Goal: Task Accomplishment & Management: Use online tool/utility

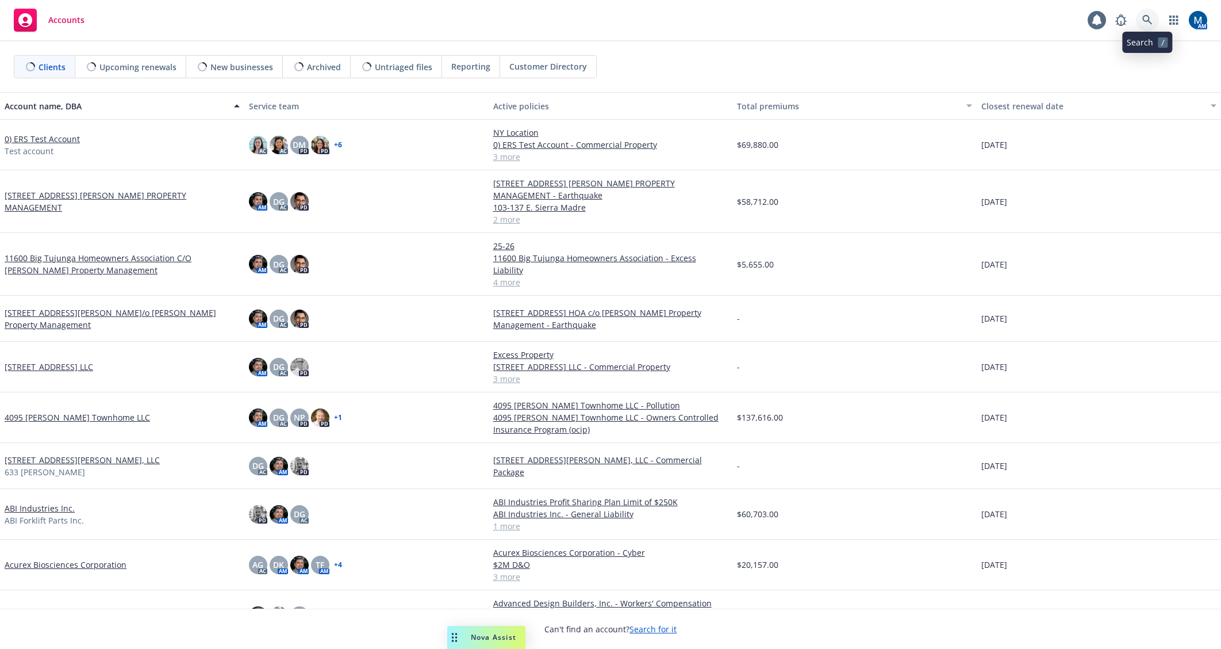
click at [1147, 15] on icon at bounding box center [1148, 20] width 10 height 10
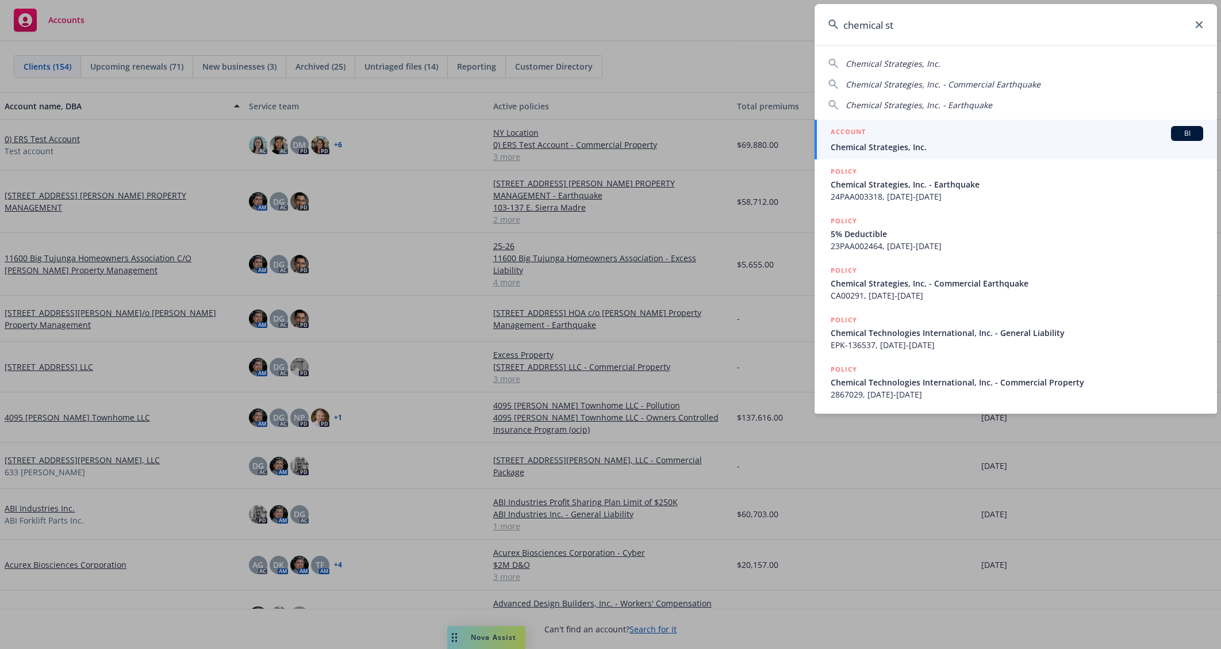
type input "chemical st"
click at [1039, 129] on div "ACCOUNT BI" at bounding box center [1017, 133] width 373 height 15
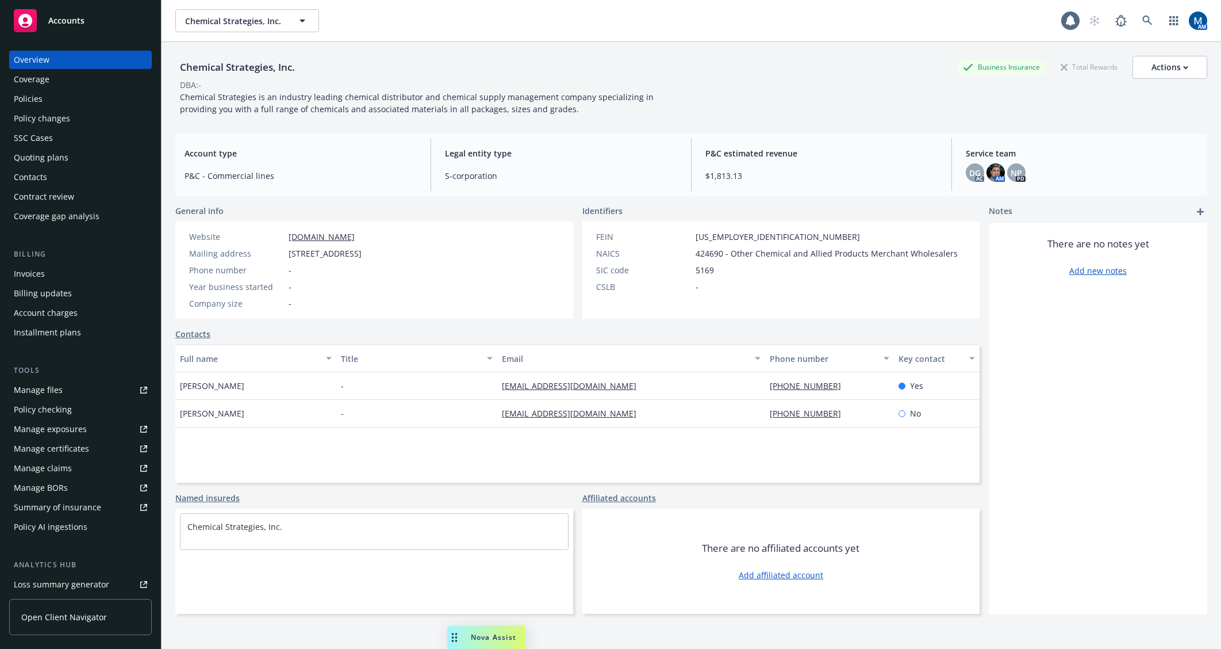
click at [100, 91] on div "Policies" at bounding box center [80, 99] width 133 height 18
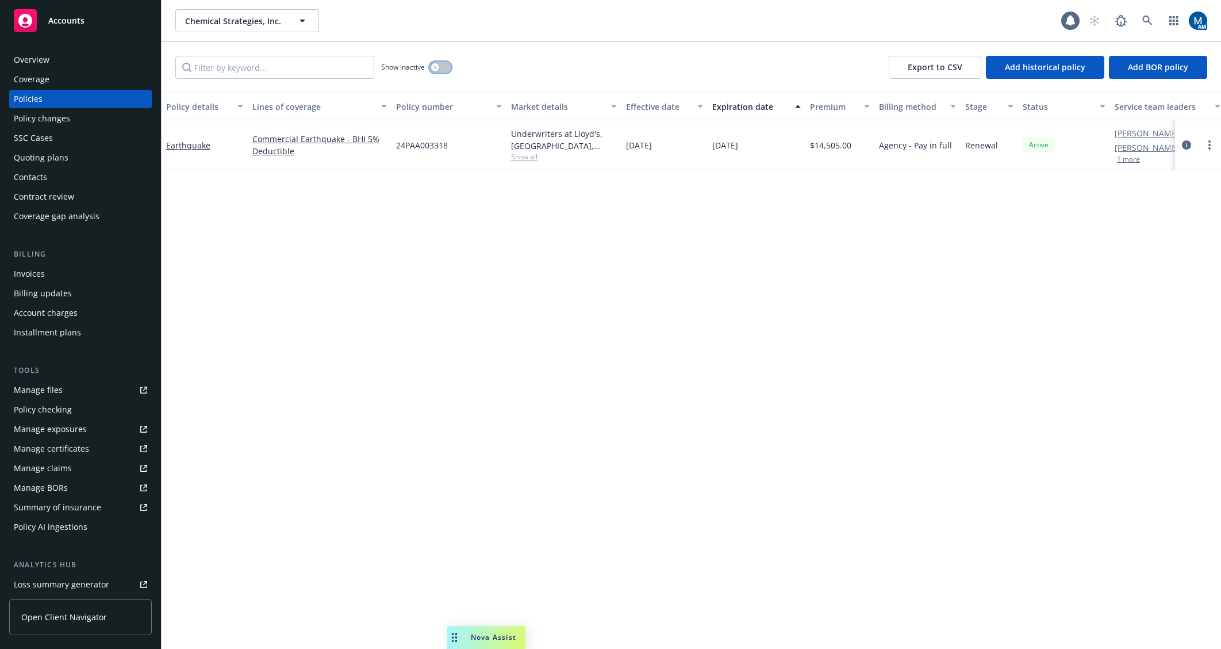
click at [436, 67] on icon "button" at bounding box center [435, 67] width 5 height 5
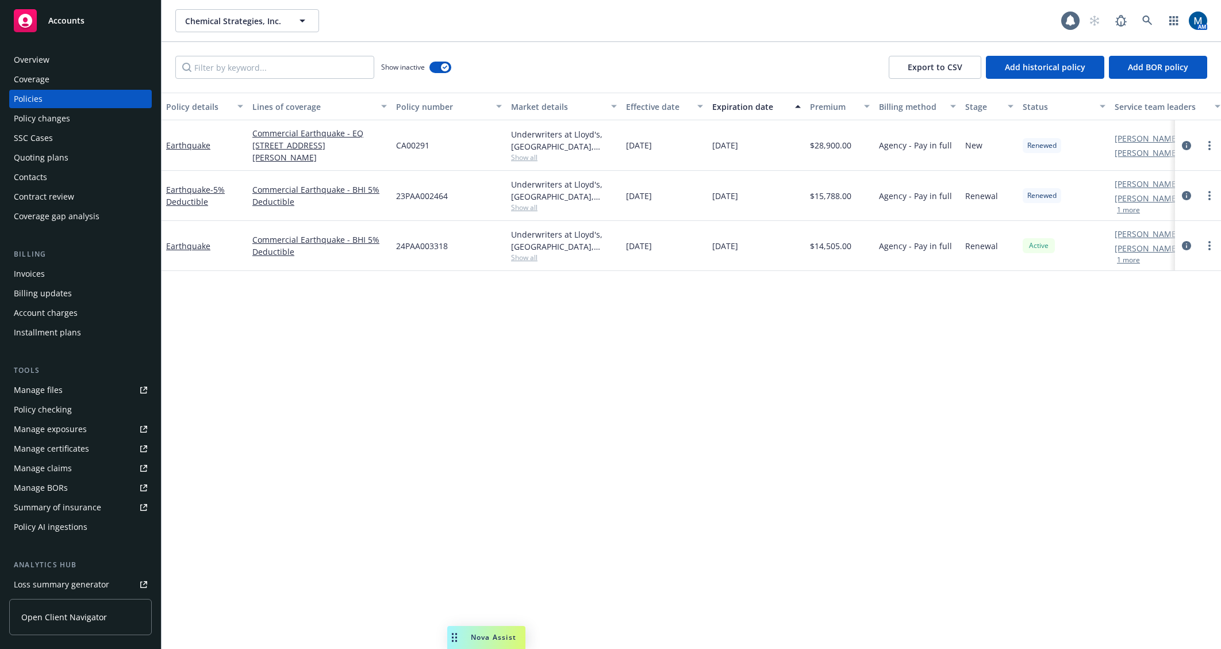
click at [40, 266] on div "Invoices" at bounding box center [29, 274] width 31 height 18
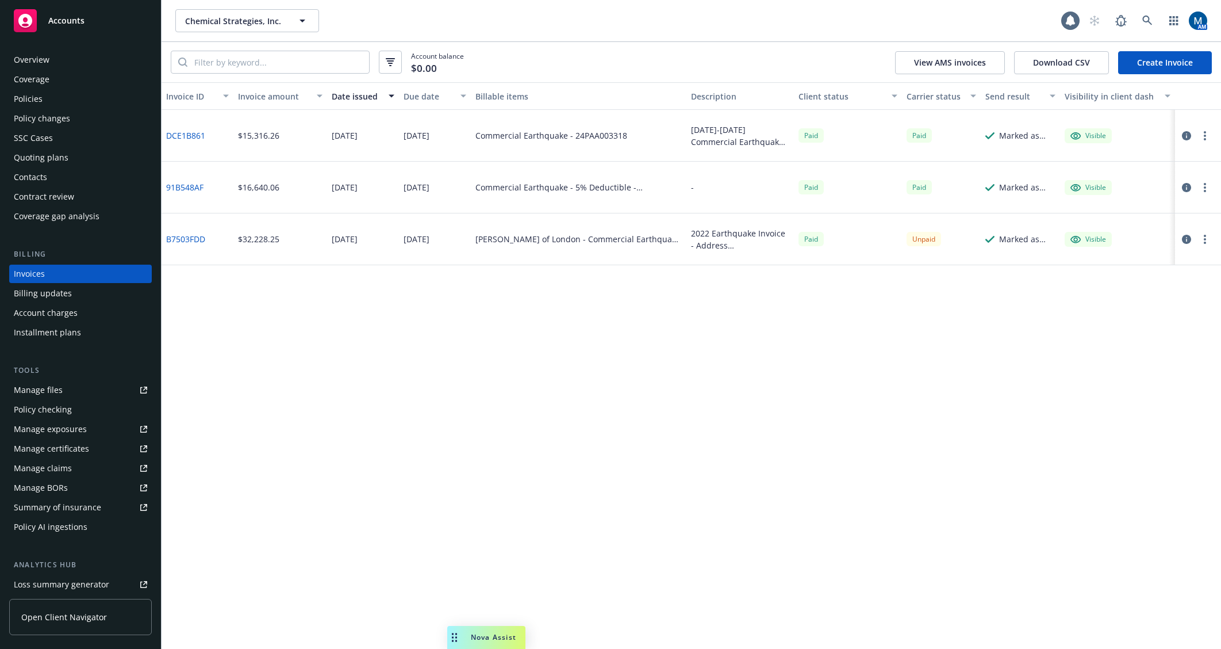
click at [87, 102] on div "Policies" at bounding box center [80, 99] width 133 height 18
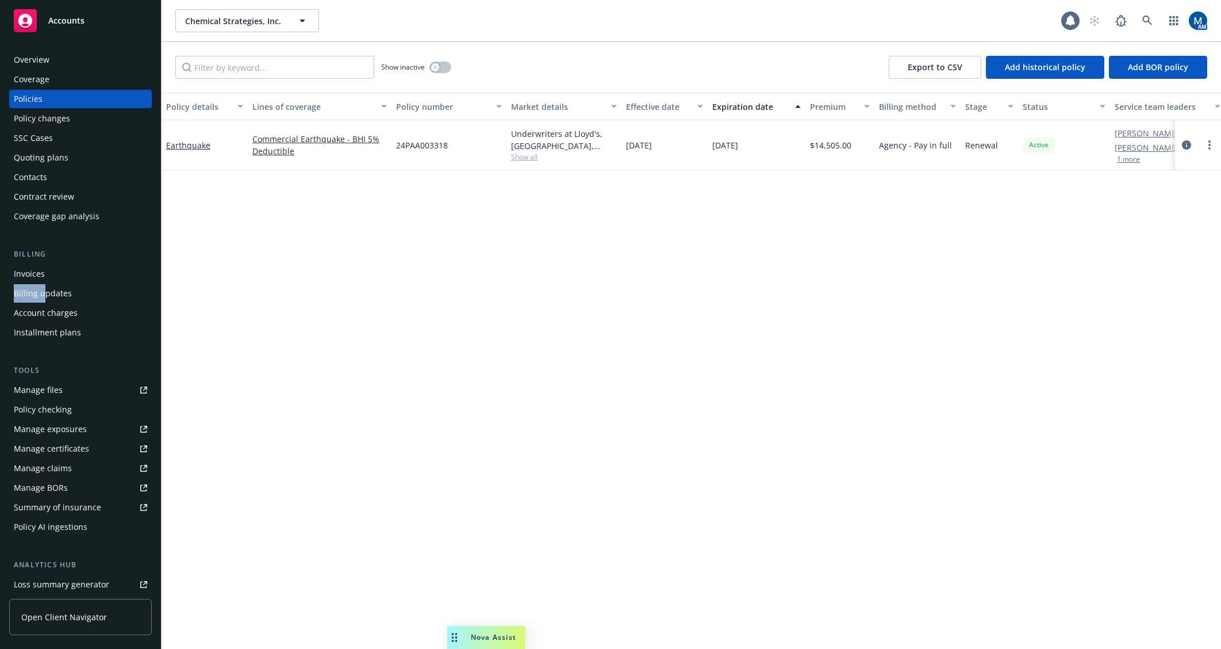
click at [45, 283] on div "Invoices Billing updates Account charges Installment plans" at bounding box center [80, 303] width 143 height 77
click at [46, 278] on div "Invoices" at bounding box center [80, 274] width 133 height 18
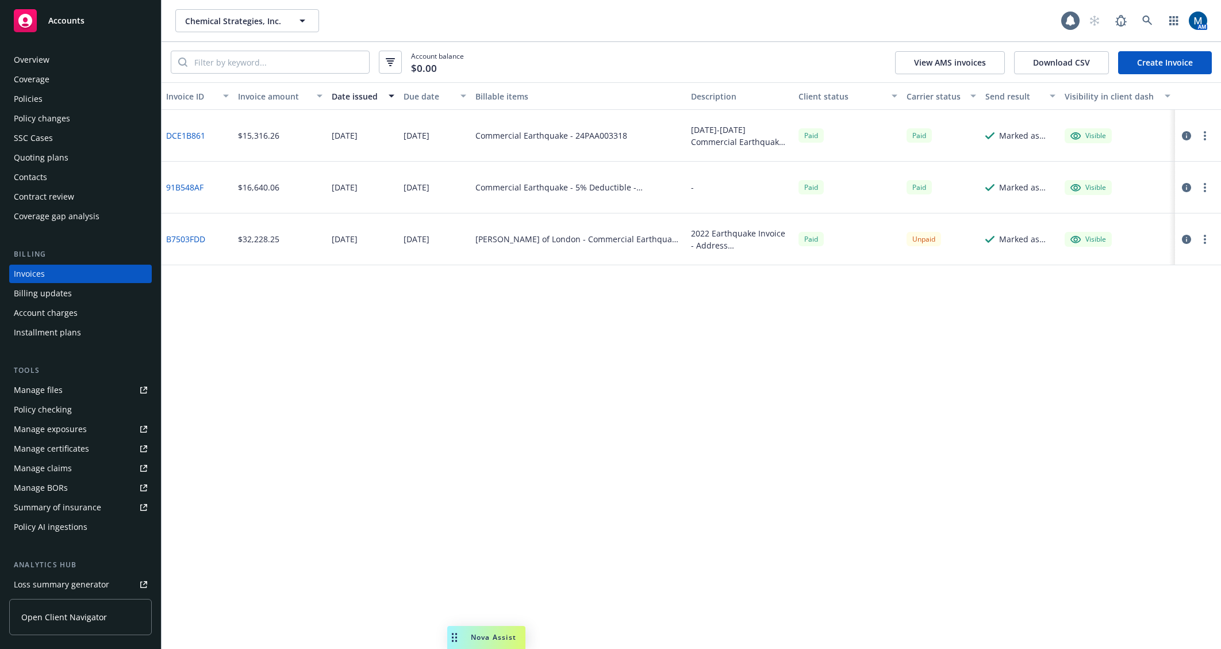
click at [51, 95] on div "Policies" at bounding box center [80, 99] width 133 height 18
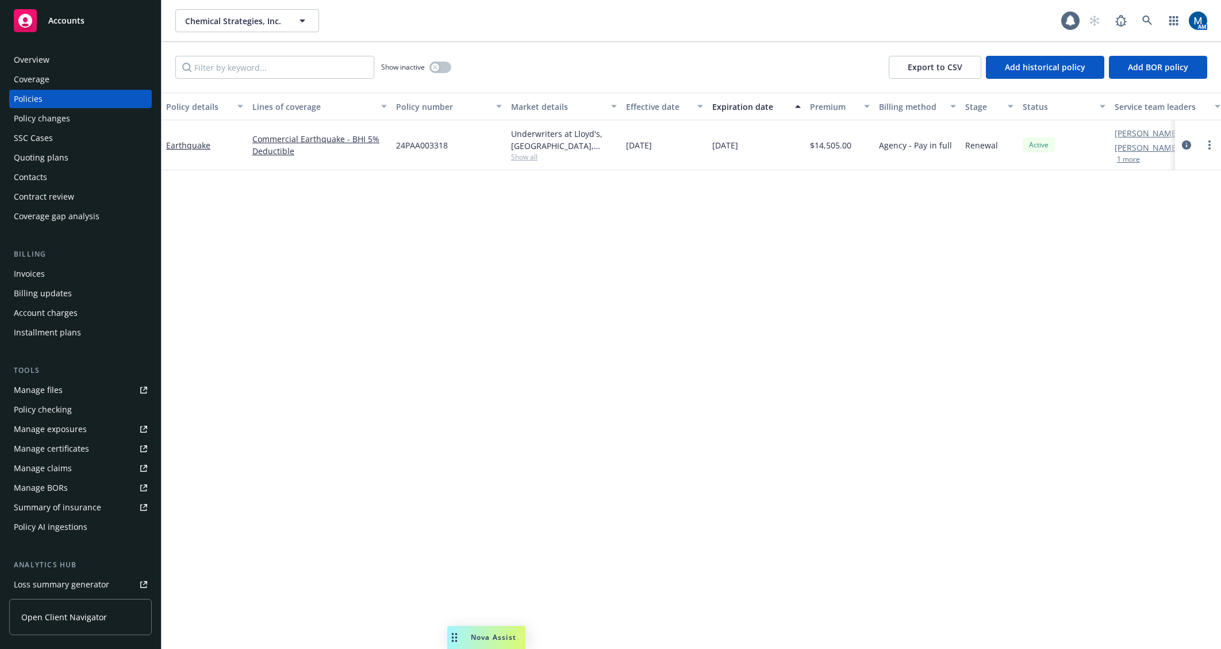
click at [71, 58] on div "Overview" at bounding box center [80, 60] width 133 height 18
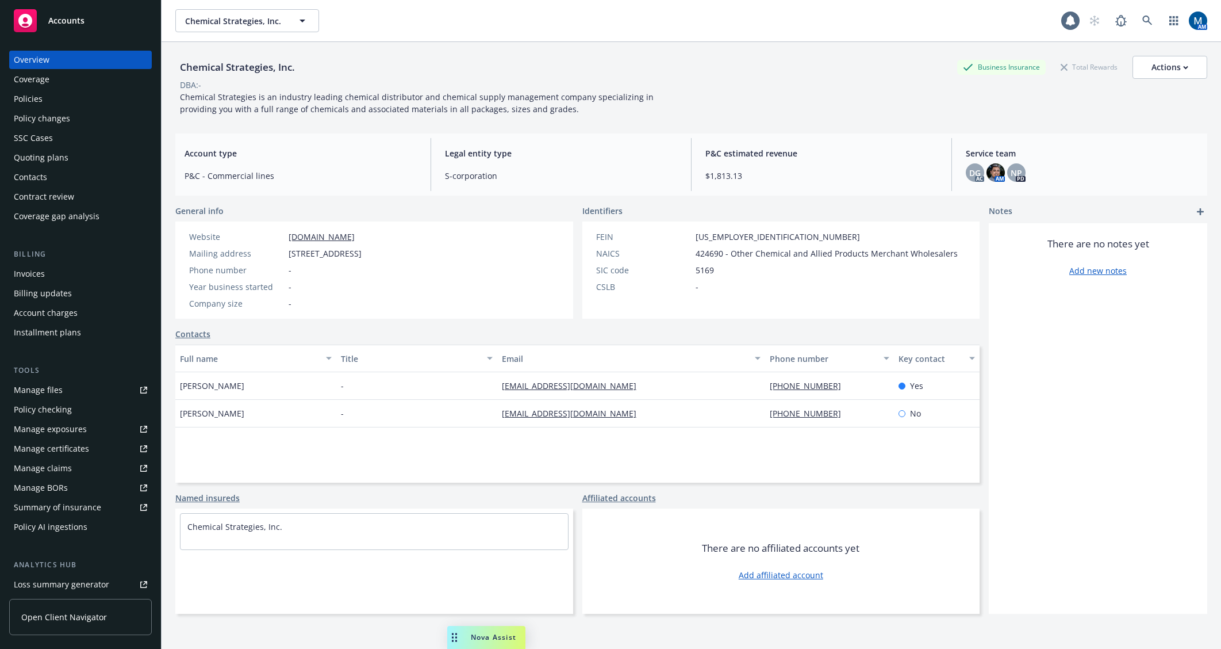
click at [64, 21] on span "Accounts" at bounding box center [66, 20] width 36 height 9
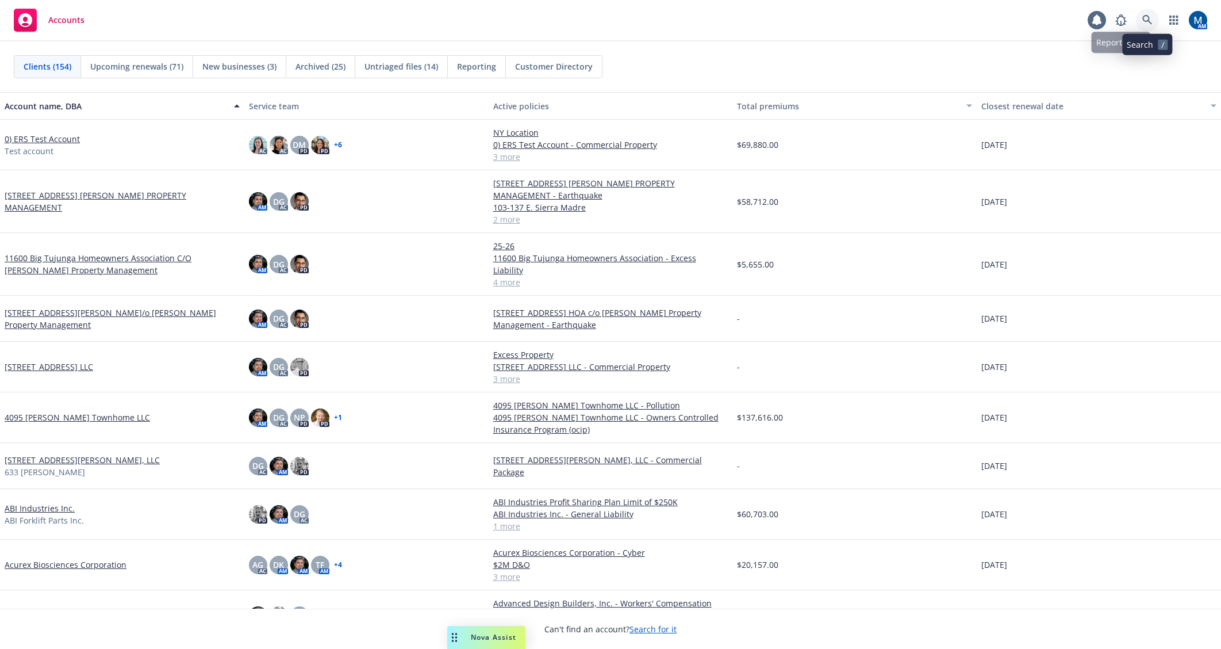
click at [1143, 21] on icon at bounding box center [1148, 20] width 10 height 10
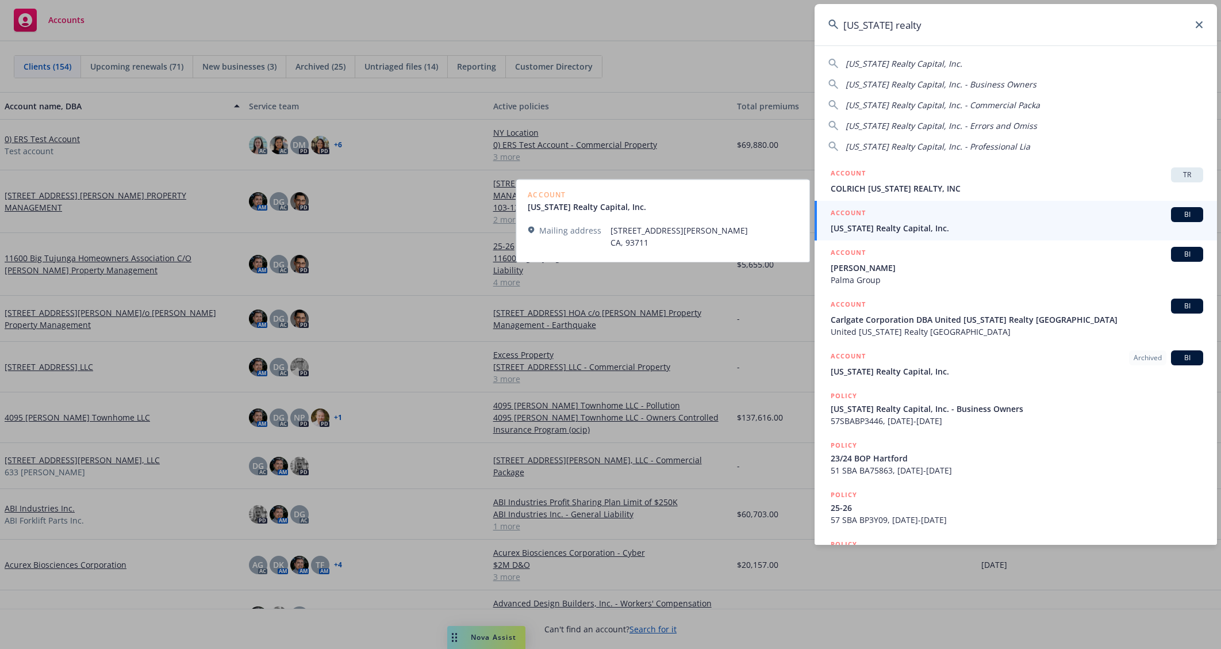
type input "california realty"
click at [932, 224] on span "California Realty Capital, Inc." at bounding box center [1017, 228] width 373 height 12
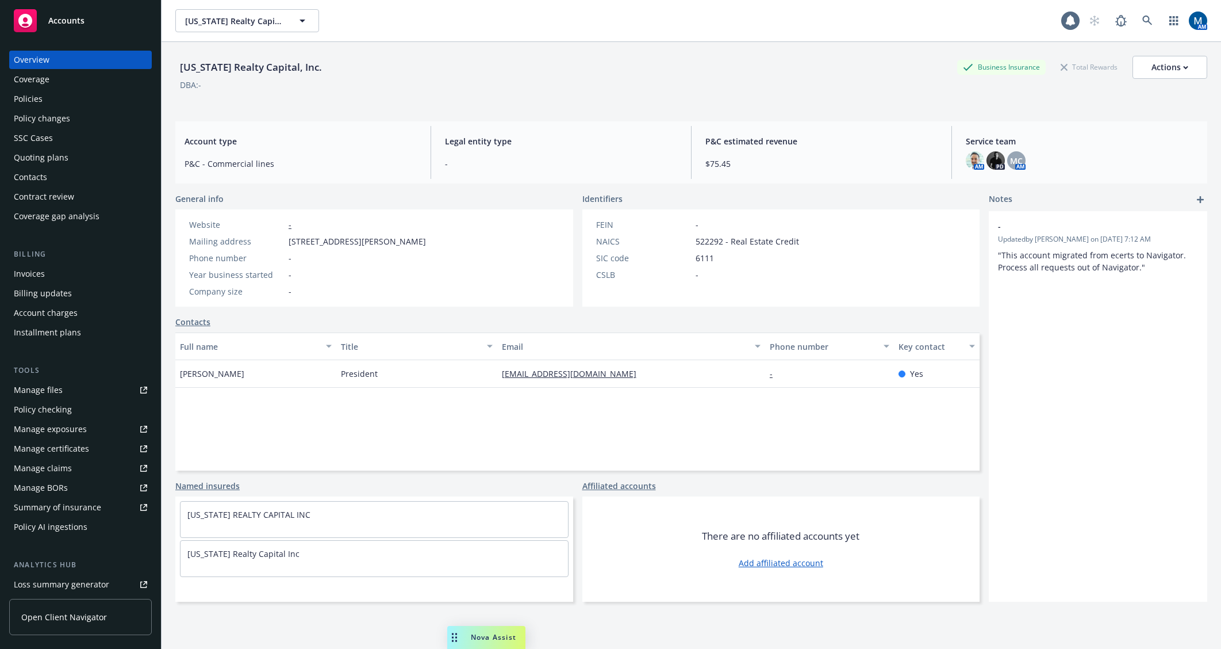
click at [86, 97] on div "Policies" at bounding box center [80, 99] width 133 height 18
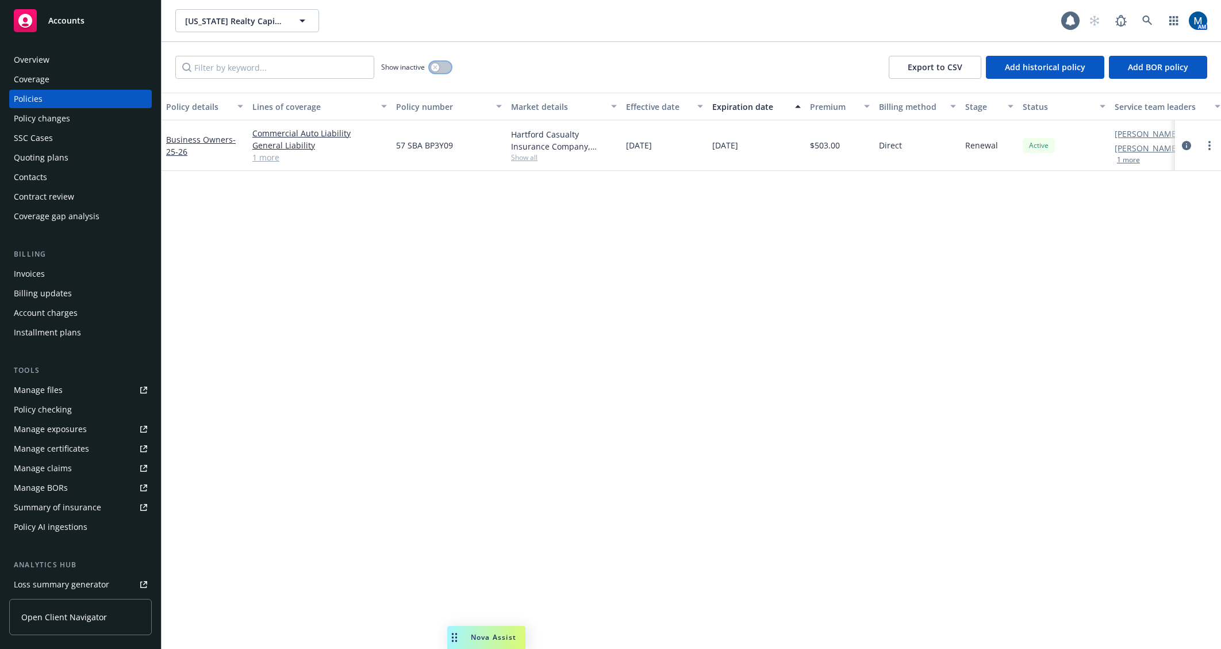
click at [431, 66] on button "button" at bounding box center [441, 68] width 22 height 12
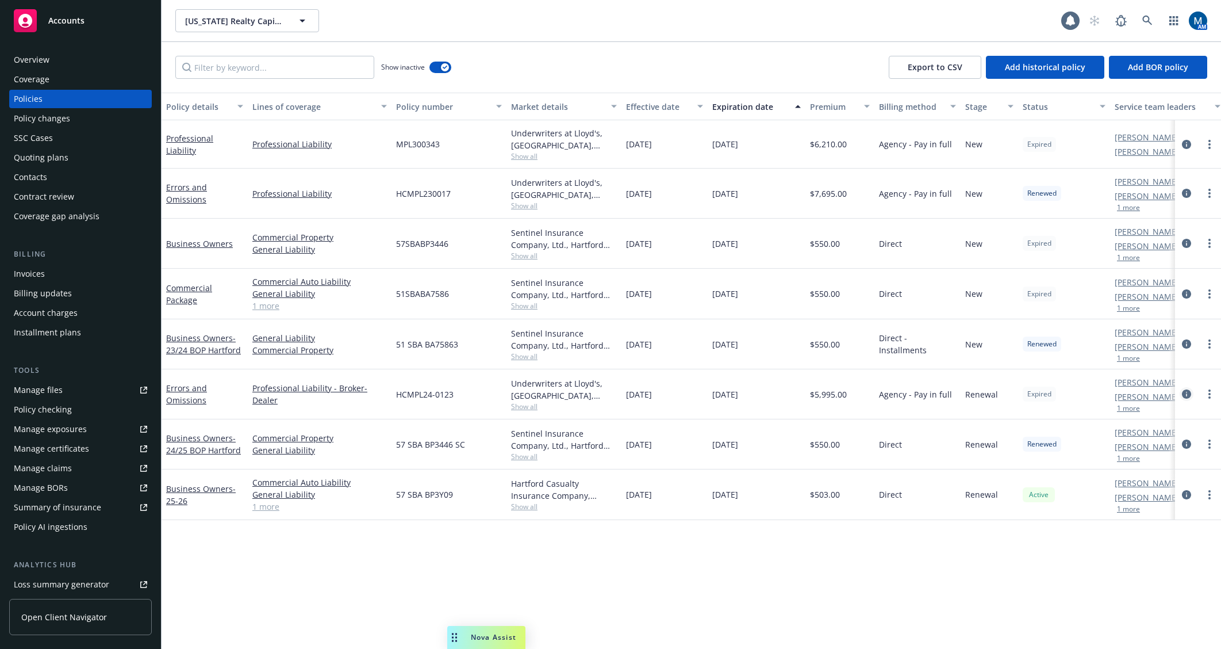
click at [1189, 394] on icon "circleInformation" at bounding box center [1186, 393] width 9 height 9
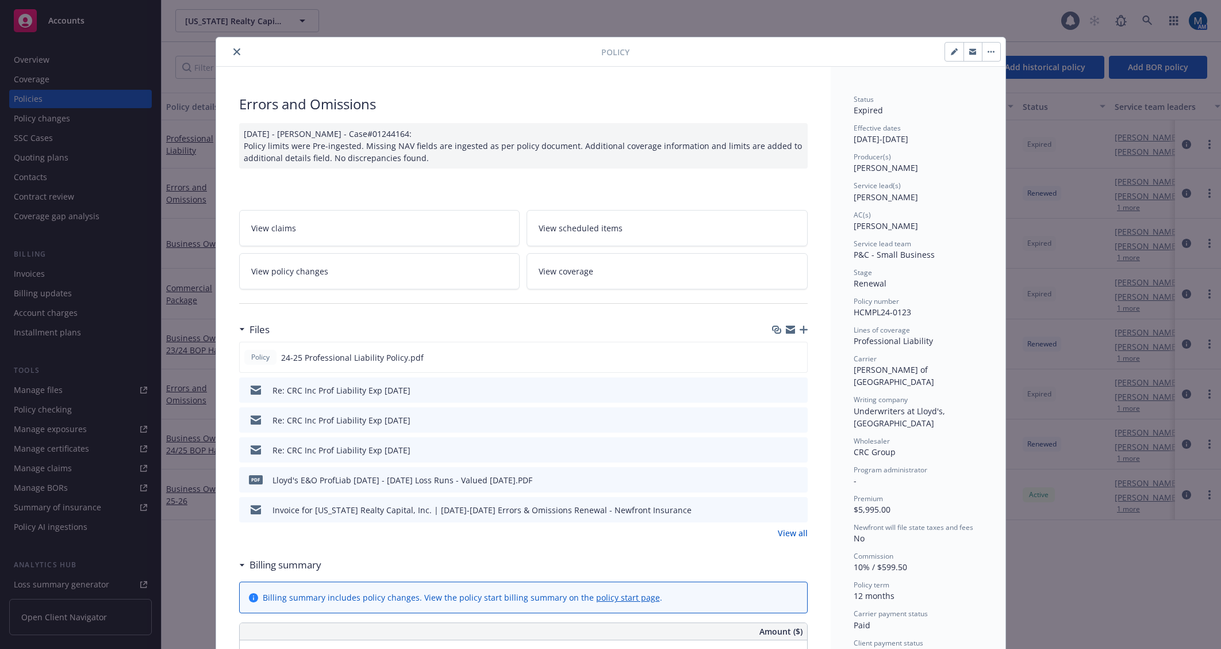
click at [792, 386] on icon "preview file" at bounding box center [797, 389] width 10 height 8
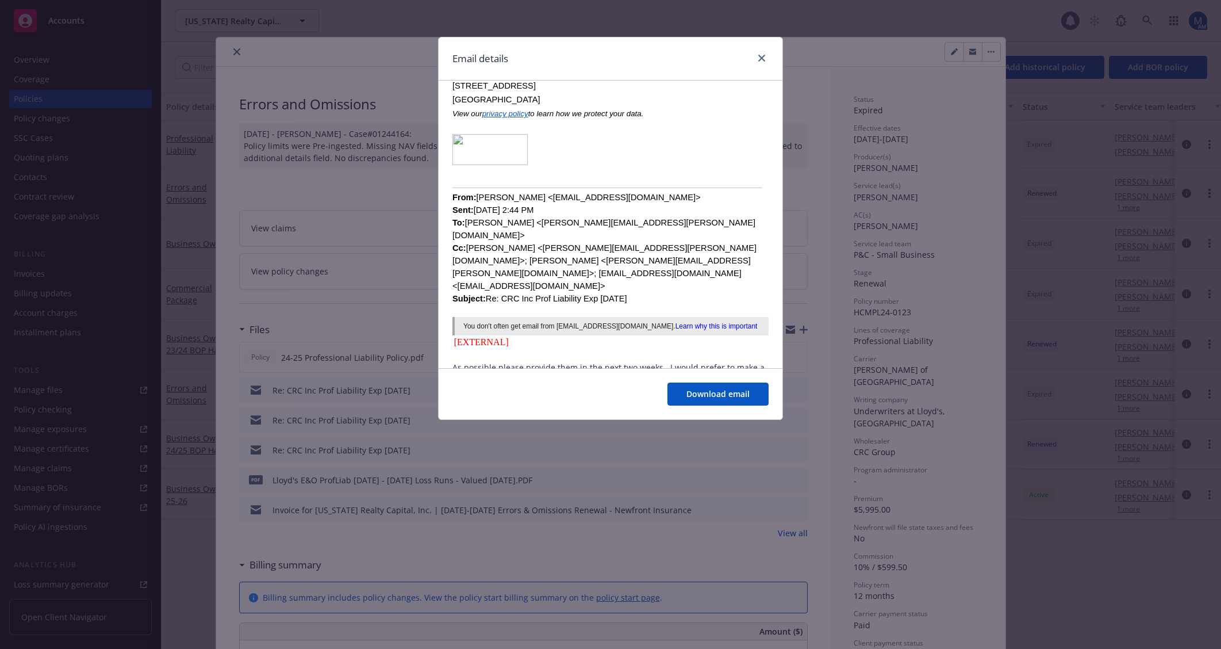
scroll to position [345, 0]
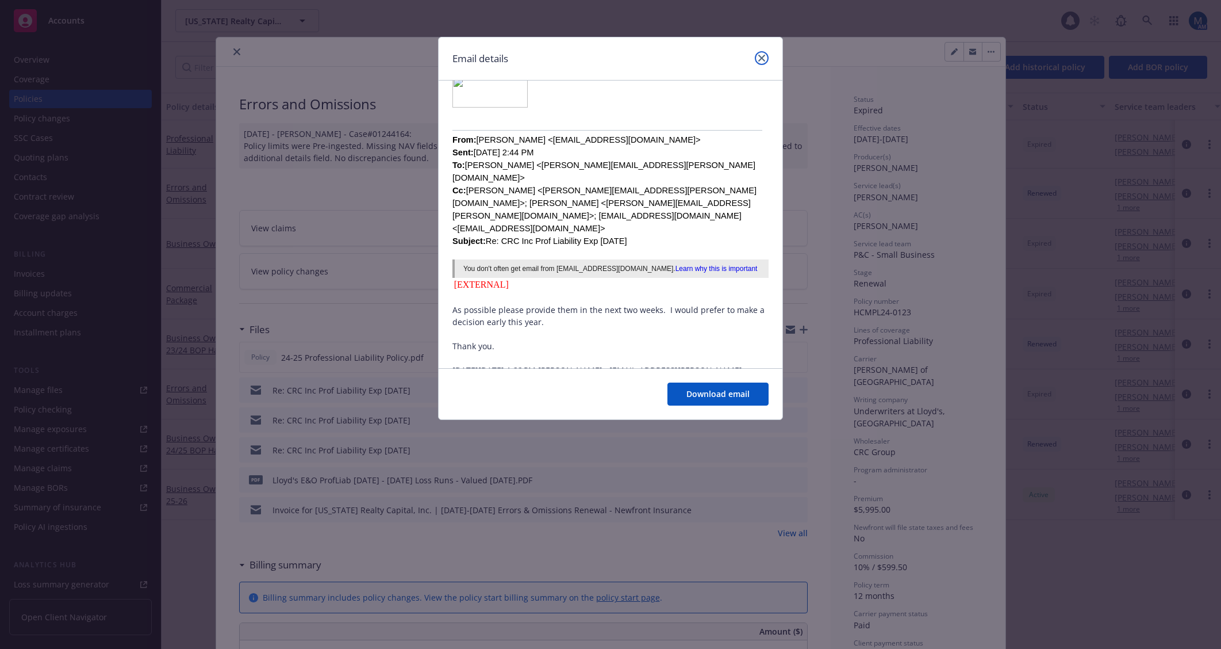
click at [766, 58] on link "close" at bounding box center [762, 58] width 14 height 14
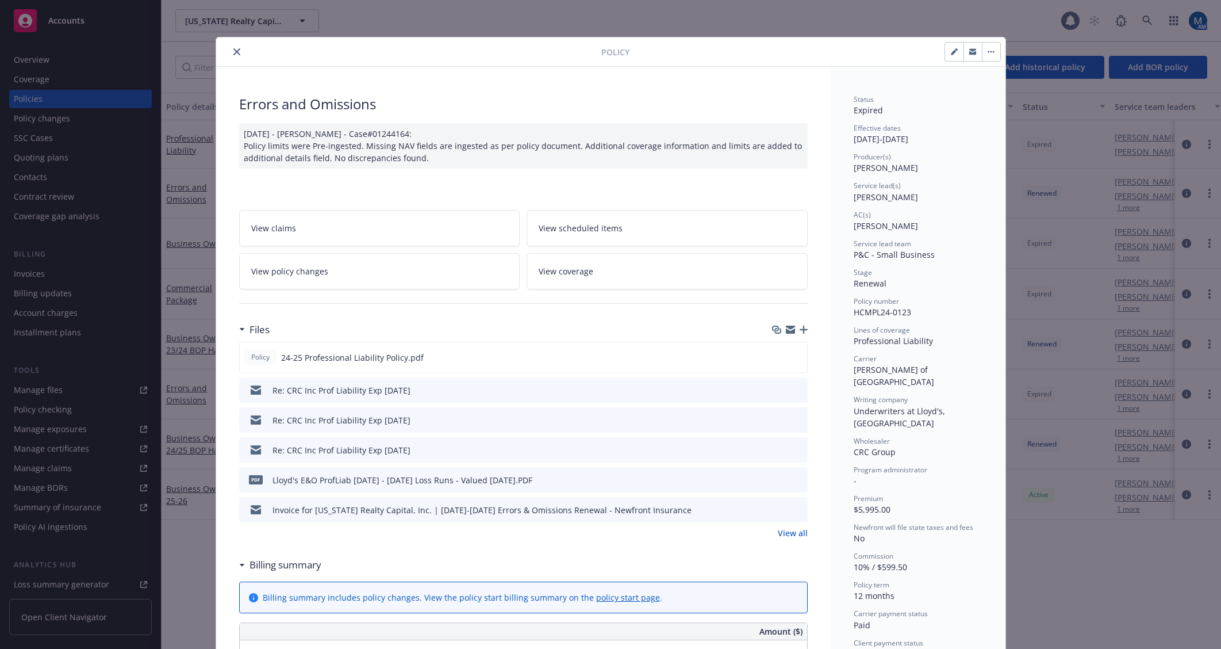
click at [234, 48] on icon "close" at bounding box center [236, 51] width 7 height 7
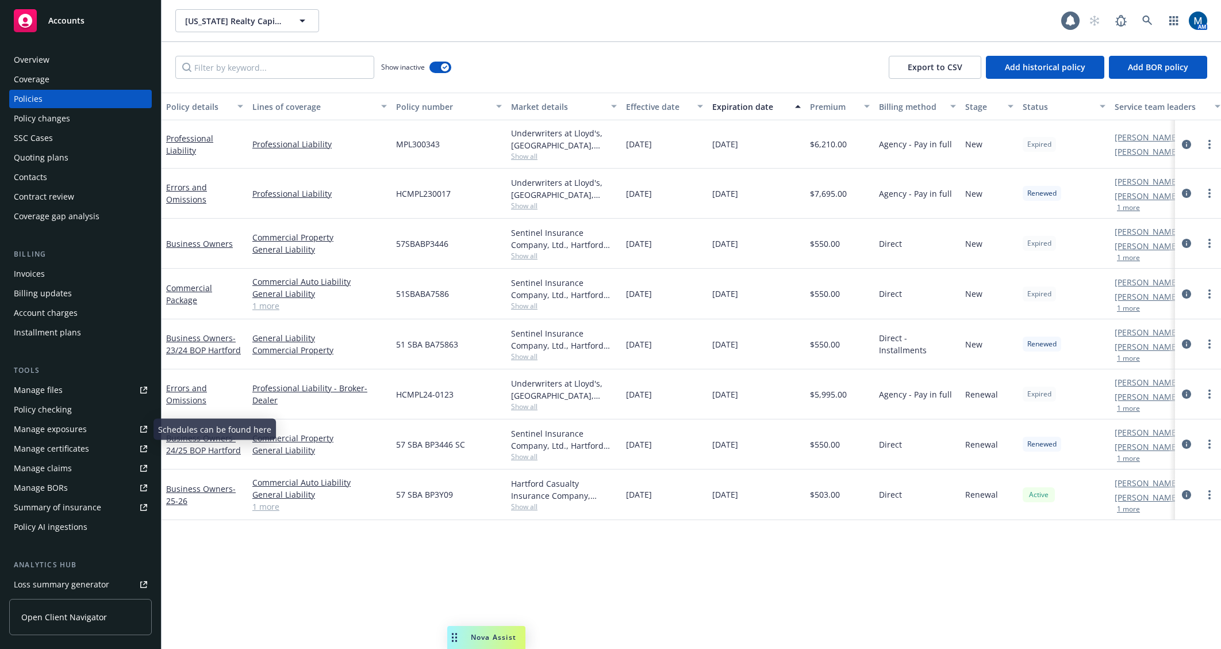
click at [69, 385] on link "Manage files" at bounding box center [80, 390] width 143 height 18
click at [45, 154] on div "Quoting plans" at bounding box center [41, 157] width 55 height 18
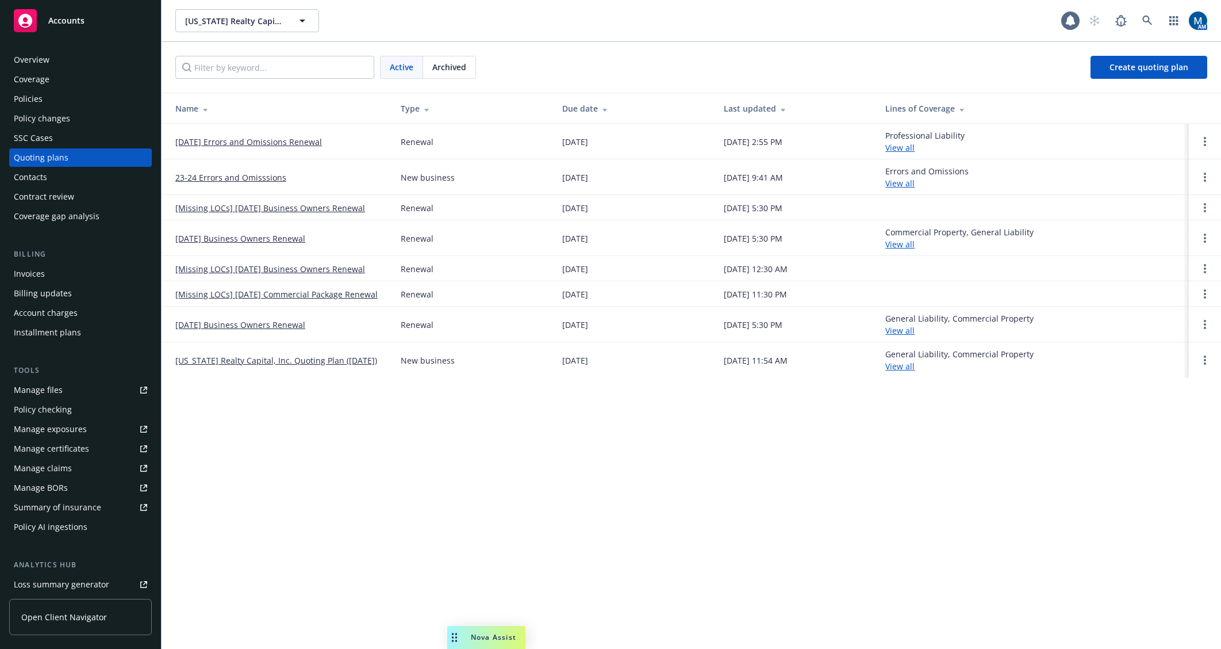
click at [40, 103] on div "Policies" at bounding box center [28, 99] width 29 height 18
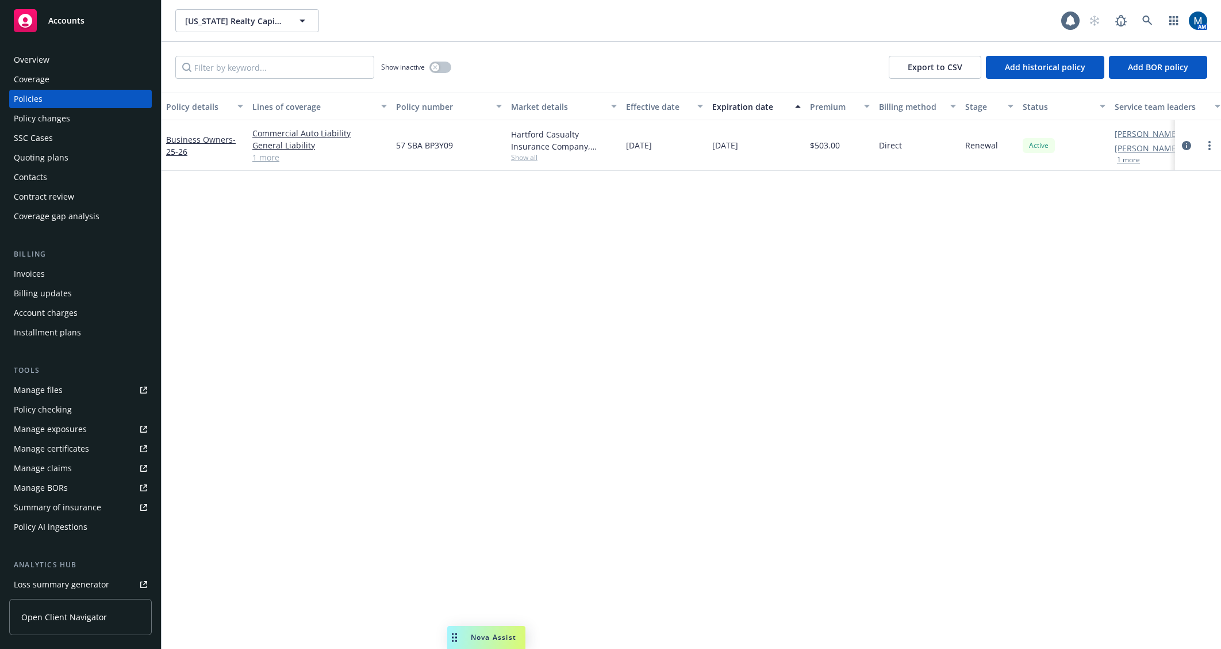
click at [766, 381] on div "Policy details Lines of coverage Policy number Market details Effective date Ex…" at bounding box center [692, 371] width 1060 height 556
click at [439, 67] on div "button" at bounding box center [435, 67] width 8 height 8
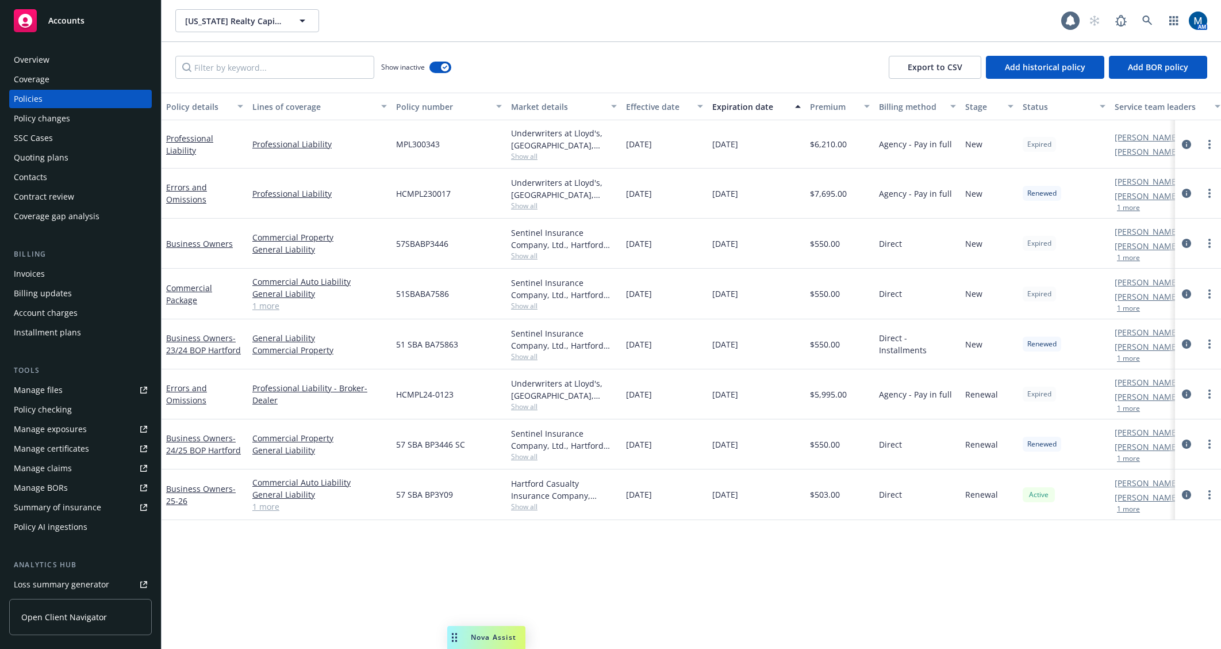
click at [81, 154] on div "Quoting plans" at bounding box center [80, 157] width 133 height 18
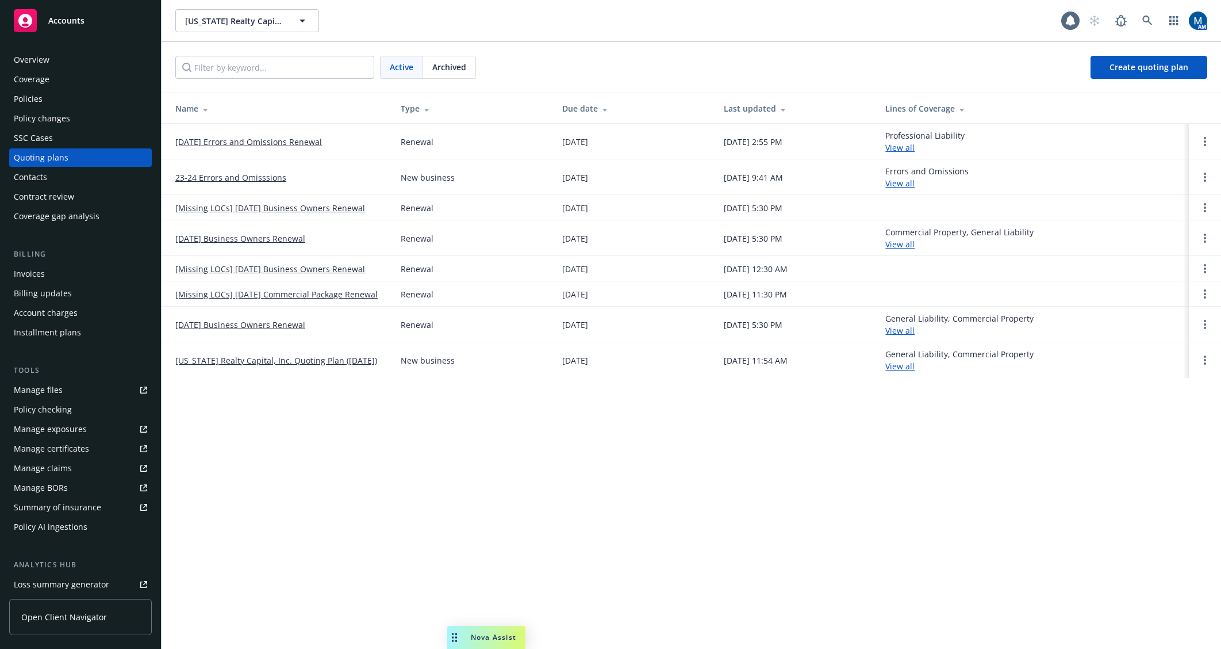
click at [45, 99] on div "Policies" at bounding box center [80, 99] width 133 height 18
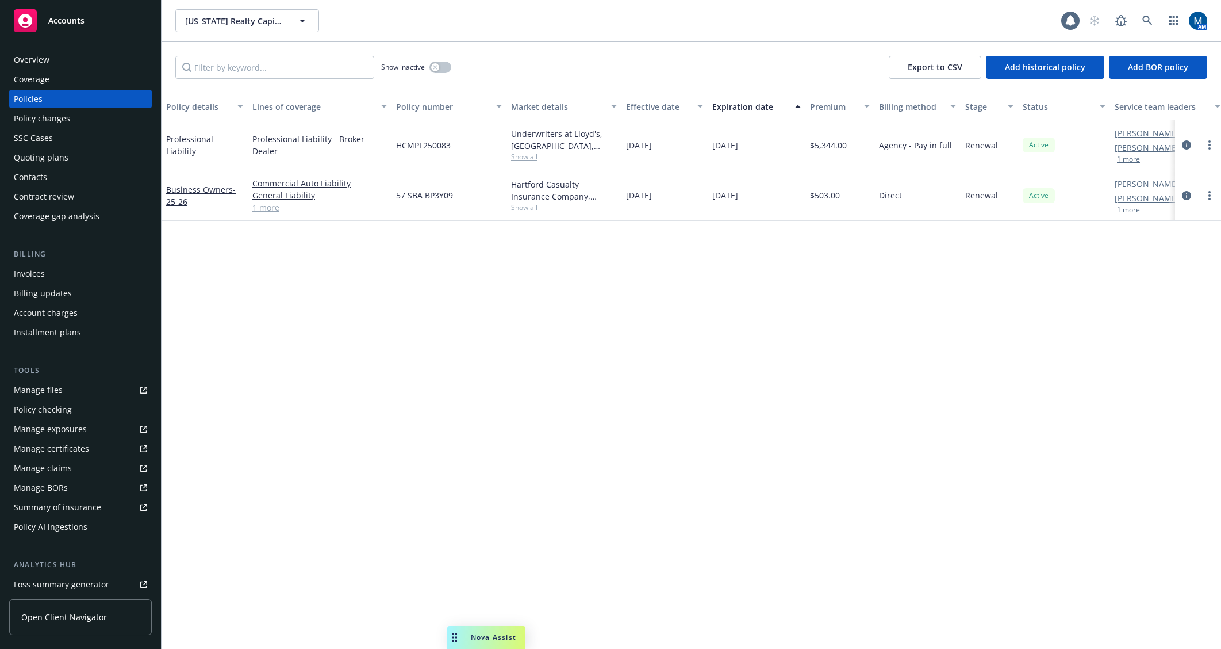
drag, startPoint x: 473, startPoint y: 363, endPoint x: 381, endPoint y: 312, distance: 105.8
click at [473, 363] on div "Policy details Lines of coverage Policy number Market details Effective date Ex…" at bounding box center [692, 371] width 1060 height 556
click at [55, 272] on div "Invoices" at bounding box center [80, 274] width 133 height 18
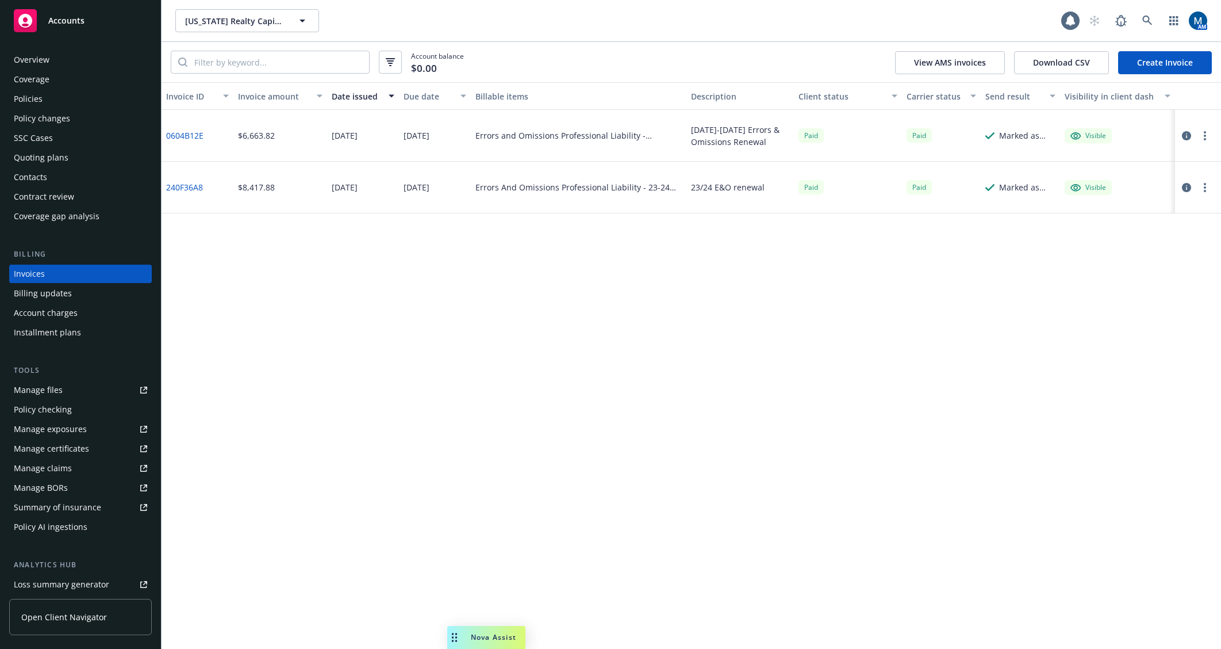
click at [51, 107] on div "Policies" at bounding box center [80, 99] width 133 height 18
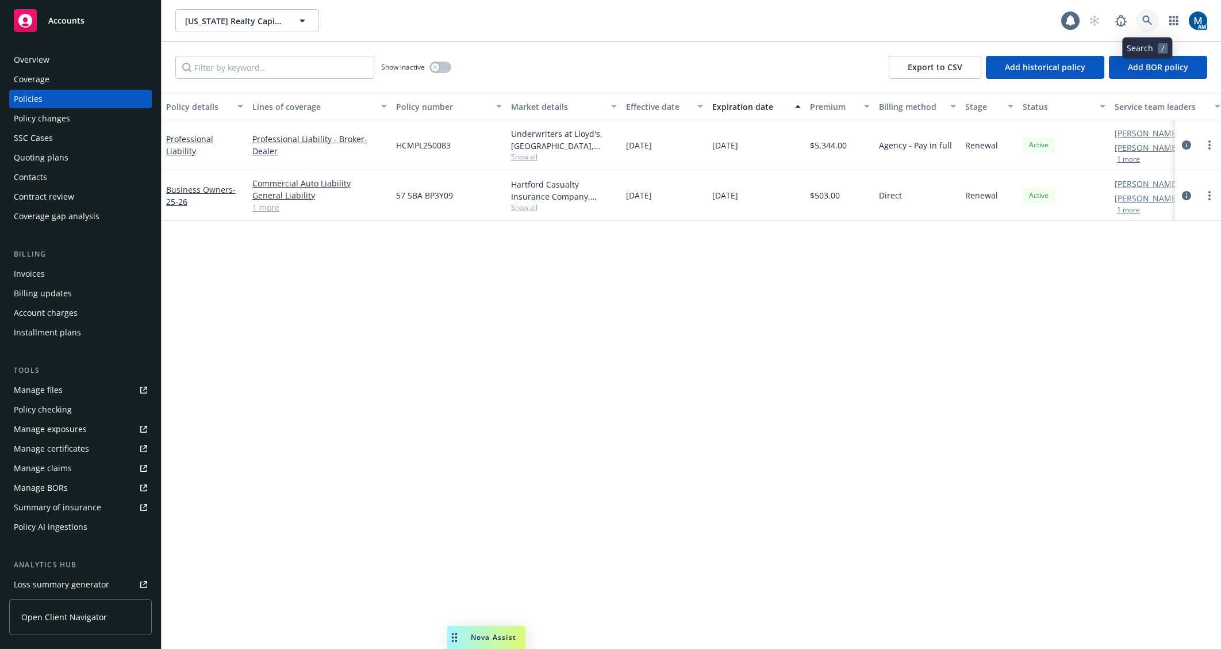
click at [1149, 14] on link at bounding box center [1147, 20] width 23 height 23
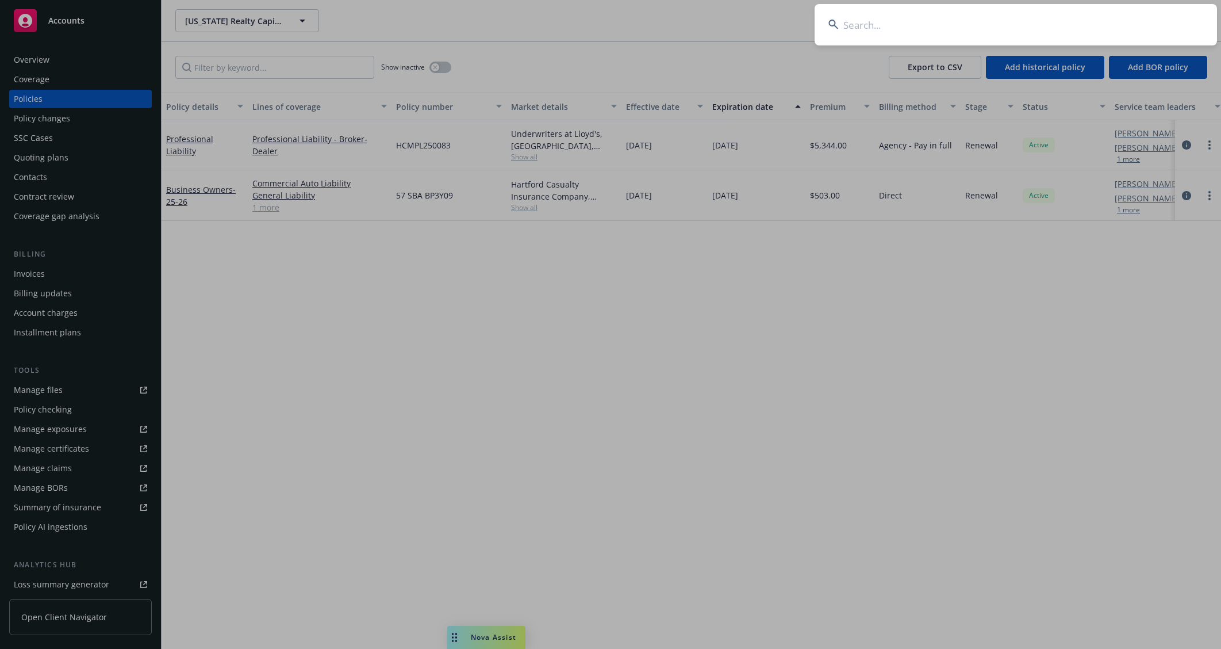
click at [983, 28] on input at bounding box center [1016, 24] width 403 height 41
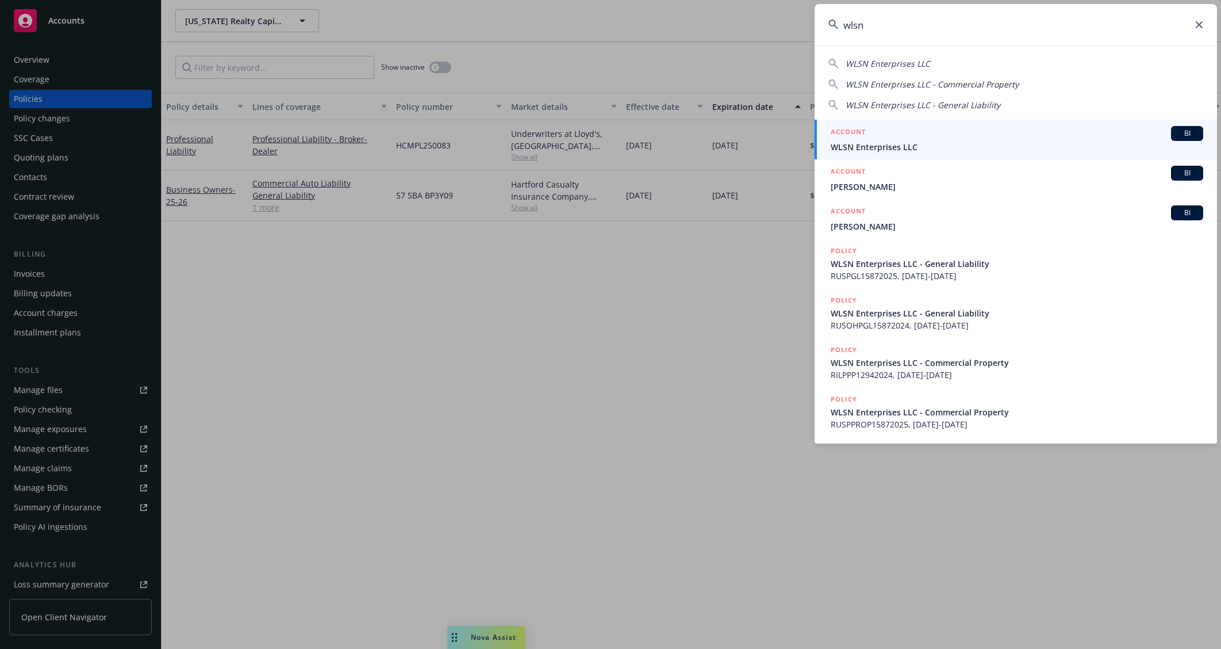
type input "wlsn"
click at [894, 145] on span "WLSN Enterprises LLC" at bounding box center [1017, 147] width 373 height 12
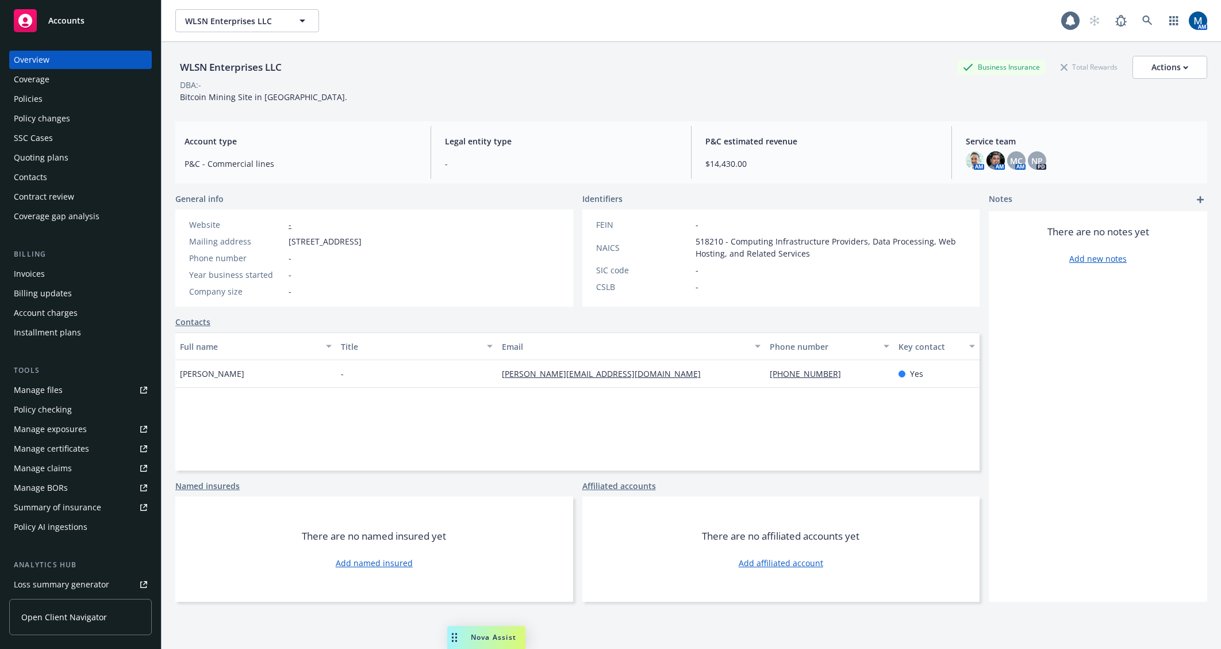
click at [75, 98] on div "Policies" at bounding box center [80, 99] width 133 height 18
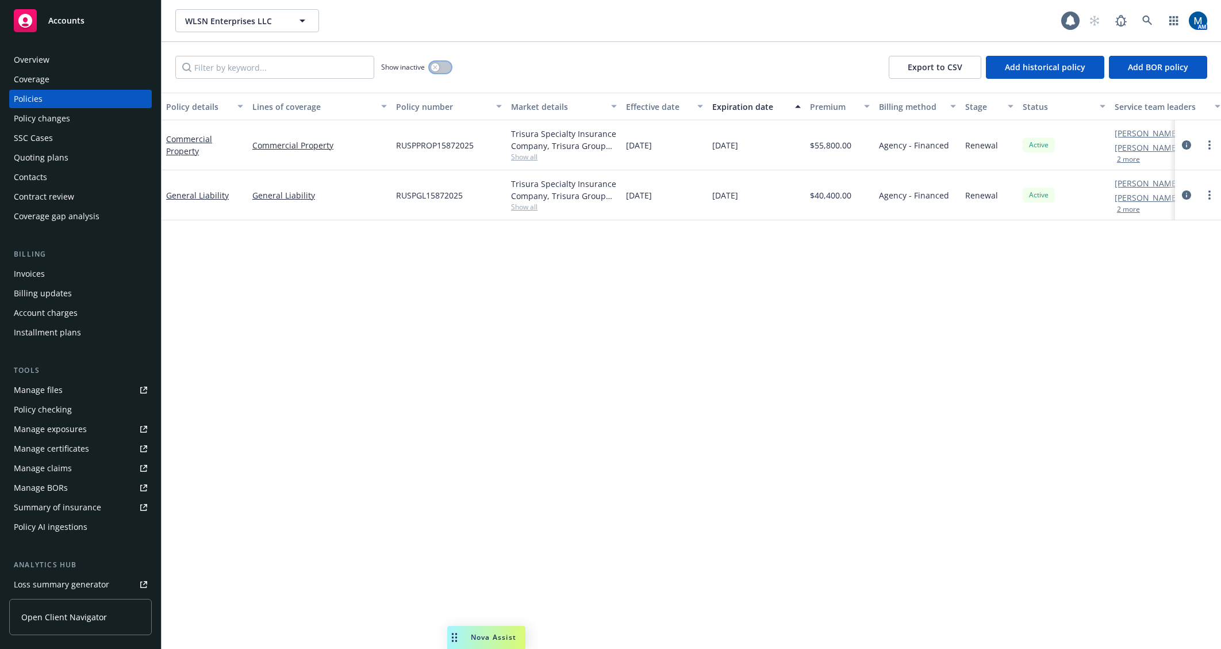
click at [432, 67] on div "button" at bounding box center [435, 67] width 8 height 8
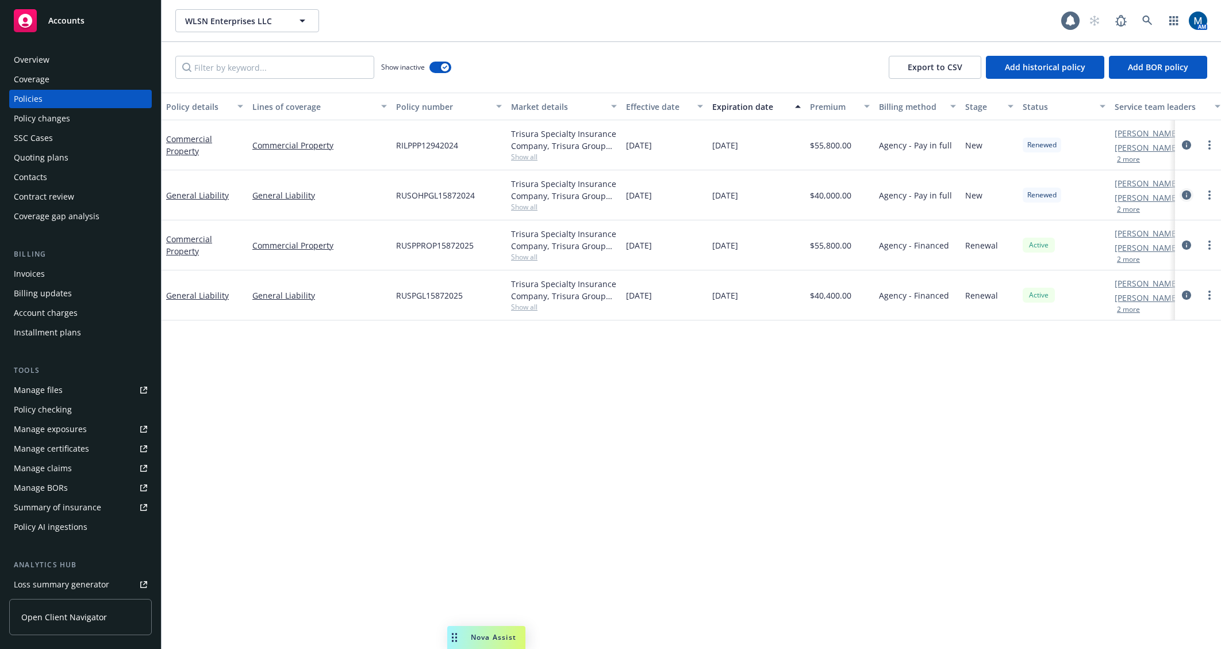
click at [1185, 194] on icon "circleInformation" at bounding box center [1186, 194] width 9 height 9
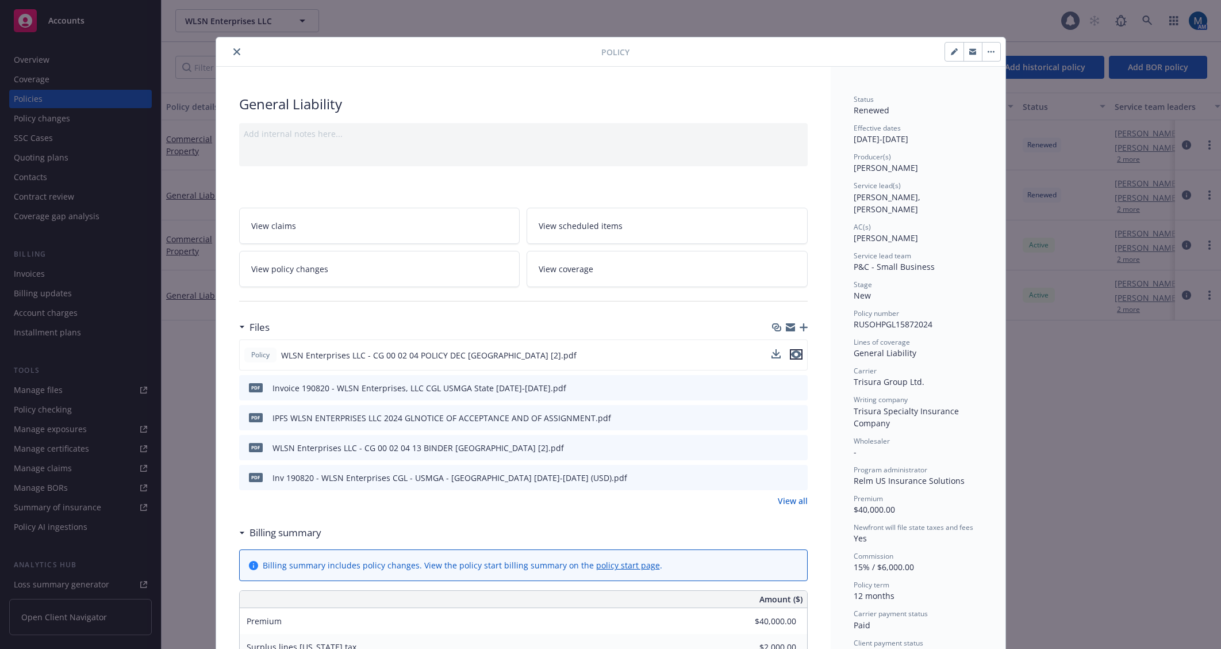
click at [792, 356] on icon "preview file" at bounding box center [796, 354] width 10 height 8
click at [233, 50] on icon "close" at bounding box center [236, 51] width 7 height 7
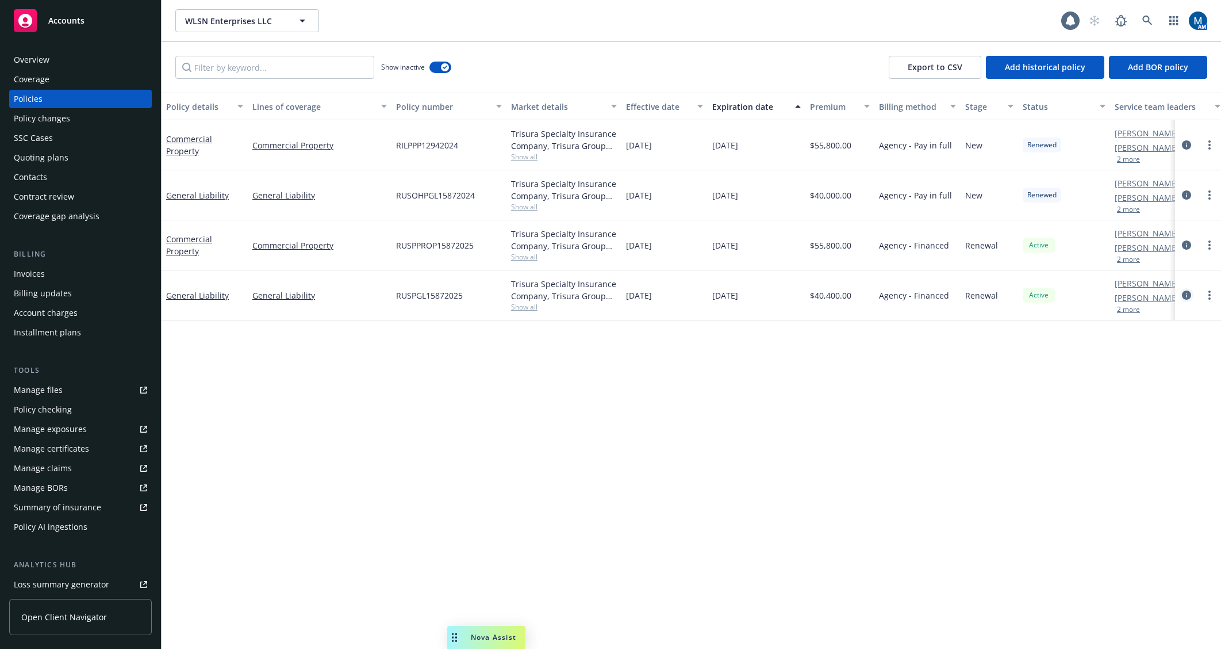
click at [1183, 295] on icon "circleInformation" at bounding box center [1186, 294] width 9 height 9
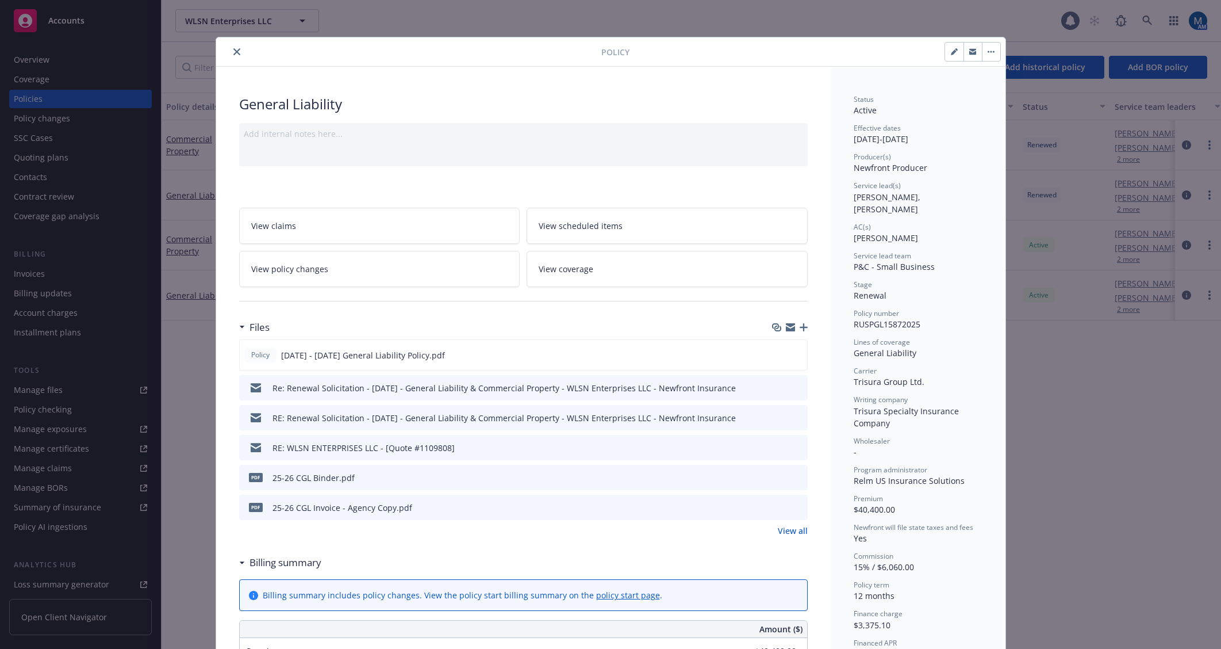
click at [233, 49] on icon "close" at bounding box center [236, 51] width 7 height 7
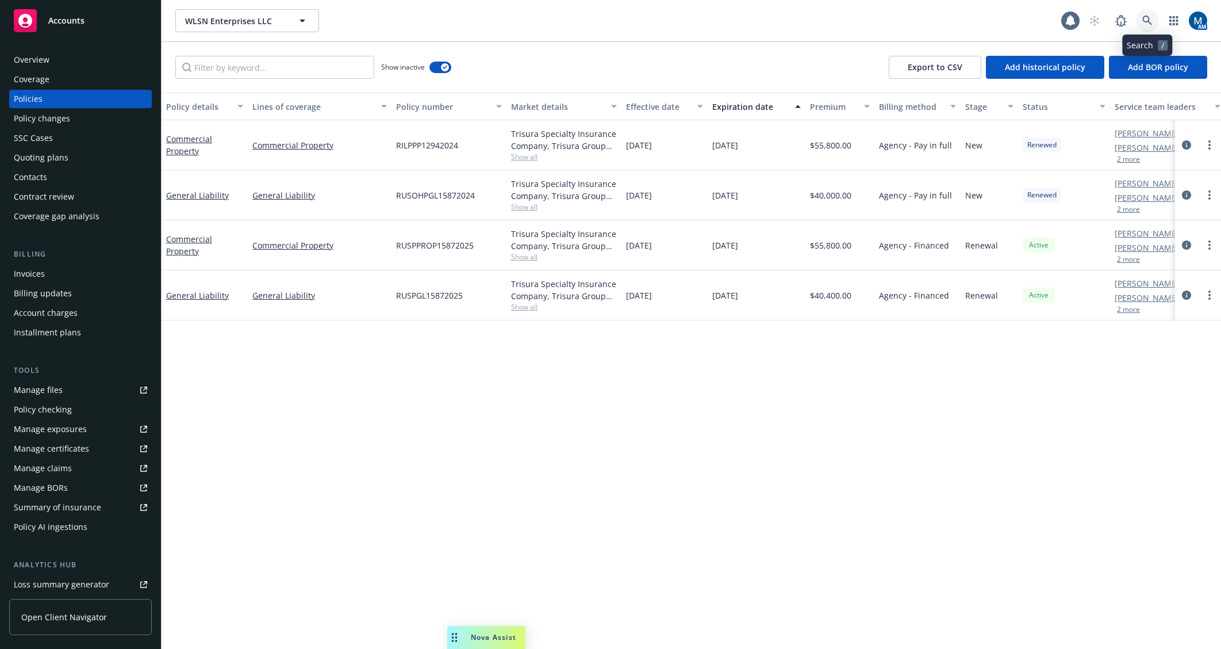
click at [1144, 15] on link at bounding box center [1147, 20] width 23 height 23
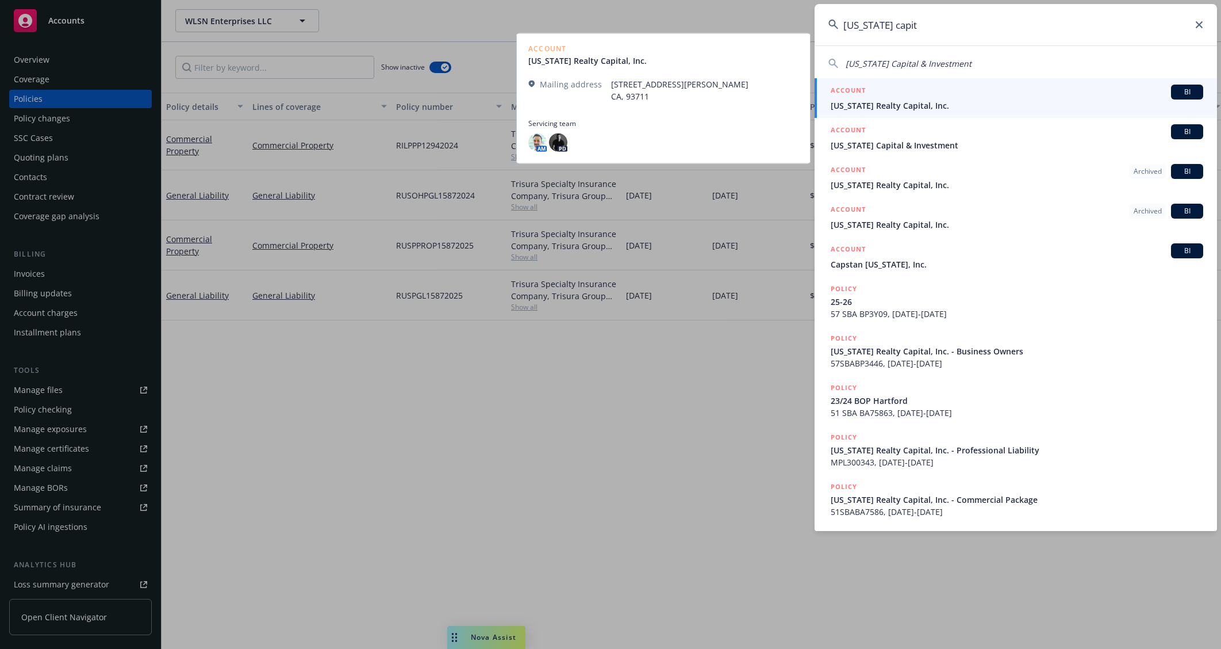
type input "california capit"
click at [986, 107] on span "California Realty Capital, Inc." at bounding box center [1017, 105] width 373 height 12
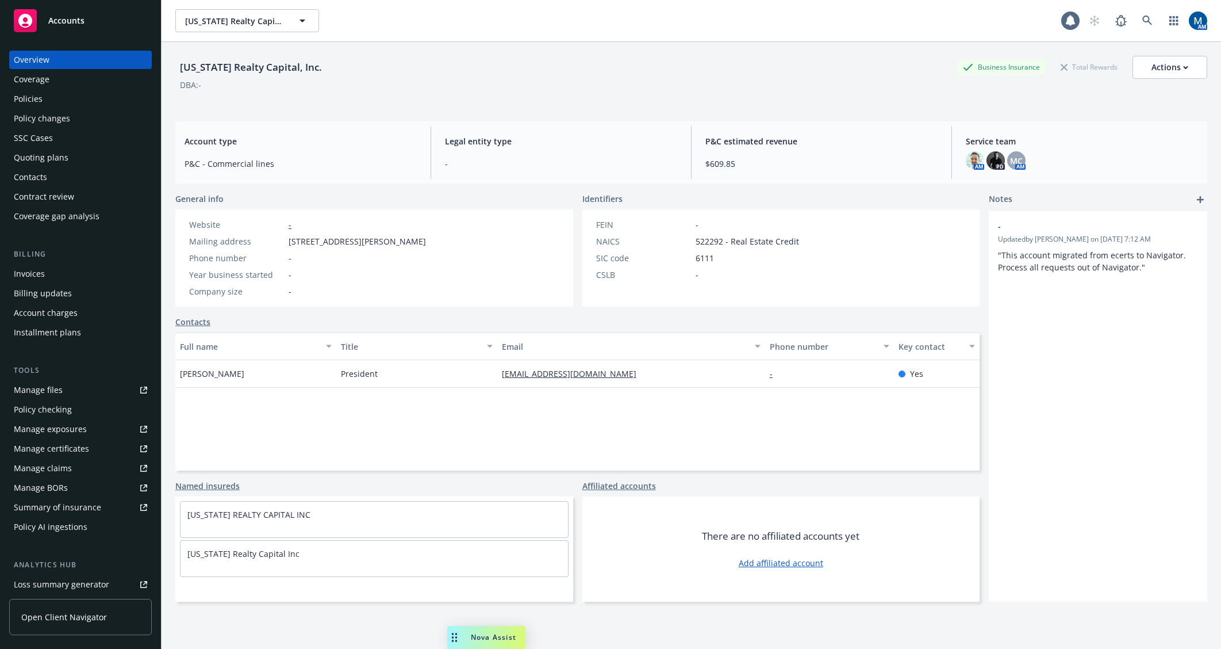
click at [59, 98] on div "Policies" at bounding box center [80, 99] width 133 height 18
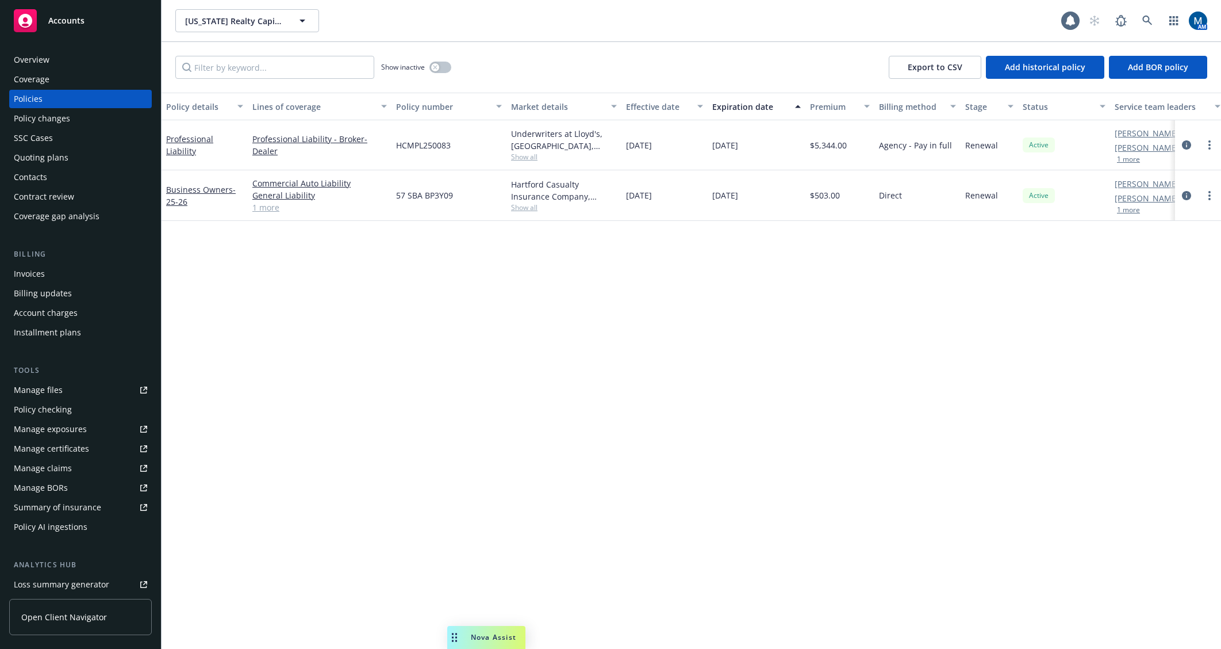
click at [82, 267] on div "Invoices" at bounding box center [80, 274] width 133 height 18
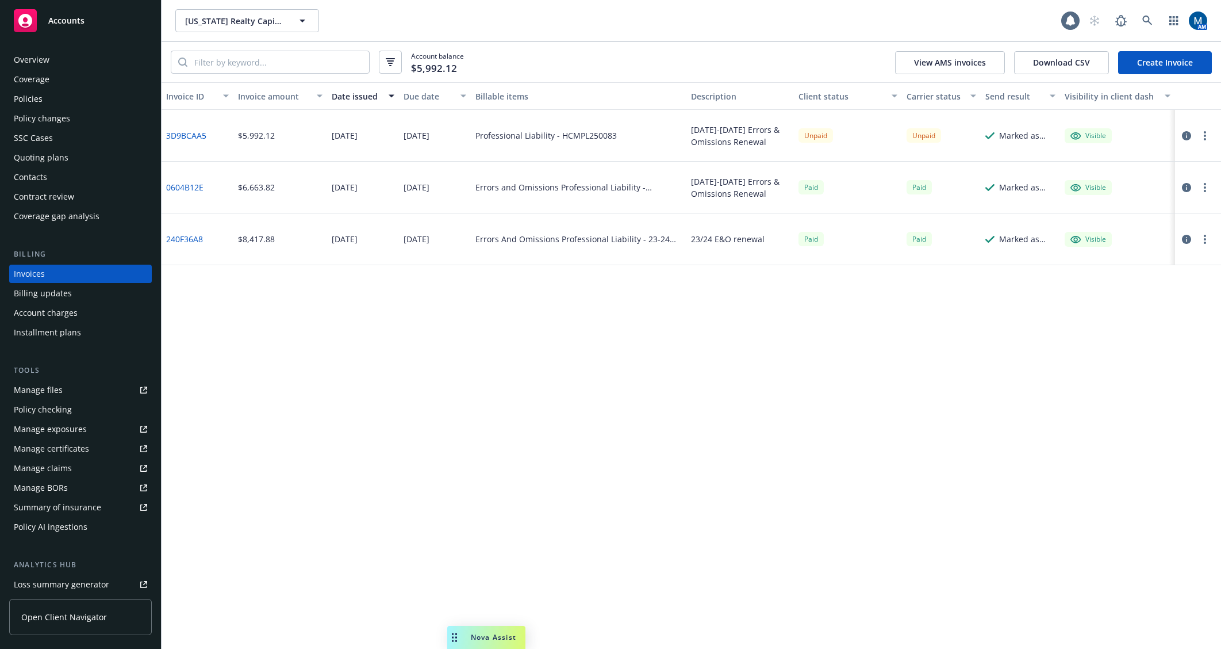
drag, startPoint x: 577, startPoint y: 396, endPoint x: 573, endPoint y: 357, distance: 38.8
click at [578, 395] on div "Invoice ID Invoice amount Date issued Due date Billable items Description Clien…" at bounding box center [692, 365] width 1060 height 566
click at [1145, 23] on icon at bounding box center [1148, 21] width 10 height 10
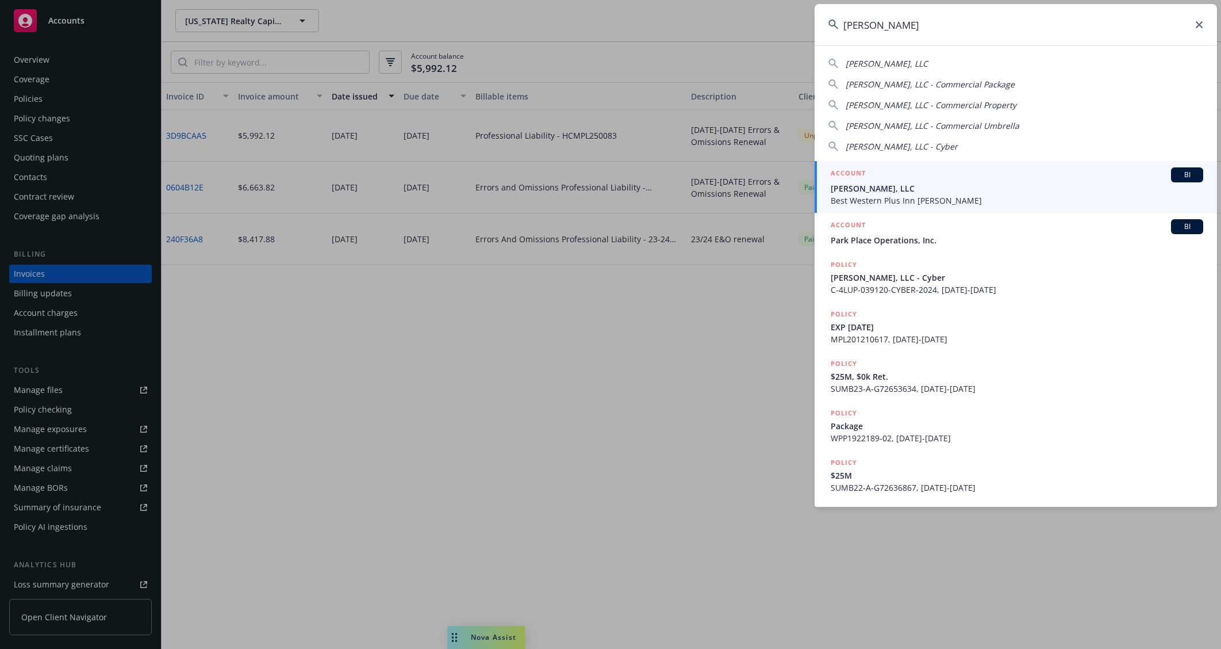
type input "bw dix"
click at [939, 188] on span "BW Dixon, LLC" at bounding box center [1017, 188] width 373 height 12
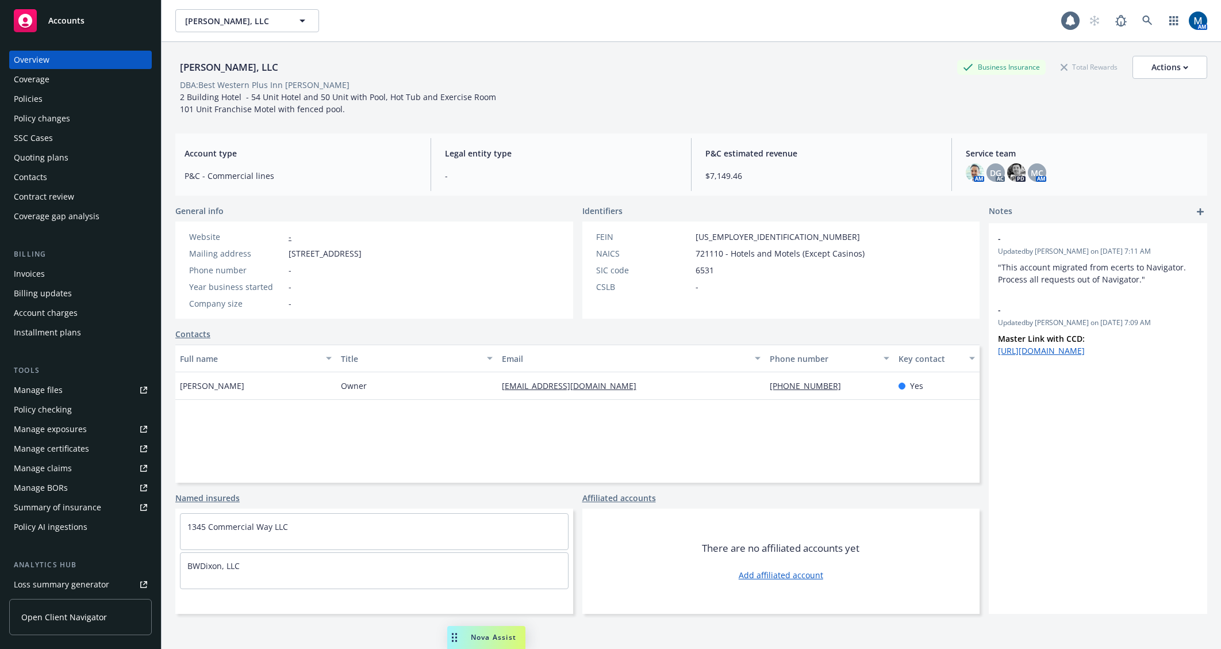
click at [74, 104] on div "Policies" at bounding box center [80, 99] width 133 height 18
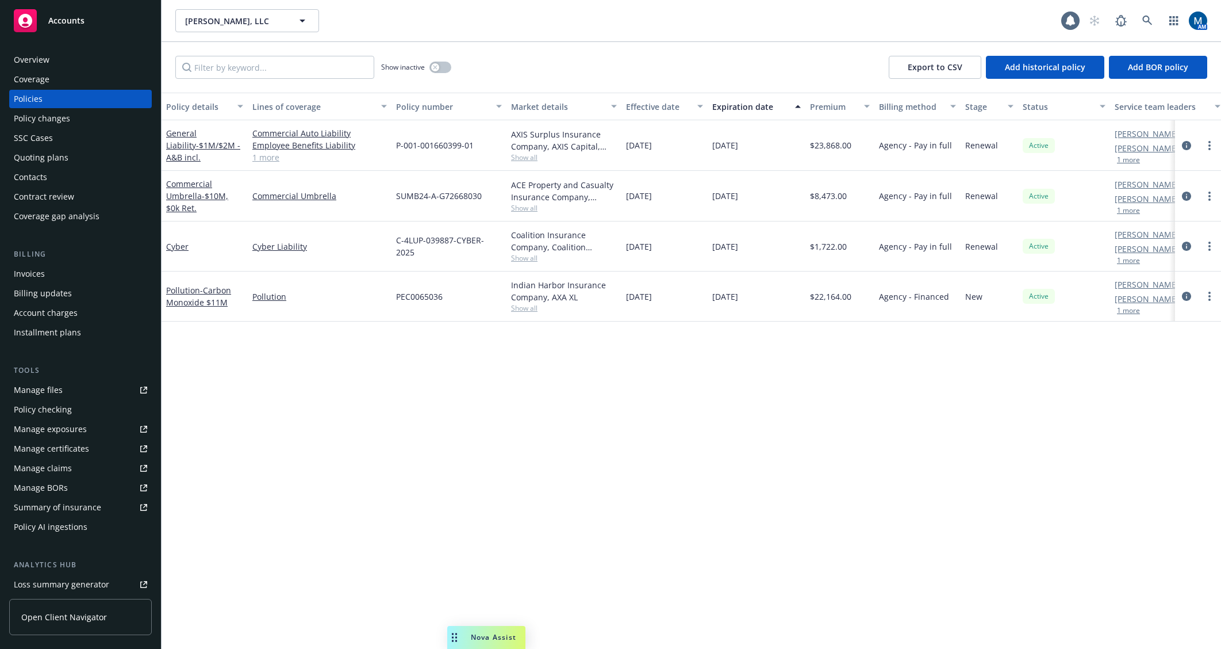
click at [851, 389] on div "Policy details Lines of coverage Policy number Market details Effective date Ex…" at bounding box center [692, 371] width 1060 height 556
click at [72, 269] on div "Invoices" at bounding box center [80, 274] width 133 height 18
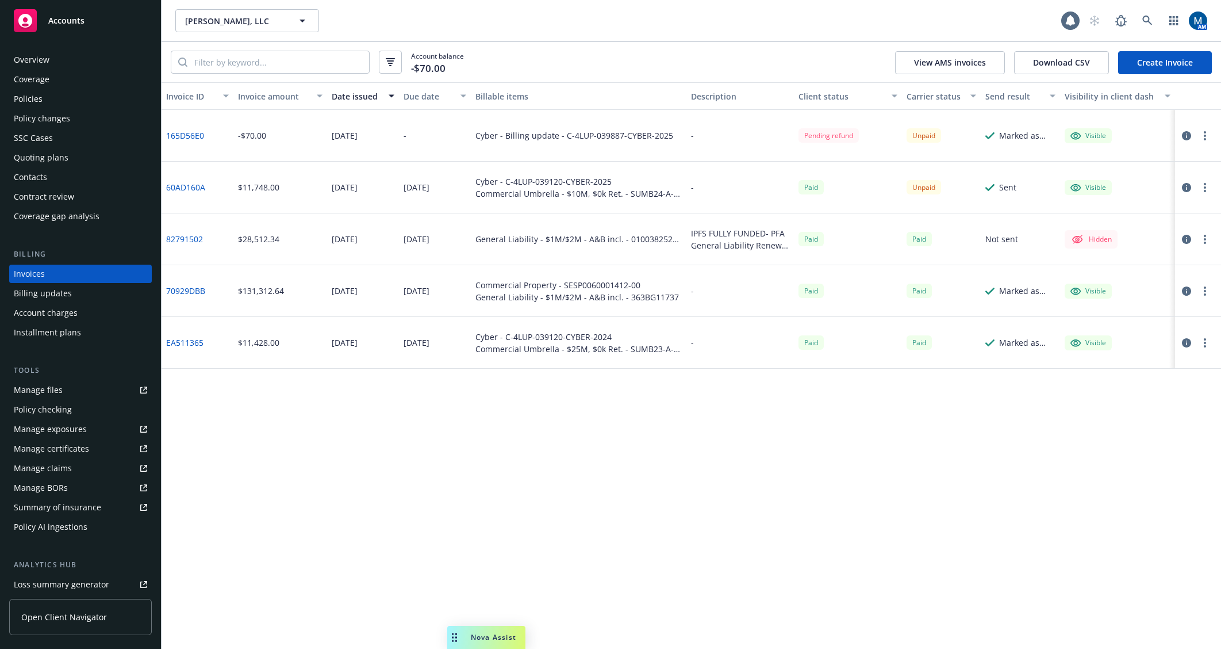
drag, startPoint x: 72, startPoint y: 16, endPoint x: 122, endPoint y: 17, distance: 49.5
click at [72, 16] on span "Accounts" at bounding box center [66, 20] width 36 height 9
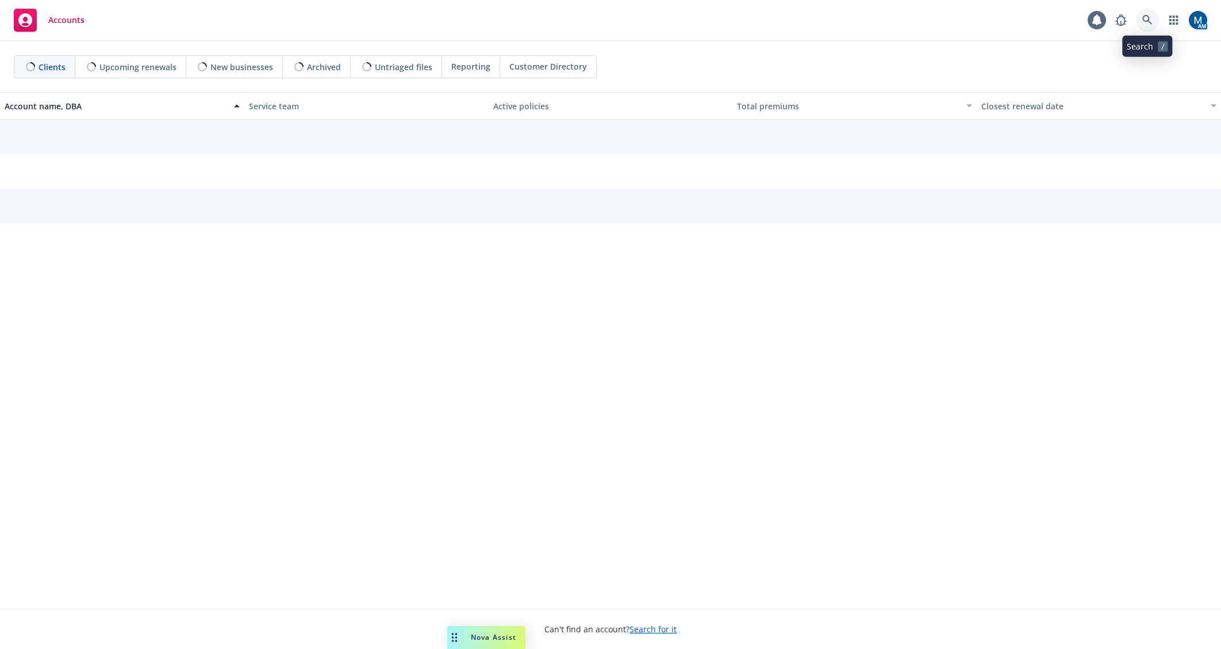
click at [1150, 21] on icon at bounding box center [1148, 20] width 10 height 10
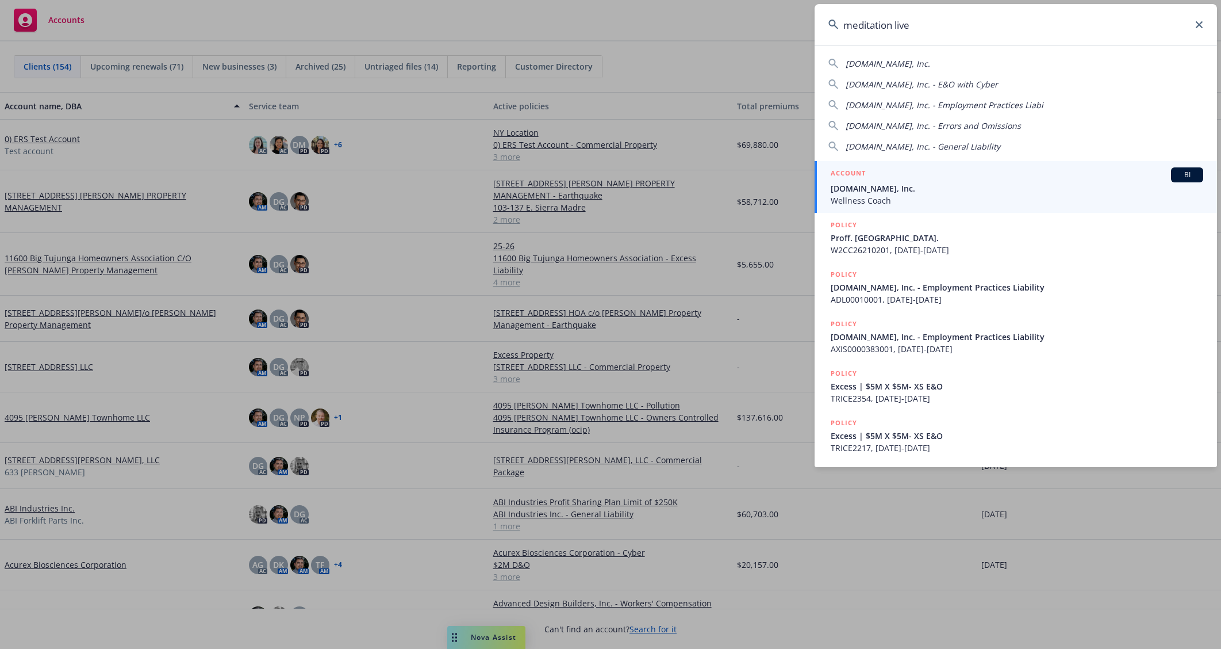
type input "meditation live"
click at [912, 191] on span "[DOMAIN_NAME], Inc." at bounding box center [1017, 188] width 373 height 12
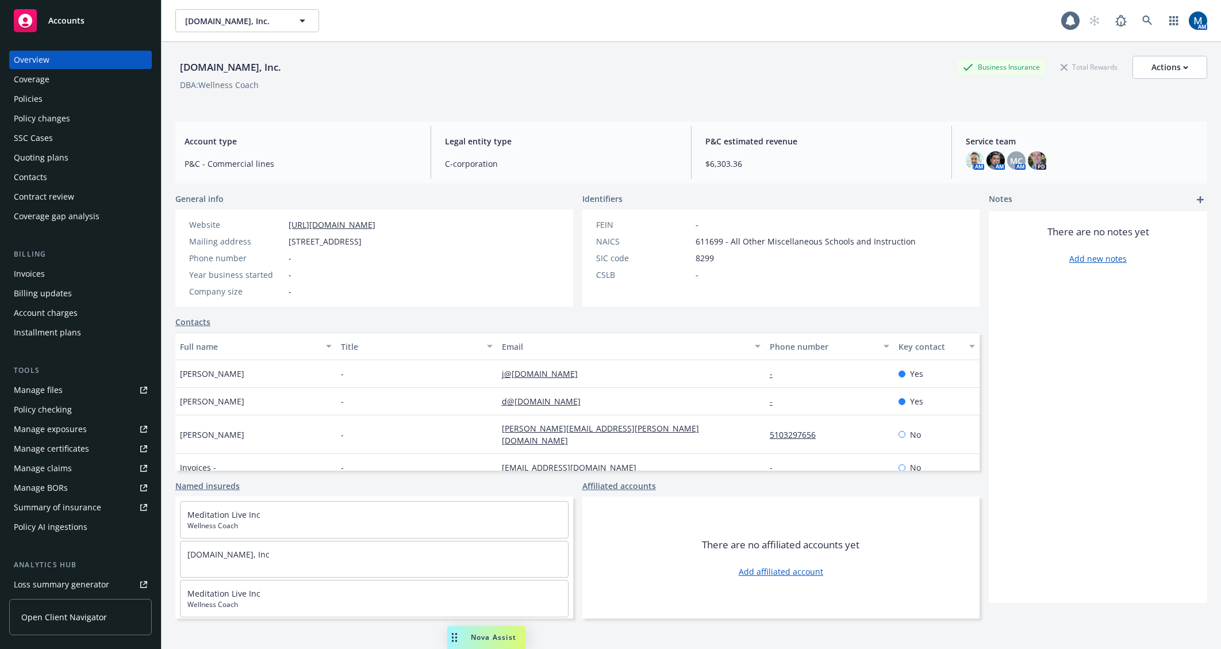
click at [81, 161] on div "Quoting plans" at bounding box center [80, 157] width 133 height 18
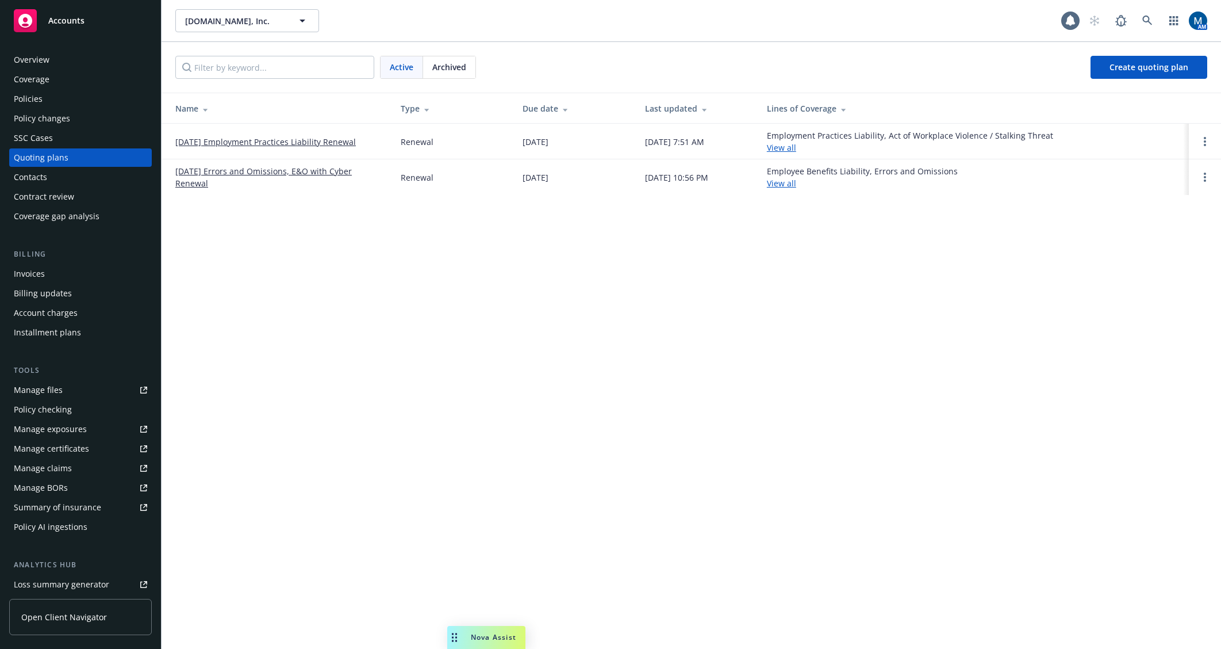
click at [87, 98] on div "Policies" at bounding box center [80, 99] width 133 height 18
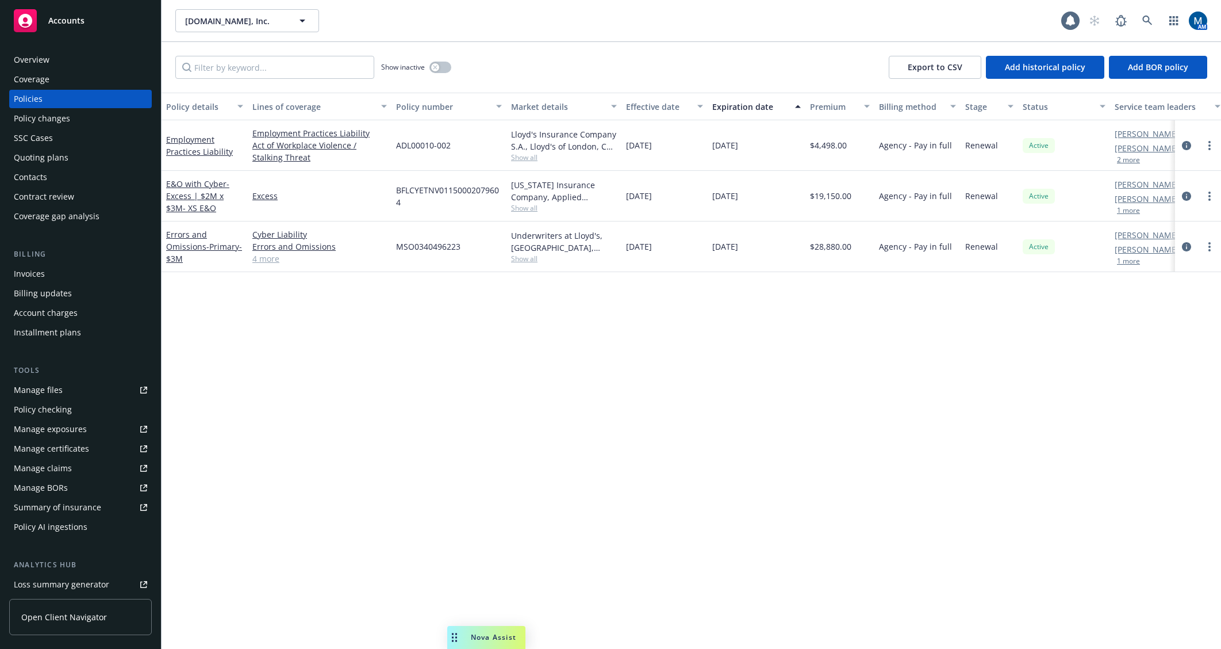
click at [1138, 263] on button "1 more" at bounding box center [1128, 261] width 23 height 7
click at [535, 161] on span "Show all" at bounding box center [564, 157] width 106 height 10
drag, startPoint x: 586, startPoint y: 420, endPoint x: 574, endPoint y: 411, distance: 14.7
click at [585, 420] on div "Policy details Lines of coverage Policy number Market details Effective date Ex…" at bounding box center [692, 371] width 1060 height 556
drag, startPoint x: 707, startPoint y: 417, endPoint x: 810, endPoint y: 319, distance: 143.2
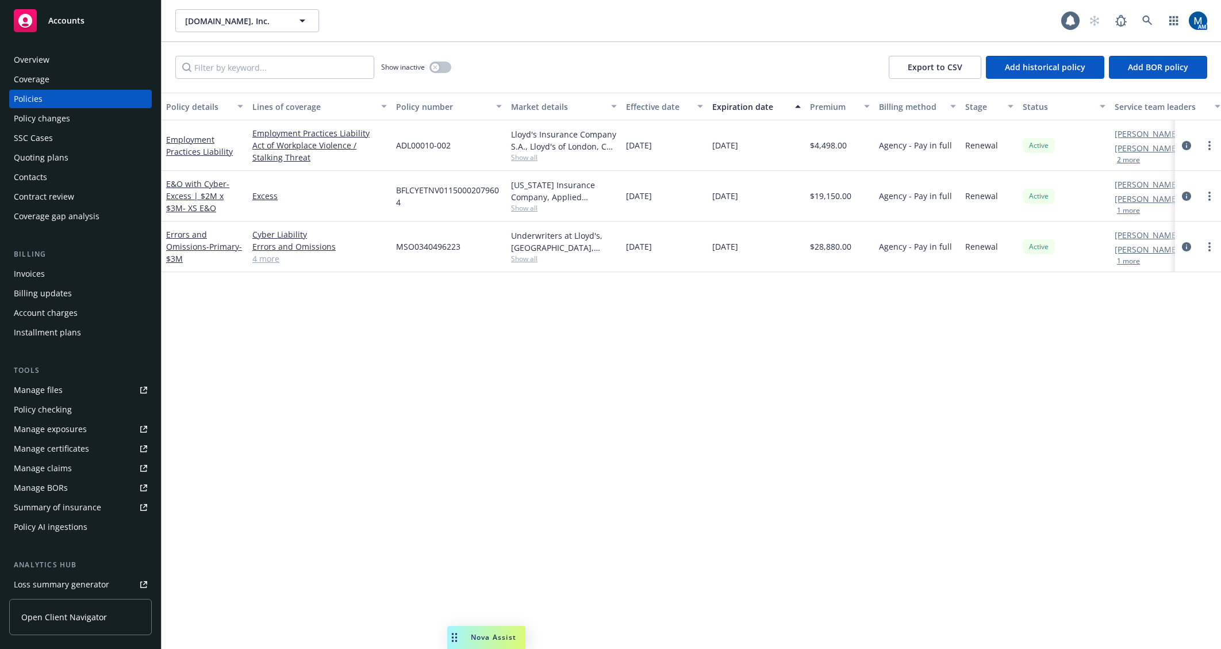
click at [707, 417] on div "Policy details Lines of coverage Policy number Market details Effective date Ex…" at bounding box center [692, 371] width 1060 height 556
click at [1147, 17] on icon at bounding box center [1148, 21] width 10 height 10
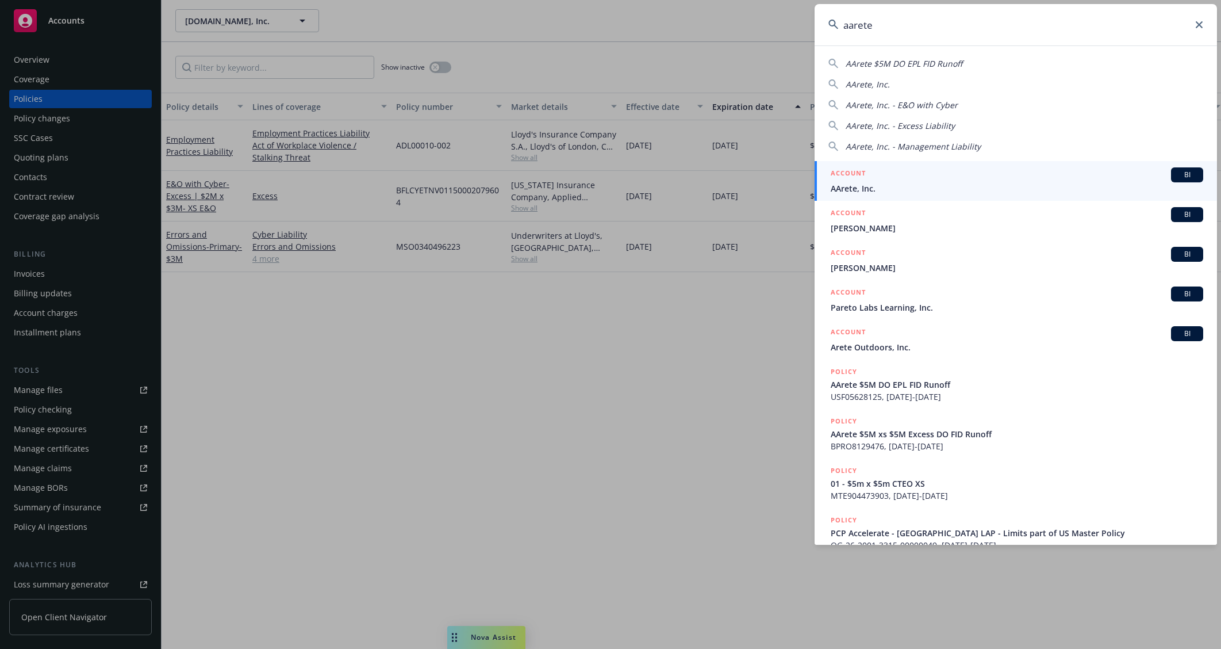
type input "aarete"
drag, startPoint x: 904, startPoint y: 183, endPoint x: 894, endPoint y: 184, distance: 9.8
click at [904, 183] on span "AArete, Inc." at bounding box center [1017, 188] width 373 height 12
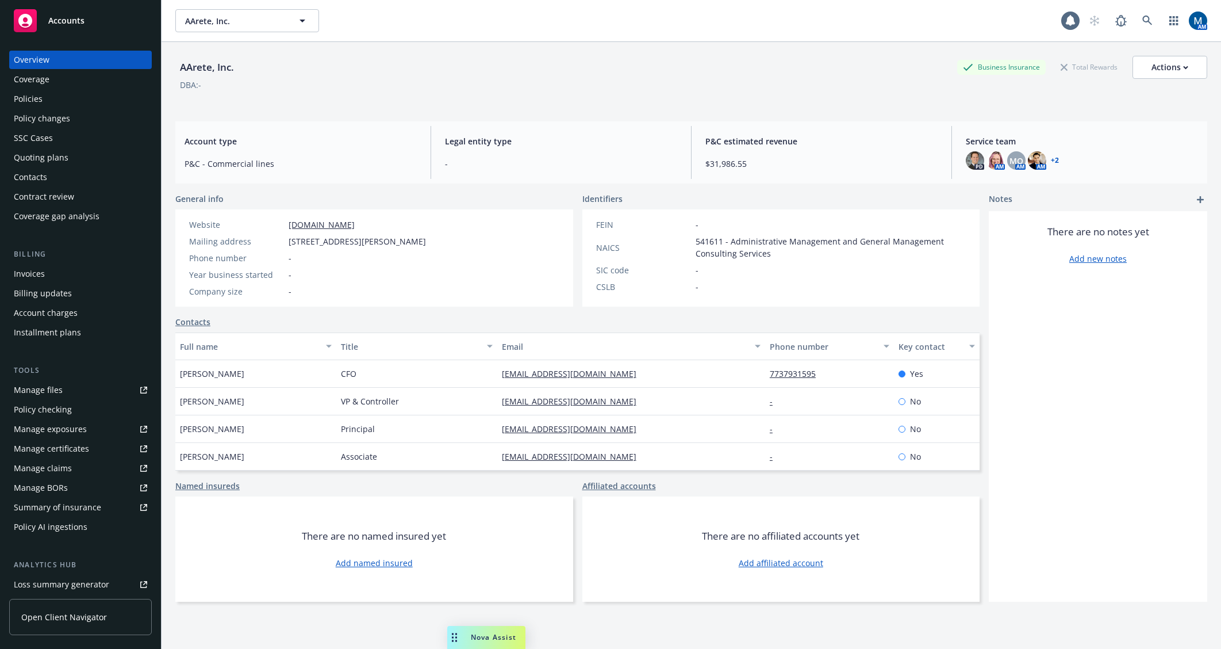
click at [107, 97] on div "Policies" at bounding box center [80, 99] width 133 height 18
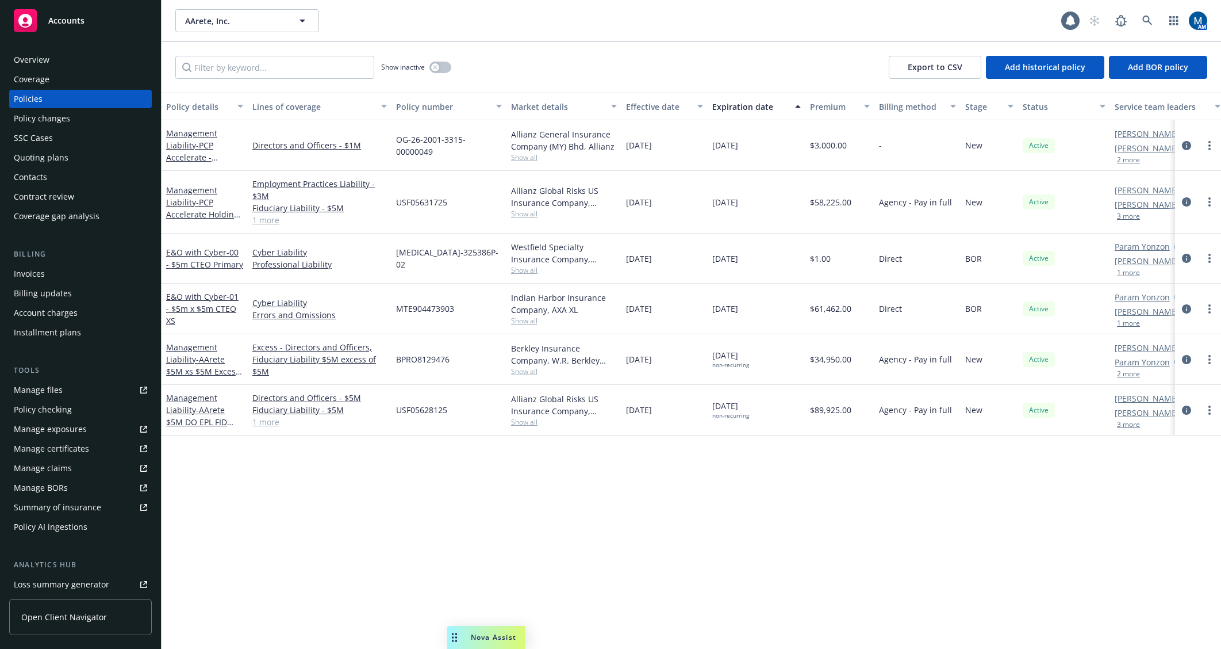
click at [94, 21] on div "Accounts" at bounding box center [80, 20] width 133 height 23
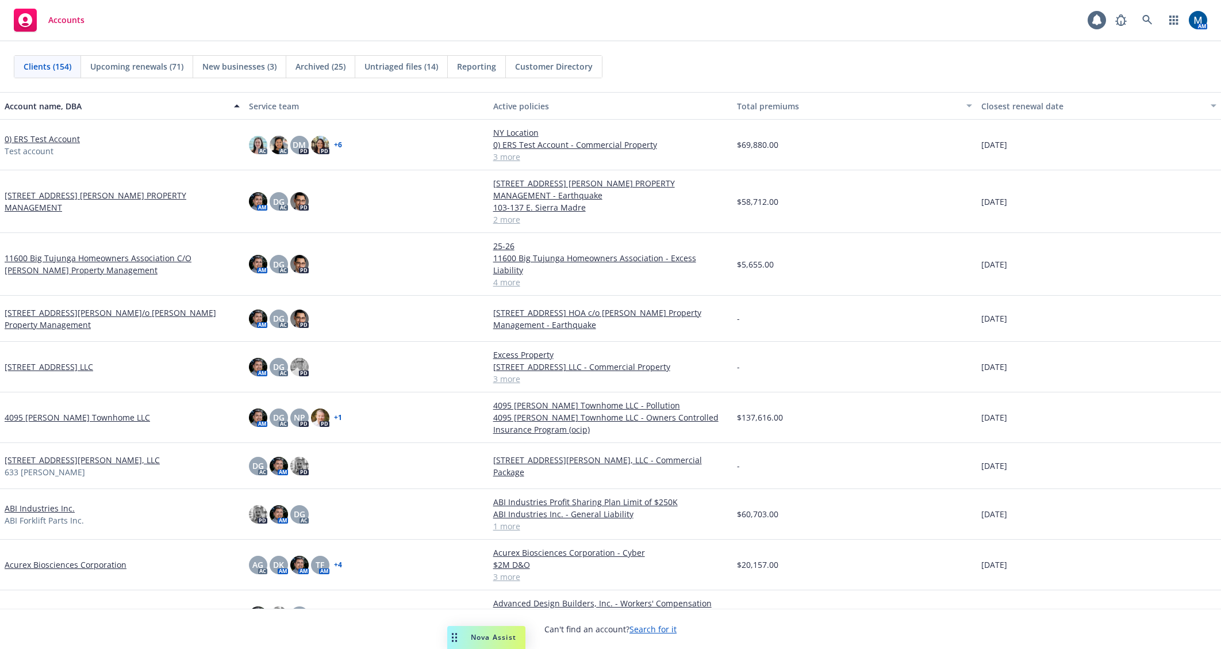
click at [583, 44] on div "Clients (154) Upcoming renewals (71) New businesses (3) Archived (25) Untriaged…" at bounding box center [610, 66] width 1221 height 51
click at [486, 66] on span "Reporting" at bounding box center [476, 66] width 39 height 12
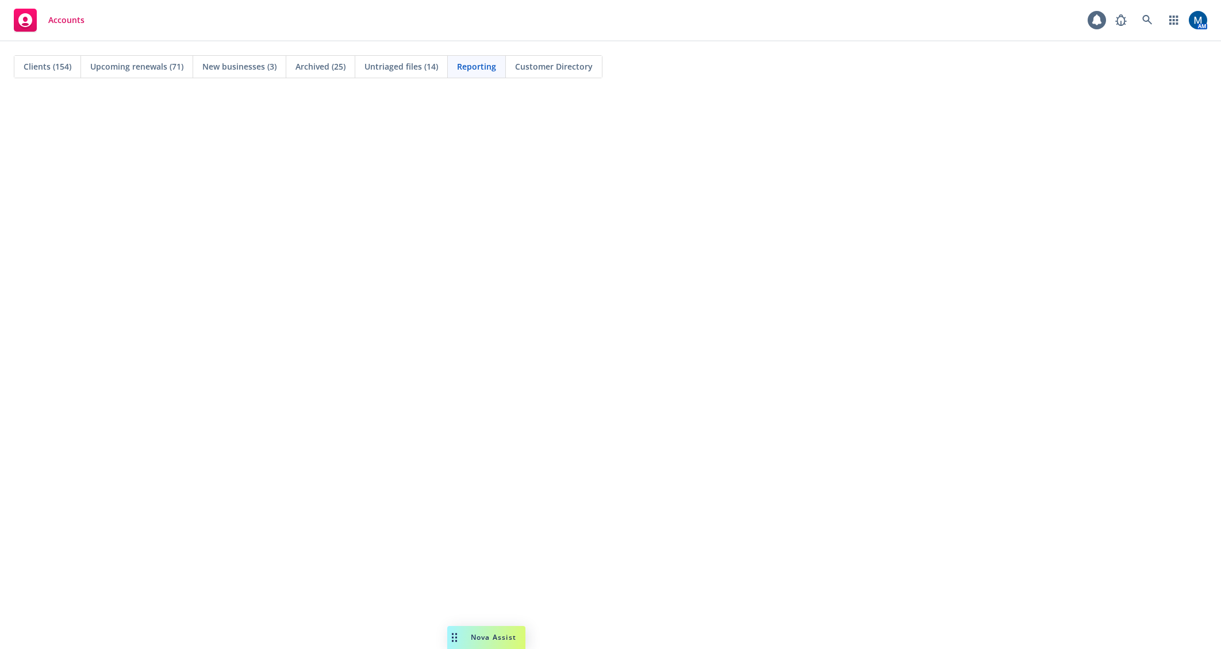
drag, startPoint x: 45, startPoint y: 66, endPoint x: 416, endPoint y: 64, distance: 370.3
click at [45, 66] on span "Clients (154)" at bounding box center [48, 66] width 48 height 12
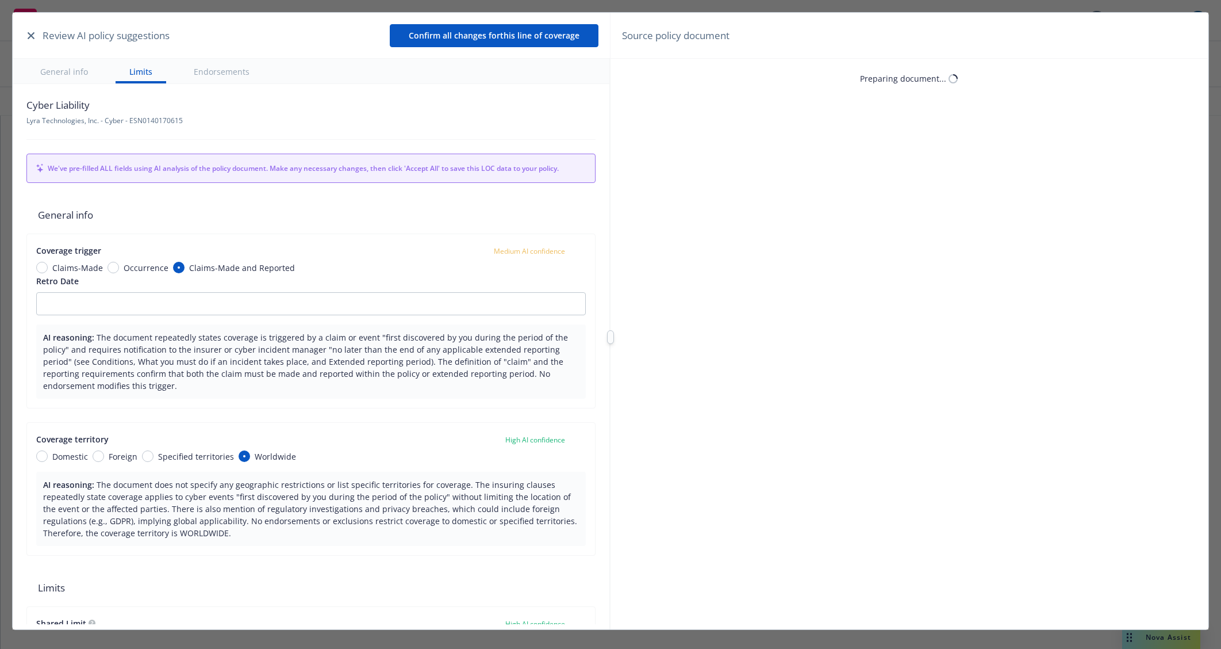
click at [30, 34] on icon "button" at bounding box center [31, 35] width 7 height 7
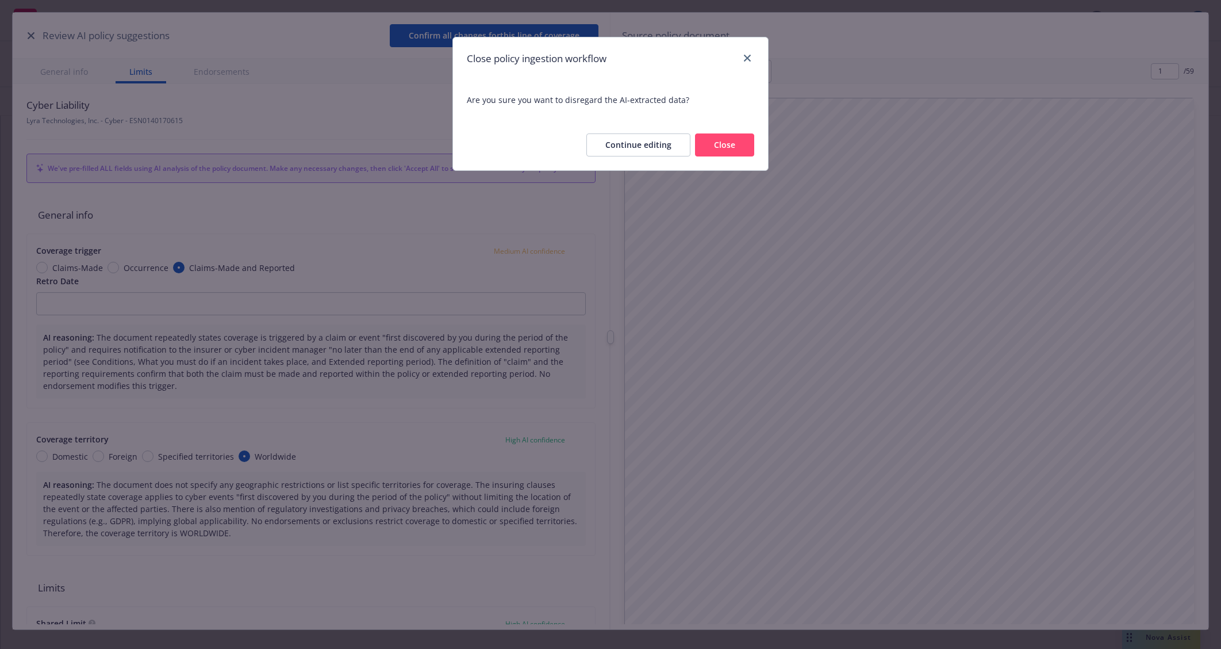
click at [745, 141] on button "Close" at bounding box center [724, 144] width 59 height 23
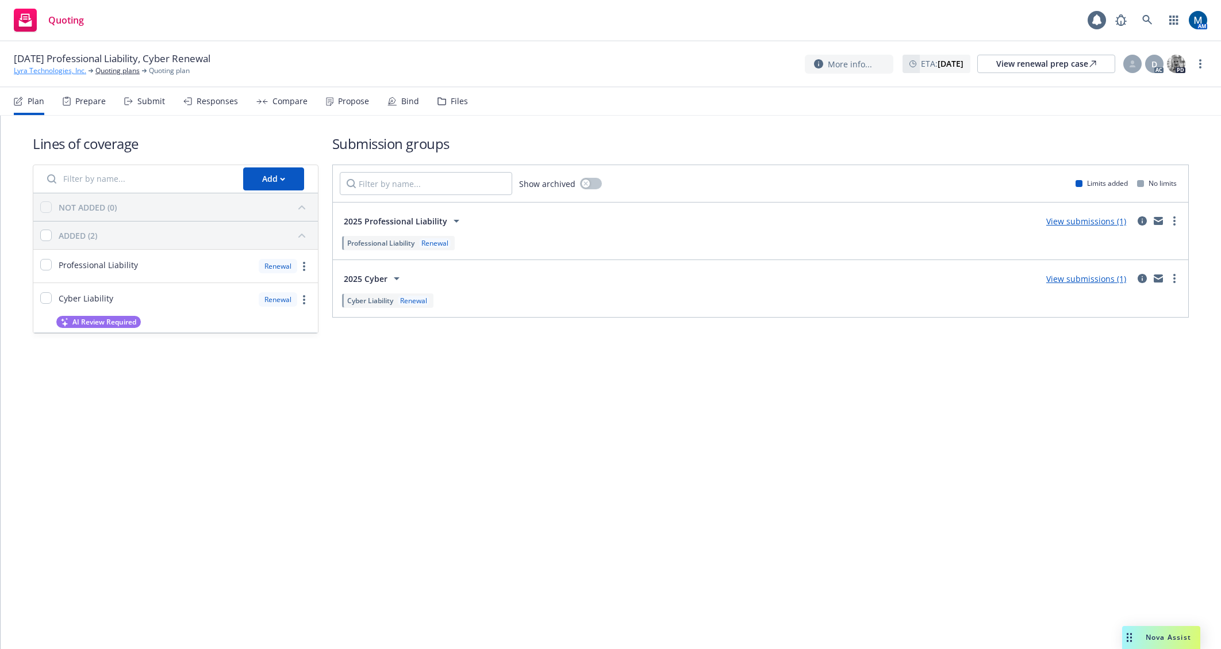
click at [52, 72] on link "Lyra Technologies, Inc." at bounding box center [50, 71] width 72 height 10
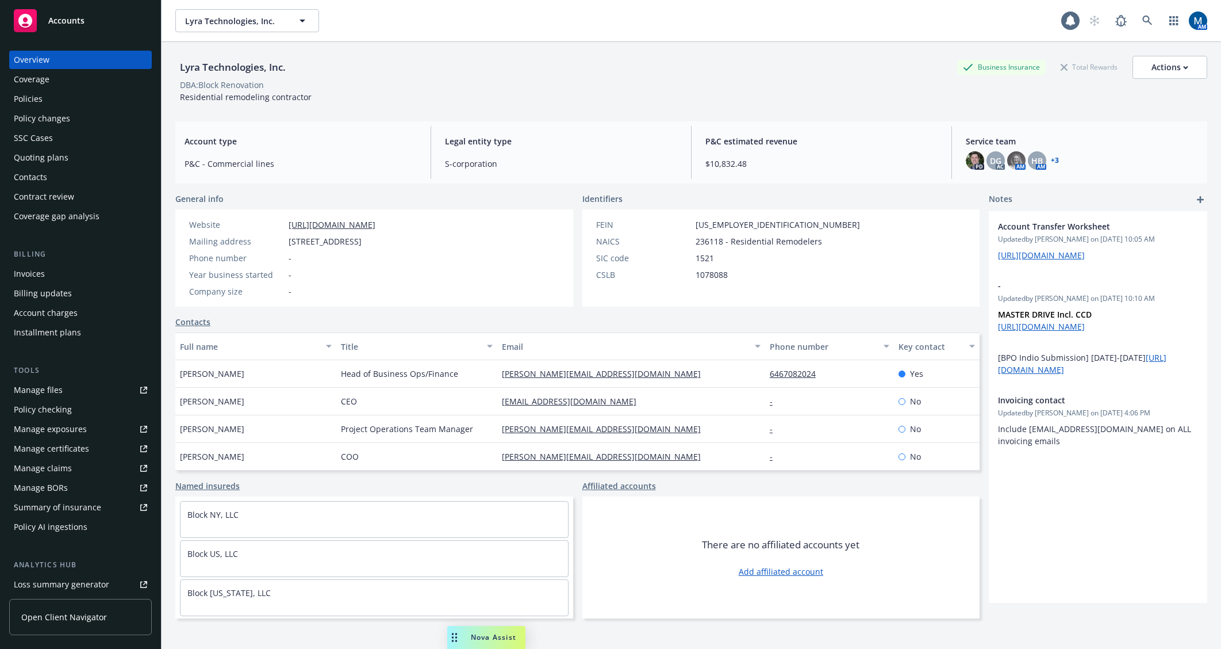
click at [71, 102] on div "Policies" at bounding box center [80, 99] width 133 height 18
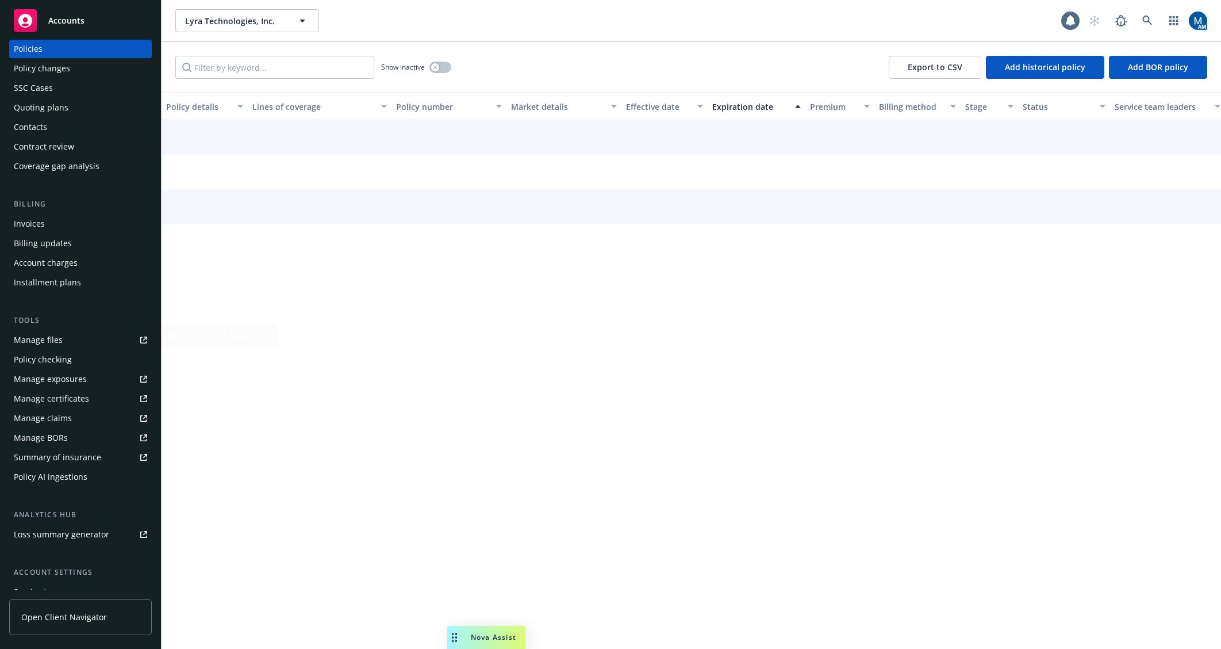
scroll to position [115, 0]
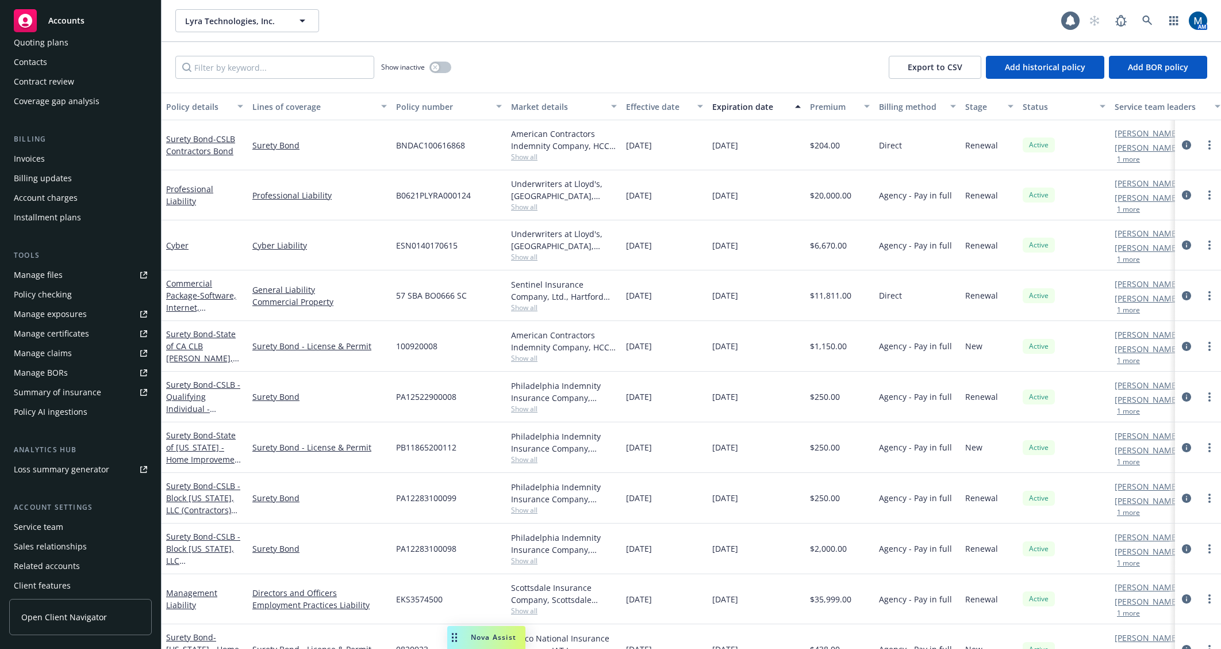
click at [40, 521] on div "Service team" at bounding box center [38, 527] width 49 height 18
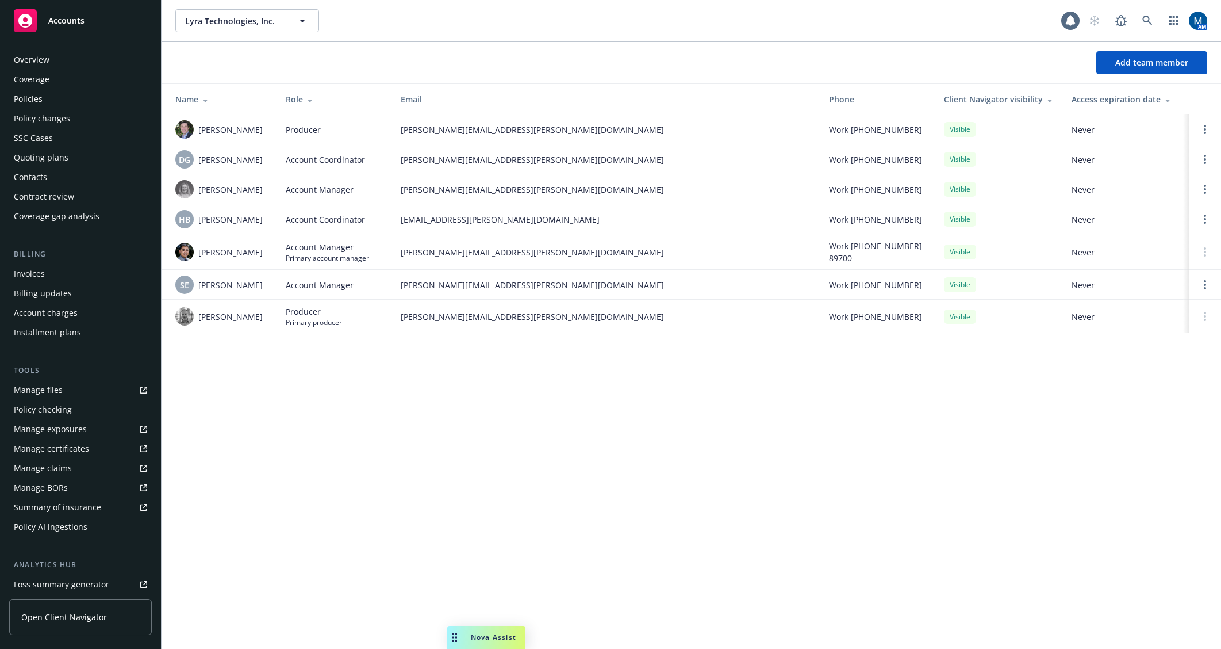
click at [51, 98] on div "Policies" at bounding box center [80, 99] width 133 height 18
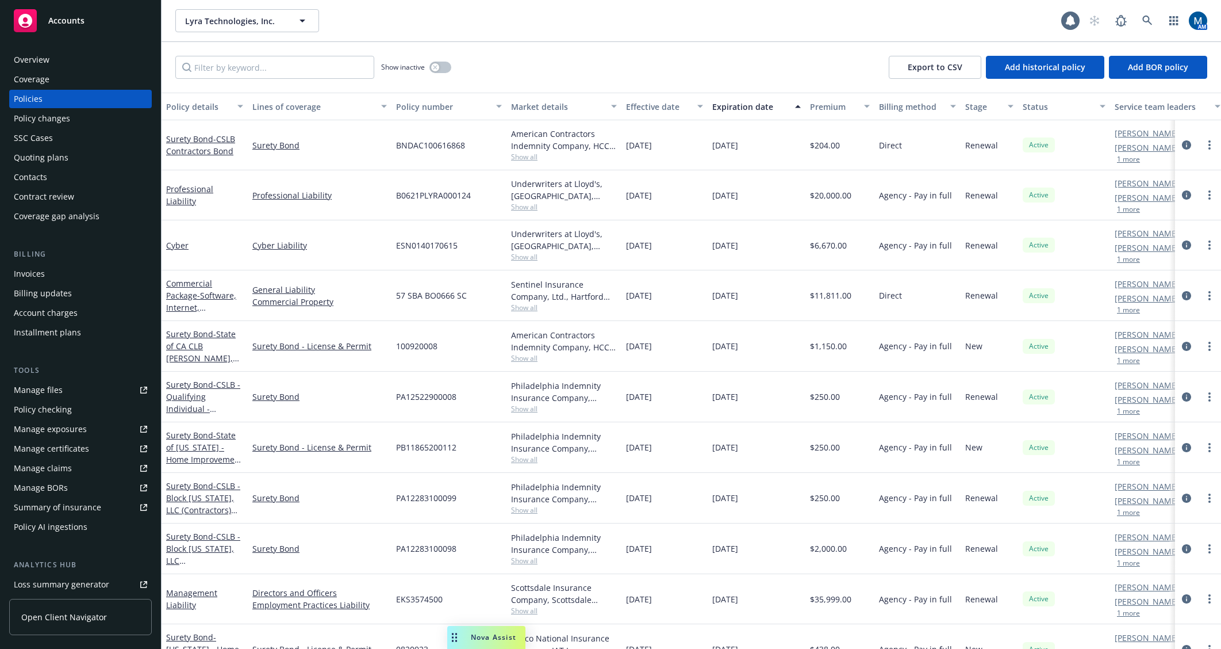
scroll to position [131, 0]
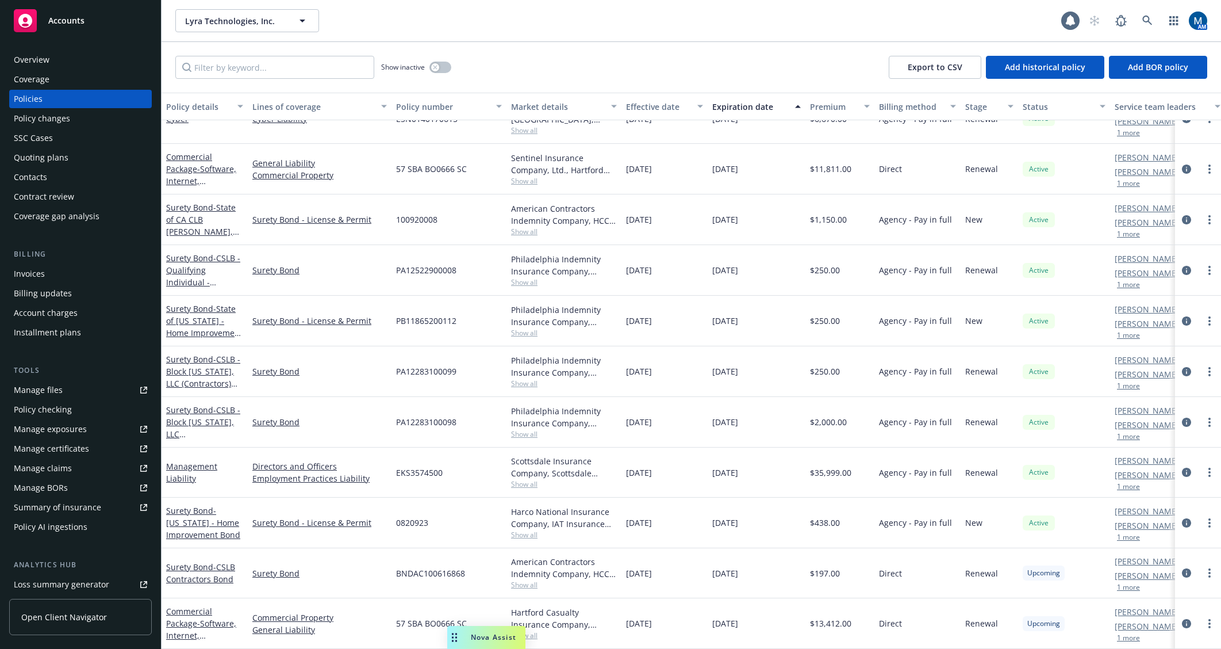
click at [1134, 433] on button "1 more" at bounding box center [1128, 436] width 23 height 7
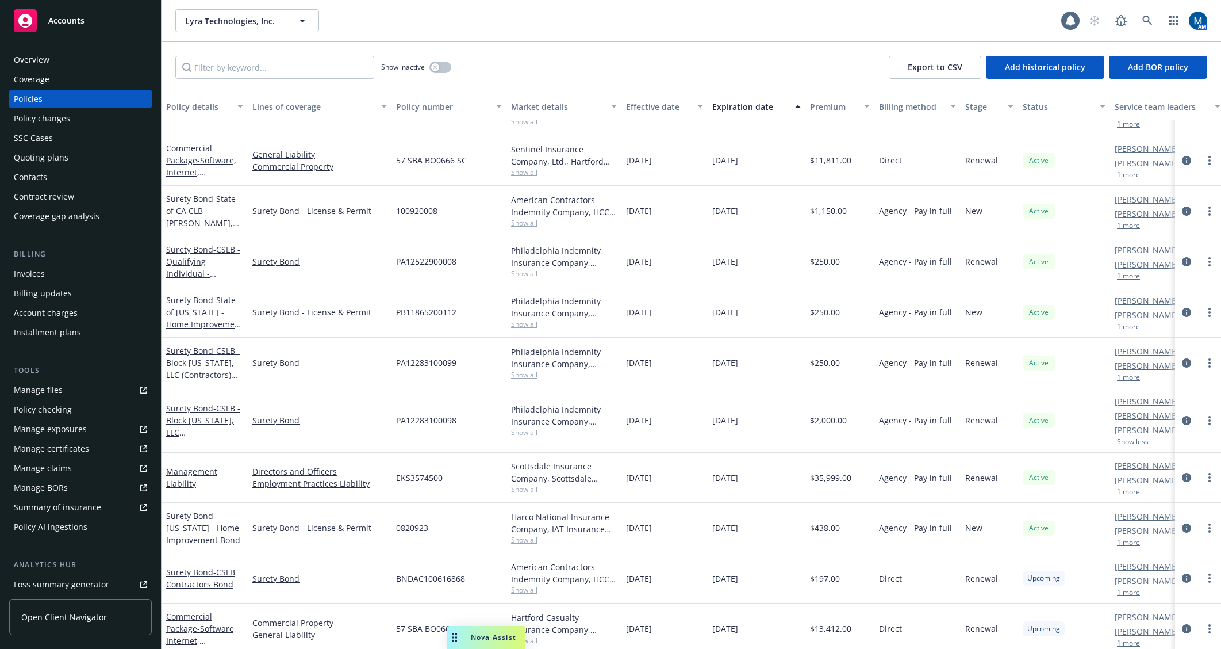
drag, startPoint x: 1070, startPoint y: 442, endPoint x: 1147, endPoint y: 443, distance: 77.1
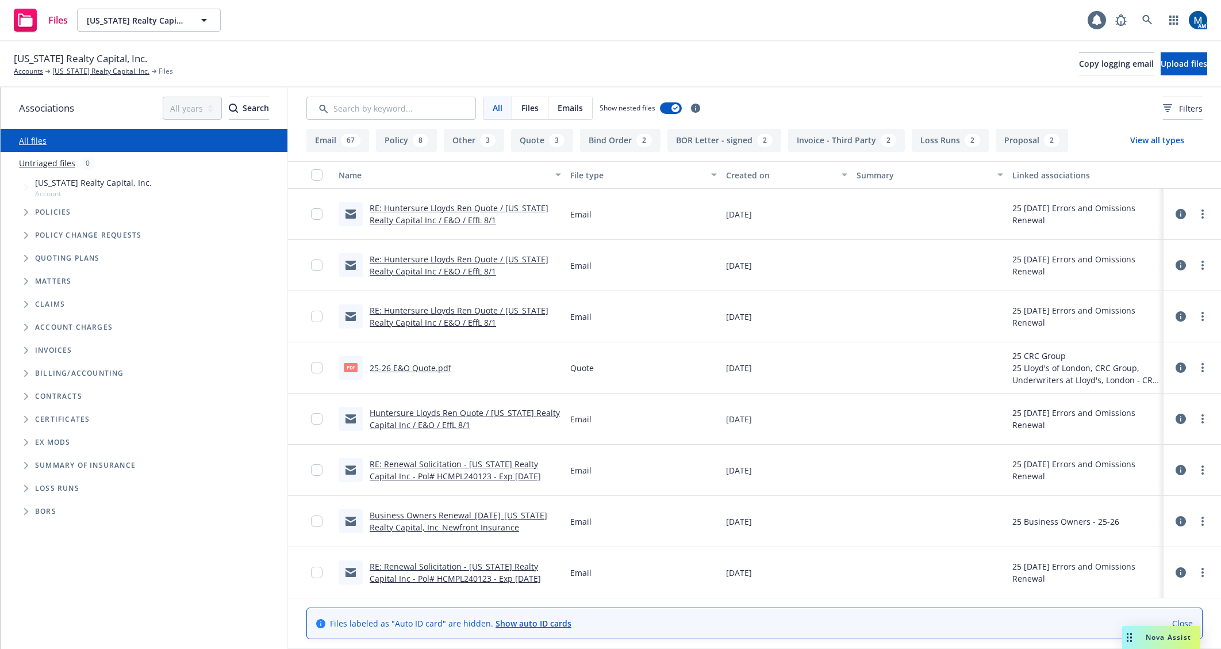
drag, startPoint x: 711, startPoint y: 38, endPoint x: 691, endPoint y: 60, distance: 29.7
click at [711, 38] on div "Files California Realty Capital, Inc. California Realty Capital, Inc. 1 AM" at bounding box center [610, 20] width 1221 height 41
click at [453, 219] on link "RE: Huntersure Lloyds Ren Quote / California Realty Capital Inc / E&O / EffL 8/1" at bounding box center [459, 213] width 179 height 23
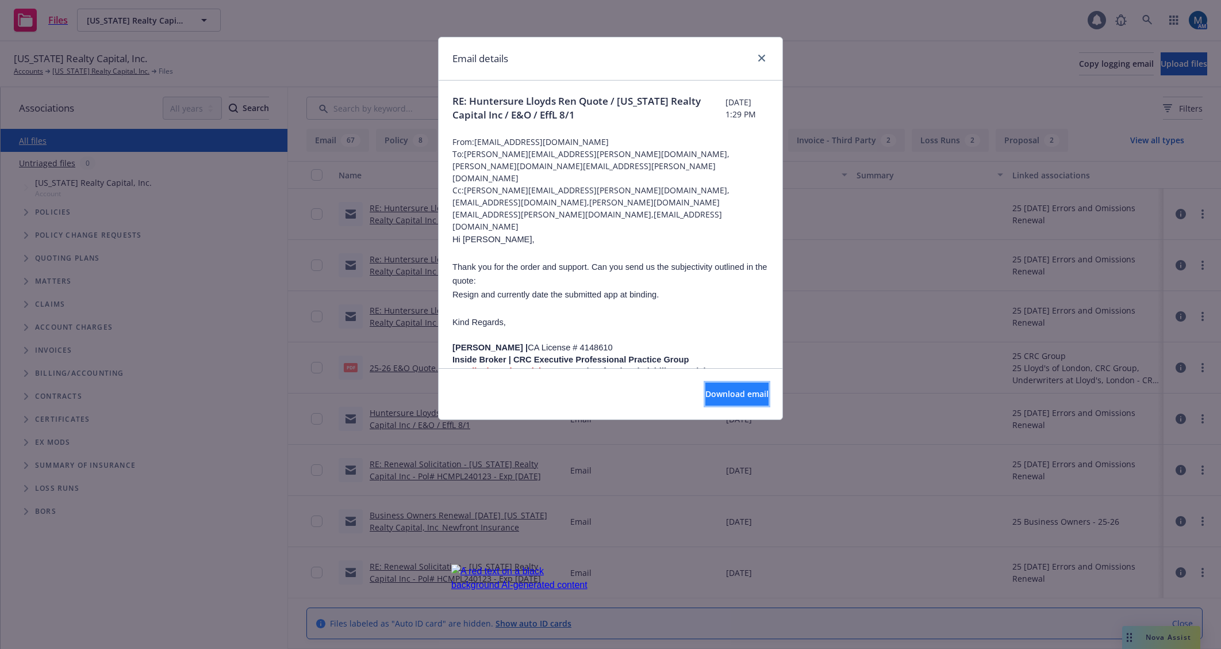
click at [740, 390] on span "Download email" at bounding box center [737, 393] width 63 height 11
click at [352, 32] on div "Email details RE: Huntersure Lloyds Ren Quote / California Realty Capital Inc /…" at bounding box center [610, 324] width 1221 height 649
click at [757, 56] on link "close" at bounding box center [762, 58] width 14 height 14
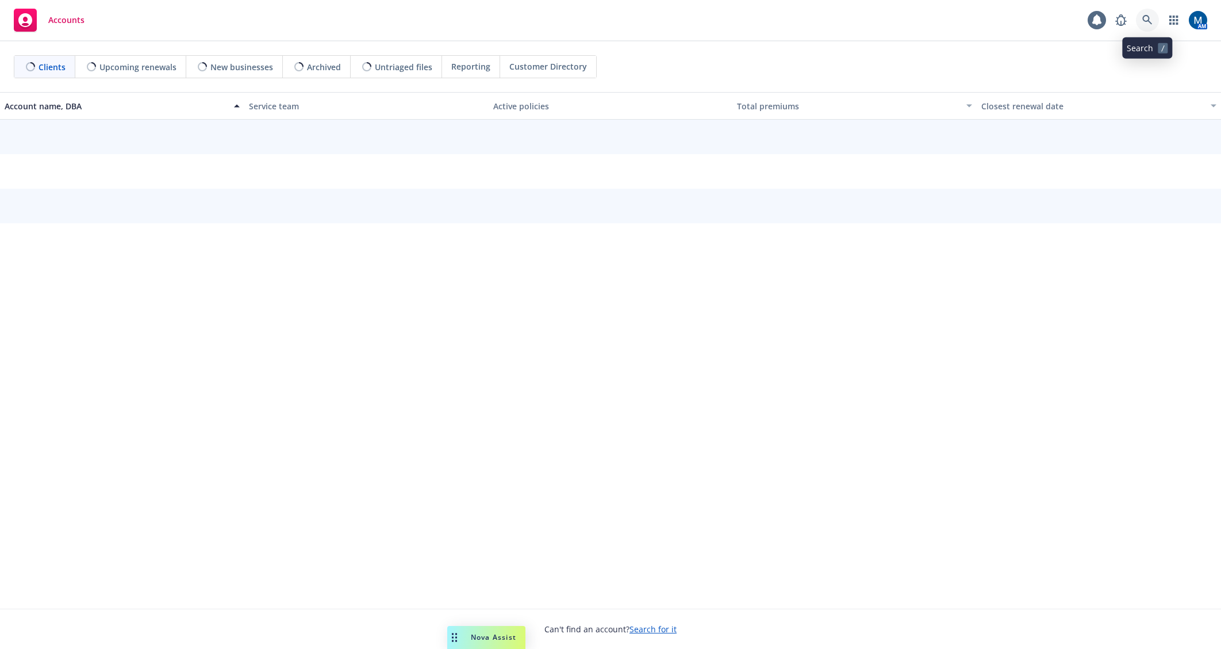
click at [1143, 21] on icon at bounding box center [1148, 20] width 10 height 10
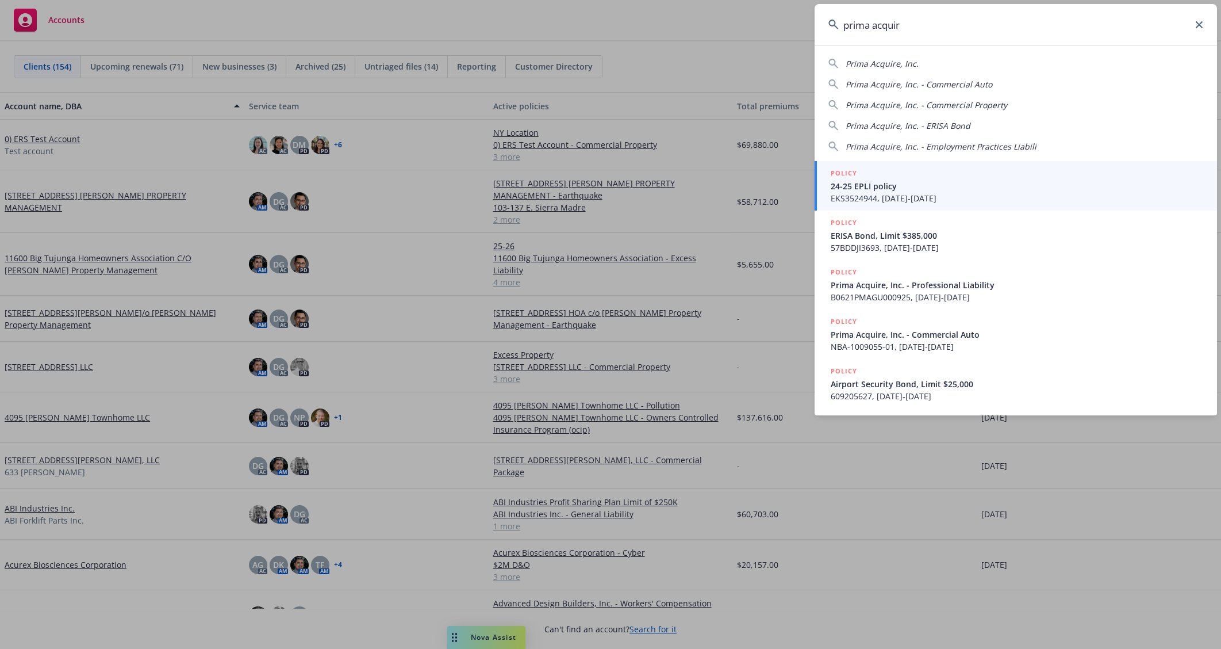
type input "prima acquire"
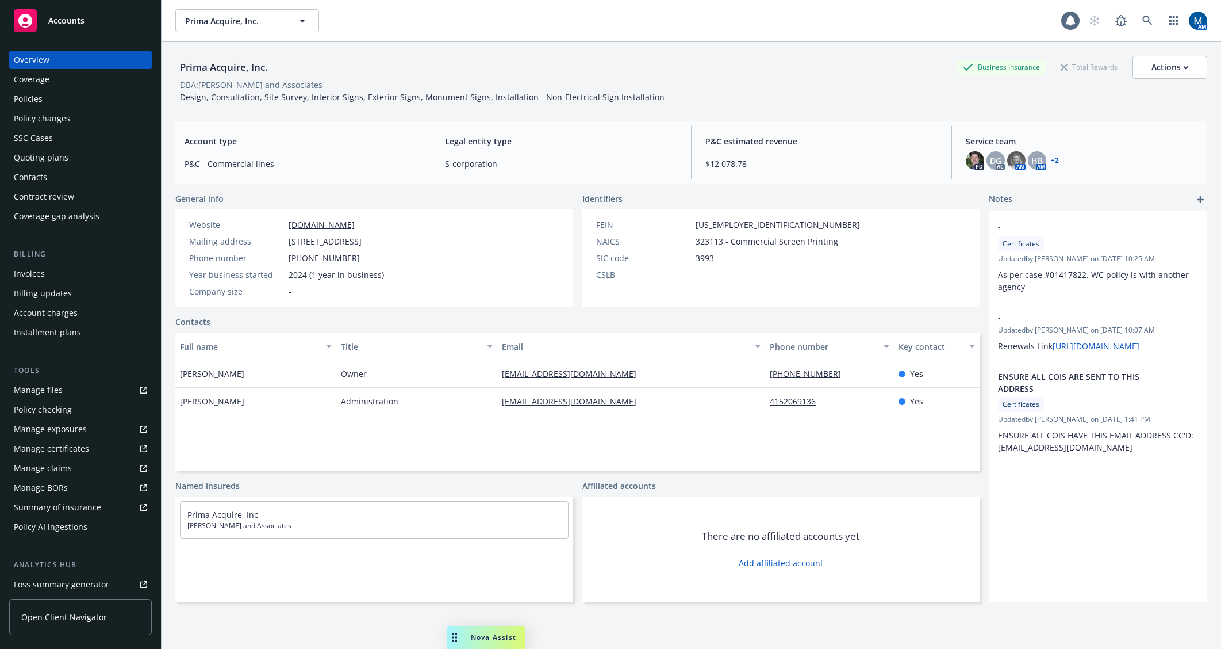
click at [68, 97] on div "Policies" at bounding box center [80, 99] width 133 height 18
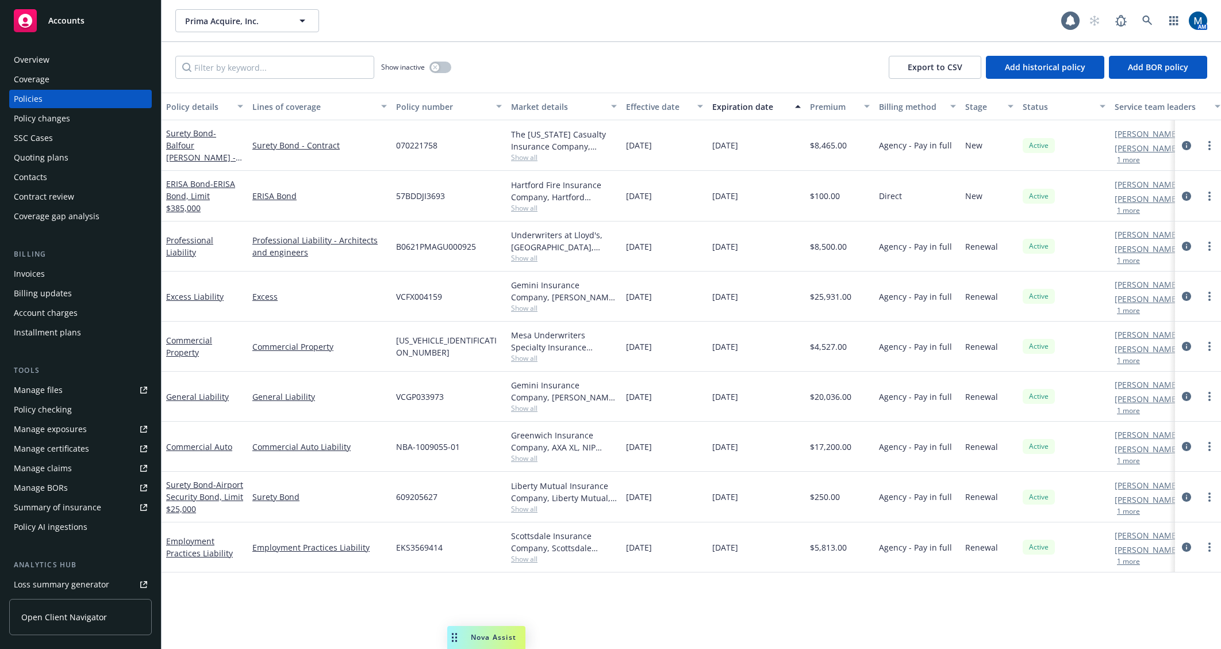
click at [697, 599] on div "Policy details Lines of coverage Policy number Market details Effective date Ex…" at bounding box center [692, 371] width 1060 height 556
click at [436, 75] on div "Show inactive" at bounding box center [416, 67] width 70 height 23
click at [445, 65] on button "button" at bounding box center [441, 68] width 22 height 12
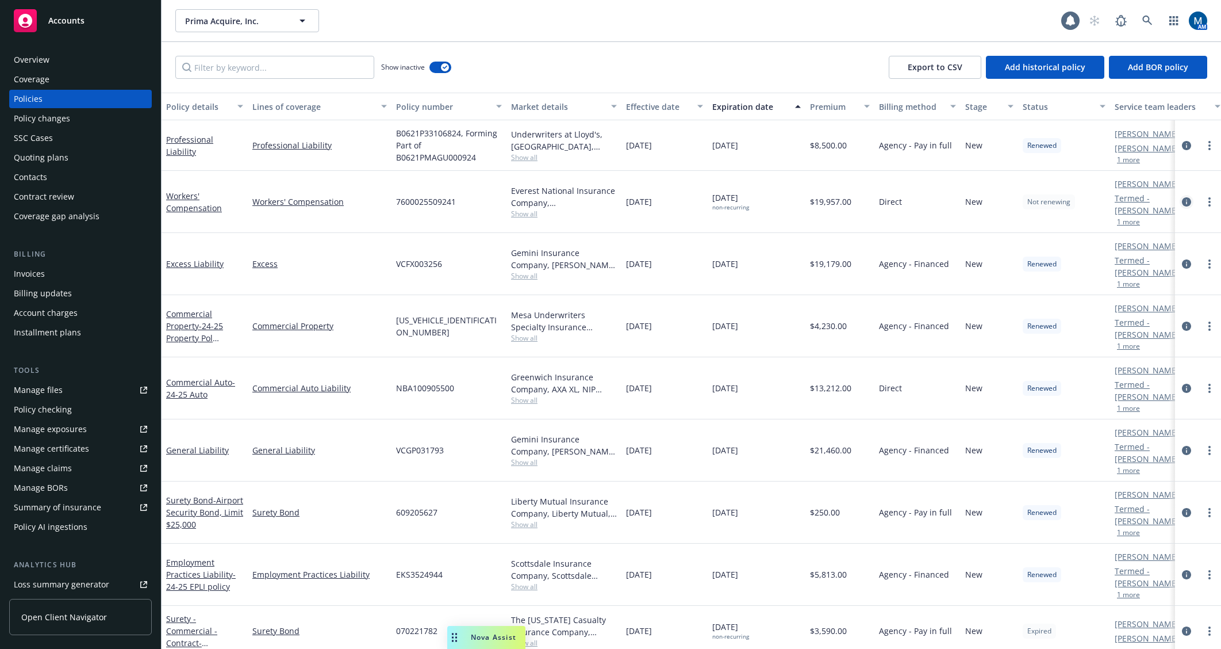
click at [1182, 202] on icon "circleInformation" at bounding box center [1186, 201] width 9 height 9
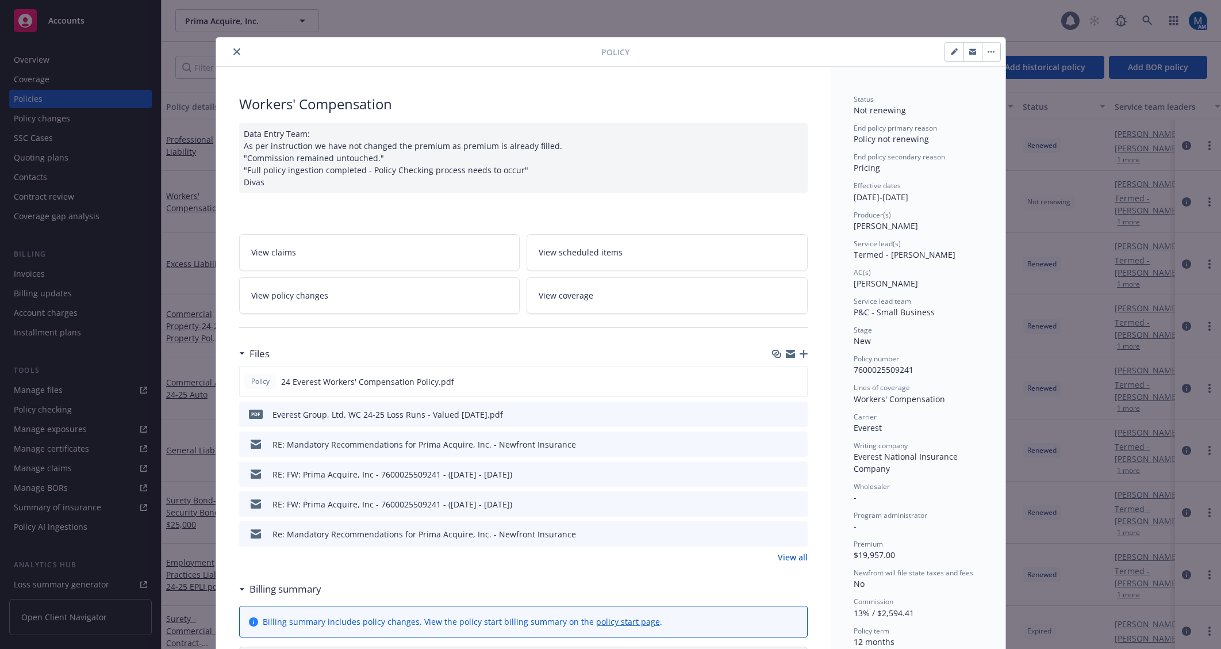
click at [795, 442] on icon "preview file" at bounding box center [797, 443] width 10 height 8
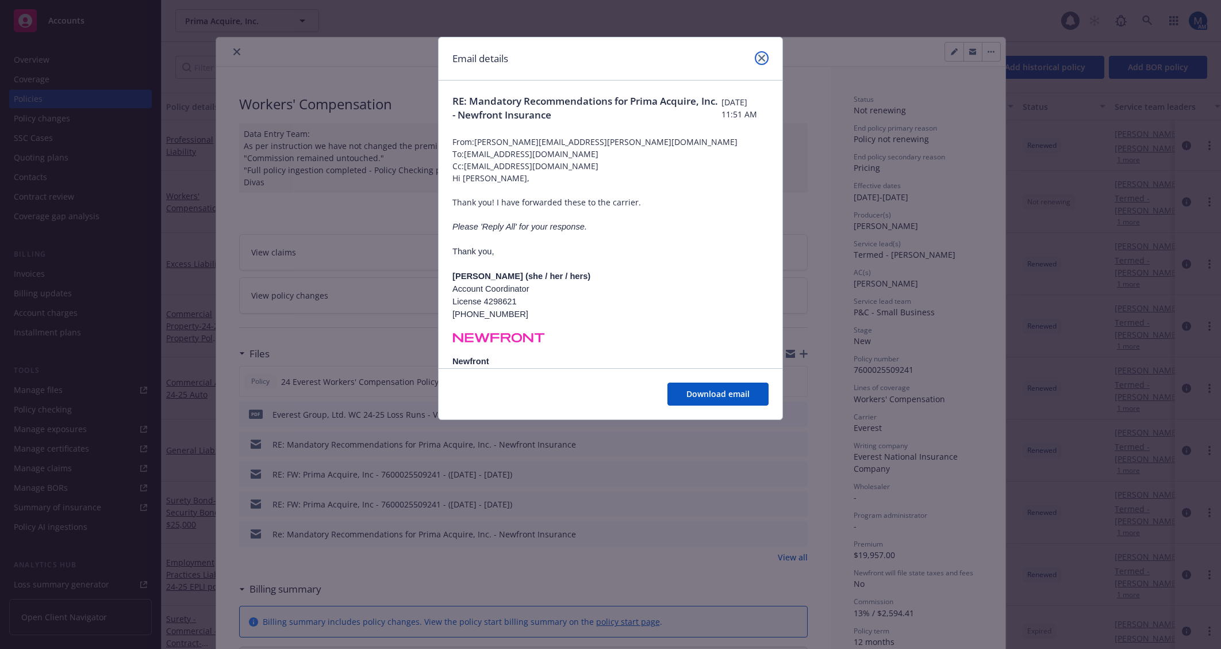
click at [761, 57] on icon "close" at bounding box center [761, 58] width 7 height 7
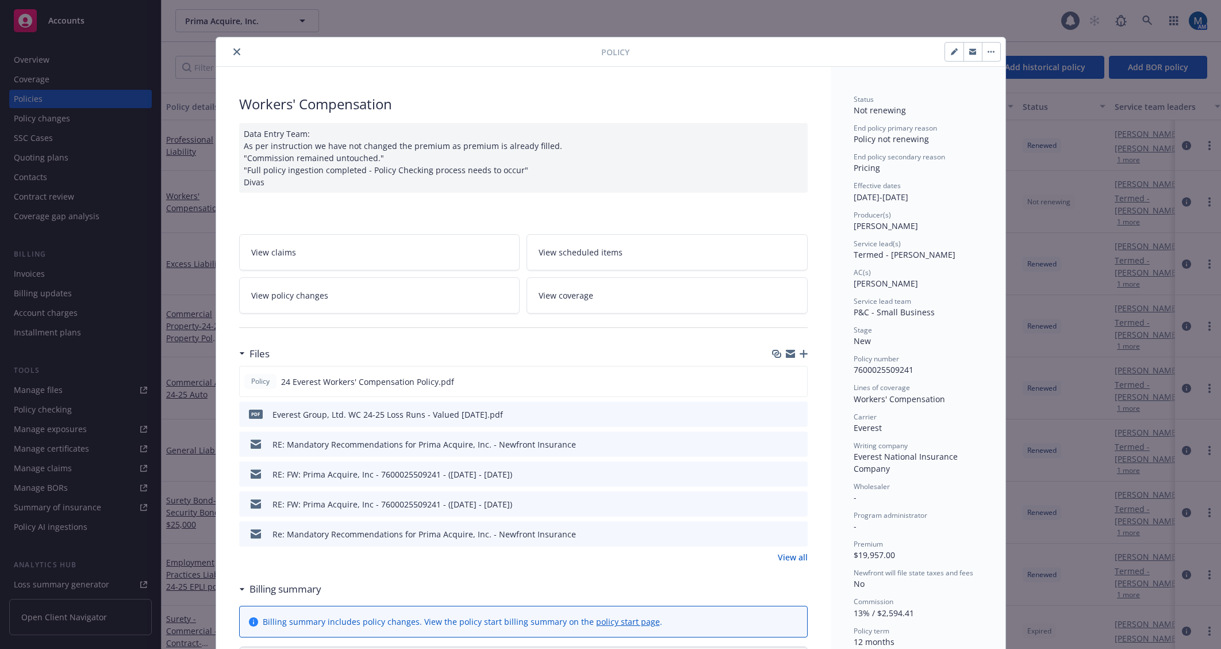
click at [794, 473] on icon "preview file" at bounding box center [797, 473] width 10 height 8
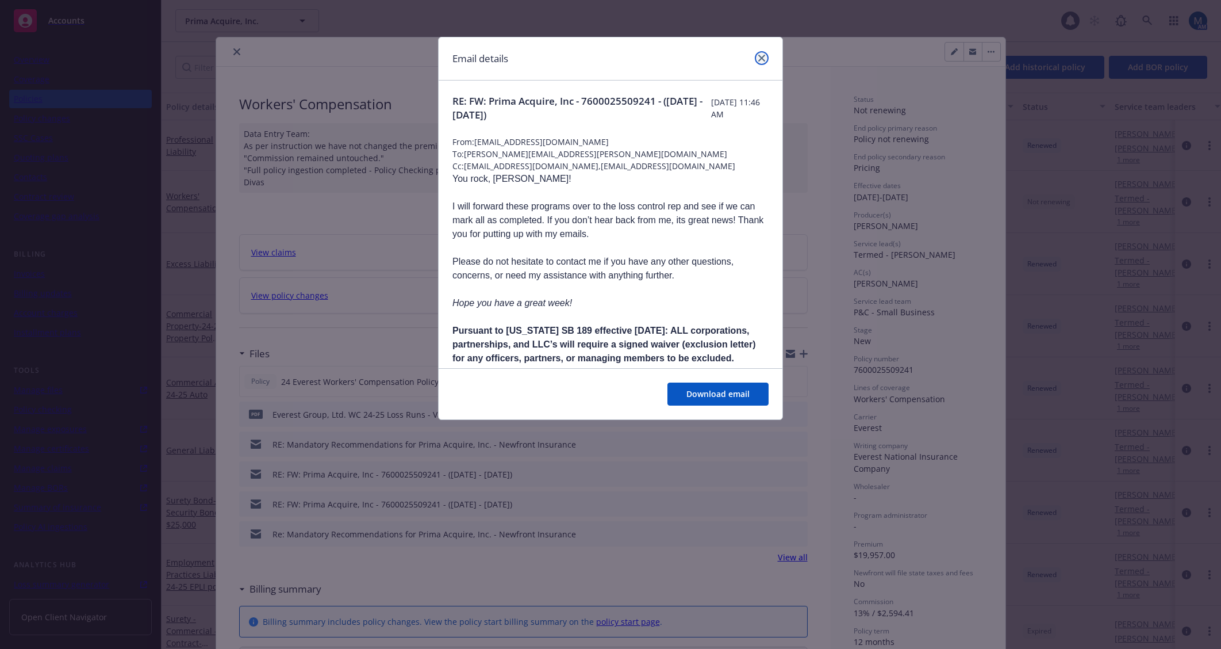
drag, startPoint x: 768, startPoint y: 58, endPoint x: 518, endPoint y: 59, distance: 249.6
click at [766, 59] on link "close" at bounding box center [762, 58] width 14 height 14
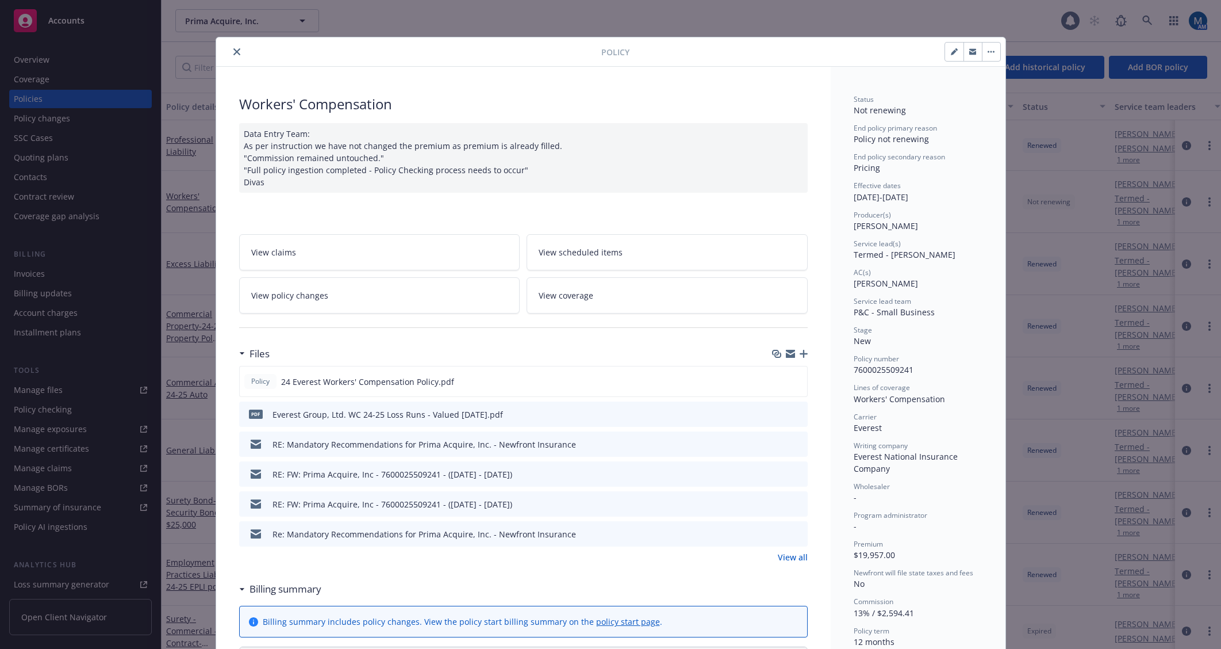
click at [233, 53] on icon "close" at bounding box center [236, 51] width 7 height 7
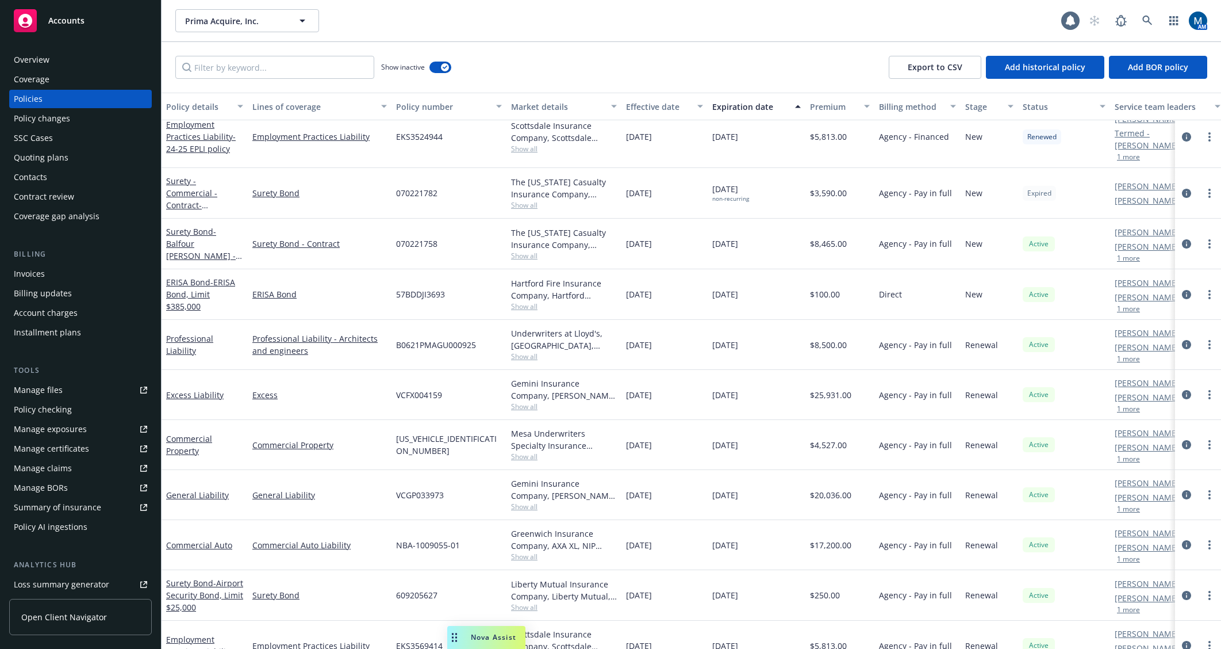
scroll to position [366, 0]
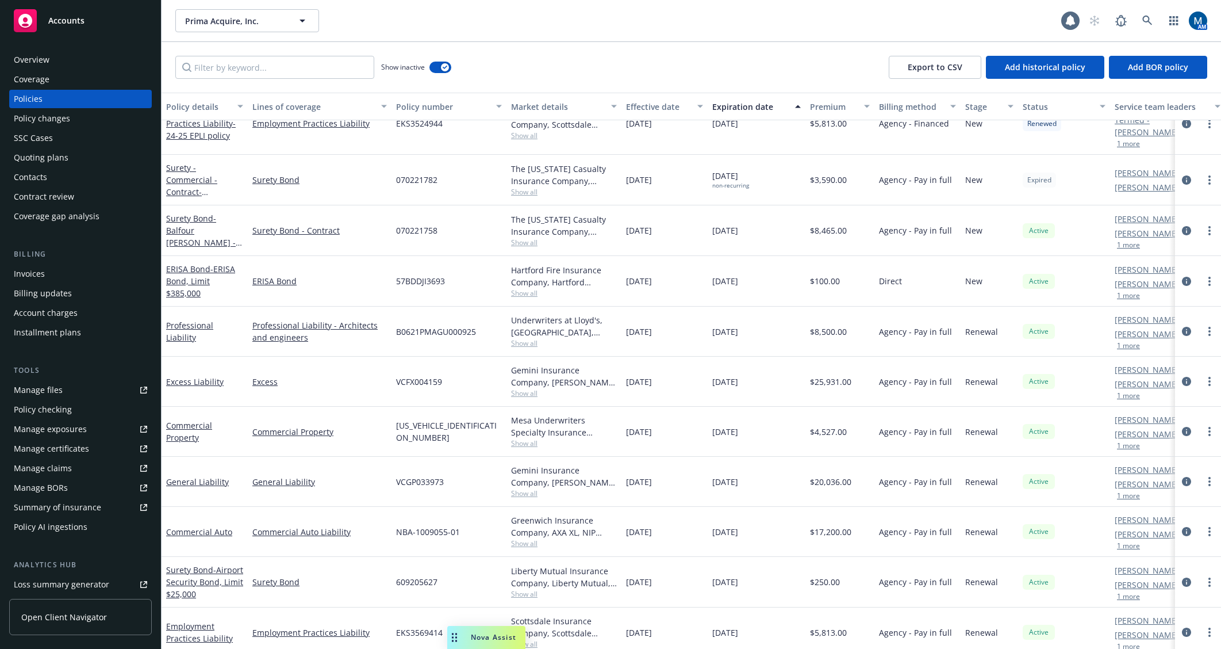
drag, startPoint x: 806, startPoint y: 63, endPoint x: 807, endPoint y: 68, distance: 5.8
click at [806, 63] on div "Show inactive Export to CSV Add historical policy Add BOR policy" at bounding box center [692, 67] width 1060 height 51
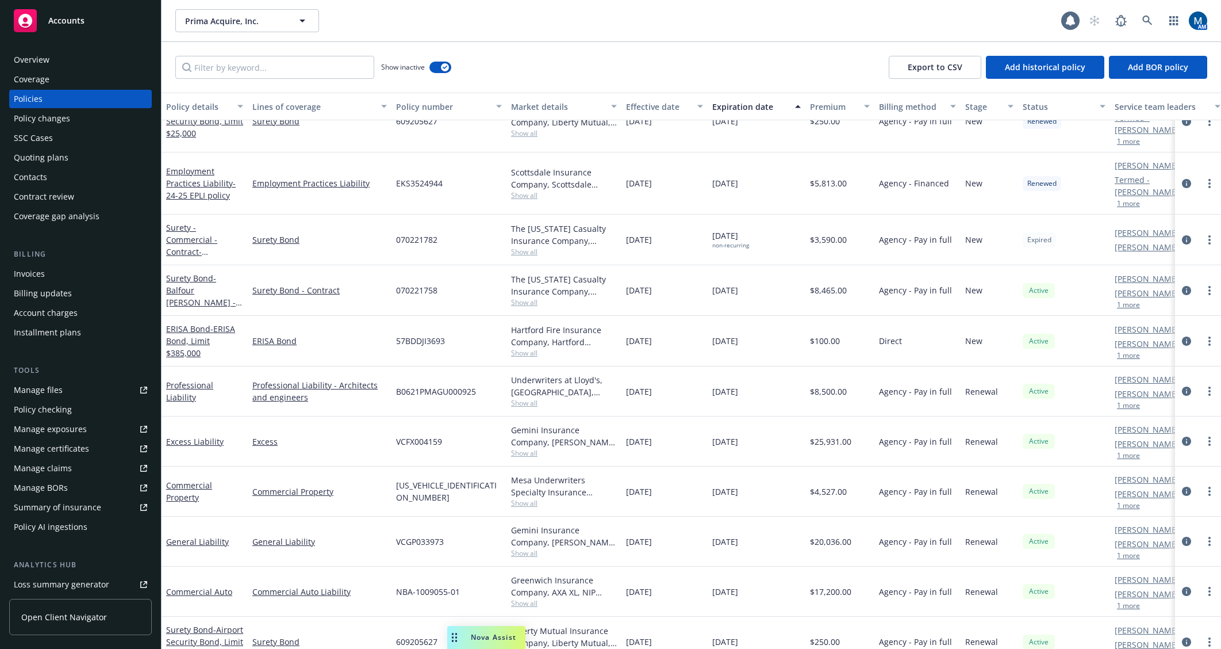
scroll to position [321, 0]
click at [192, 255] on span "- Moreland School District (Site Security & Safety Improvements)" at bounding box center [202, 282] width 72 height 71
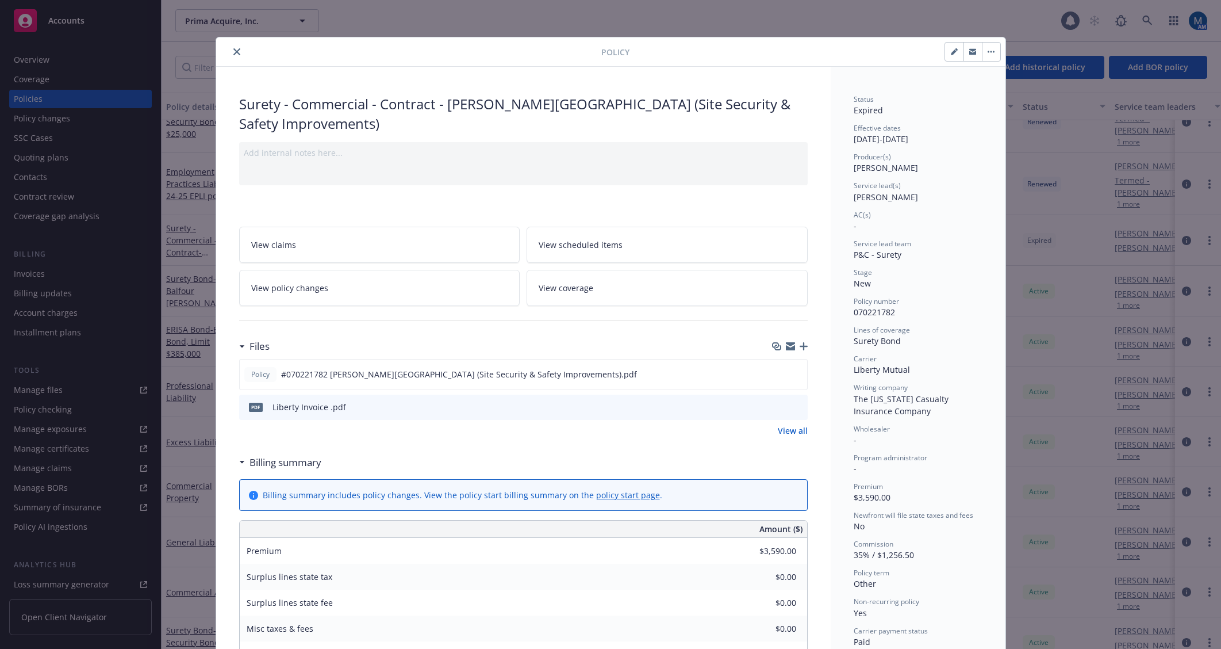
click at [235, 54] on icon "close" at bounding box center [236, 51] width 7 height 7
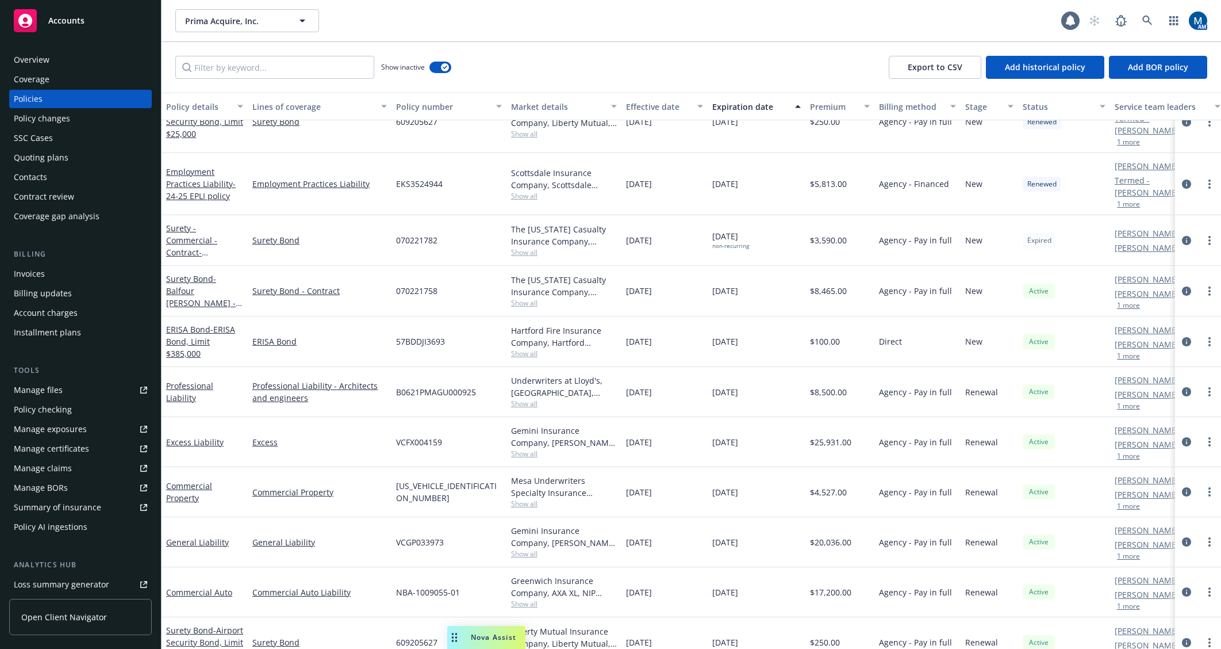
click at [50, 55] on div "Overview" at bounding box center [80, 60] width 133 height 18
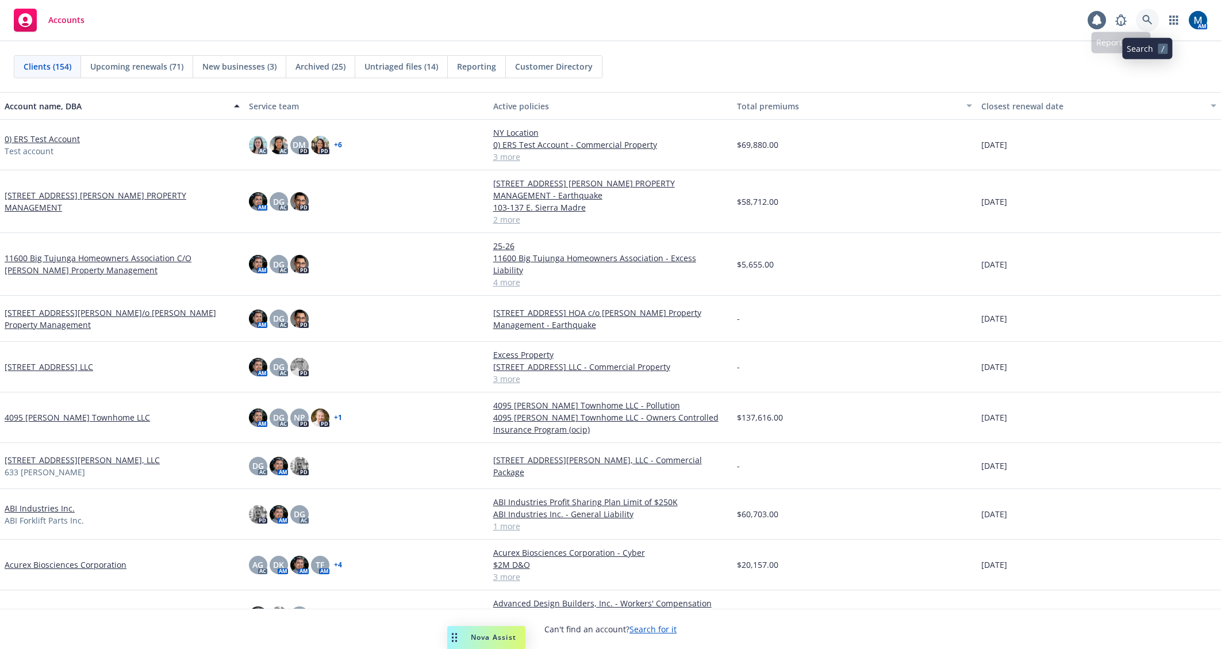
click at [1145, 17] on icon at bounding box center [1148, 20] width 10 height 10
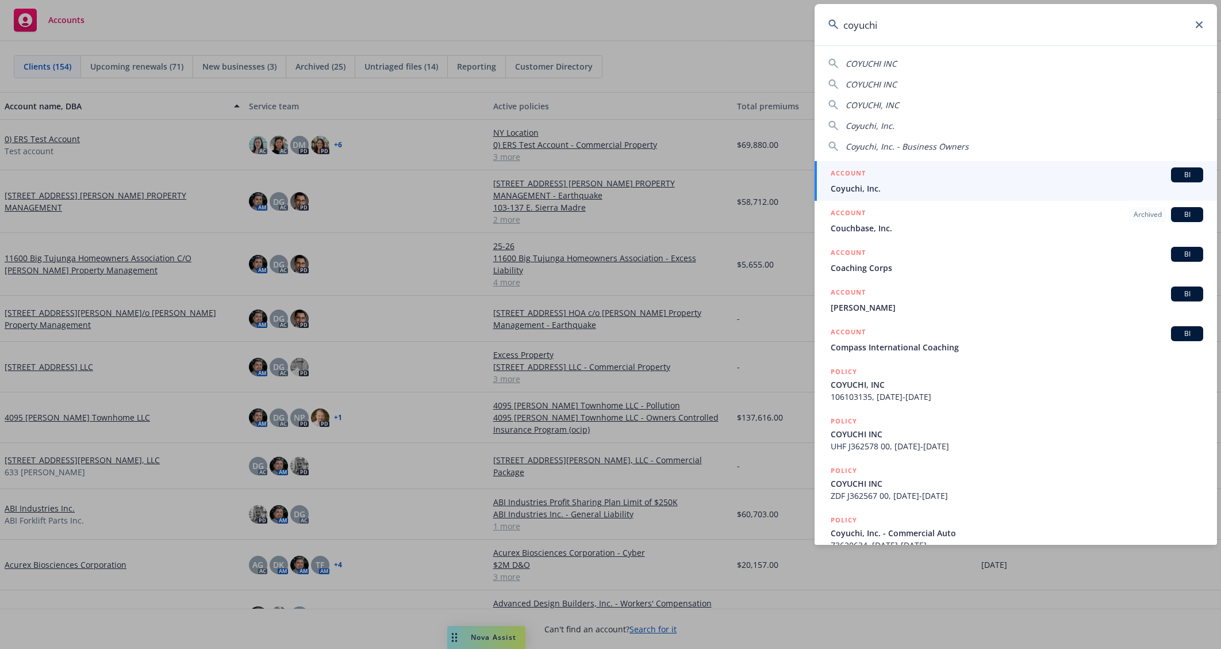
type input "coyuchi"
click at [953, 171] on div "ACCOUNT BI" at bounding box center [1017, 174] width 373 height 15
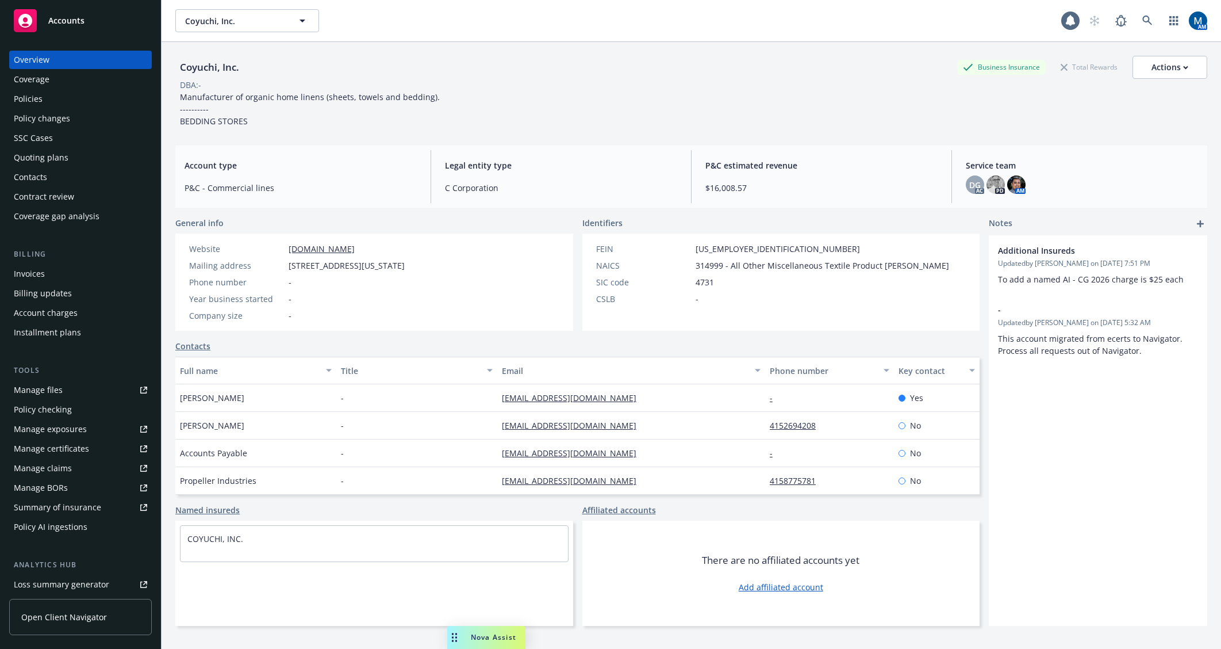
click at [52, 275] on div "Invoices" at bounding box center [80, 274] width 133 height 18
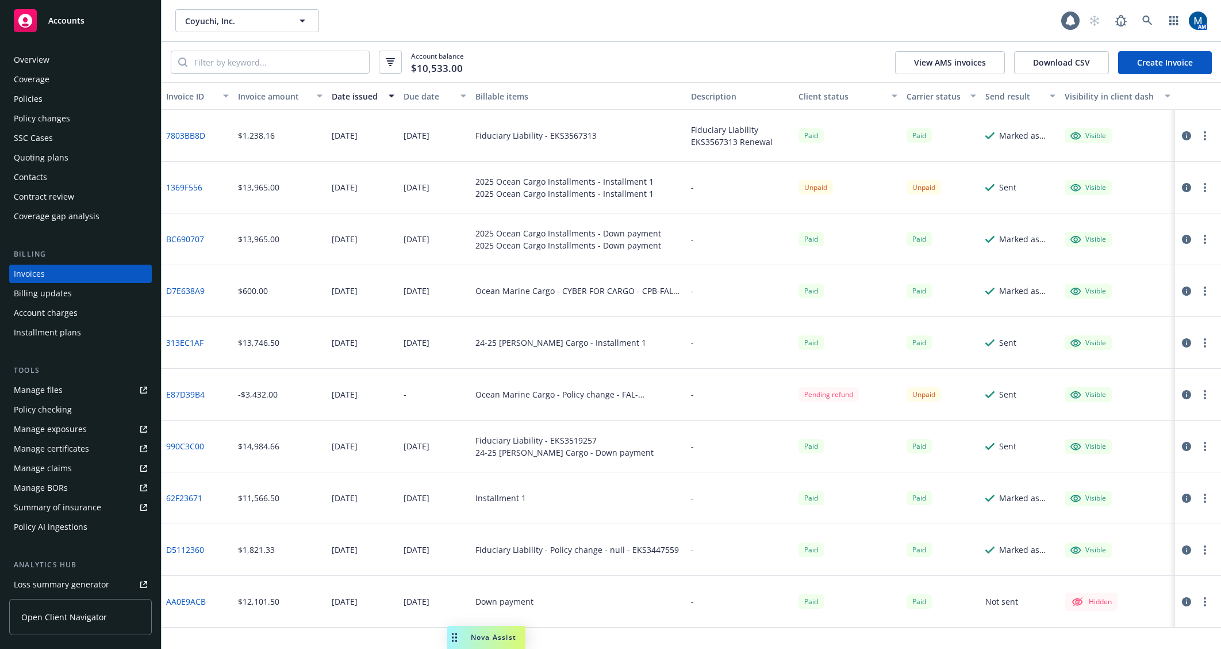
click at [736, 401] on div "-" at bounding box center [741, 395] width 108 height 52
click at [1190, 394] on icon "button" at bounding box center [1186, 394] width 9 height 9
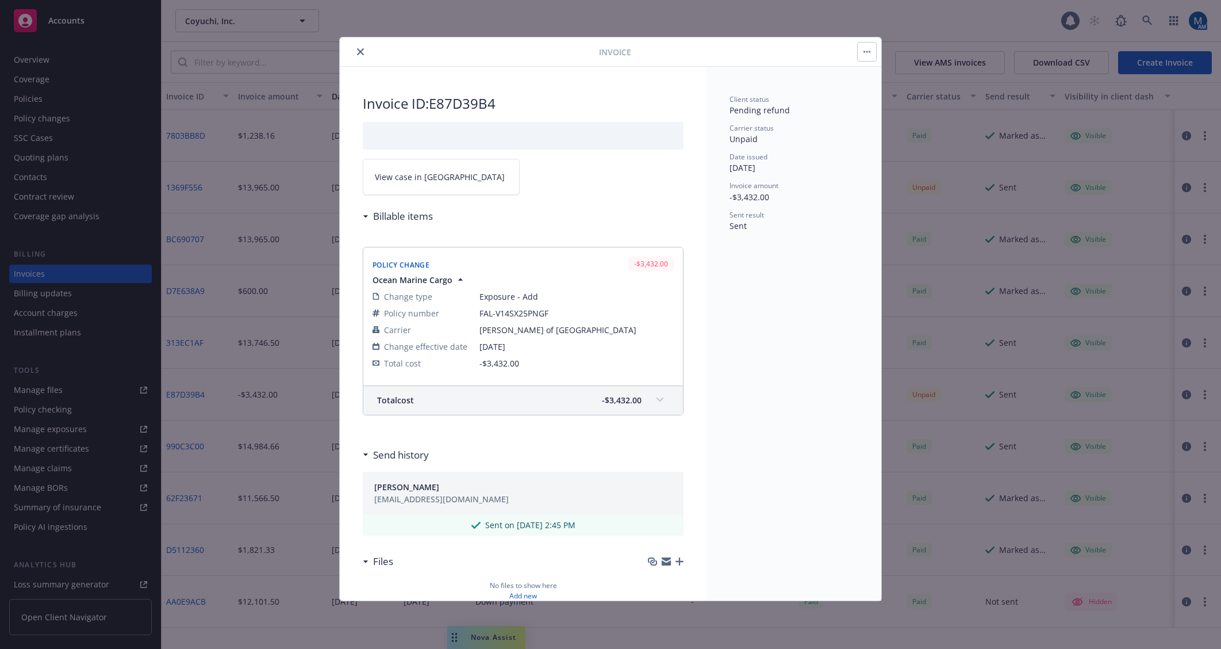
click at [411, 180] on span "View case in SSC" at bounding box center [440, 177] width 130 height 12
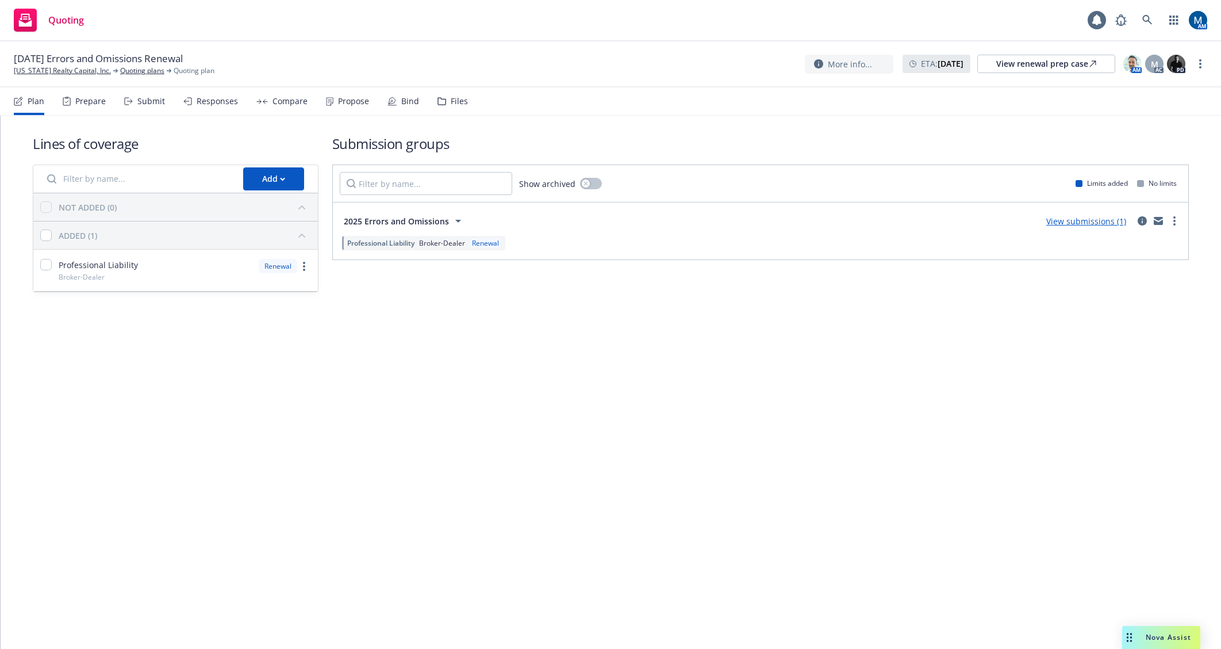
click at [390, 98] on icon at bounding box center [392, 101] width 9 height 9
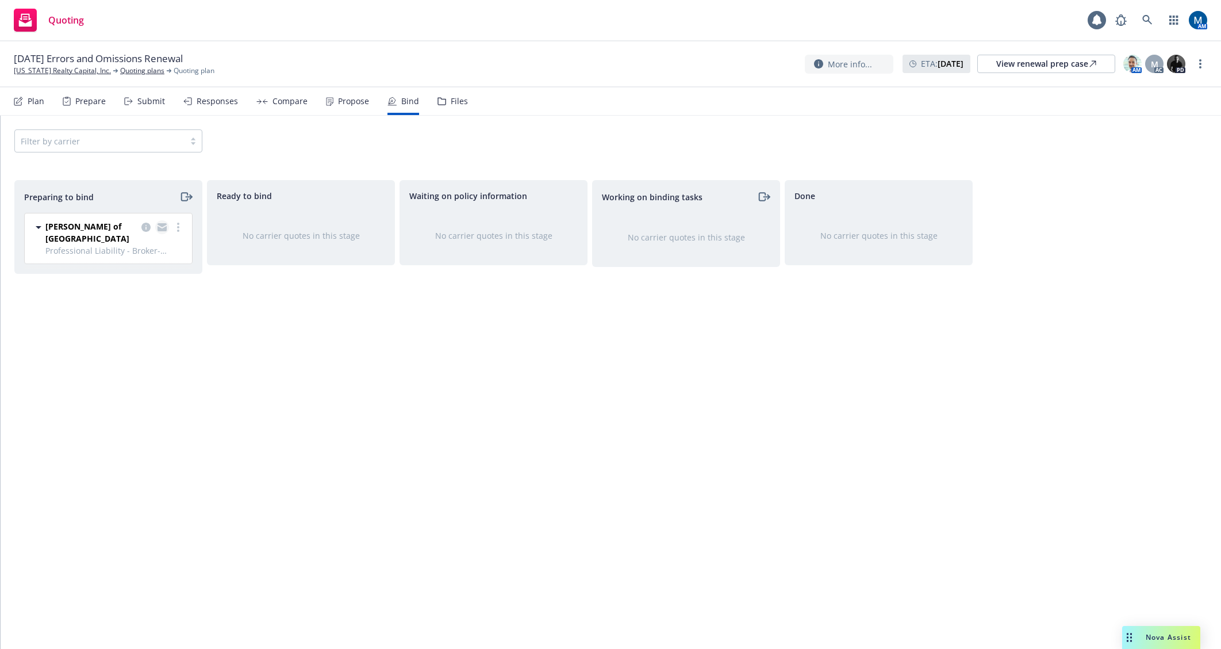
click at [161, 227] on icon "copy logging email" at bounding box center [162, 227] width 9 height 8
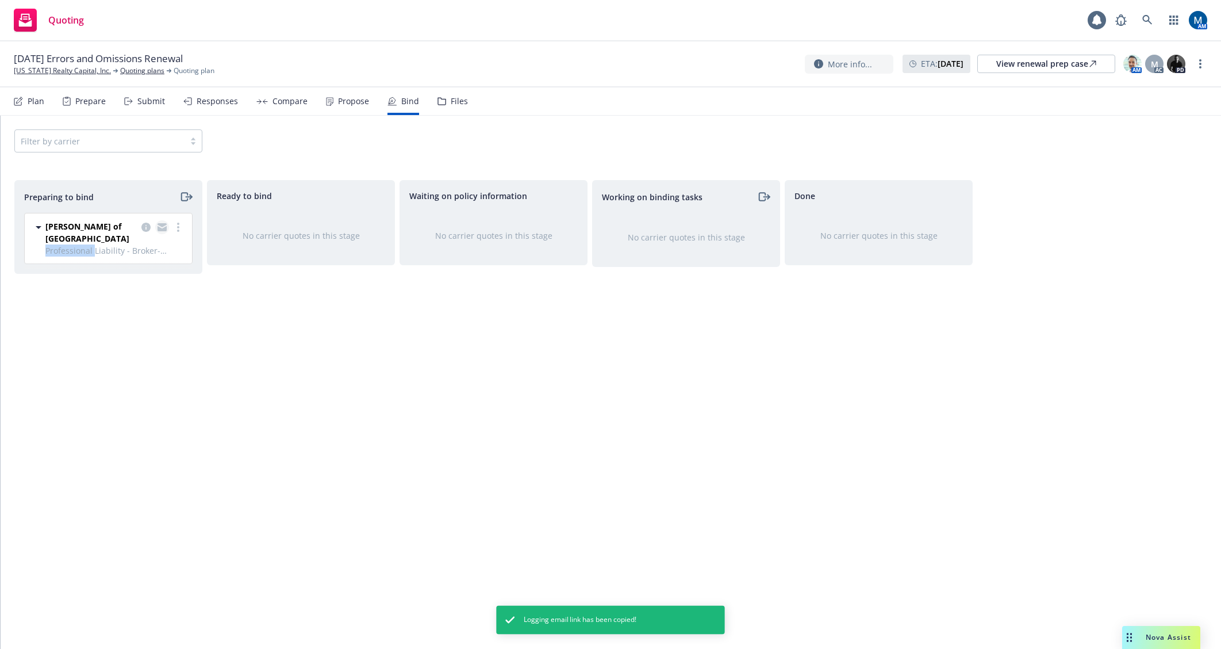
click at [161, 227] on icon "copy logging email" at bounding box center [162, 227] width 9 height 8
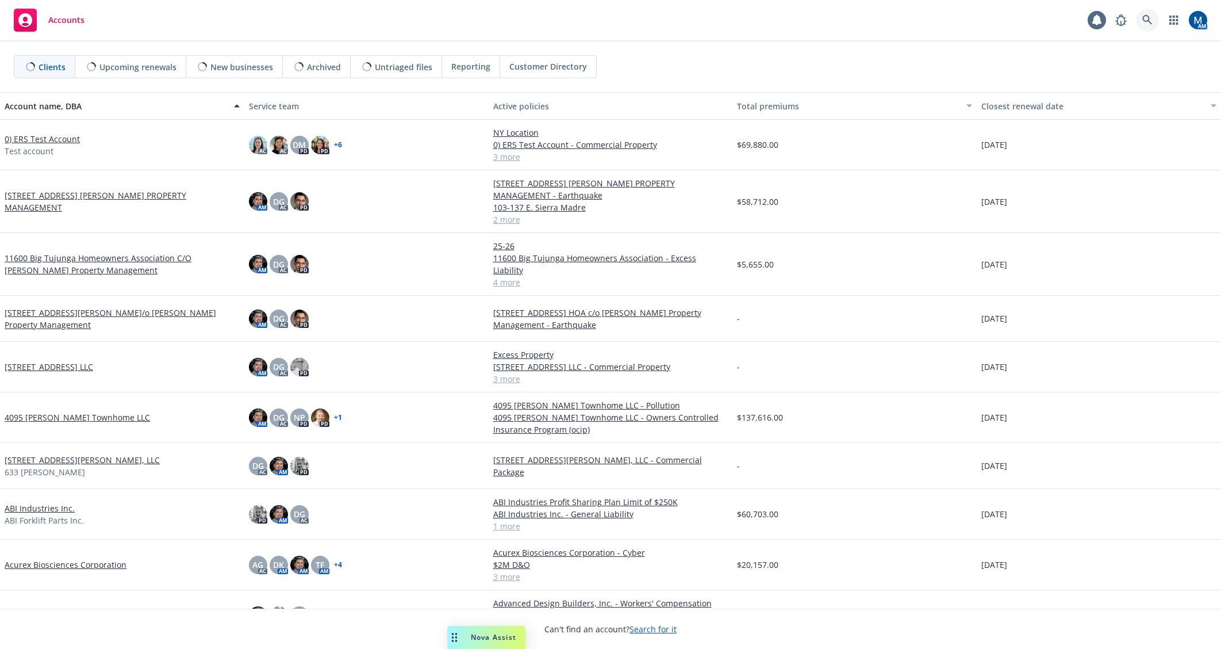
click at [1154, 16] on link at bounding box center [1147, 20] width 23 height 23
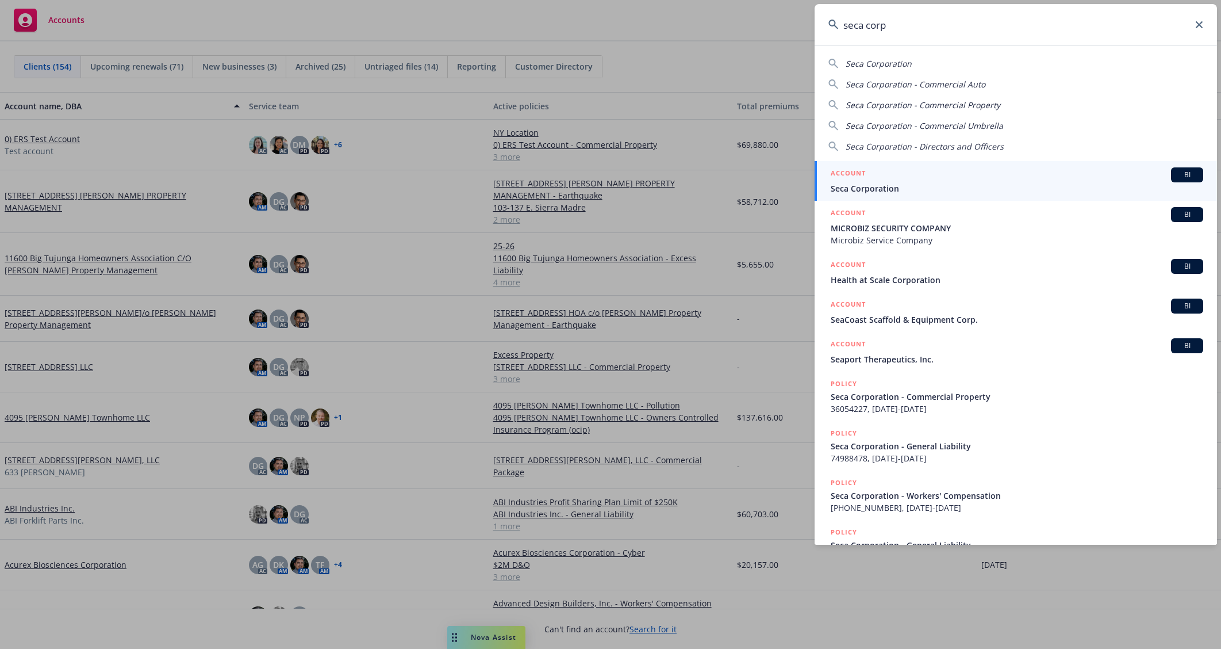
type input "seca corp"
click at [882, 175] on div "ACCOUNT BI" at bounding box center [1017, 174] width 373 height 15
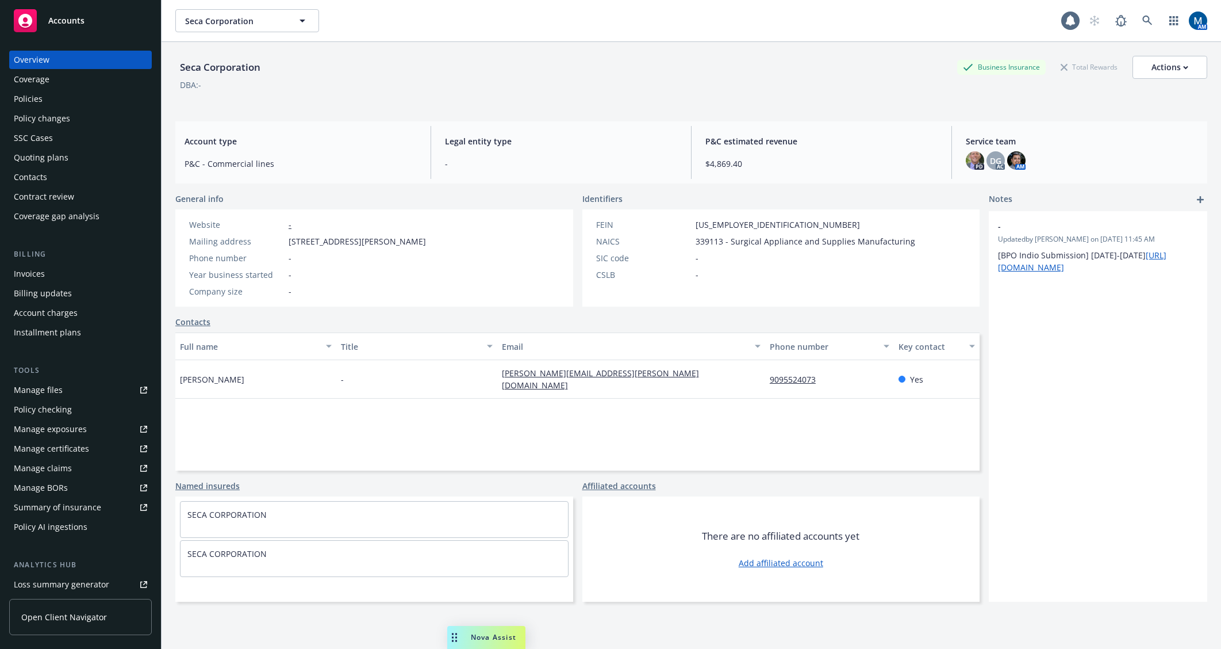
click at [78, 101] on div "Policies" at bounding box center [80, 99] width 133 height 18
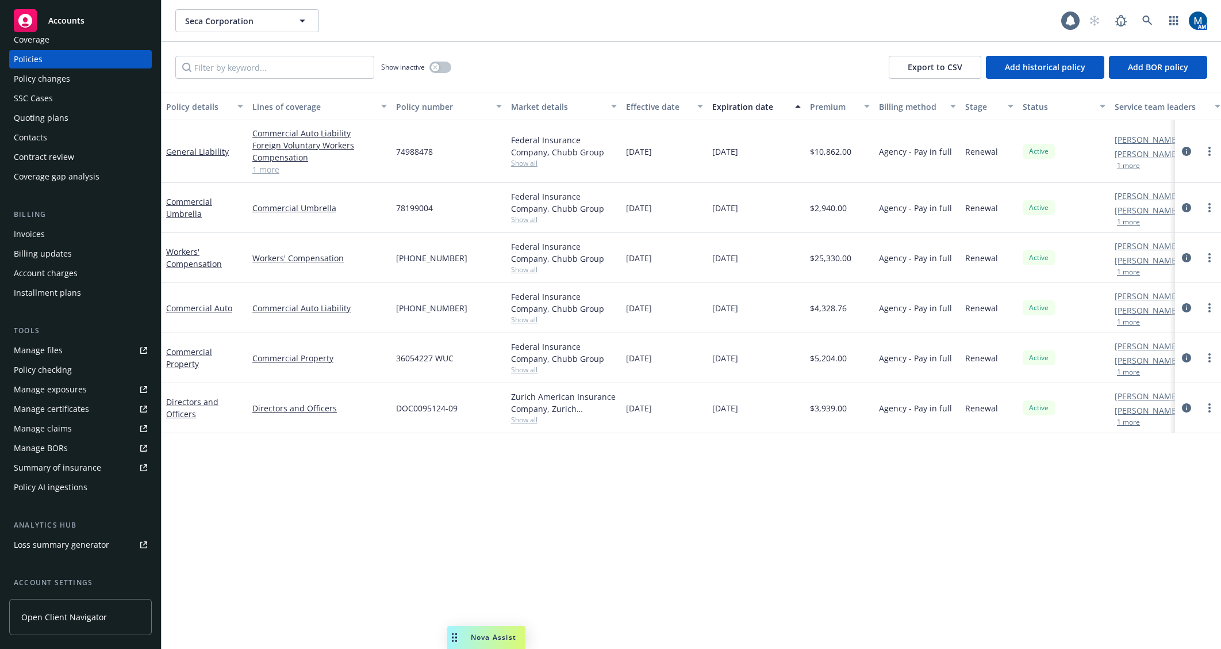
scroll to position [58, 0]
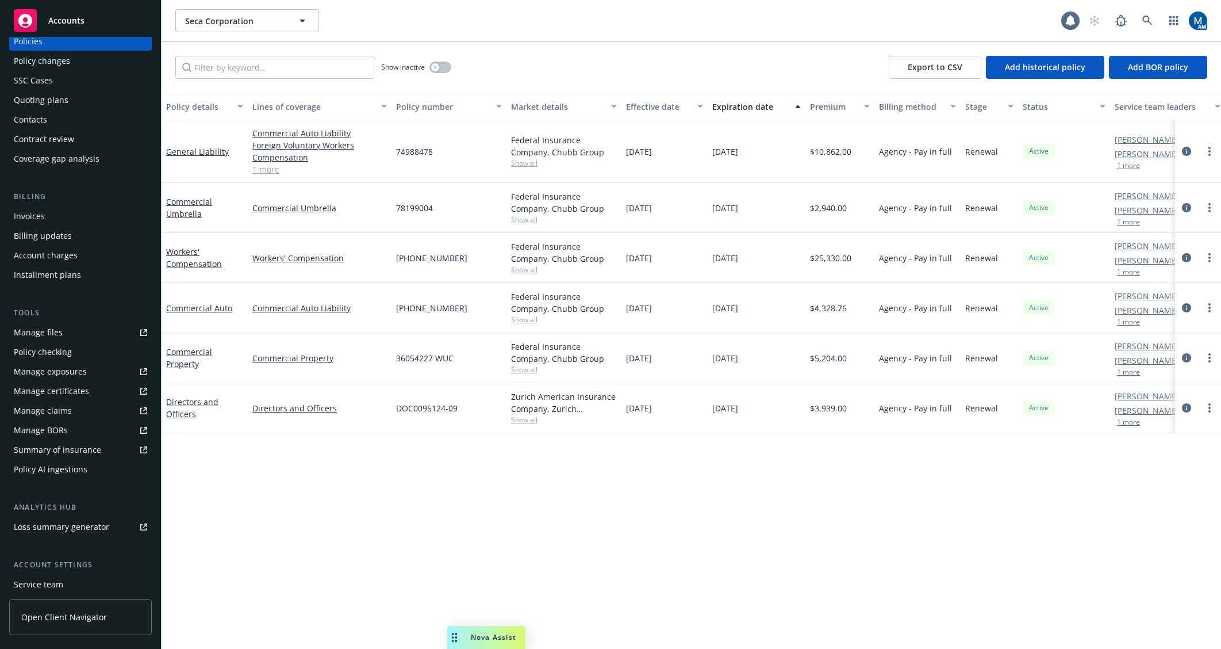
click at [40, 115] on div "Contacts" at bounding box center [30, 119] width 33 height 18
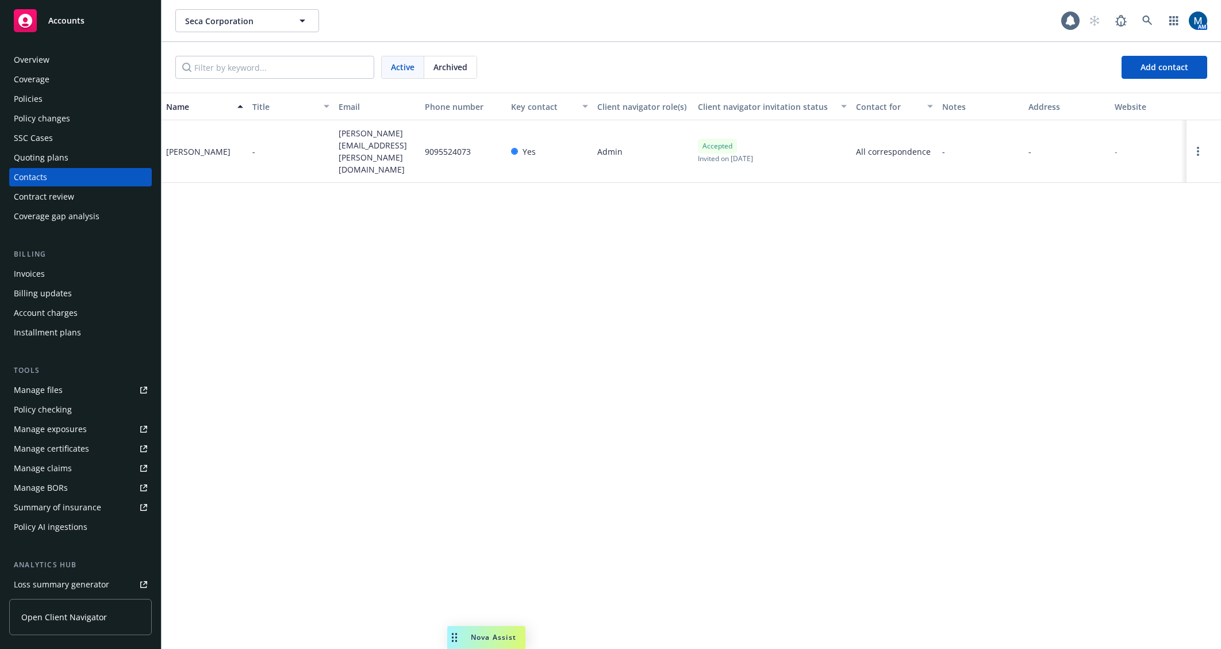
click at [452, 67] on span "Archived" at bounding box center [451, 67] width 34 height 12
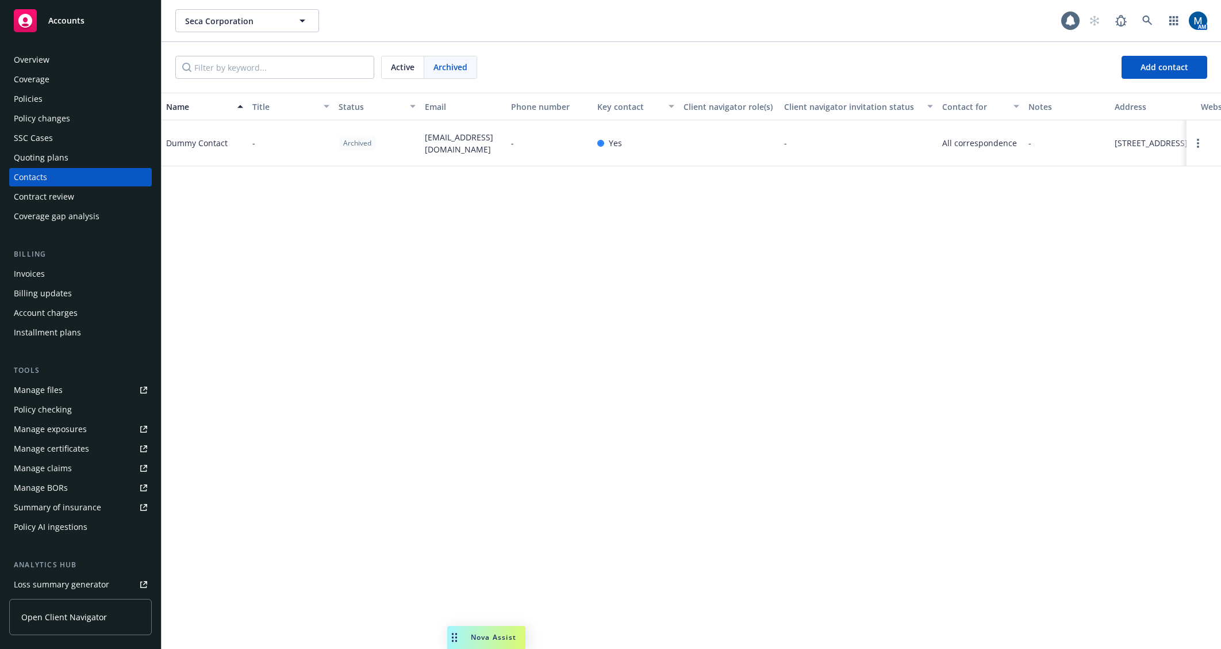
click at [400, 64] on span "Active" at bounding box center [403, 67] width 24 height 12
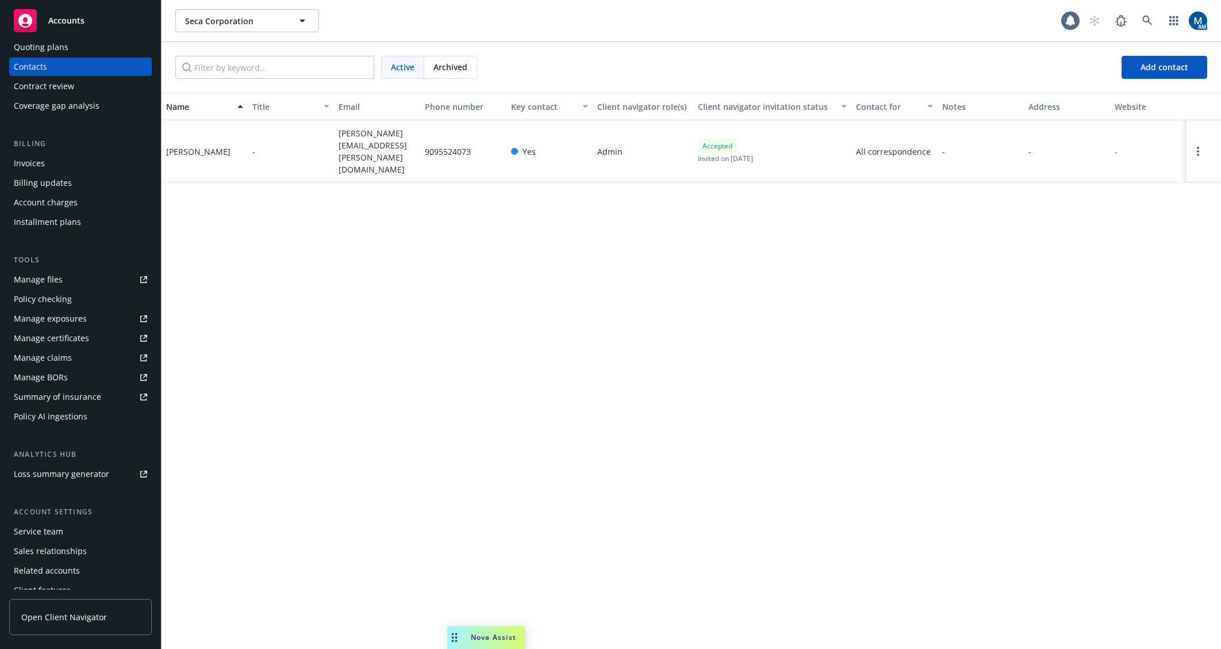
scroll to position [115, 0]
click at [55, 527] on div "Service team" at bounding box center [38, 527] width 49 height 18
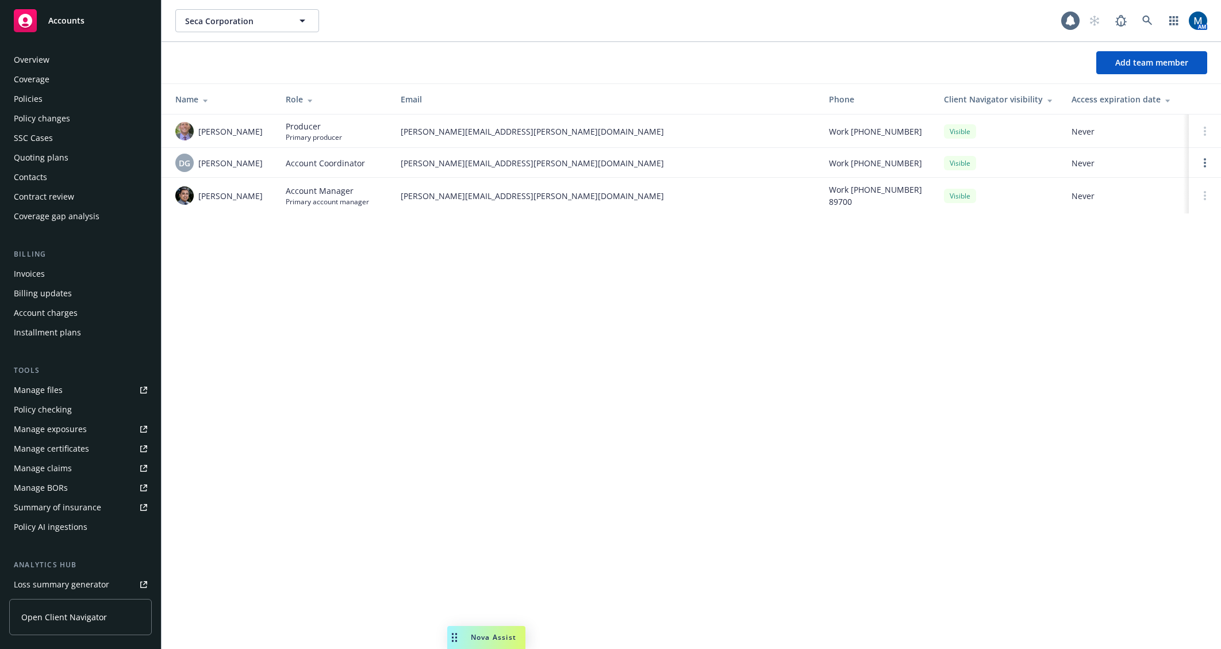
click at [71, 95] on div "Policies" at bounding box center [80, 99] width 133 height 18
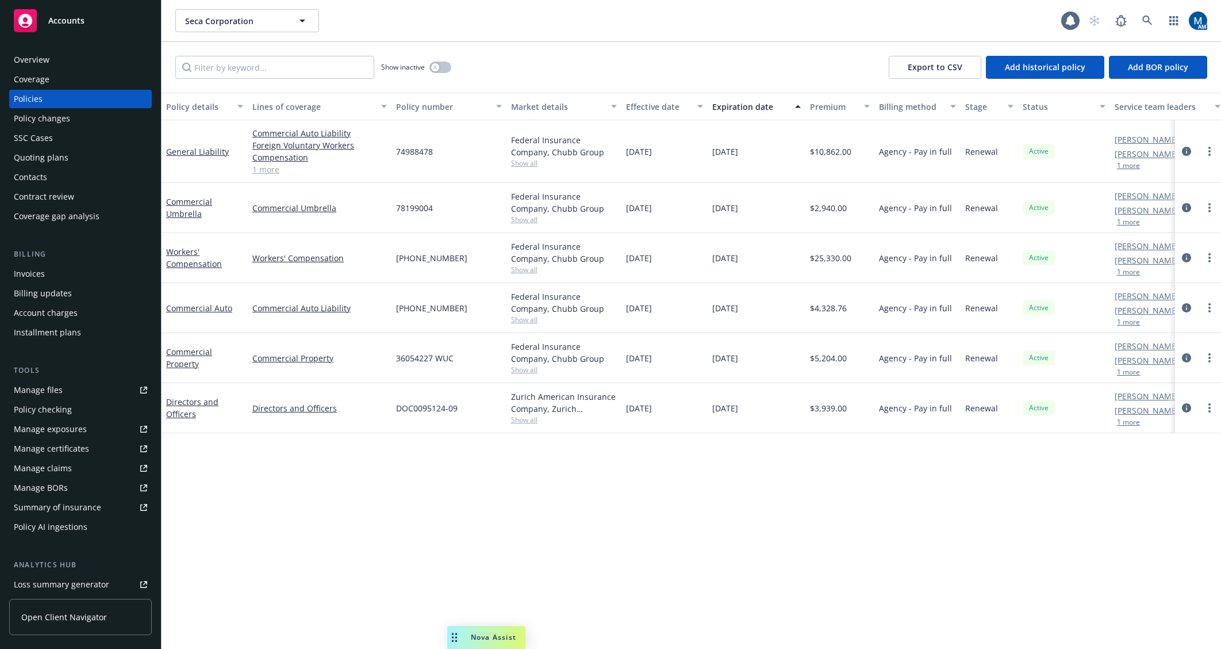
click at [559, 530] on div "Policy details Lines of coverage Policy number Market details Effective date Ex…" at bounding box center [692, 371] width 1060 height 556
click at [1154, 21] on link at bounding box center [1147, 20] width 23 height 23
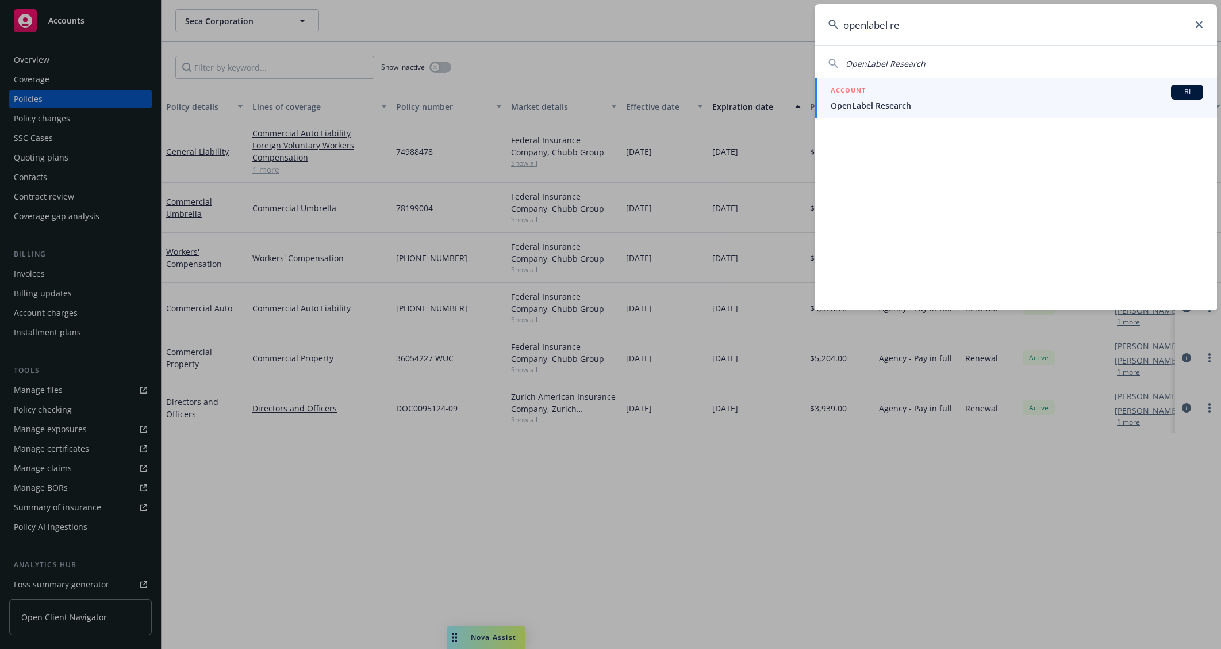
type input "openlabel re"
click at [899, 100] on span "OpenLabel Research" at bounding box center [1017, 105] width 373 height 12
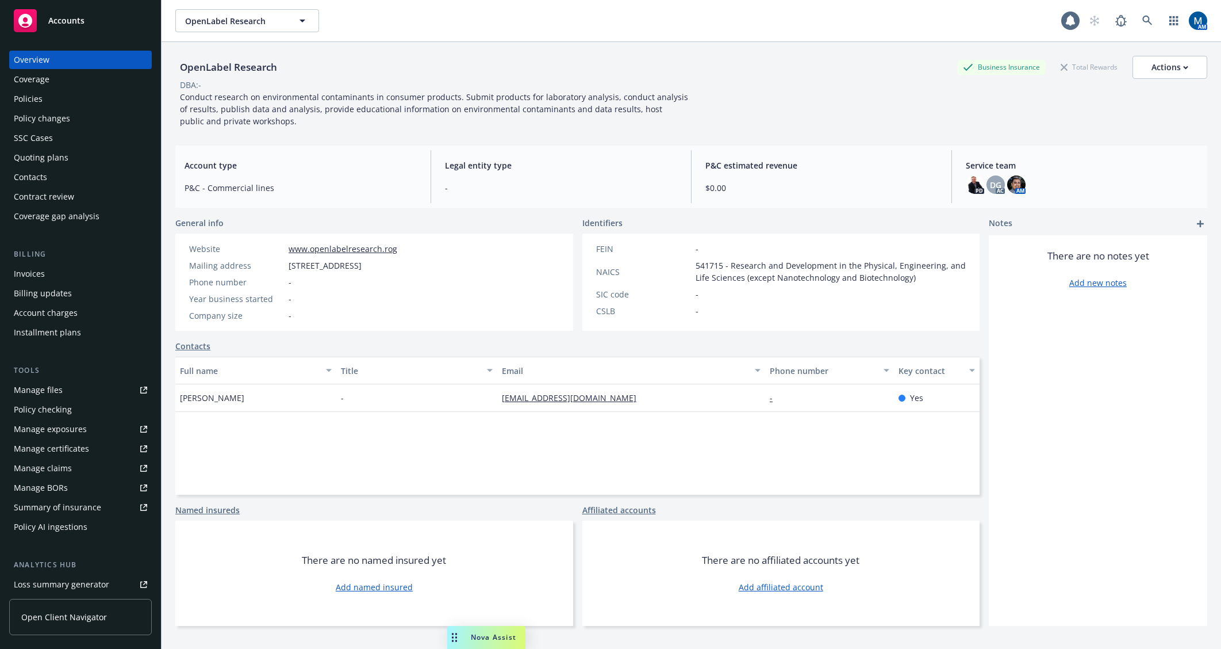
click at [52, 159] on div "Quoting plans" at bounding box center [41, 157] width 55 height 18
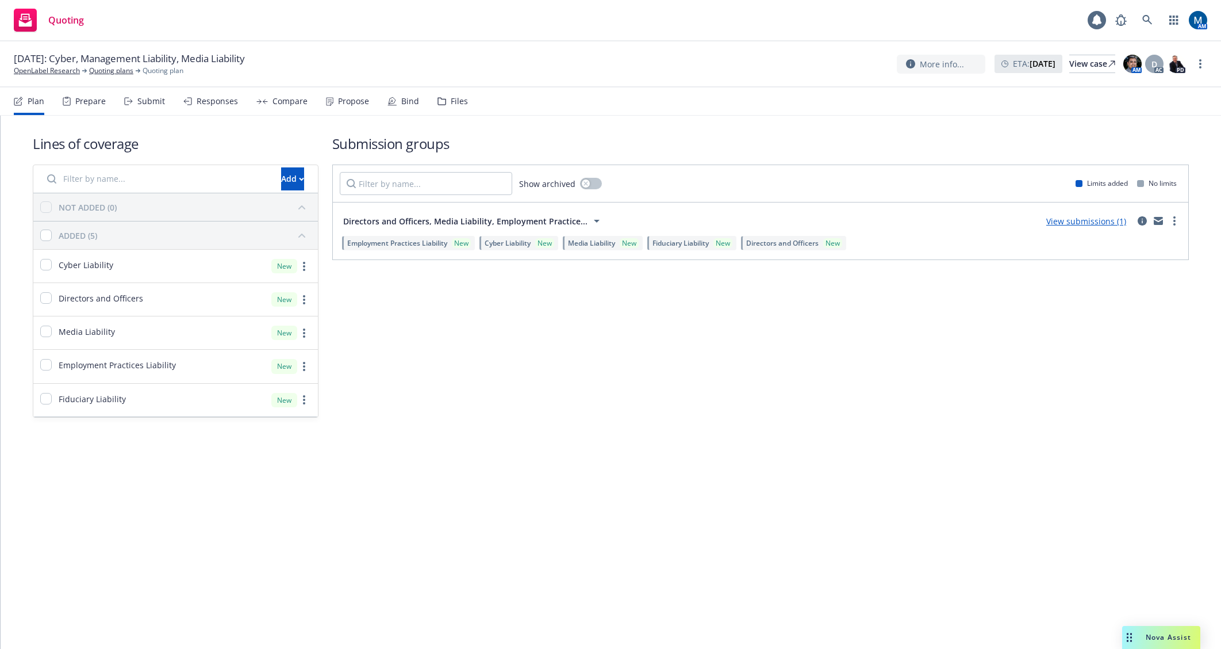
click at [334, 100] on div "Propose" at bounding box center [347, 101] width 43 height 28
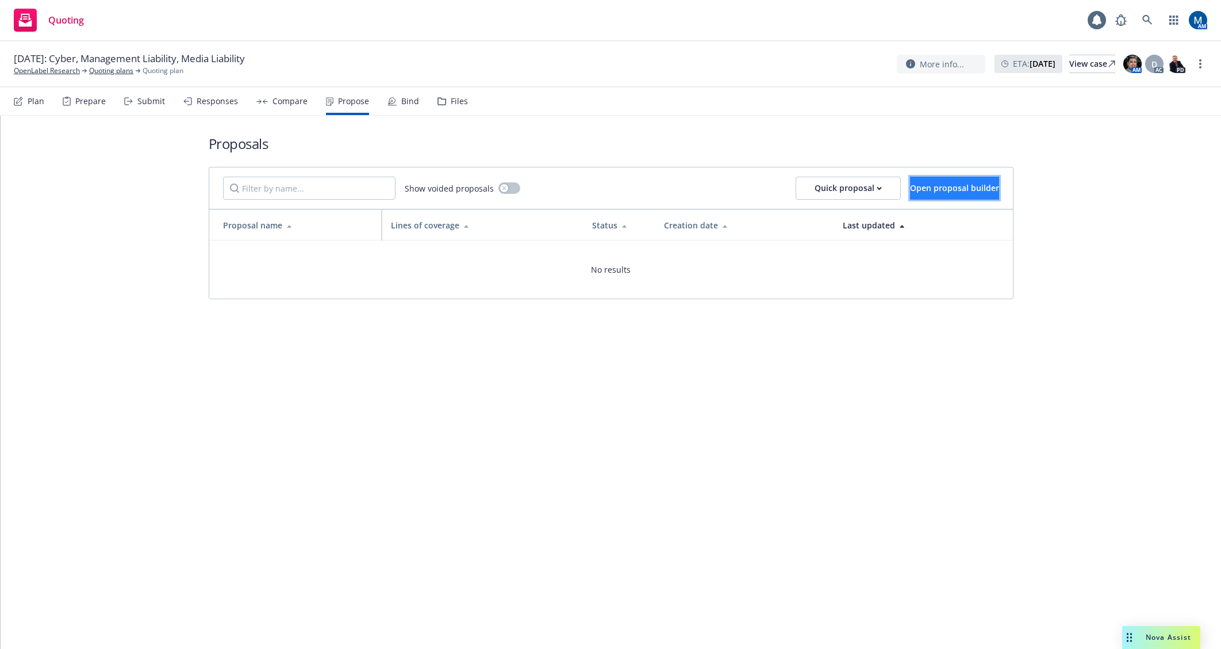
click at [947, 191] on span "Open proposal builder" at bounding box center [954, 187] width 89 height 11
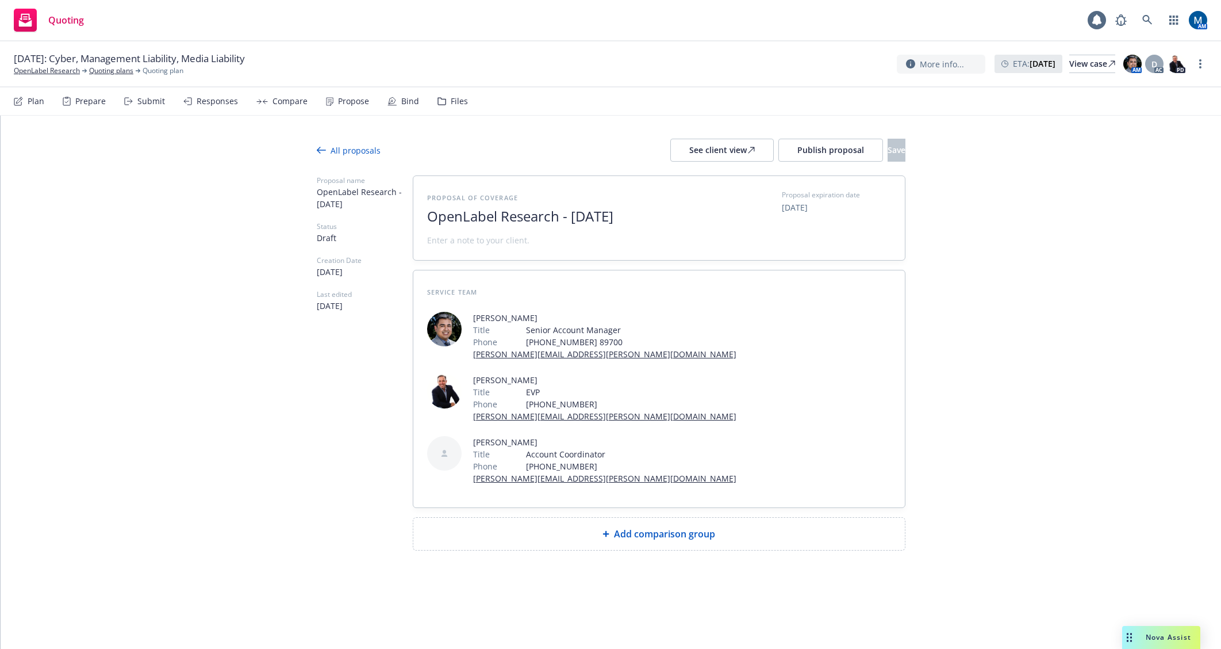
click at [348, 151] on div "All proposals" at bounding box center [349, 150] width 64 height 12
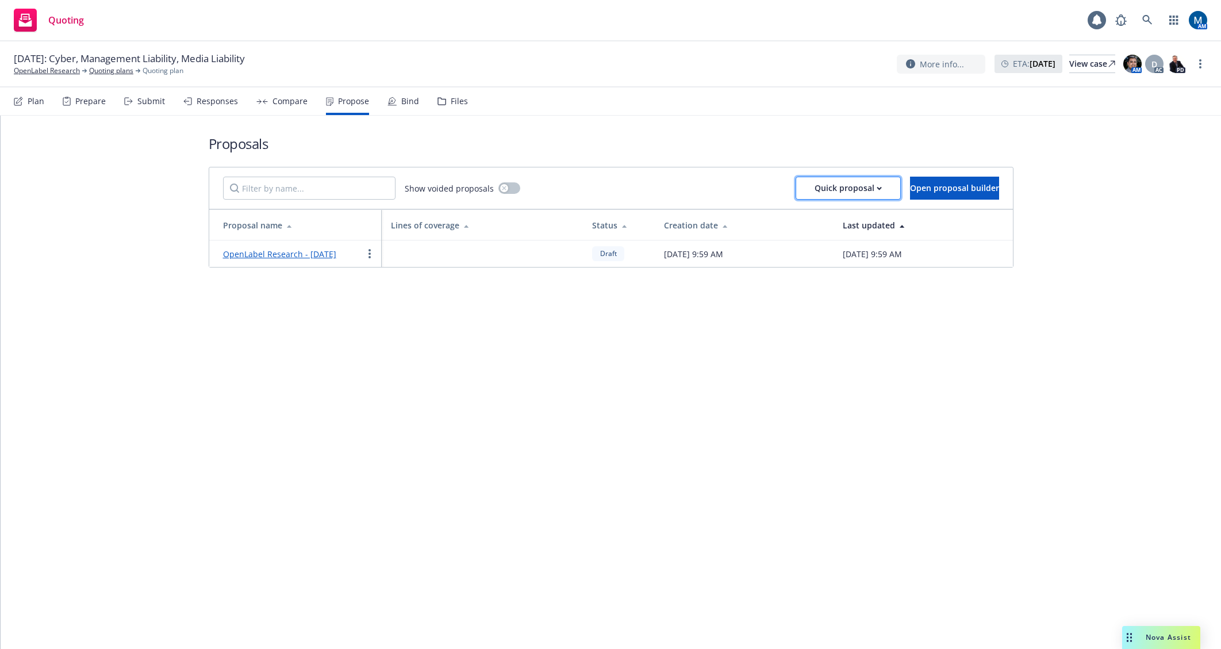
click at [838, 191] on div "Quick proposal" at bounding box center [848, 188] width 67 height 22
click at [839, 218] on span "Upload quick proposal" at bounding box center [818, 217] width 114 height 11
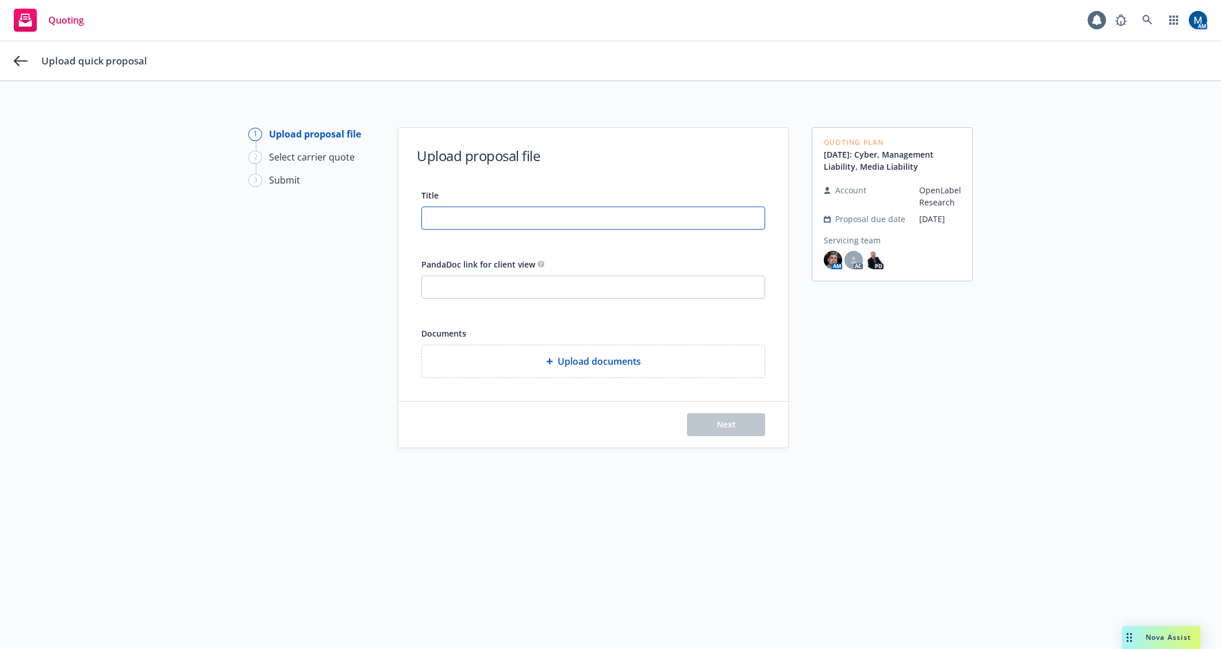
click at [511, 209] on input "Title" at bounding box center [593, 218] width 343 height 22
type input "25-26 New Program Proposal - PD"
click at [487, 278] on input "PandaDoc link for client view" at bounding box center [593, 287] width 343 height 22
paste input "https://app09.pandadoc.com/document/v2?token=361aea5bf48059799889e19cb9759230a2…"
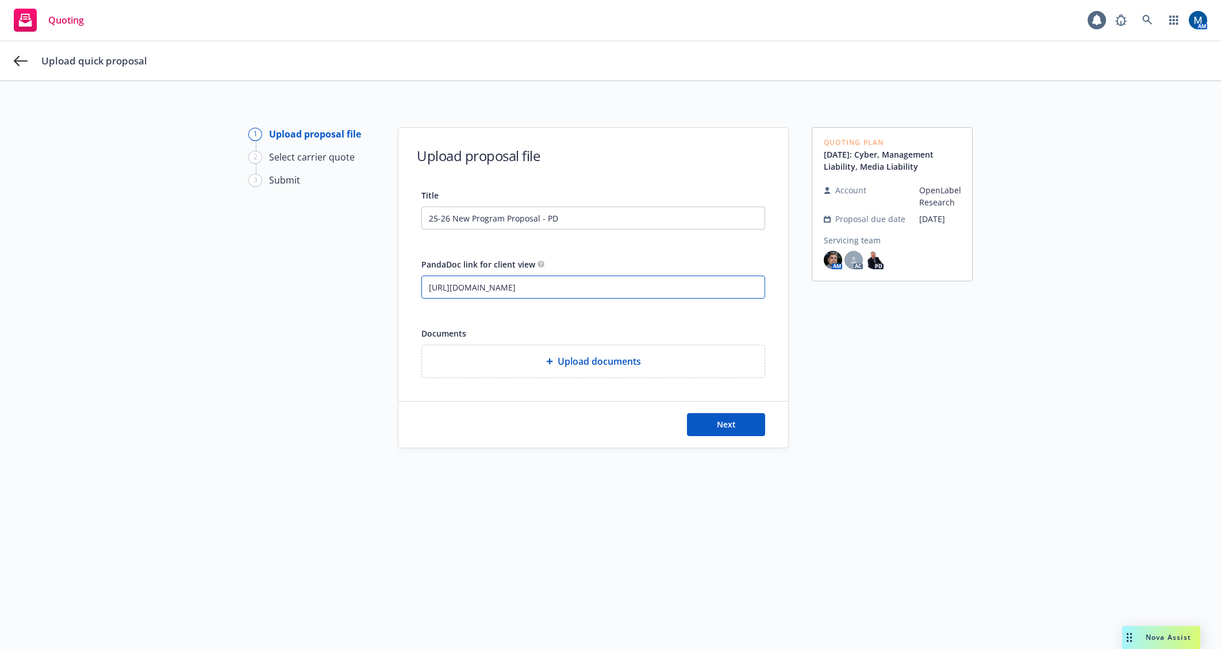
type input "https://app09.pandadoc.com/document/v2?token=361aea5bf48059799889e19cb9759230a2…"
drag, startPoint x: 944, startPoint y: 417, endPoint x: 914, endPoint y: 419, distance: 30.5
click at [944, 417] on div "Quoting Plan 12/26/2025: Cyber, Management Liability, Media Liability Account O…" at bounding box center [892, 371] width 161 height 489
click at [748, 420] on button "Next" at bounding box center [726, 424] width 78 height 23
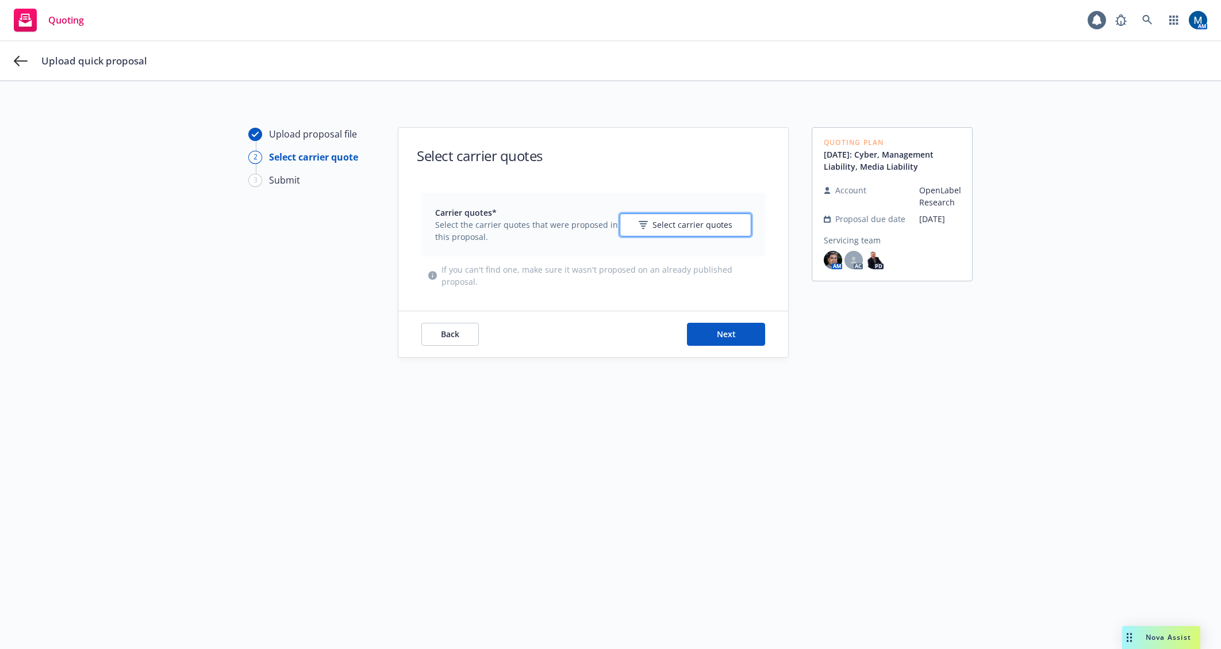
click at [694, 223] on span "Select carrier quotes" at bounding box center [693, 225] width 80 height 12
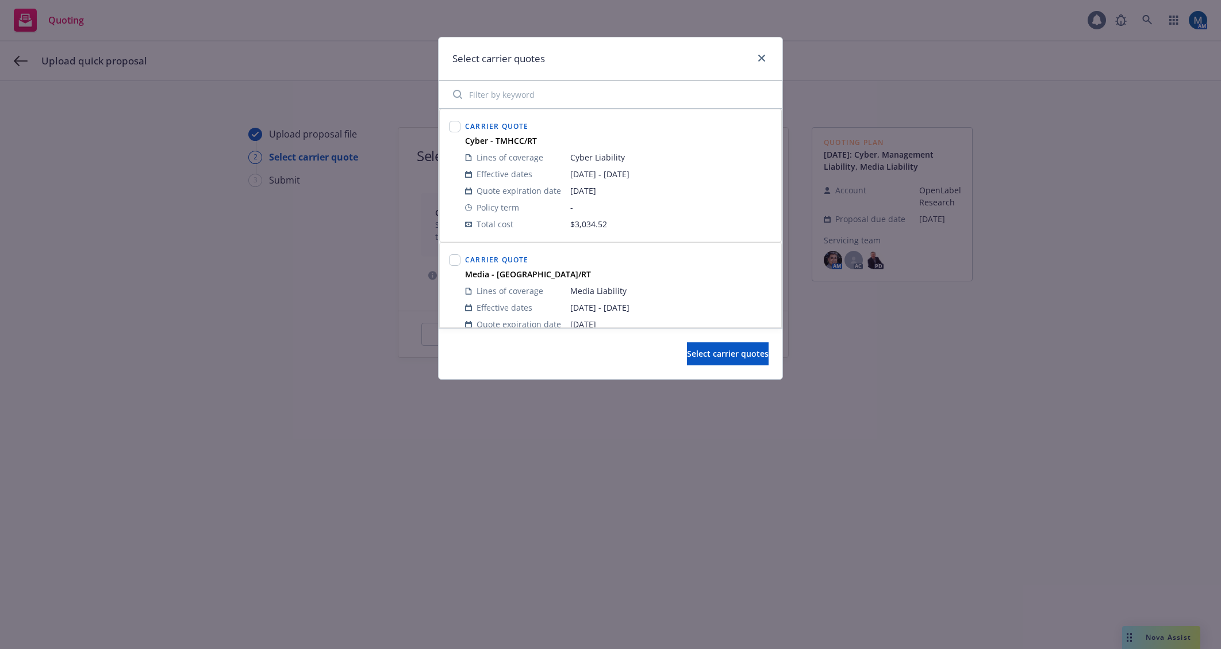
click at [891, 347] on div "Select carrier quotes Carrier Quote Cyber - TMHCC/RT Lines of coverage Cyber Li…" at bounding box center [610, 324] width 1221 height 649
click at [762, 57] on icon "close" at bounding box center [761, 58] width 7 height 7
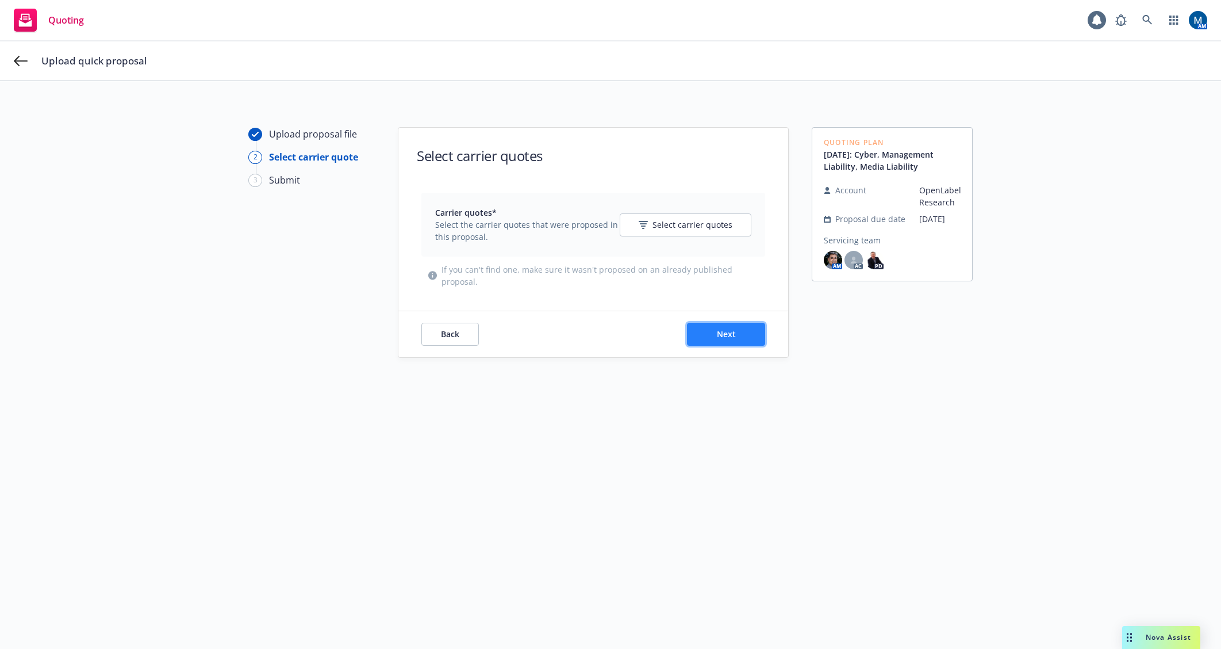
click at [726, 335] on span "Next" at bounding box center [726, 333] width 19 height 11
click at [667, 232] on button "Select carrier quotes" at bounding box center [686, 224] width 132 height 23
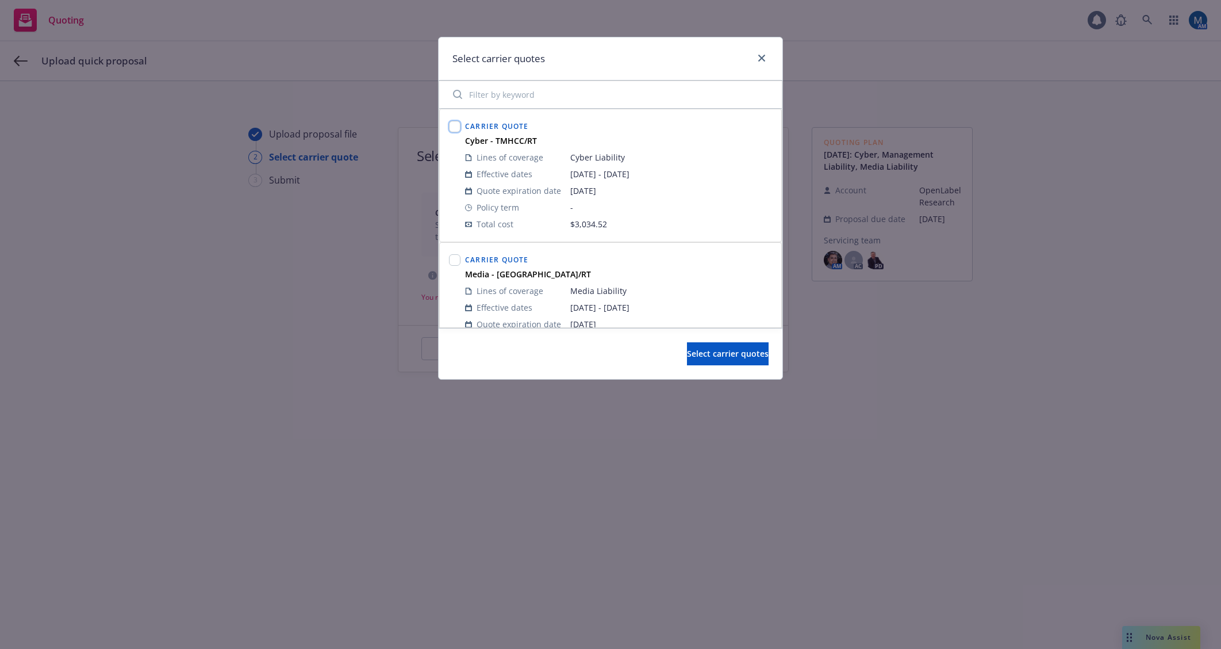
click at [454, 127] on input "checkbox" at bounding box center [455, 127] width 12 height 12
checkbox input "true"
click at [461, 256] on div at bounding box center [455, 309] width 16 height 118
click at [458, 259] on input "checkbox" at bounding box center [455, 260] width 12 height 12
checkbox input "true"
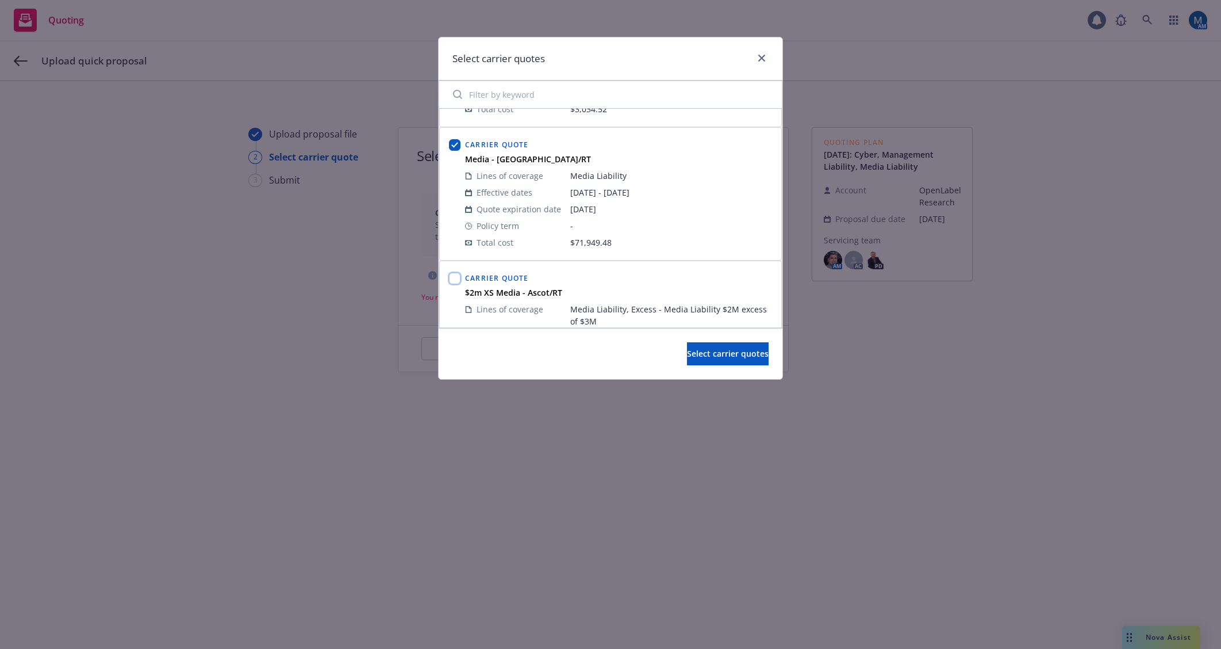
click at [458, 277] on input "checkbox" at bounding box center [455, 279] width 12 height 12
checkbox input "true"
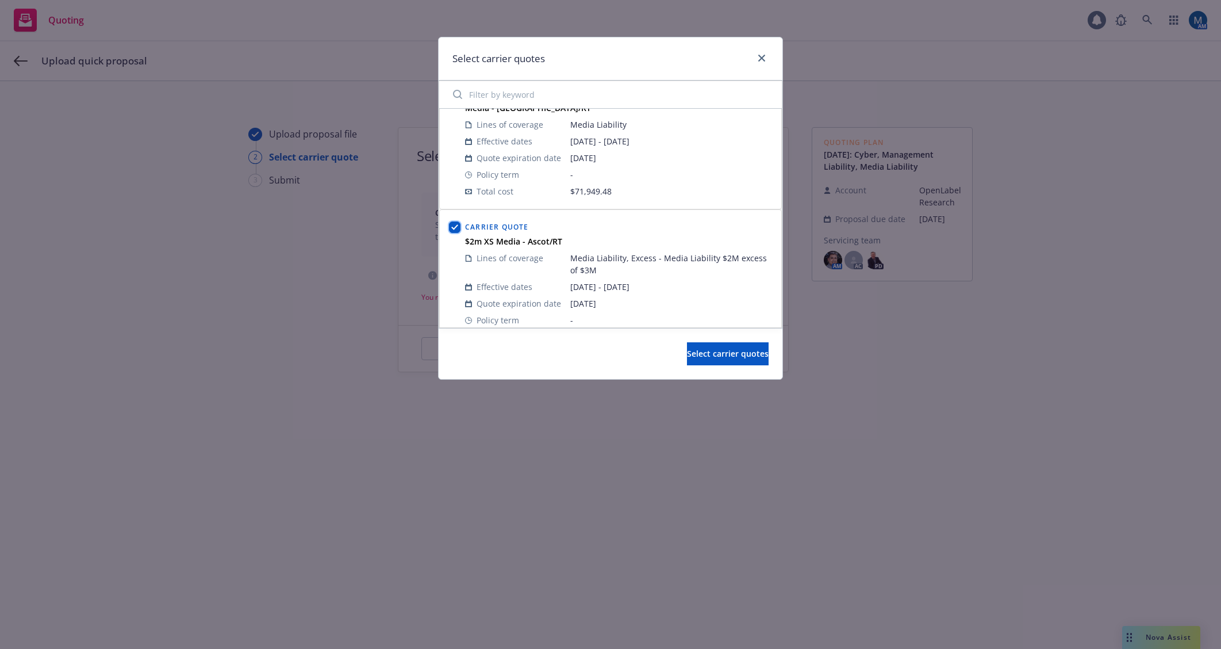
scroll to position [288, 0]
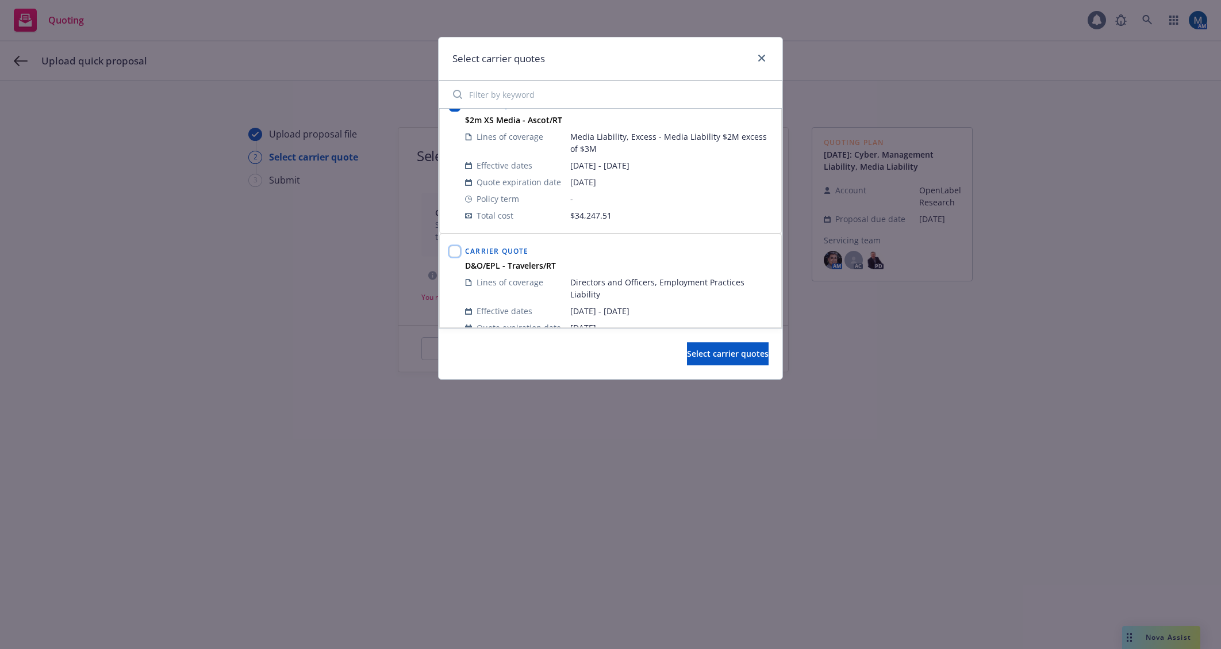
click at [454, 252] on input "checkbox" at bounding box center [455, 252] width 12 height 12
checkbox input "true"
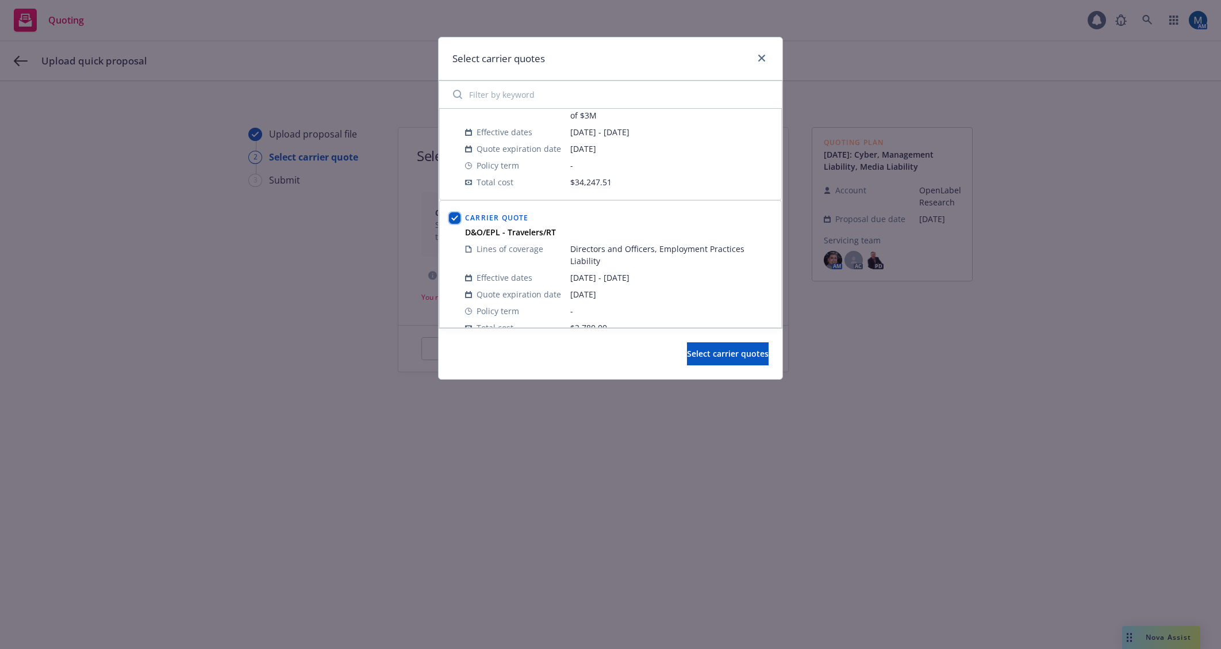
scroll to position [339, 0]
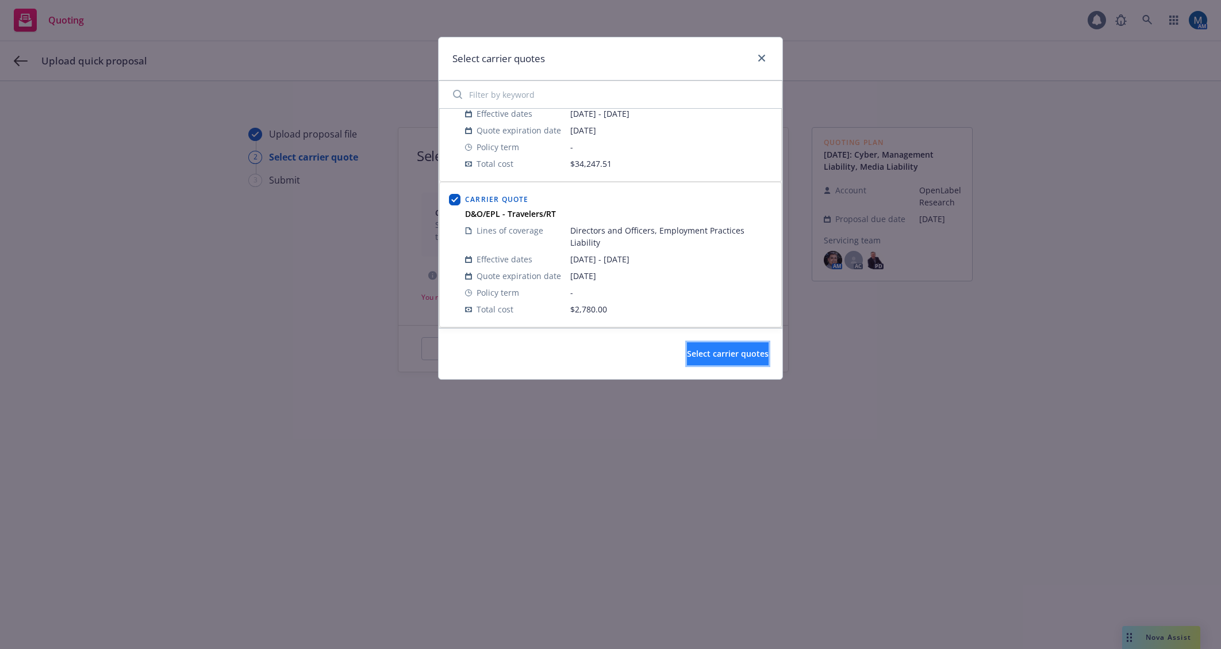
click at [750, 353] on button "Select carrier quotes" at bounding box center [728, 353] width 82 height 23
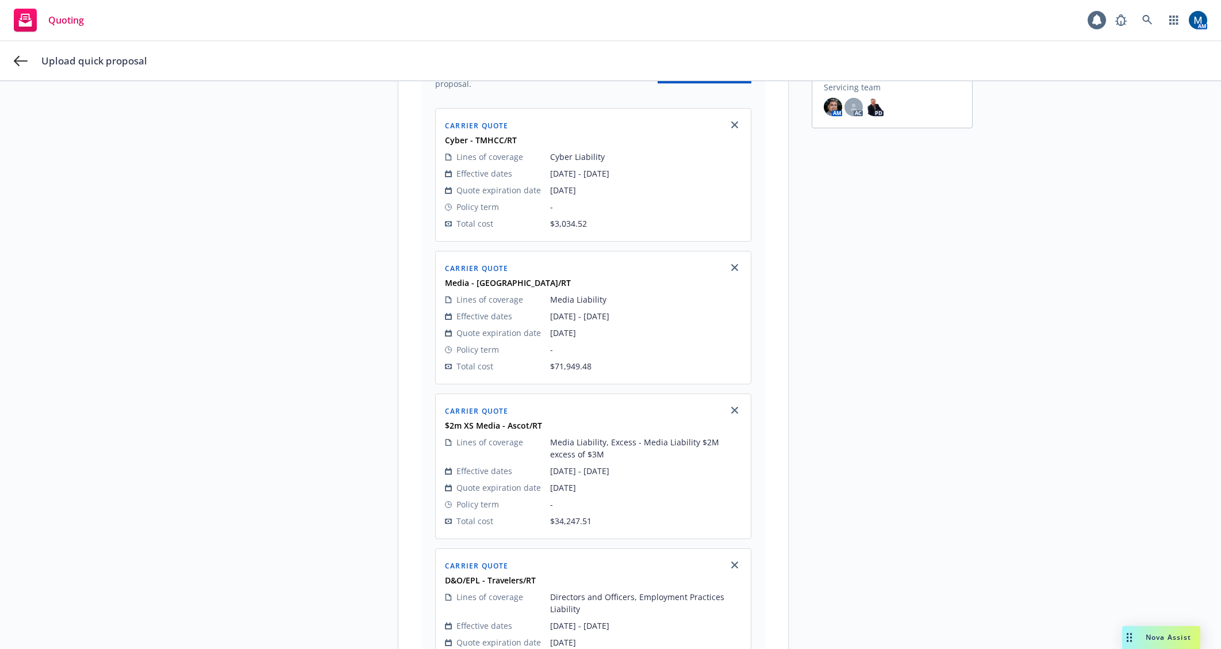
scroll to position [377, 0]
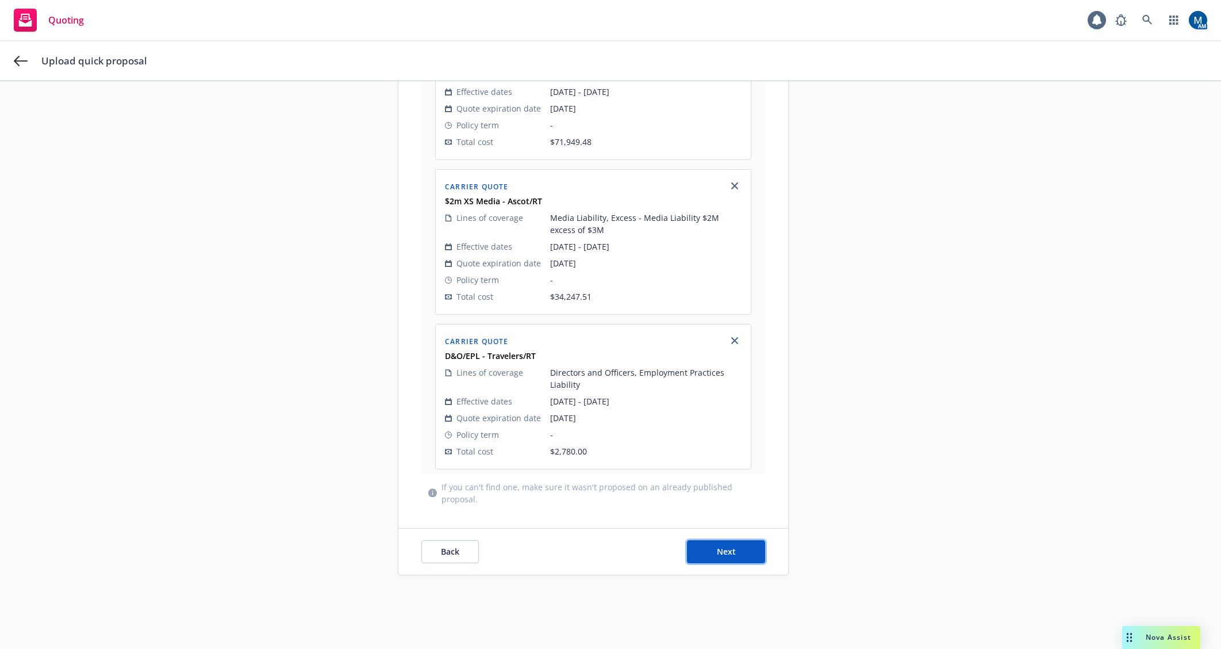
click at [753, 548] on button "Next" at bounding box center [726, 551] width 78 height 23
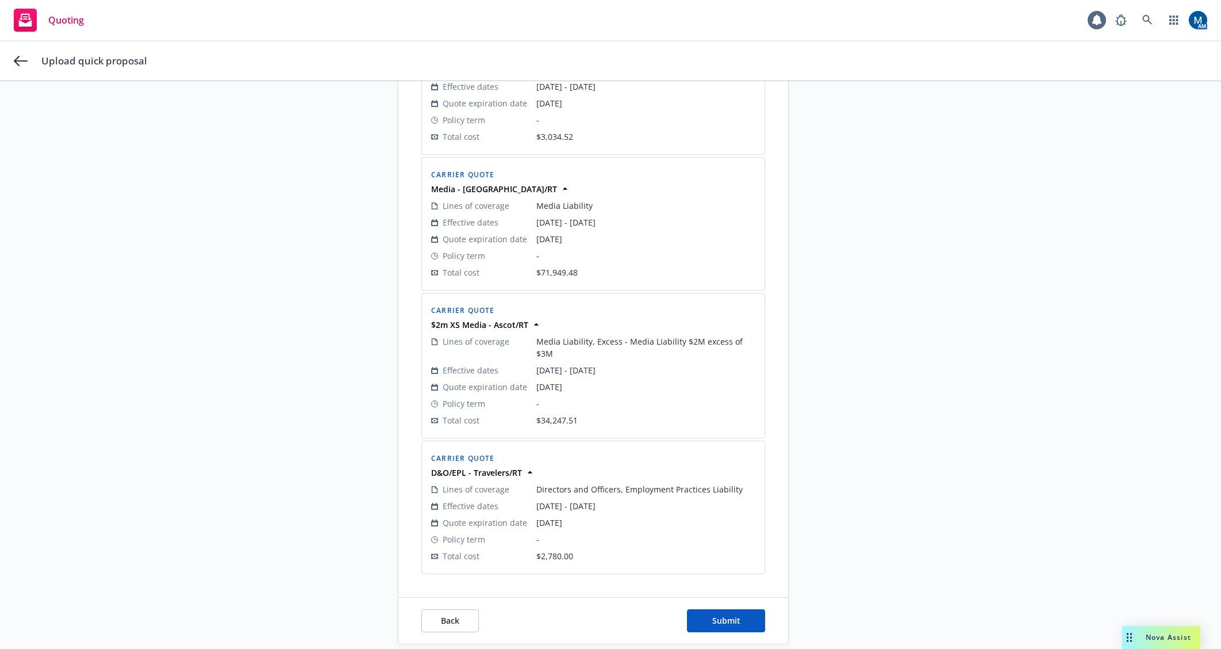
scroll to position [288, 0]
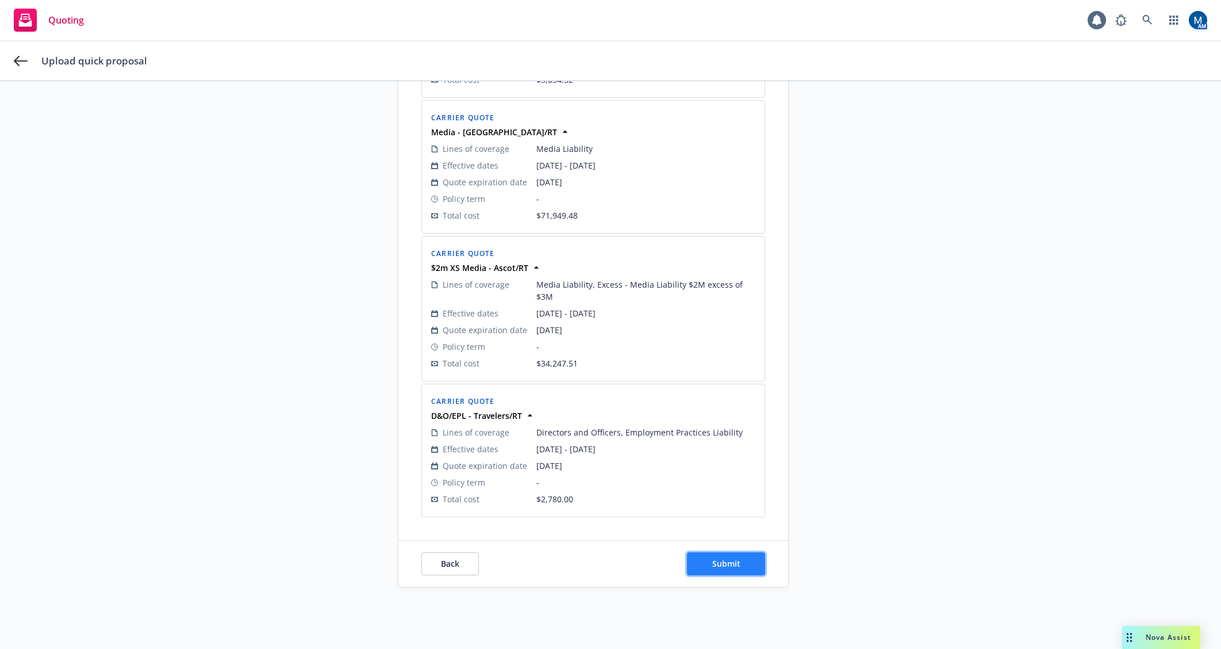
click at [736, 552] on button "Submit" at bounding box center [726, 563] width 78 height 23
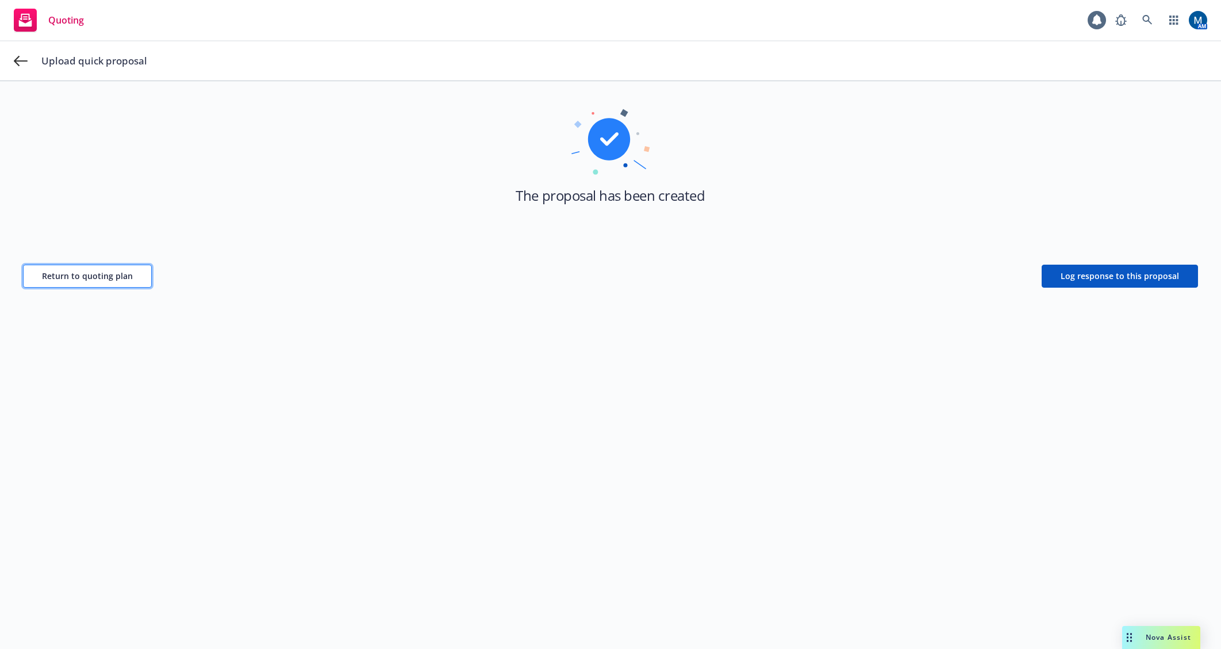
click at [87, 281] on button "Return to quoting plan" at bounding box center [87, 276] width 129 height 23
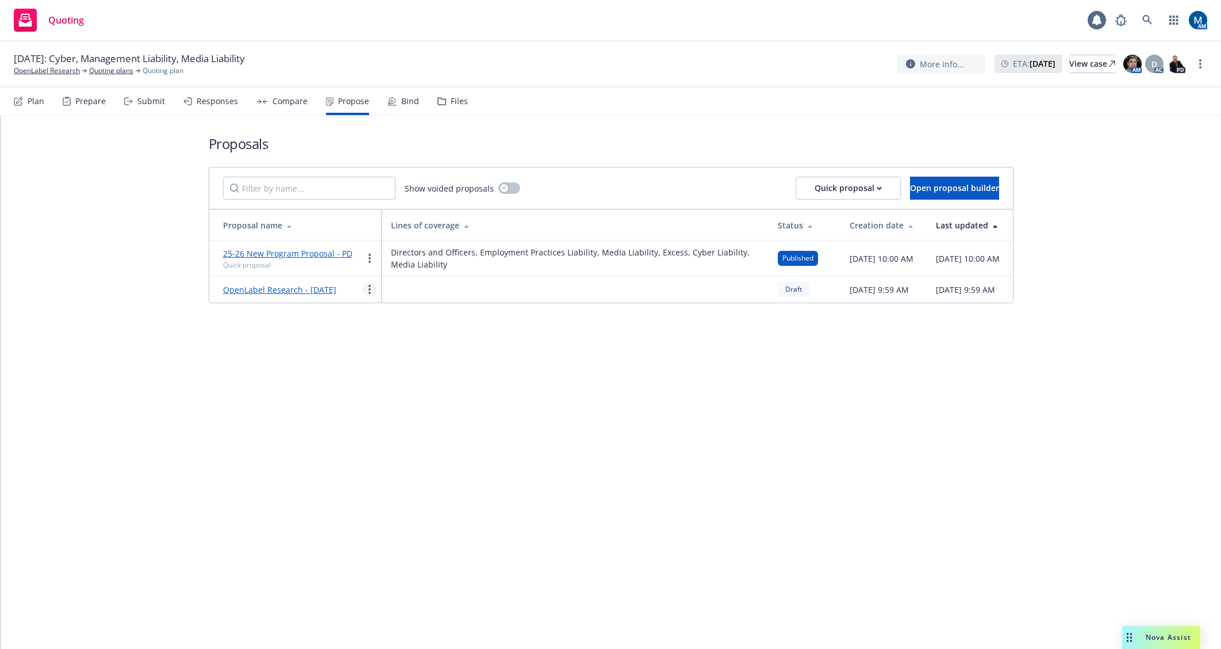
click at [374, 295] on link "more" at bounding box center [370, 289] width 14 height 14
click at [424, 400] on link "Void" at bounding box center [414, 391] width 102 height 23
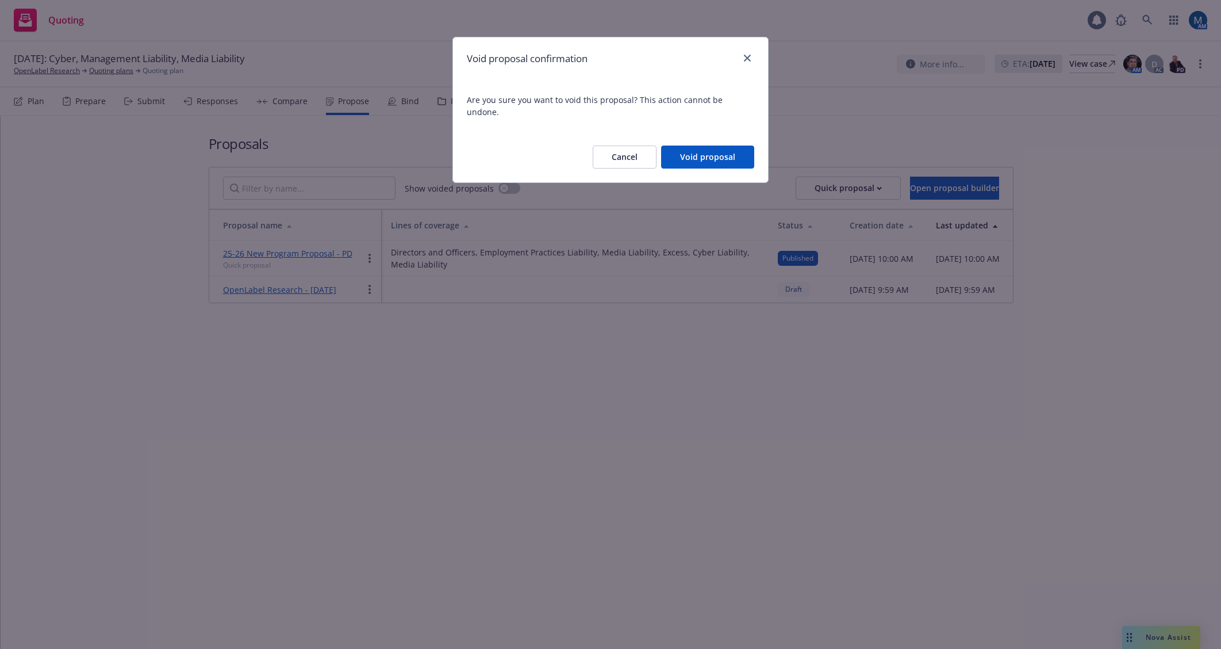
drag, startPoint x: 708, startPoint y: 145, endPoint x: 666, endPoint y: 153, distance: 42.7
click at [707, 145] on button "Void proposal" at bounding box center [707, 156] width 93 height 23
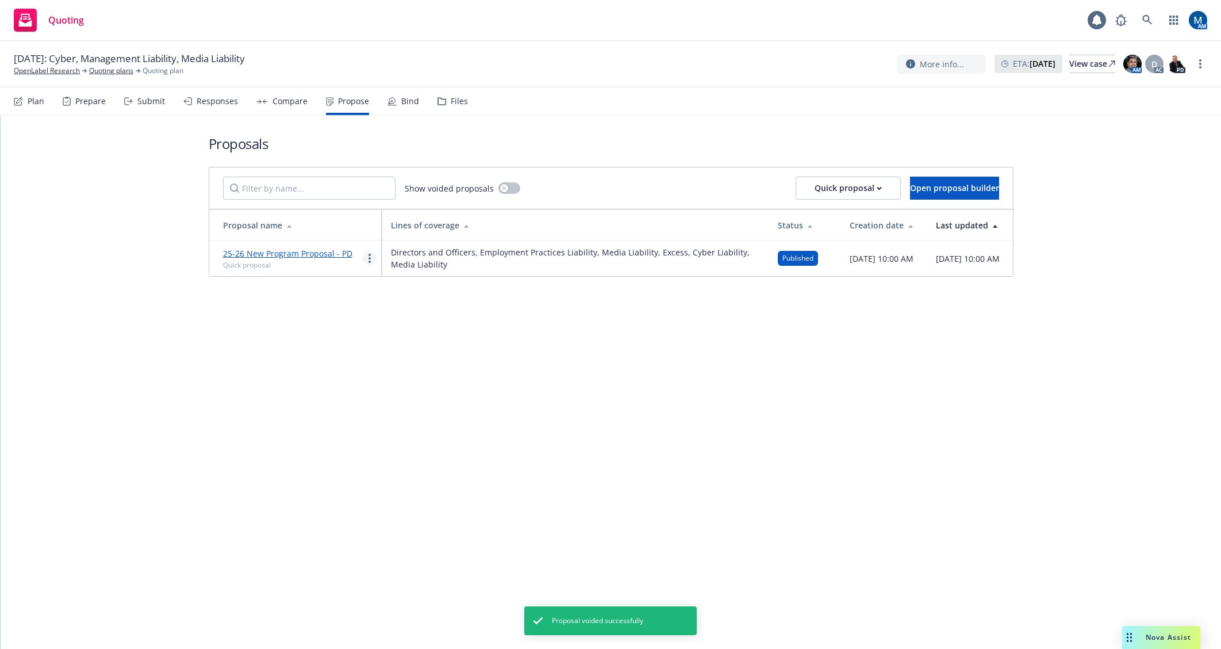
click at [373, 260] on link "more" at bounding box center [370, 258] width 14 height 14
click at [426, 403] on span "Copy logging email" at bounding box center [413, 401] width 101 height 11
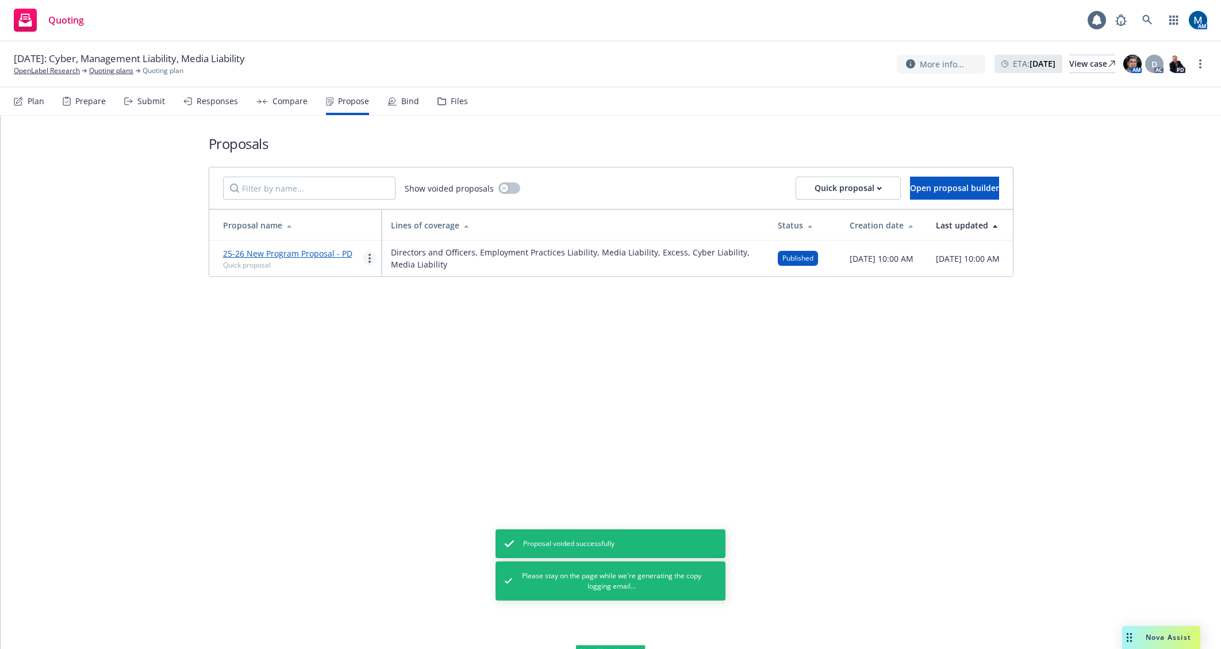
click at [367, 254] on link "more" at bounding box center [370, 258] width 14 height 14
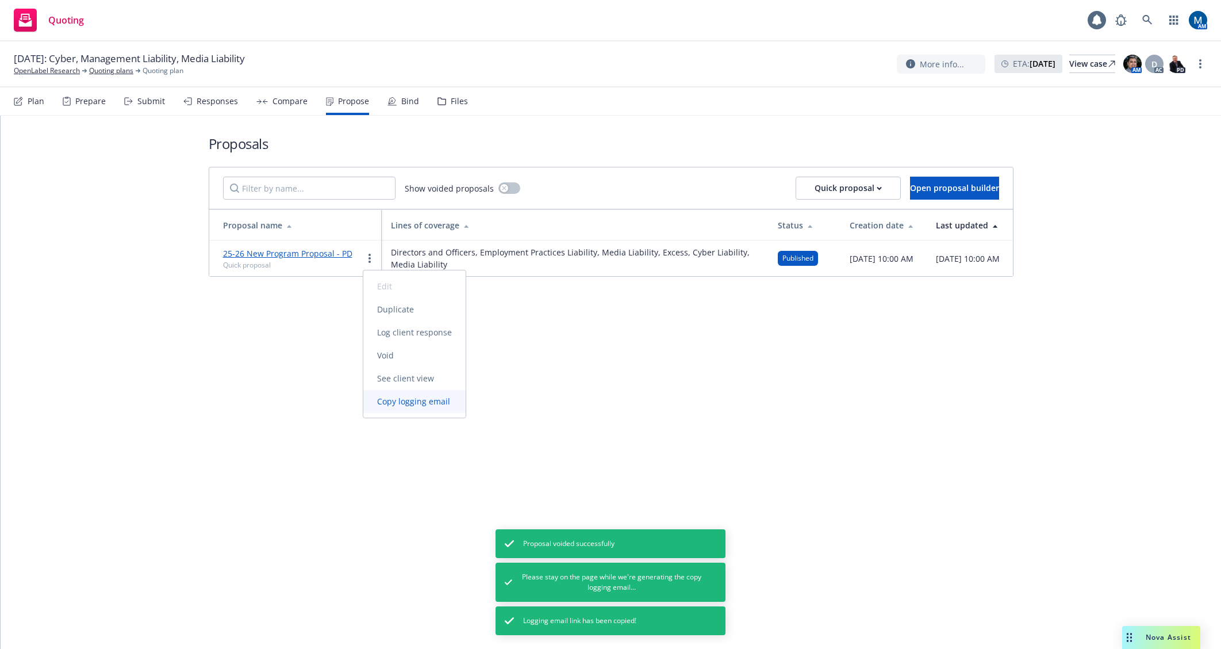
click at [397, 402] on span "Copy logging email" at bounding box center [413, 401] width 101 height 11
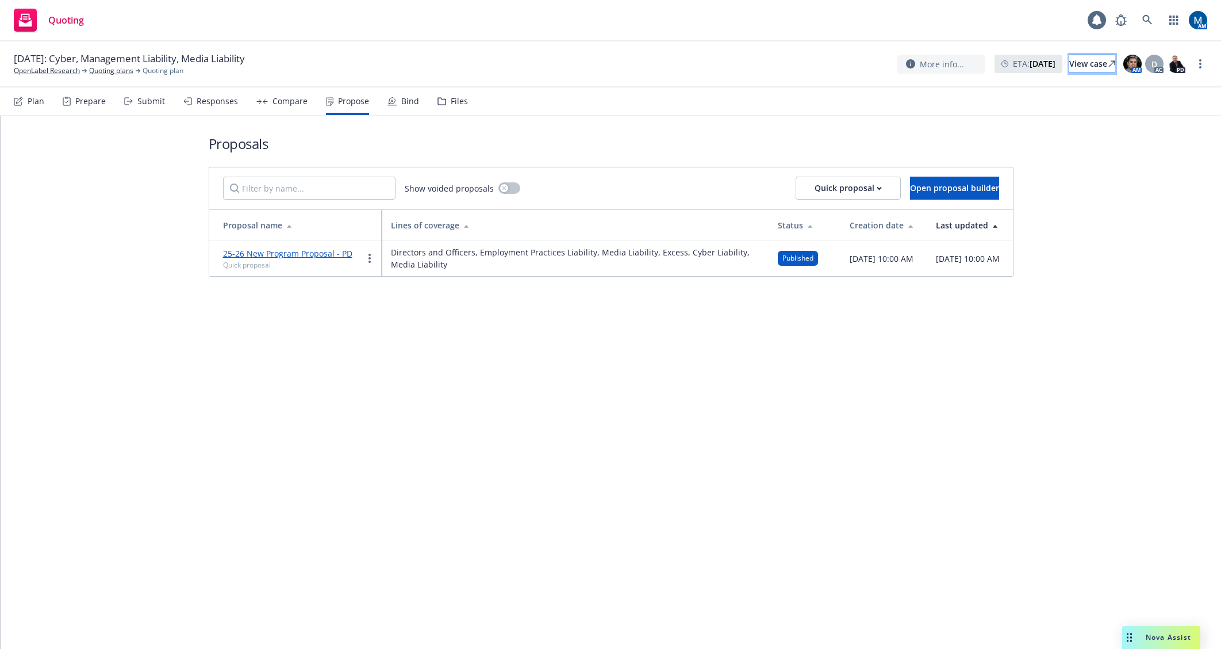
click at [1100, 56] on link "View case" at bounding box center [1093, 64] width 46 height 18
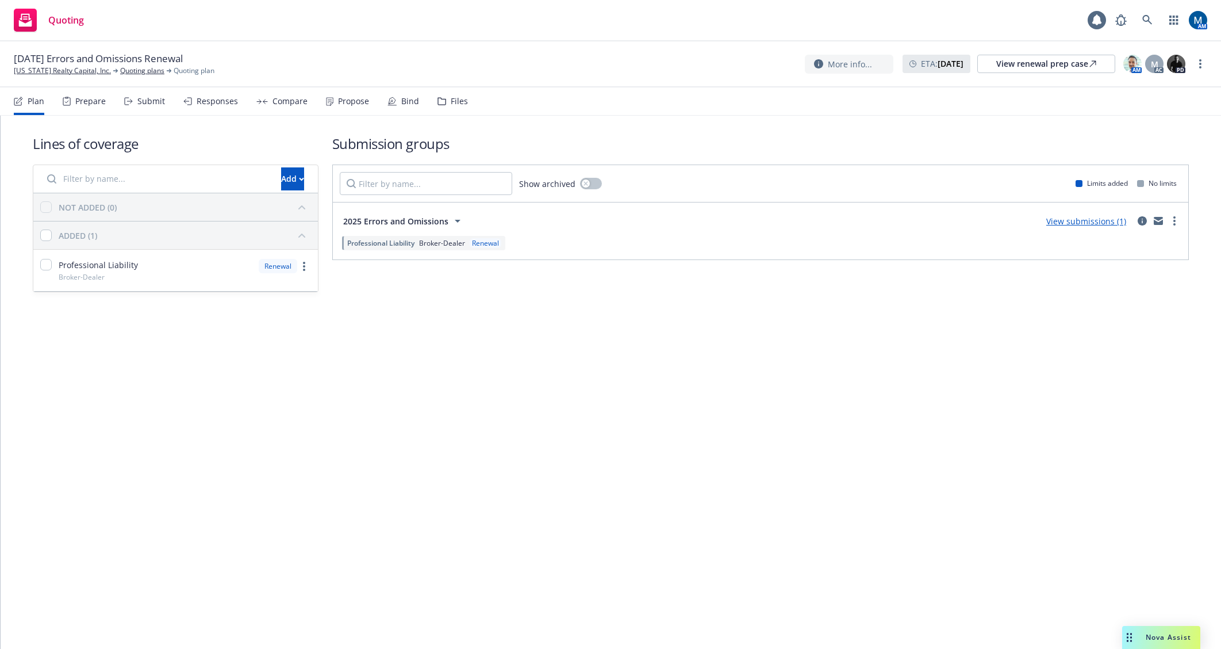
click at [342, 102] on div "Propose" at bounding box center [353, 101] width 31 height 9
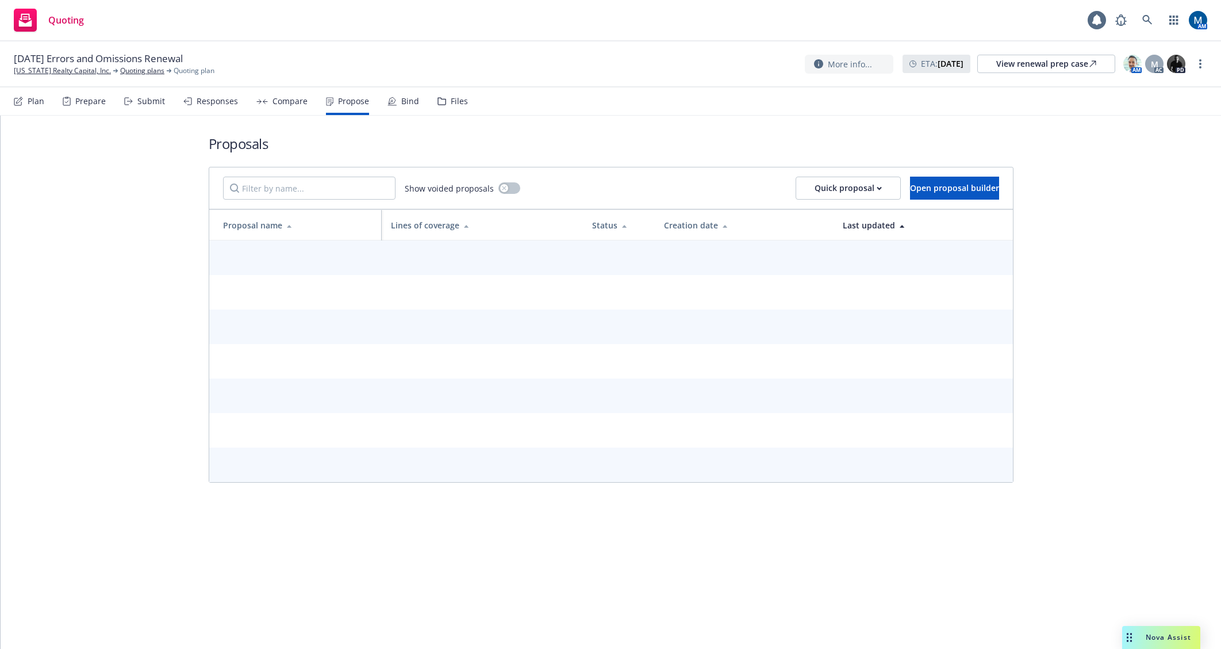
click at [401, 104] on div "Bind" at bounding box center [410, 101] width 18 height 9
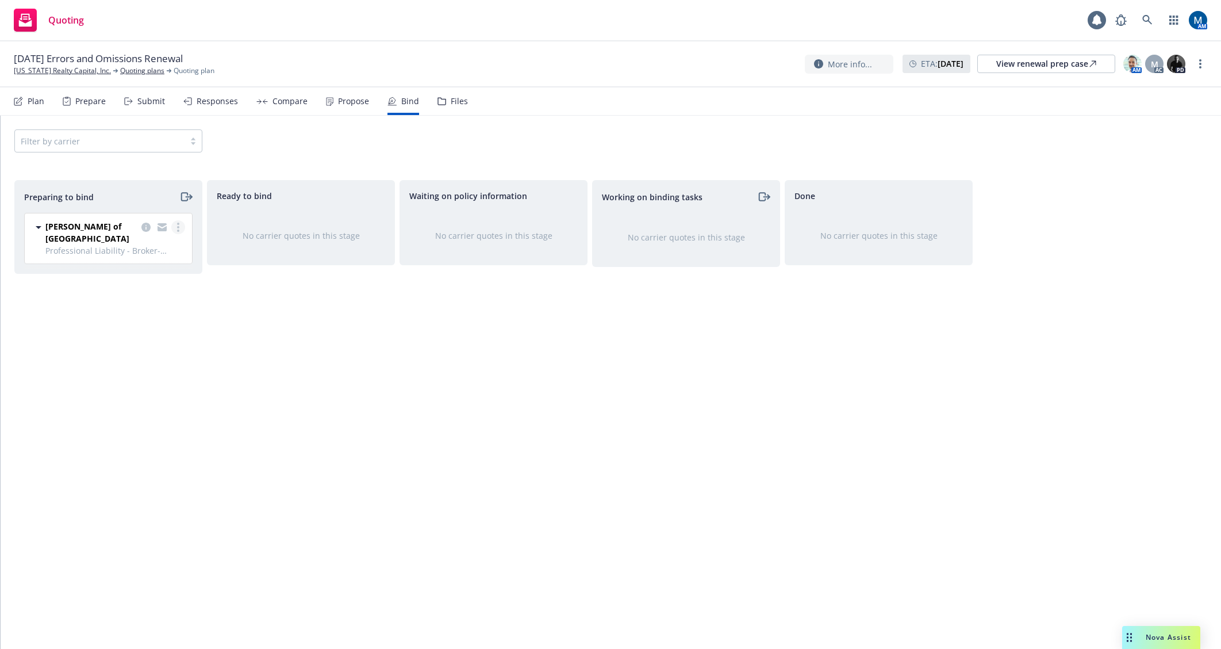
click at [174, 227] on link "more" at bounding box center [178, 227] width 14 height 14
click at [149, 270] on span "Log bind order" at bounding box center [114, 273] width 85 height 11
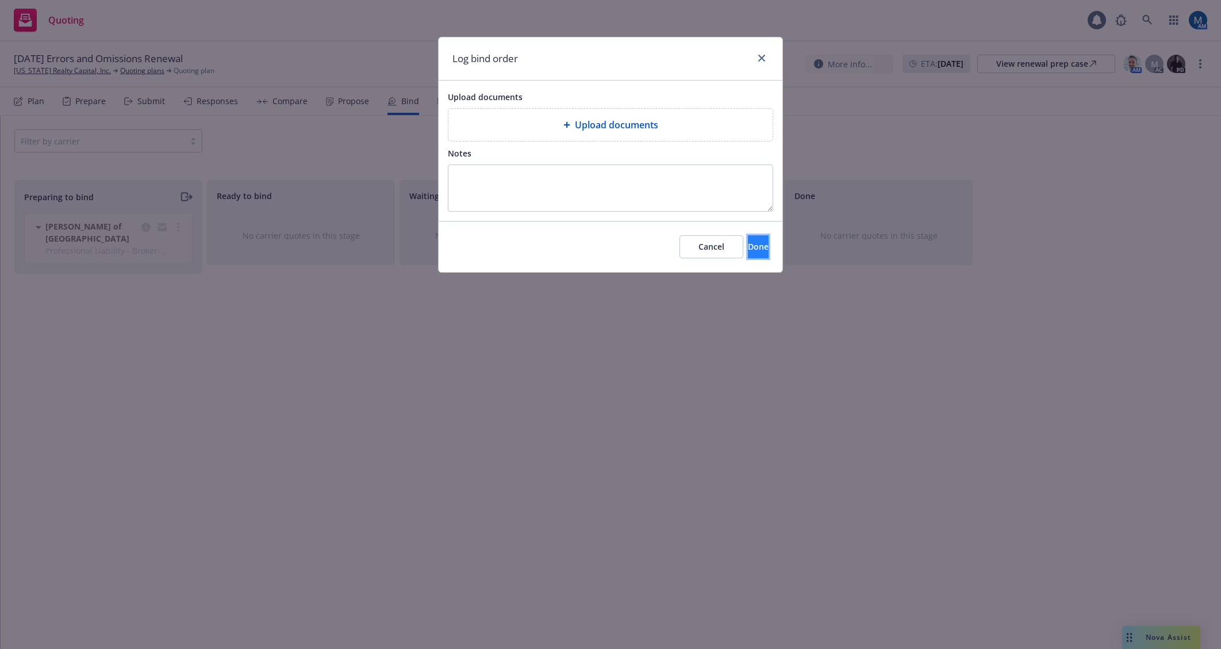
click at [748, 250] on button "Done" at bounding box center [758, 246] width 21 height 23
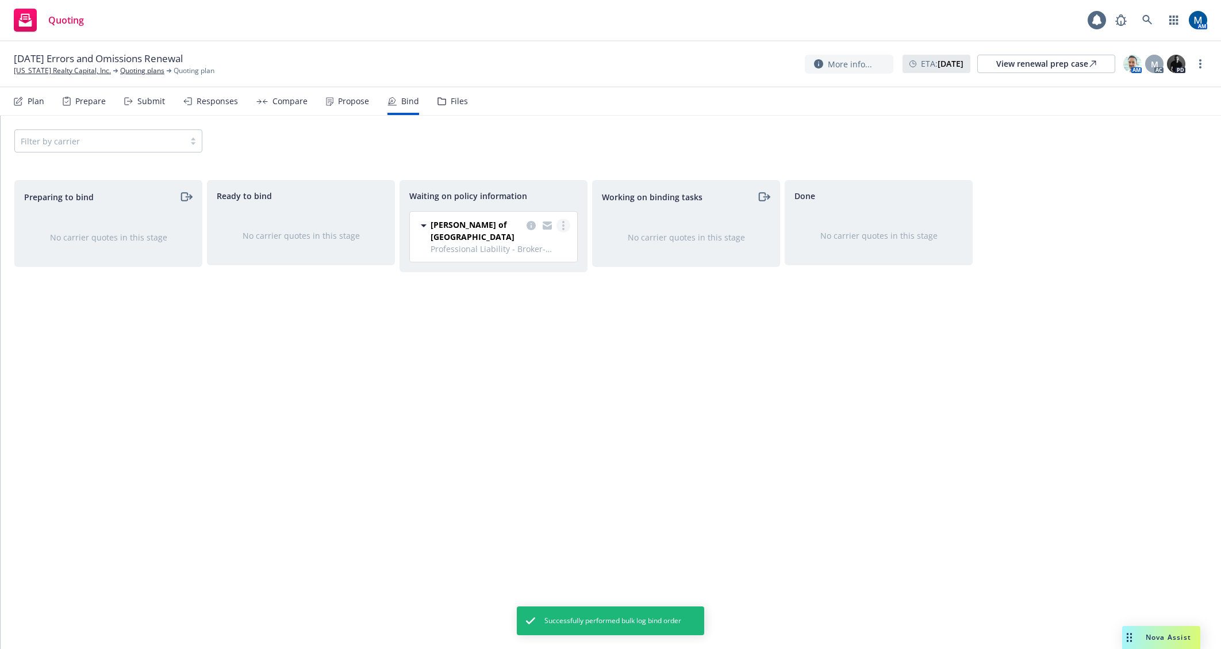
click at [567, 225] on link "more" at bounding box center [564, 226] width 14 height 14
click at [543, 247] on span "Create policies" at bounding box center [508, 248] width 85 height 11
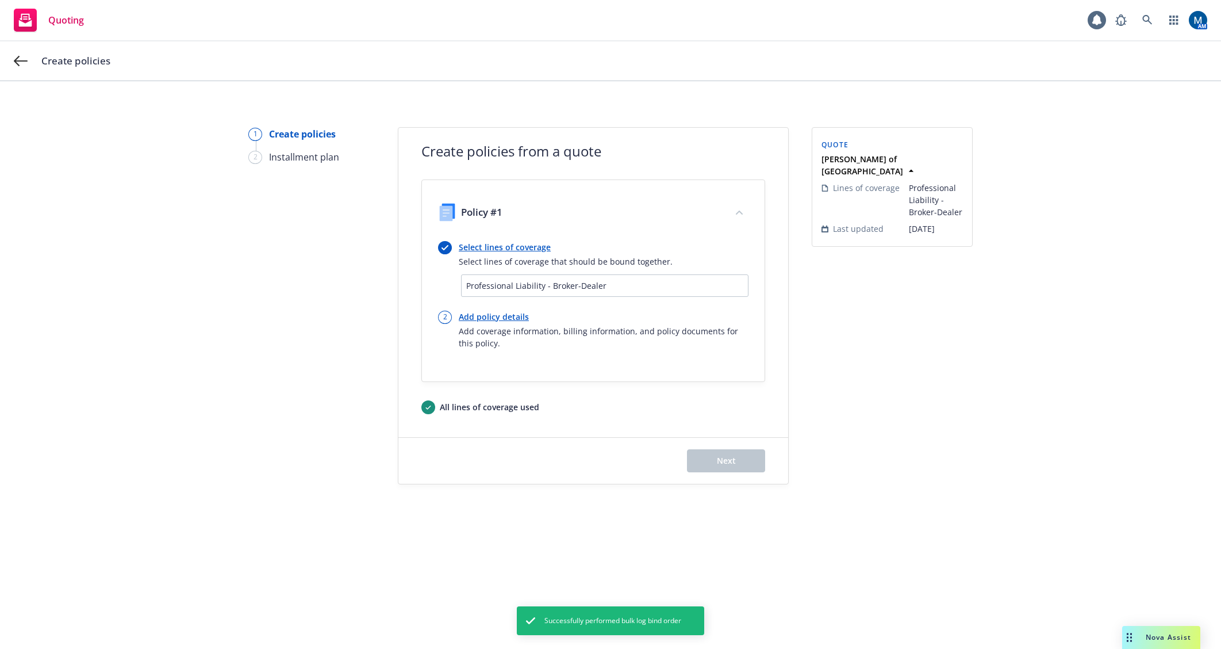
click at [501, 316] on link "Add policy details" at bounding box center [604, 317] width 290 height 12
select select "12"
select select "CA"
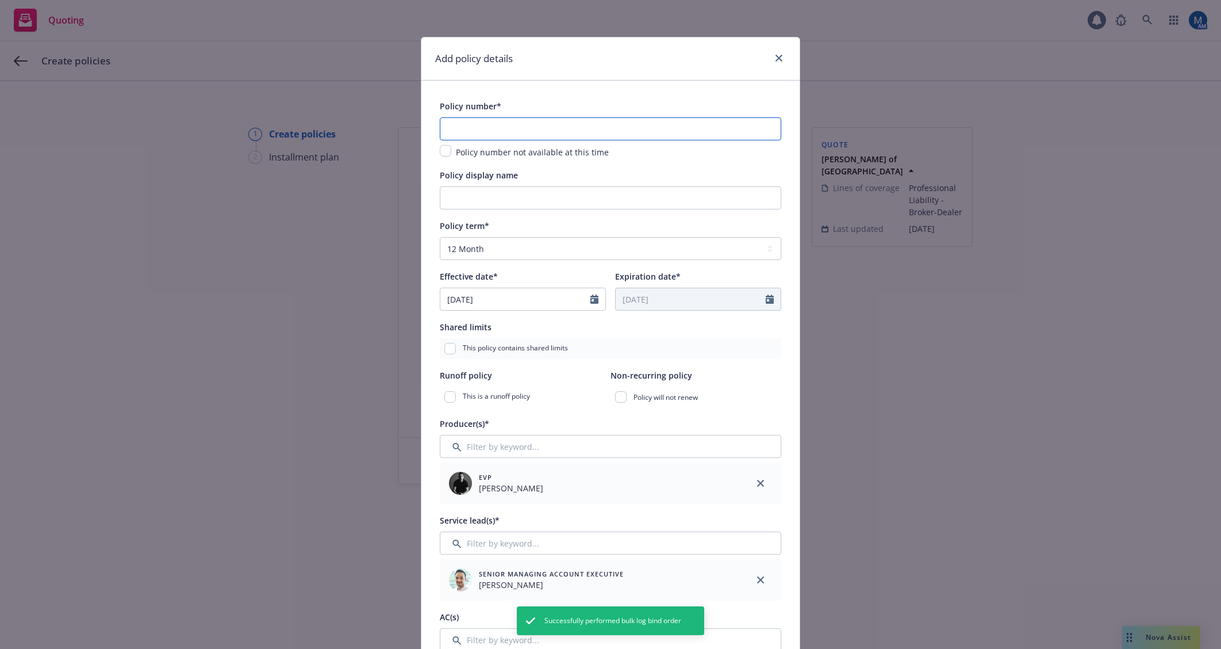
click at [527, 132] on input "text" at bounding box center [611, 128] width 342 height 23
click at [527, 127] on input "text" at bounding box center [611, 128] width 342 height 23
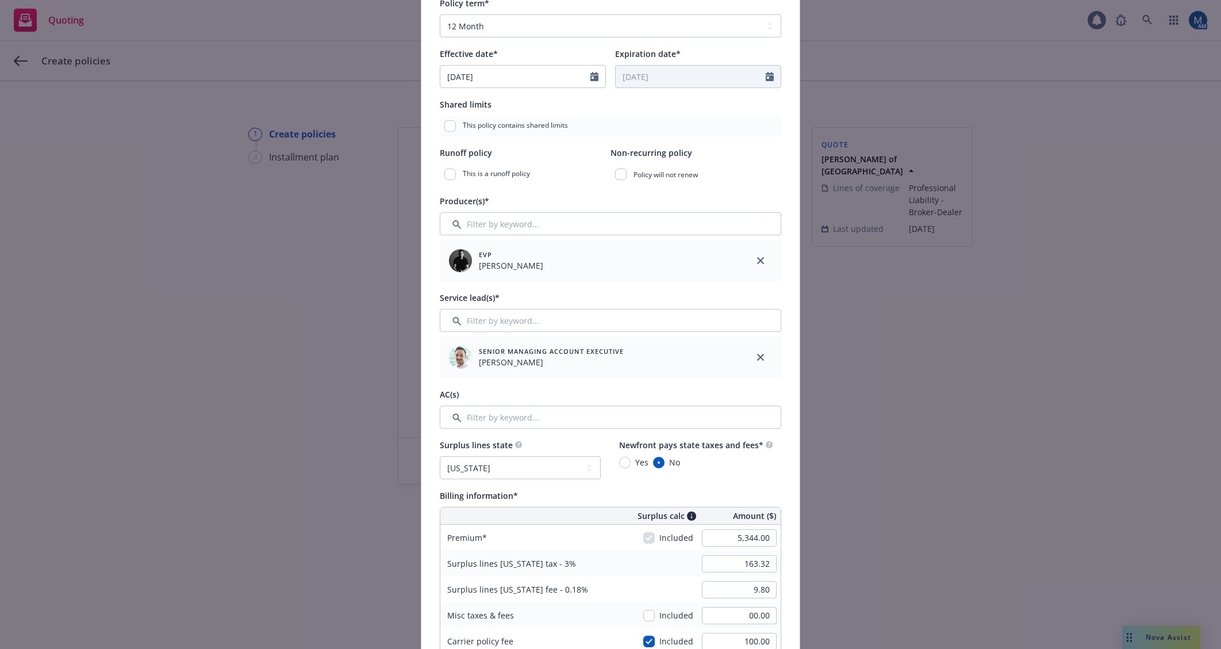
scroll to position [230, 0]
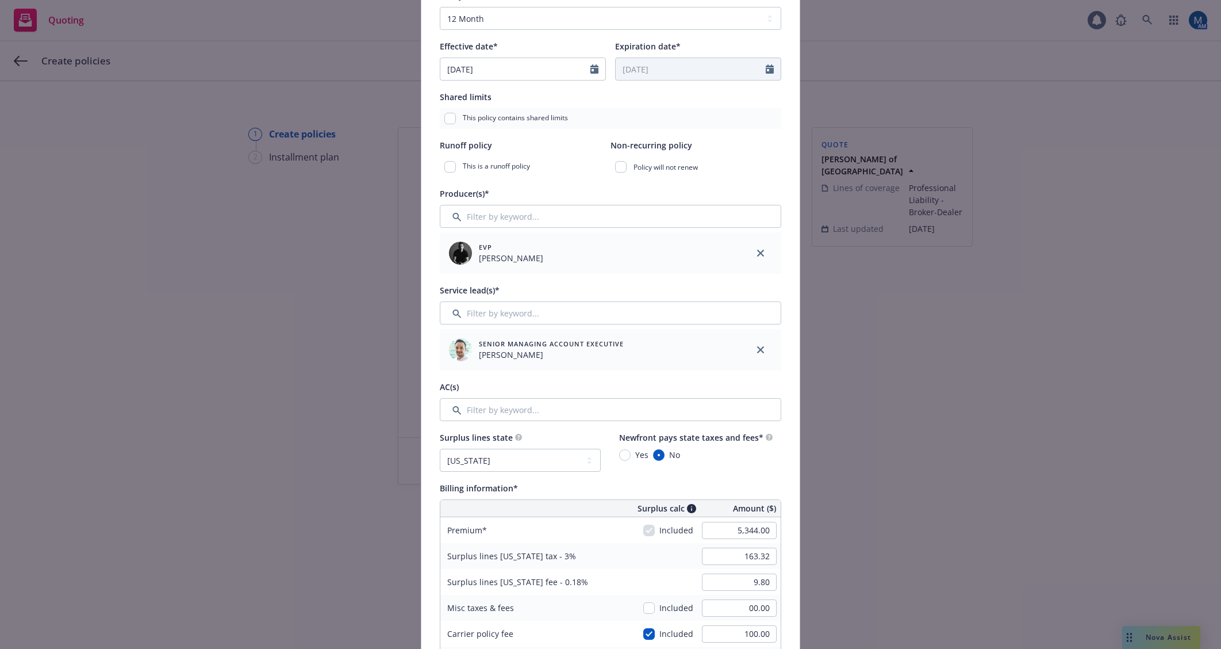
type input "HCMPL250083"
click at [514, 414] on input "Filter by keyword..." at bounding box center [611, 409] width 342 height 23
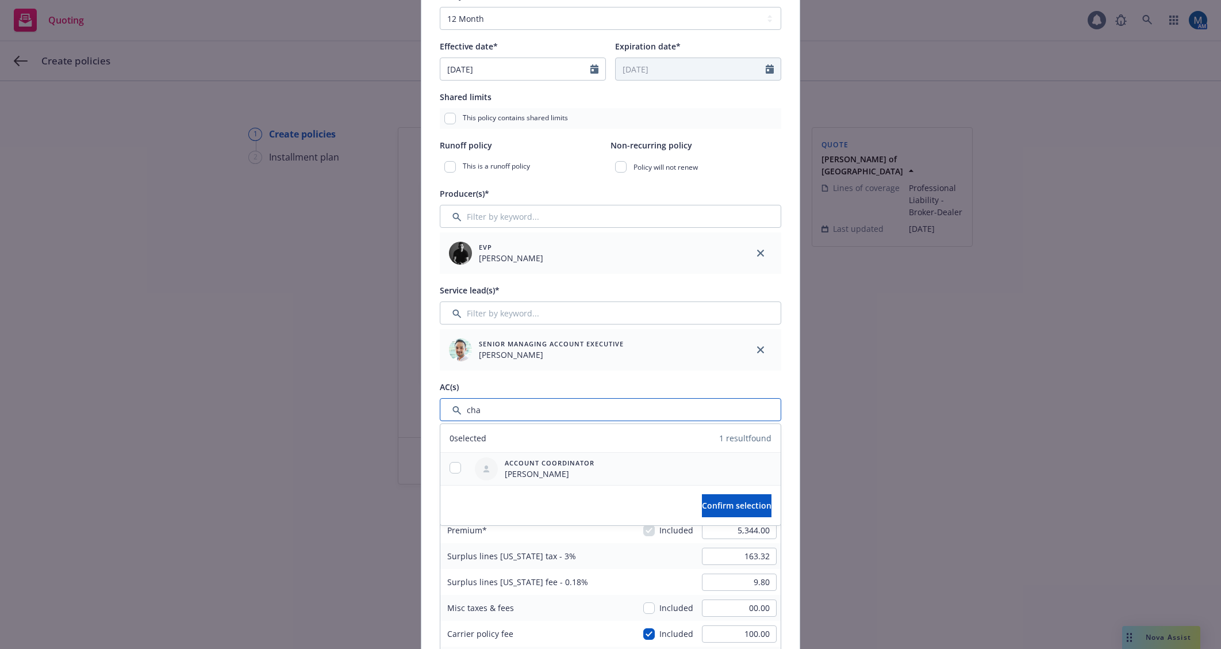
type input "cha"
click at [455, 464] on input "checkbox" at bounding box center [456, 468] width 12 height 12
checkbox input "true"
click at [735, 501] on span "Confirm selection" at bounding box center [737, 505] width 70 height 11
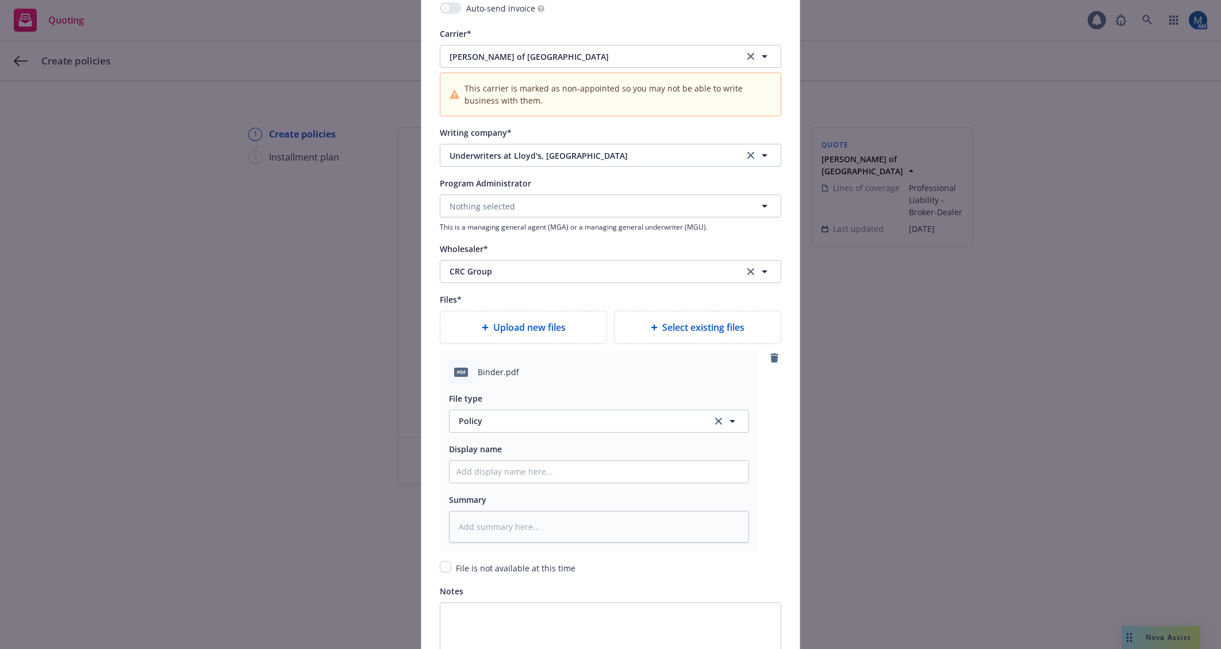
scroll to position [1265, 0]
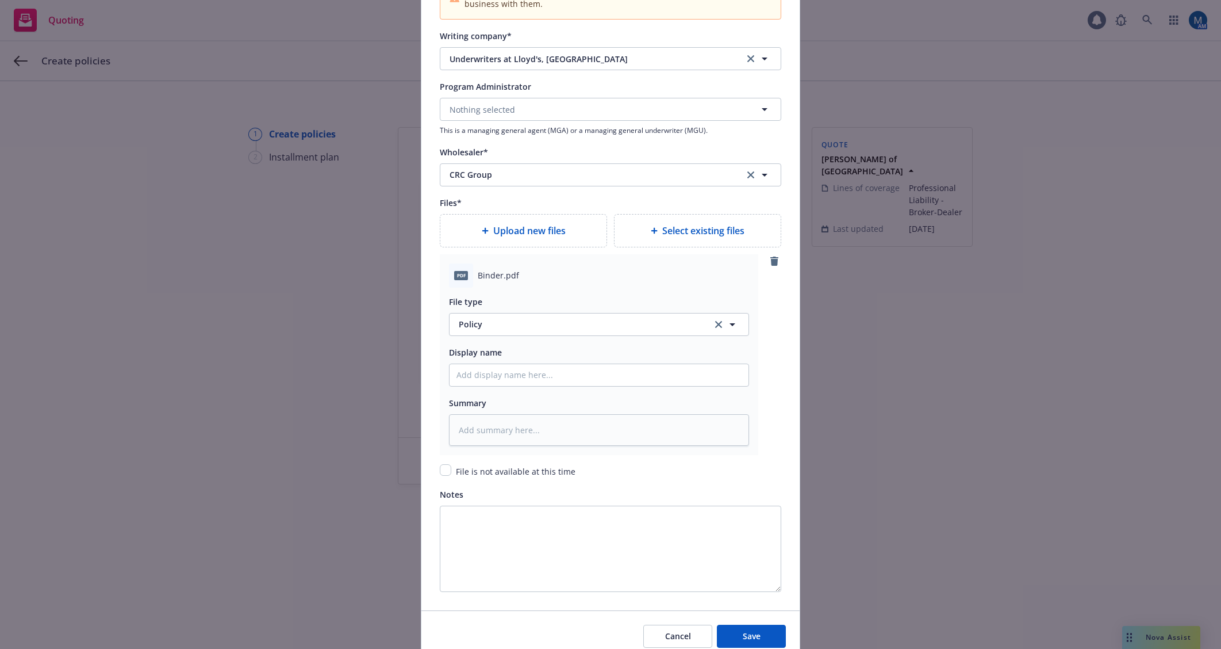
type textarea "x"
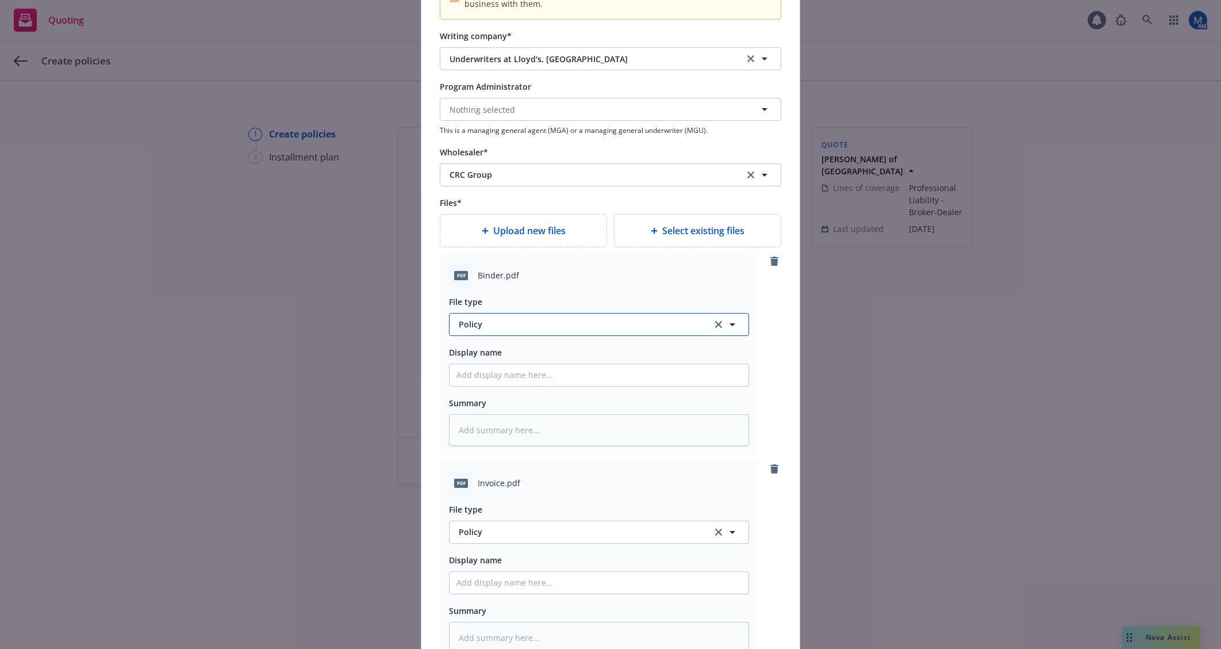
click at [509, 318] on span "Policy" at bounding box center [579, 324] width 240 height 12
type input "bind"
click at [542, 354] on div "Binder" at bounding box center [599, 356] width 285 height 17
type textarea "x"
click at [661, 536] on span "Policy" at bounding box center [579, 532] width 240 height 12
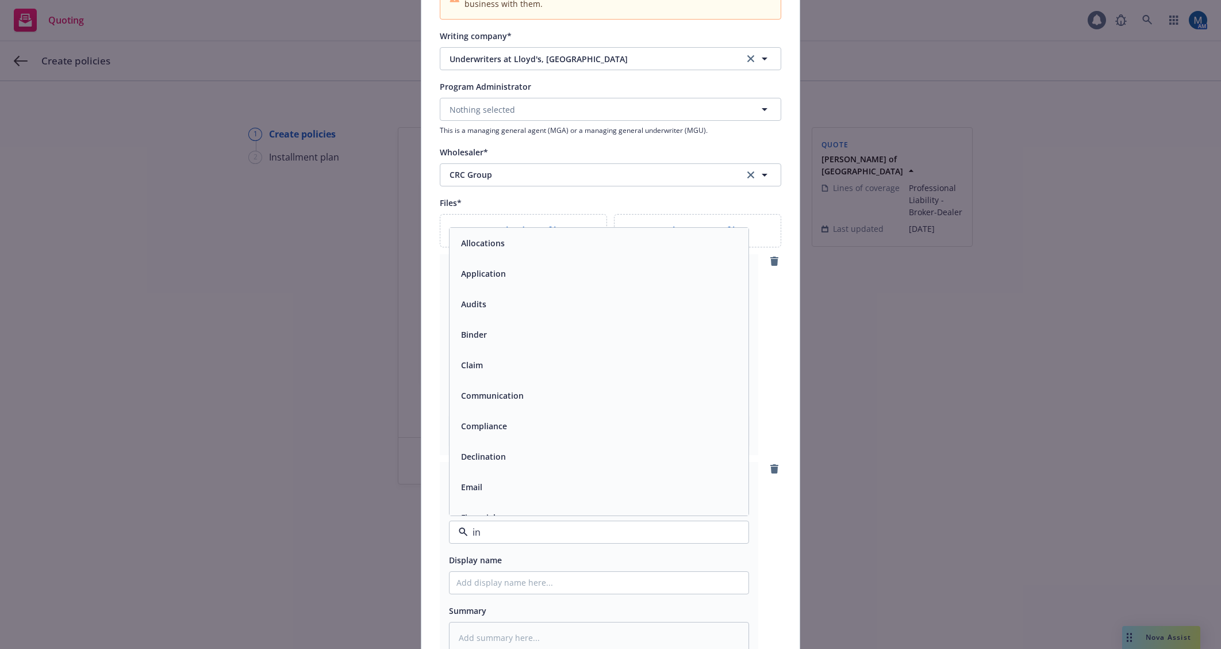
type input "inv"
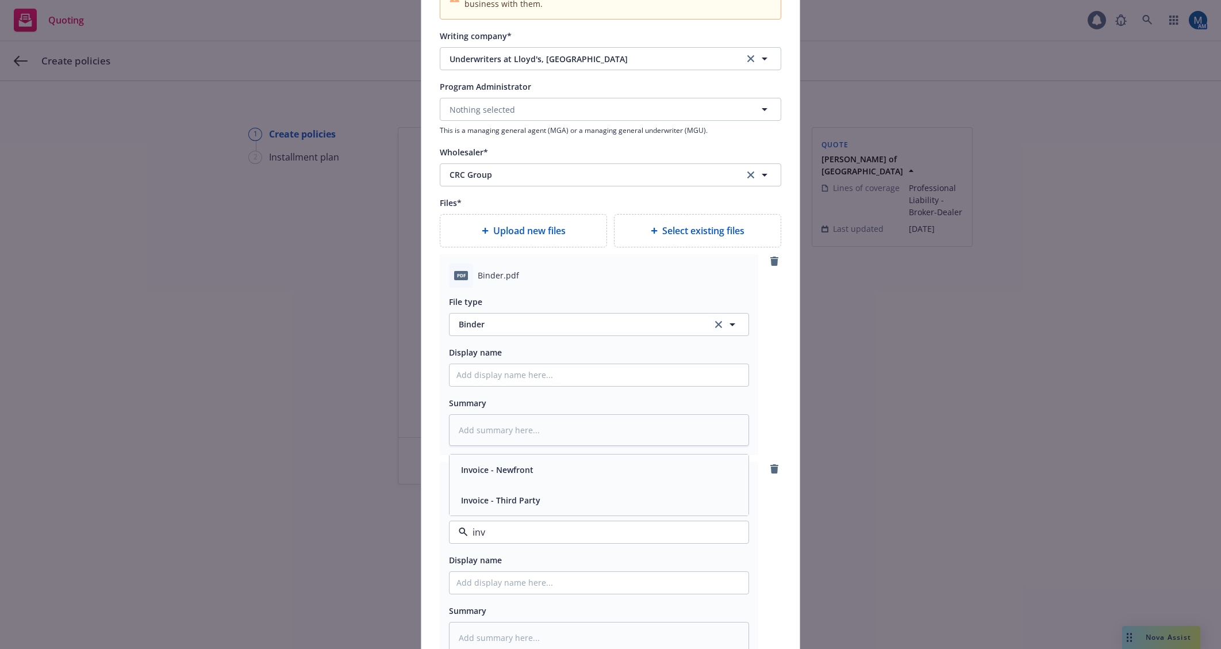
click at [618, 507] on div "Invoice - Third Party" at bounding box center [599, 500] width 285 height 17
click at [553, 376] on input "Policy display name" at bounding box center [599, 375] width 299 height 22
type textarea "x"
type input "2"
type textarea "x"
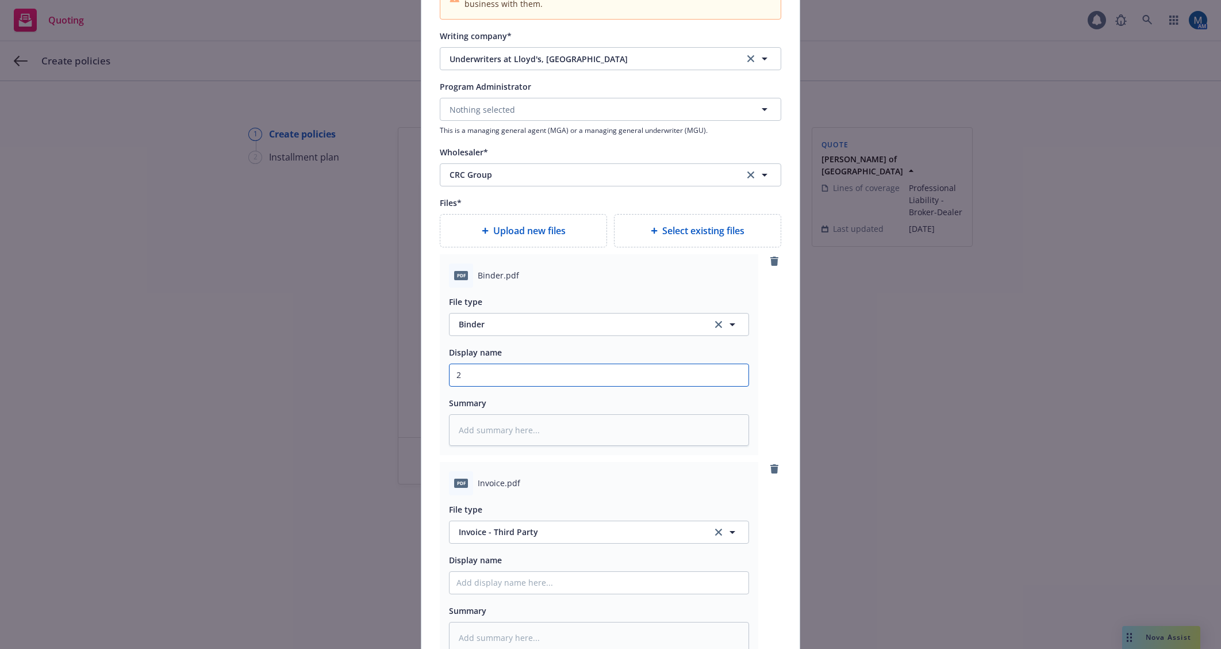
type input "25"
type textarea "x"
type input "25-"
type textarea "x"
type input "25-2"
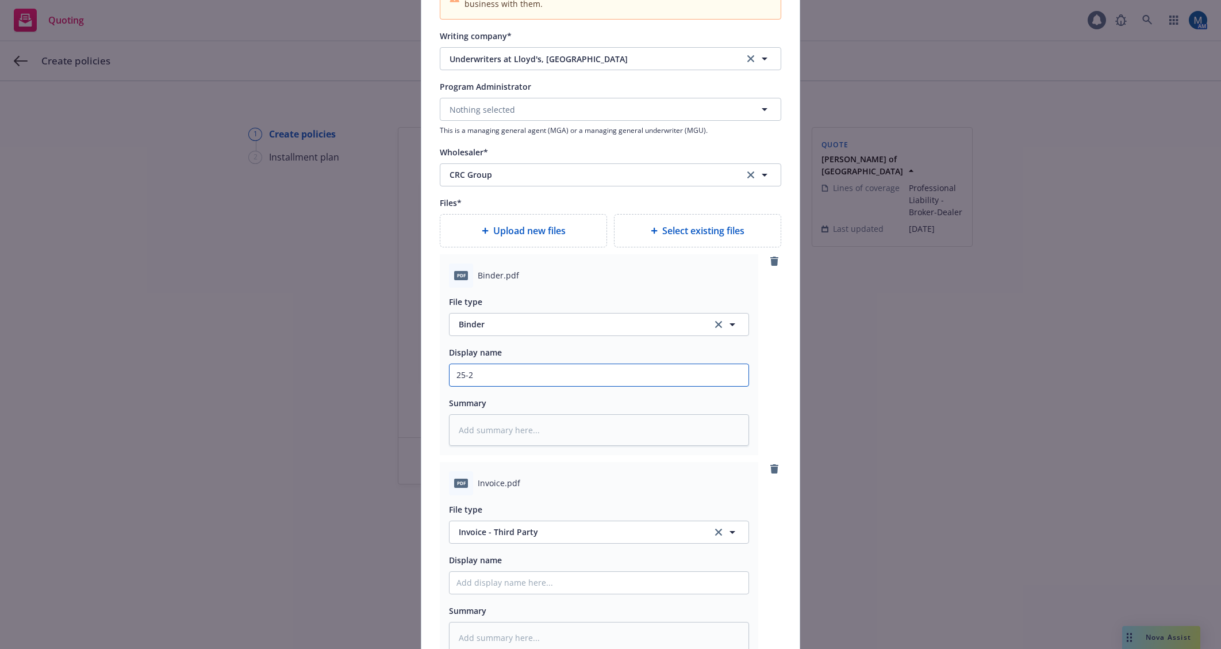
type textarea "x"
type input "25-26"
type textarea "x"
type input "25-26"
type textarea "x"
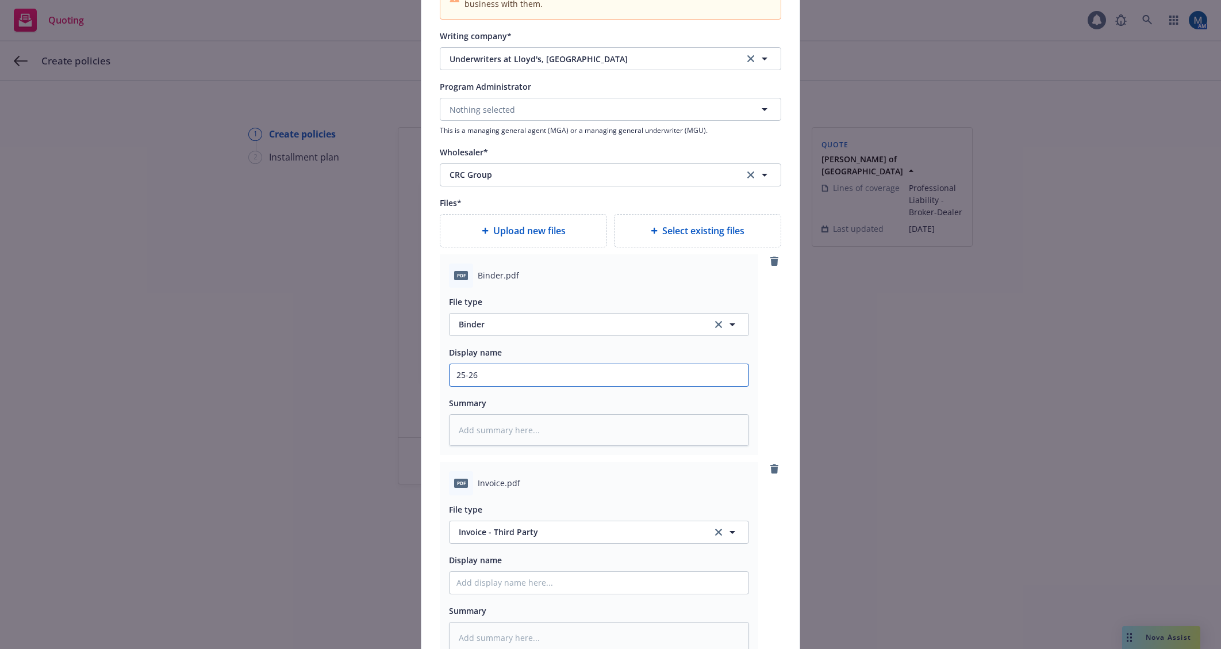
type input "25-26 E"
type textarea "x"
type input "25-26 E&"
type textarea "x"
type input "25-26 E&O"
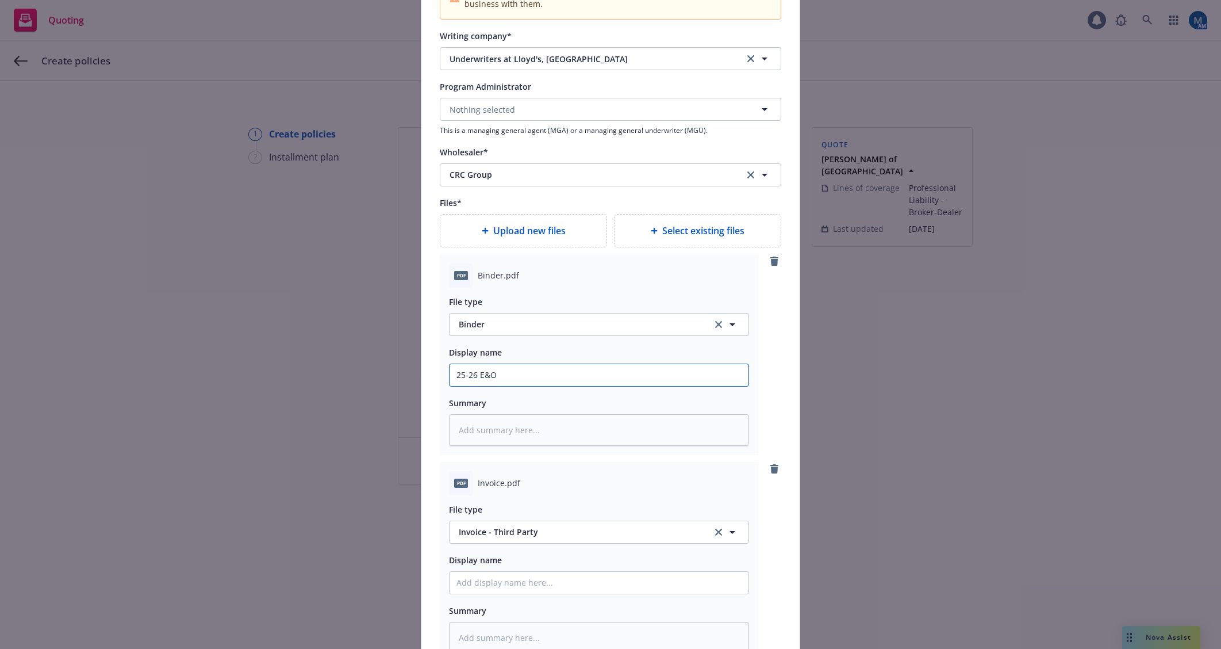
type textarea "x"
type input "25-26 E&O"
type textarea "x"
type input "25-26 E&O B"
type textarea "x"
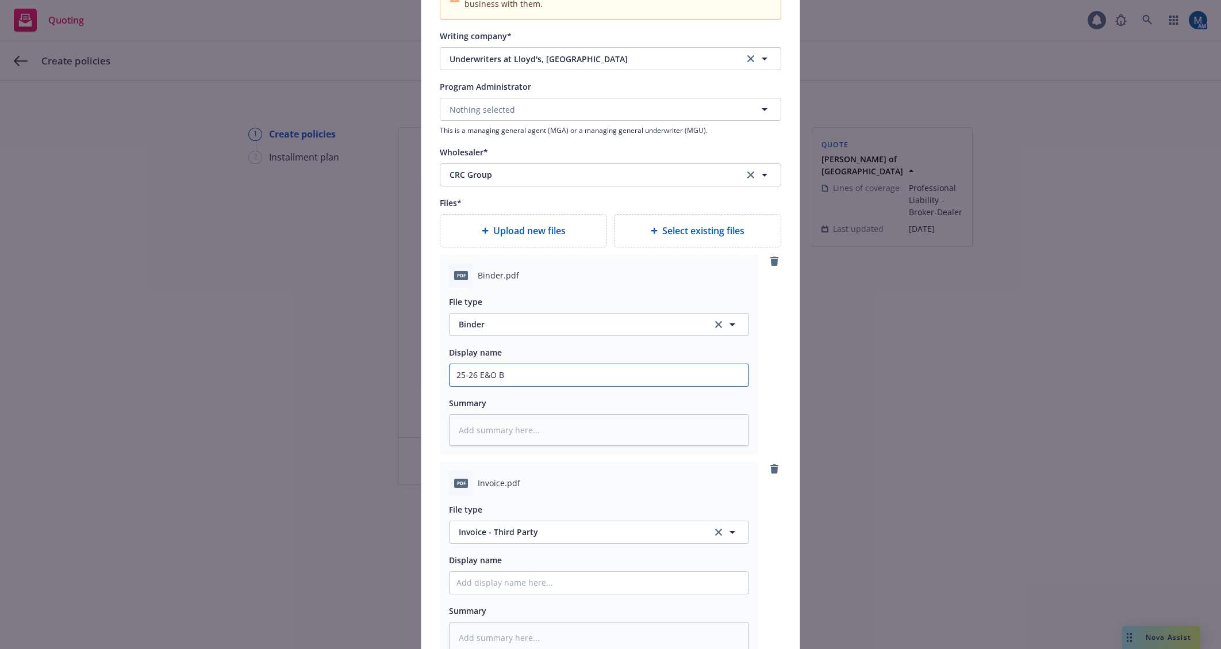
type input "25-26 E&O Bi"
type textarea "x"
type input "25-26 E&O Bin"
type textarea "x"
type input "25-26 E&O Bind"
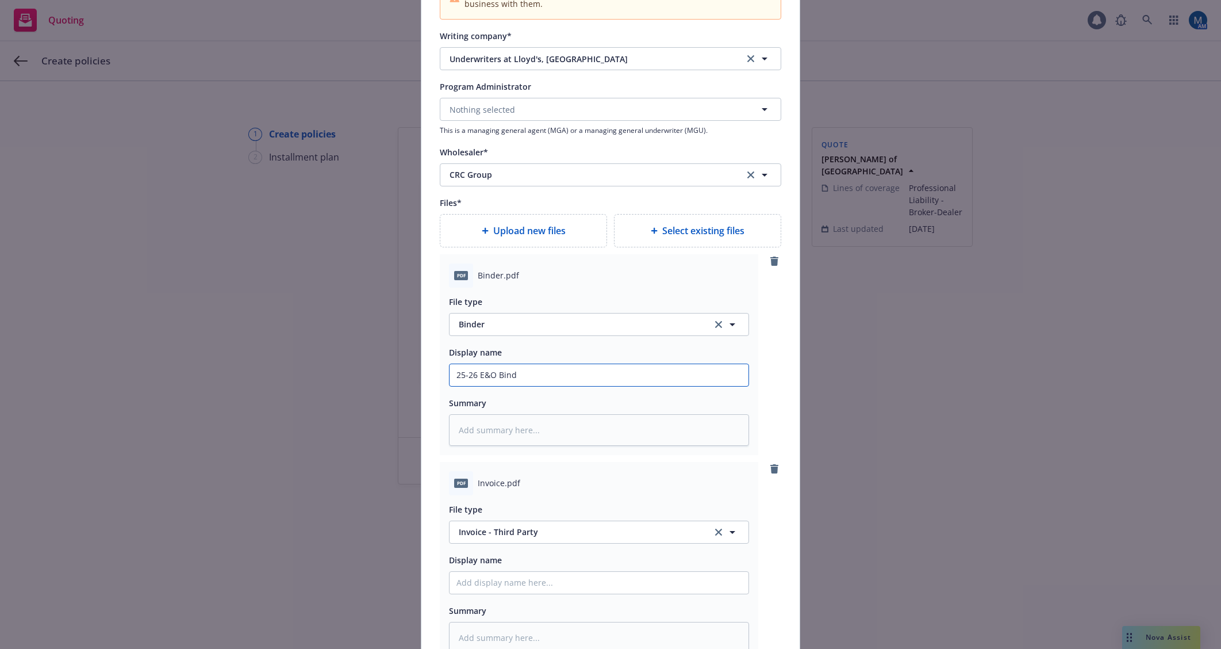
type textarea "x"
type input "25-26 E&O Binde"
type textarea "x"
type input "25-26 E&O Binder"
click at [499, 589] on input "Policy display name" at bounding box center [599, 583] width 299 height 22
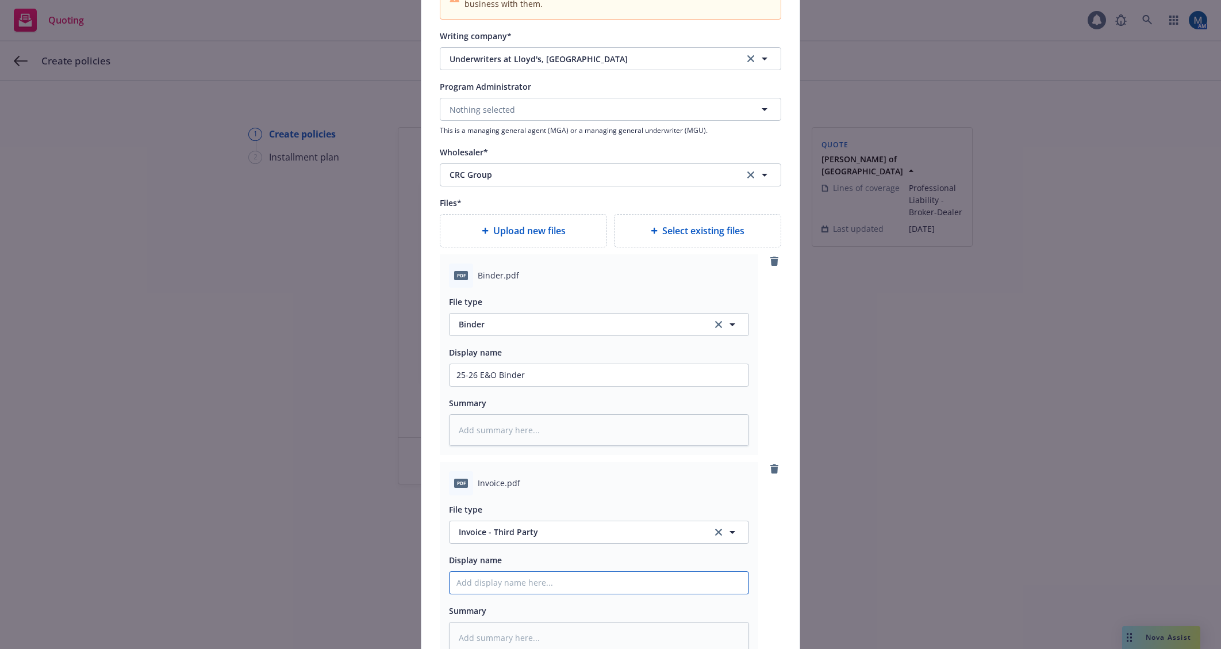
type textarea "x"
type input "2"
type textarea "x"
type input "25"
type textarea "x"
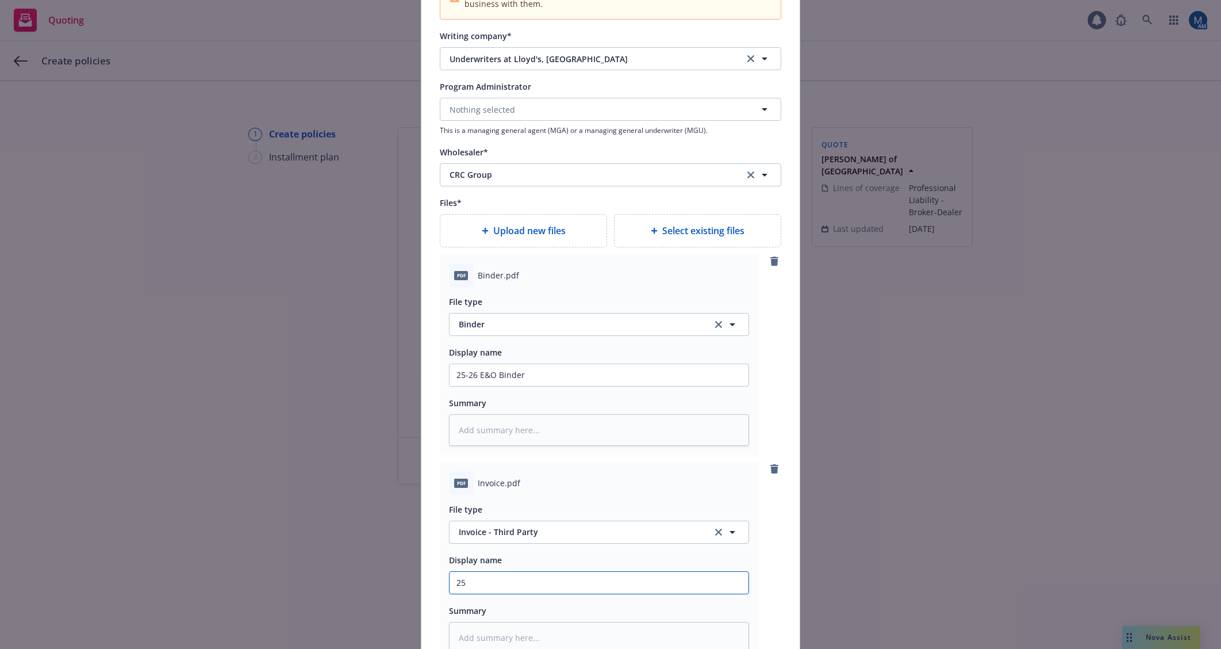
type input "25-"
type textarea "x"
type input "25-2"
type textarea "x"
type input "25-26"
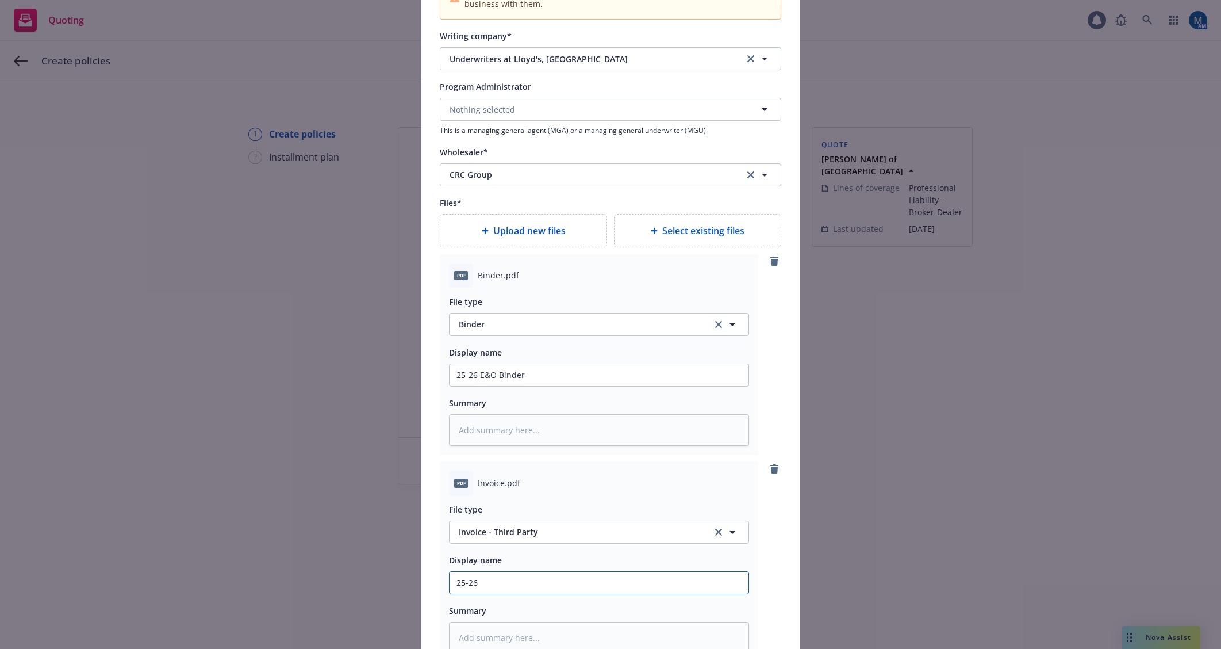
type textarea "x"
type input "25-26"
type textarea "x"
type input "25-26 E"
type textarea "x"
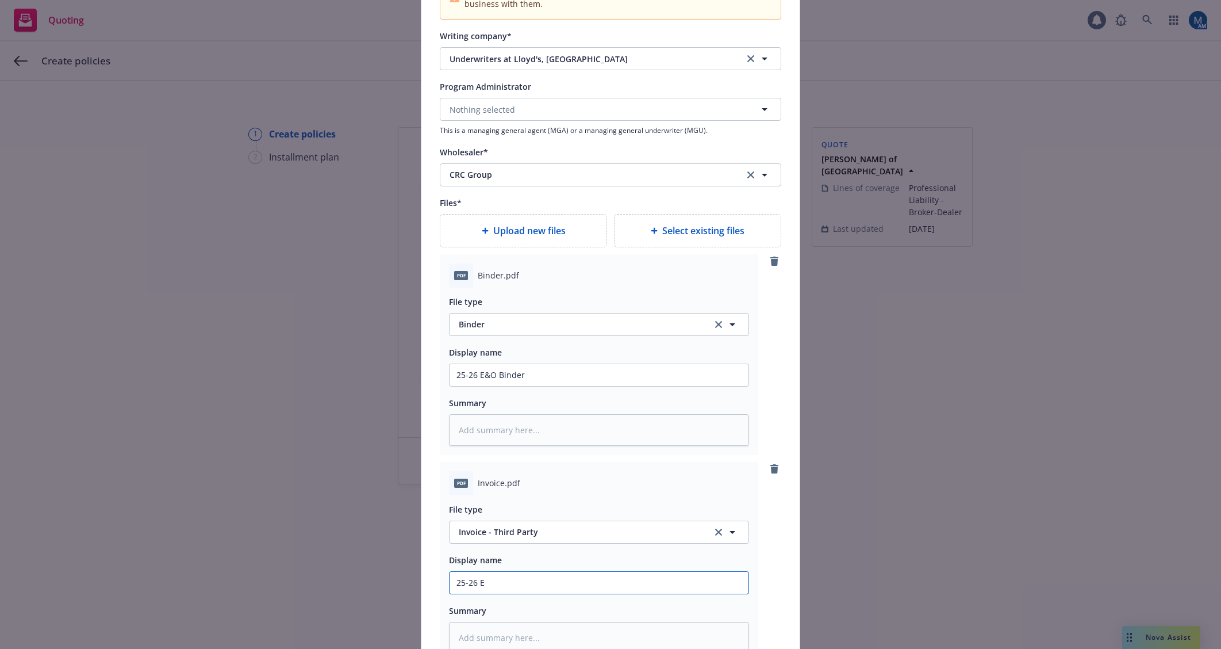
type input "25-26 E&"
type textarea "x"
type input "25-26 E&O"
type textarea "x"
type input "25-26 E&O"
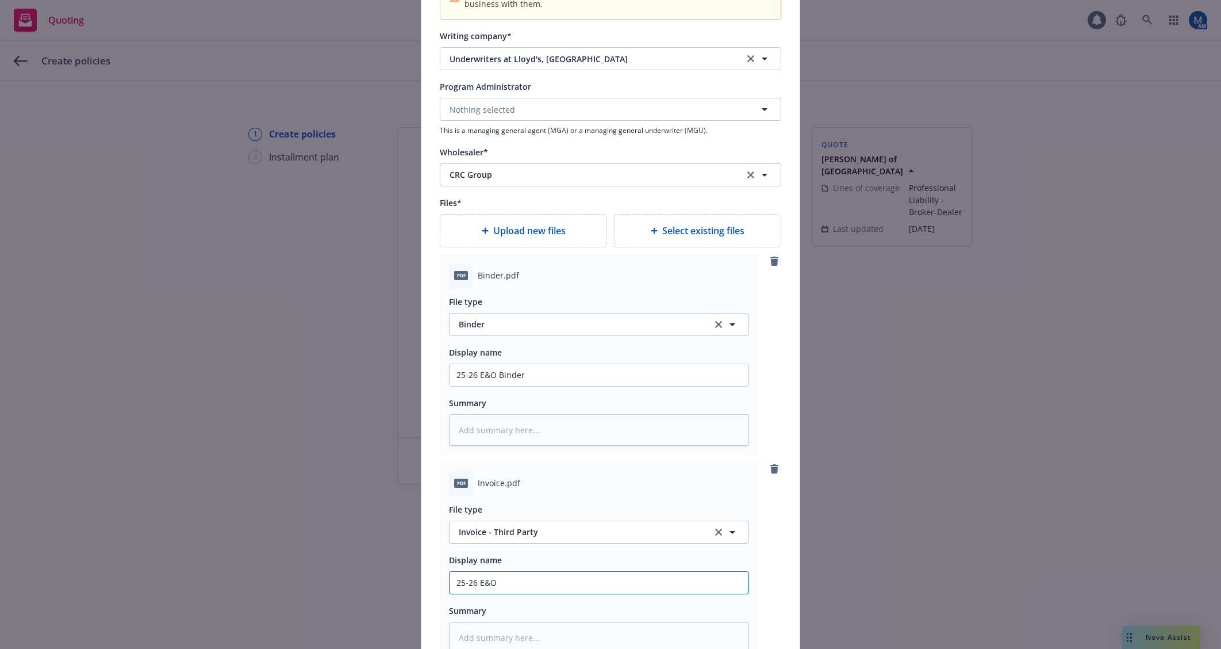
type textarea "x"
type input "25-26 E&O I"
type textarea "x"
type input "25-26 E&O In"
type textarea "x"
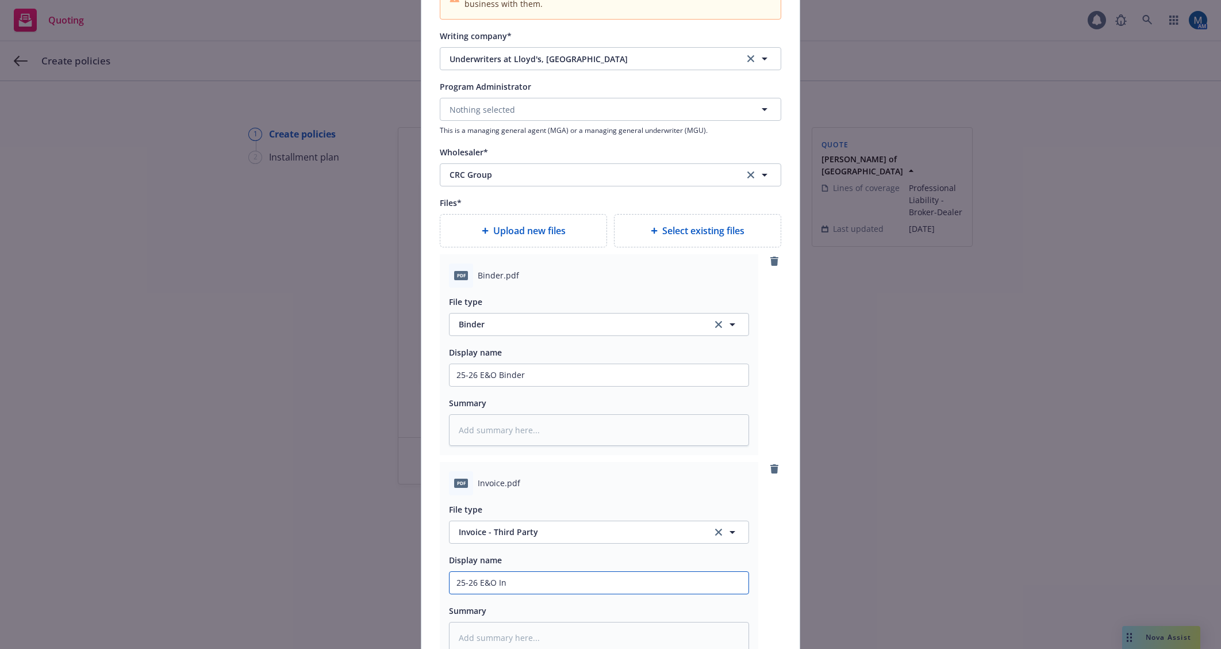
type input "25-26 E&O Inv"
type textarea "x"
type input "25-26 E&O Invo"
type textarea "x"
type input "25-26 E&O Invoi"
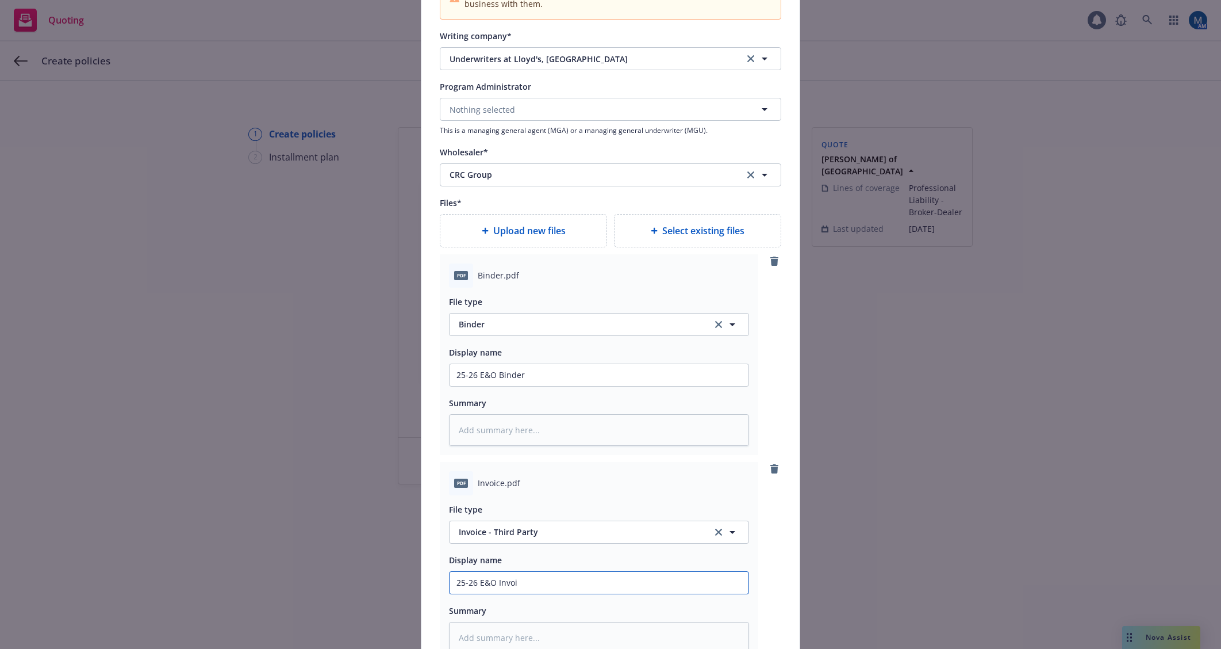
type textarea "x"
type input "25-26 E&O Invoic"
type textarea "x"
type input "25-26 E&O Invoice"
type textarea "x"
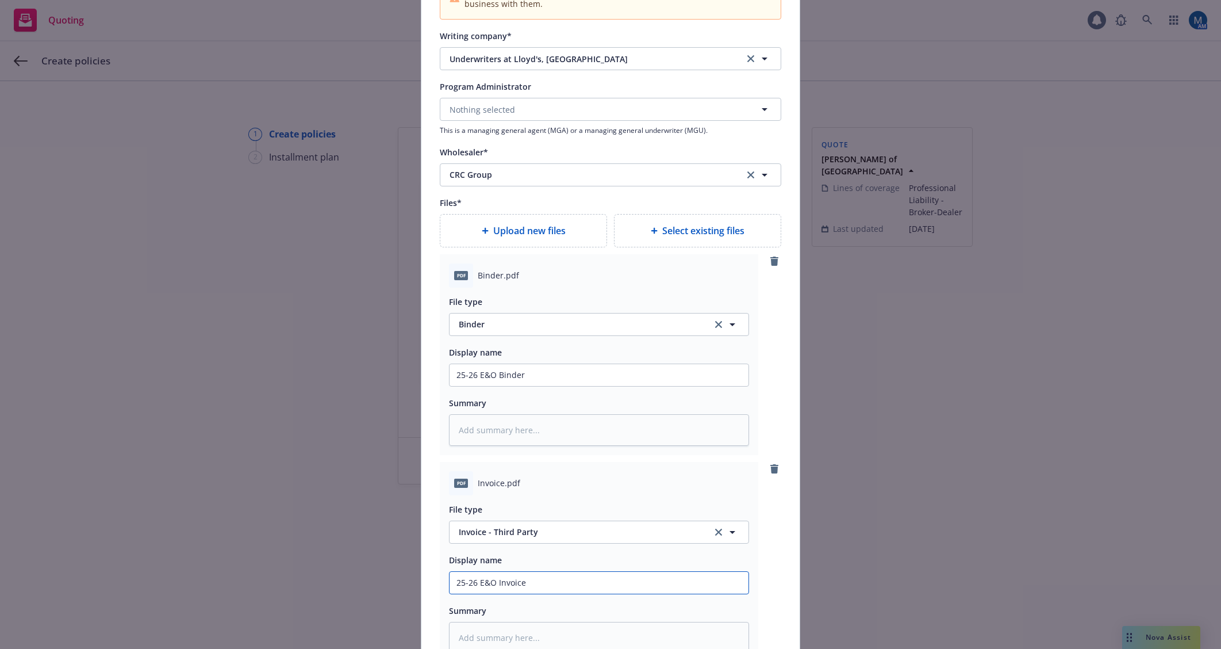
type input "25-26 E&O Invoice"
type textarea "x"
type input "25-26 E&O Invoice -"
type textarea "x"
type input "25-26 E&O Invoice -"
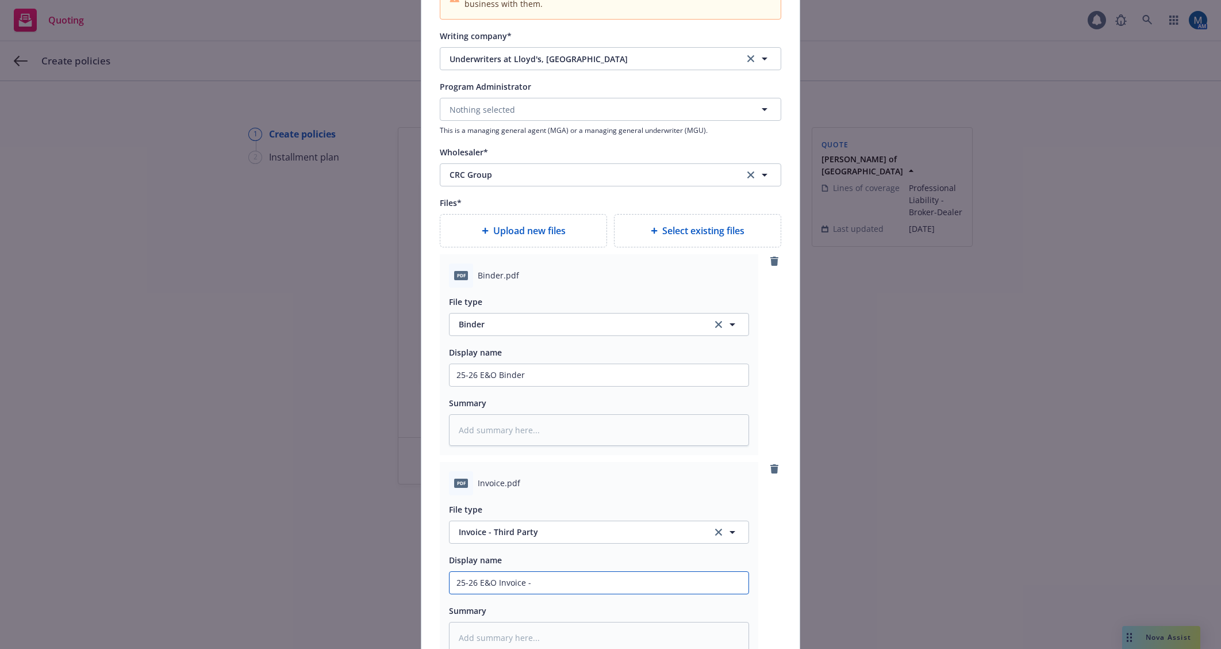
type textarea "x"
type input "25-26 E&O Invoice - A"
type textarea "x"
type input "25-26 E&O Invoice - Ag"
type textarea "x"
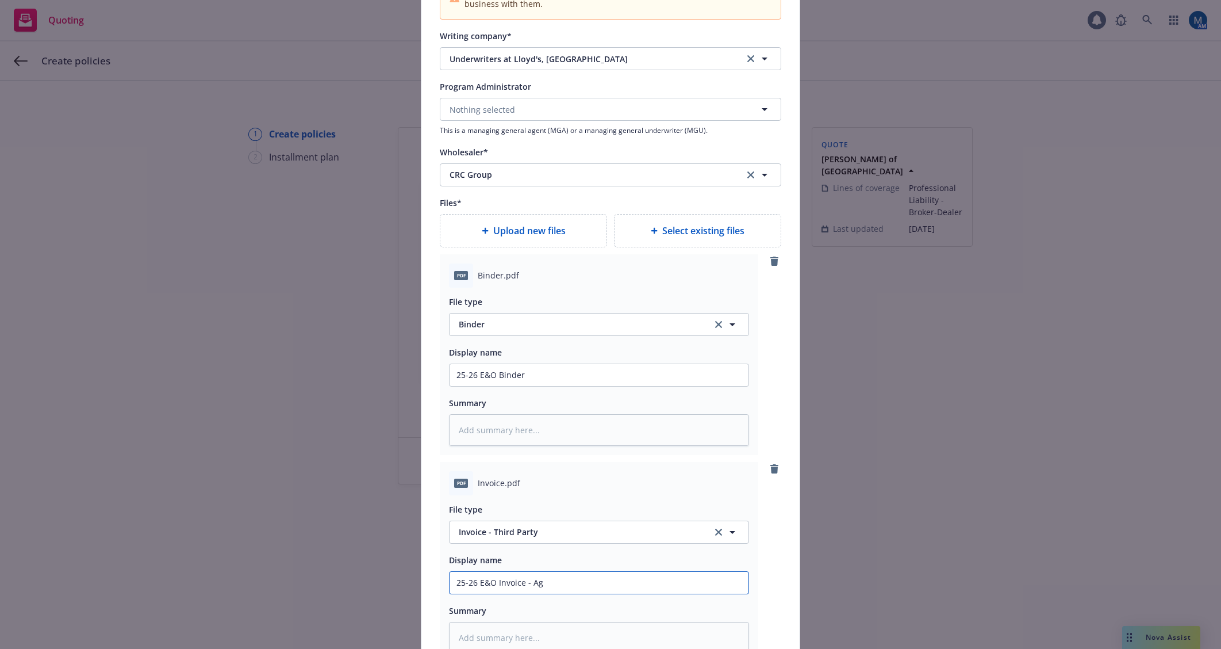
type input "25-26 E&O Invoice - Age"
type textarea "x"
type input "25-26 E&O Invoice - Agen"
type textarea "x"
type input "25-26 E&O Invoice - Agency"
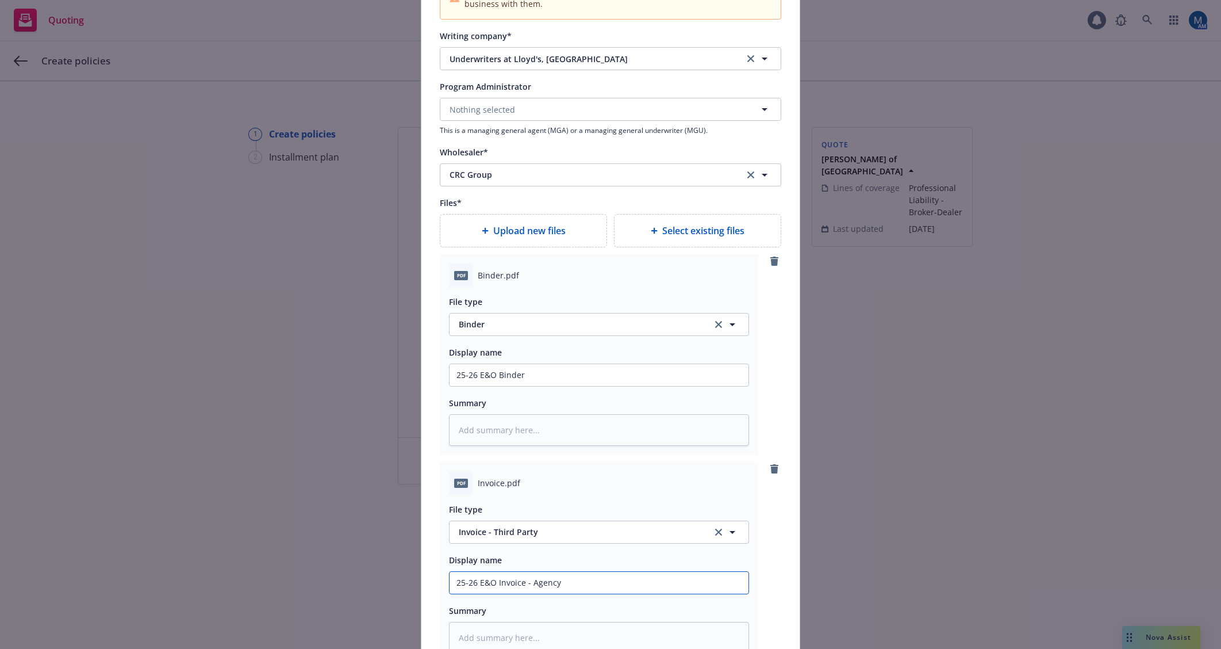
type textarea "x"
type input "25-26 E&O Invoice - Agency"
type textarea "x"
type input "25-26 E&O Invoice - Agency C"
type textarea "x"
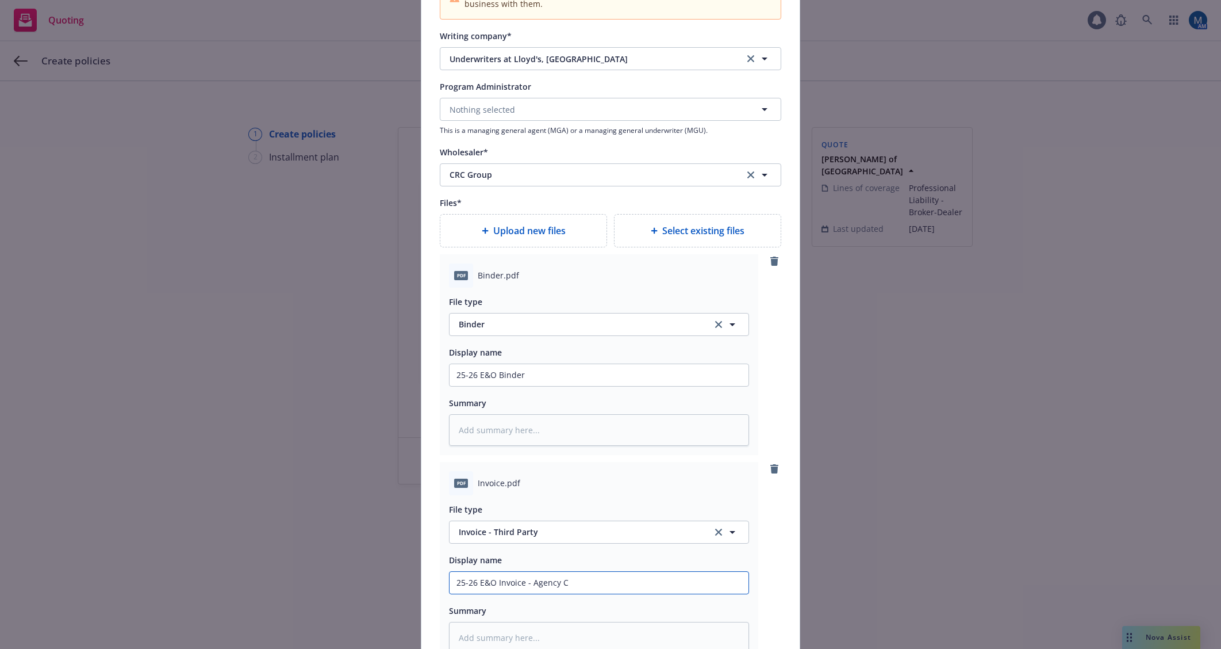
type input "25-26 E&O Invoice - Agency Co"
type textarea "x"
type input "25-26 E&O Invoice - Agency Cop"
type textarea "x"
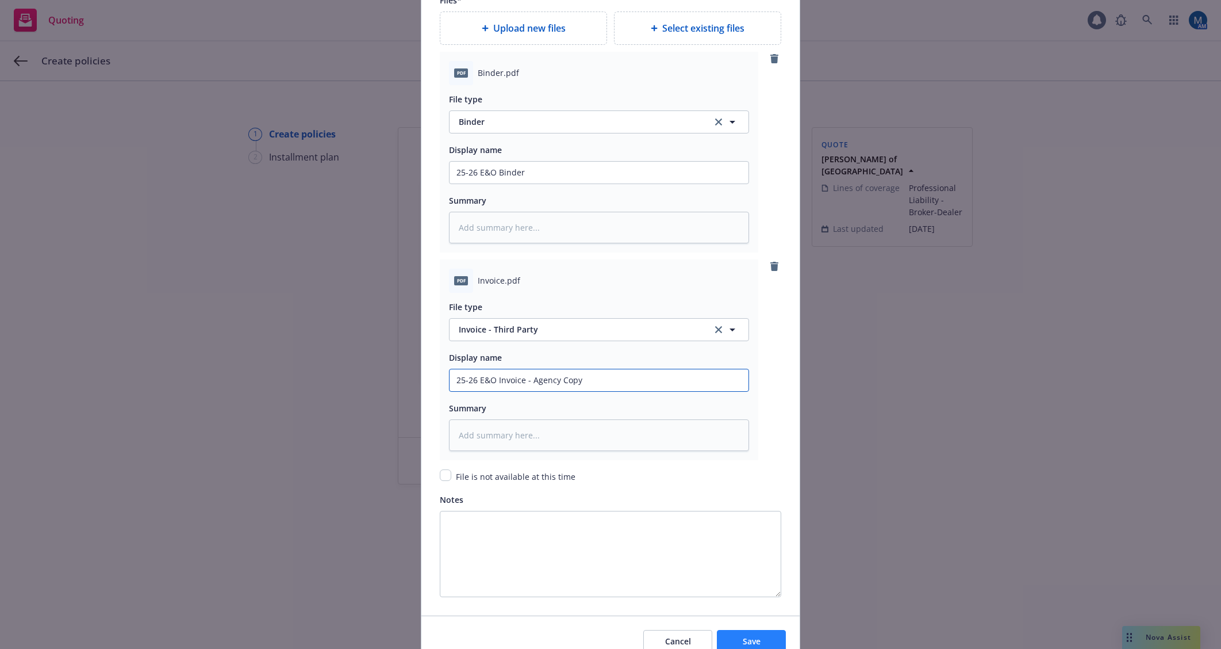
scroll to position [1495, 0]
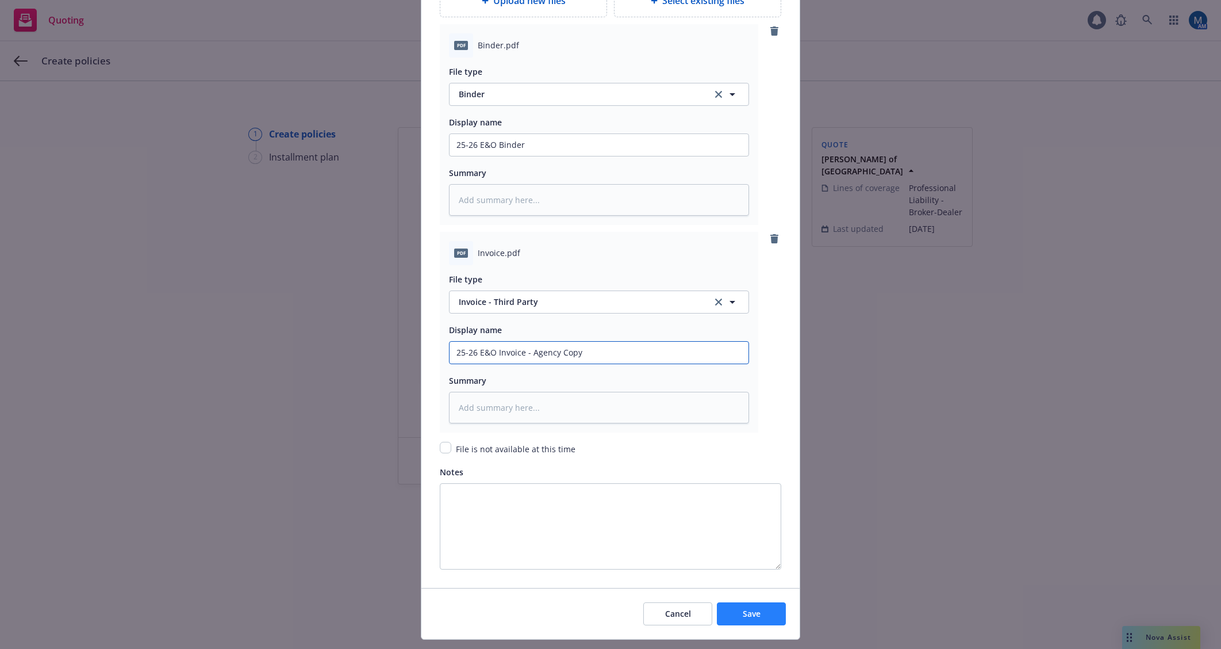
type input "25-26 E&O Invoice - Agency Copy"
click at [767, 610] on button "Save" at bounding box center [751, 613] width 69 height 23
type textarea "x"
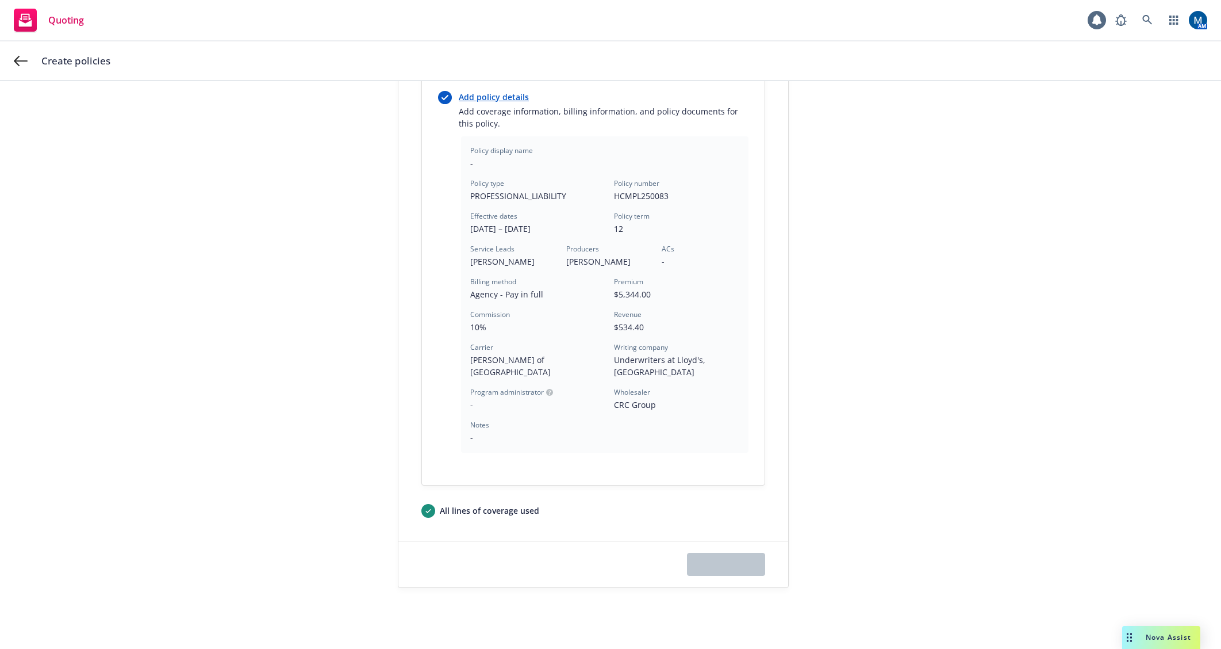
scroll to position [220, 0]
click at [740, 552] on button "Next" at bounding box center [726, 563] width 78 height 23
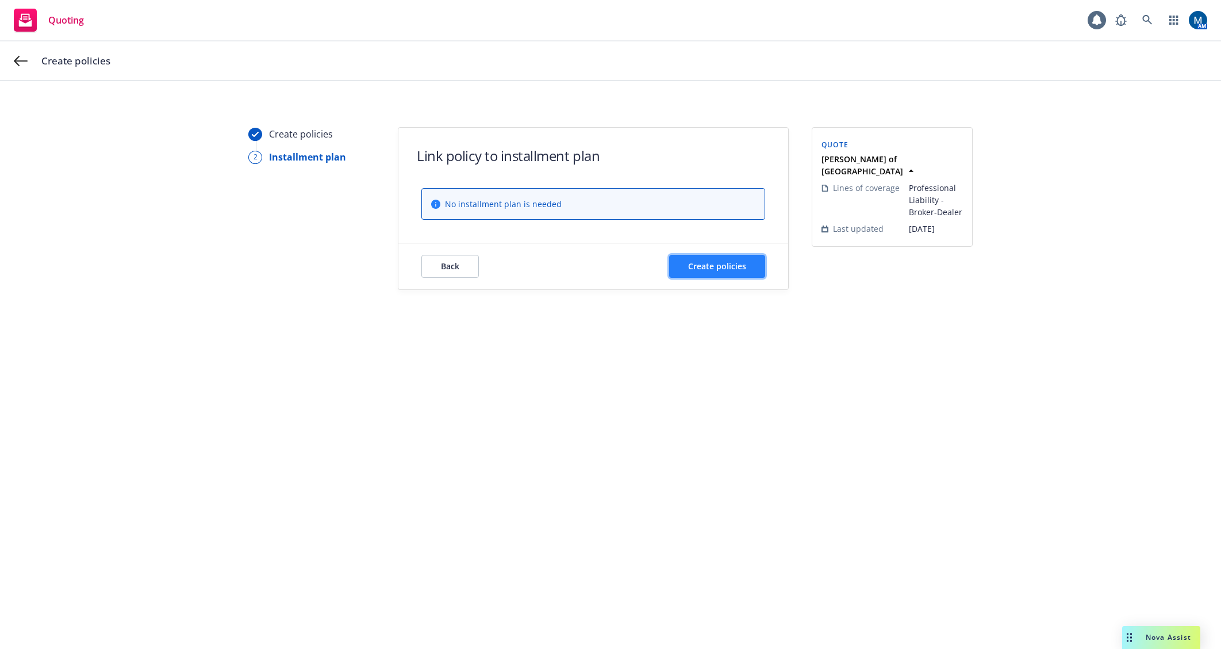
click at [738, 272] on button "Create policies" at bounding box center [717, 266] width 96 height 23
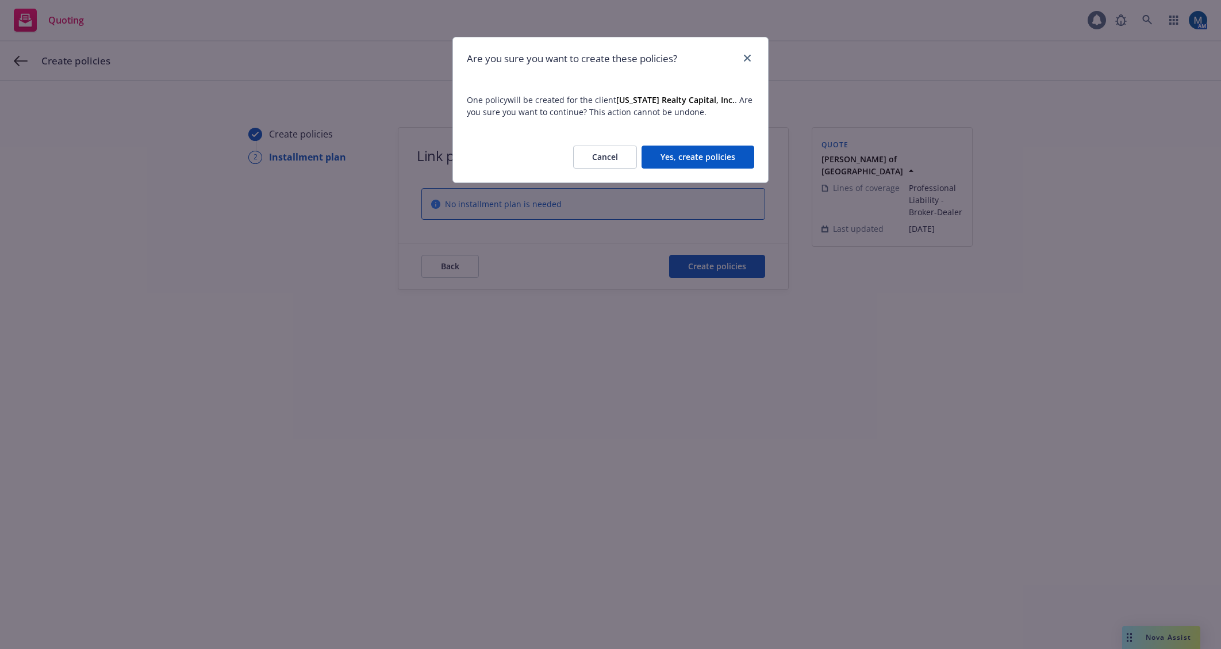
click at [715, 163] on button "Yes, create policies" at bounding box center [698, 156] width 113 height 23
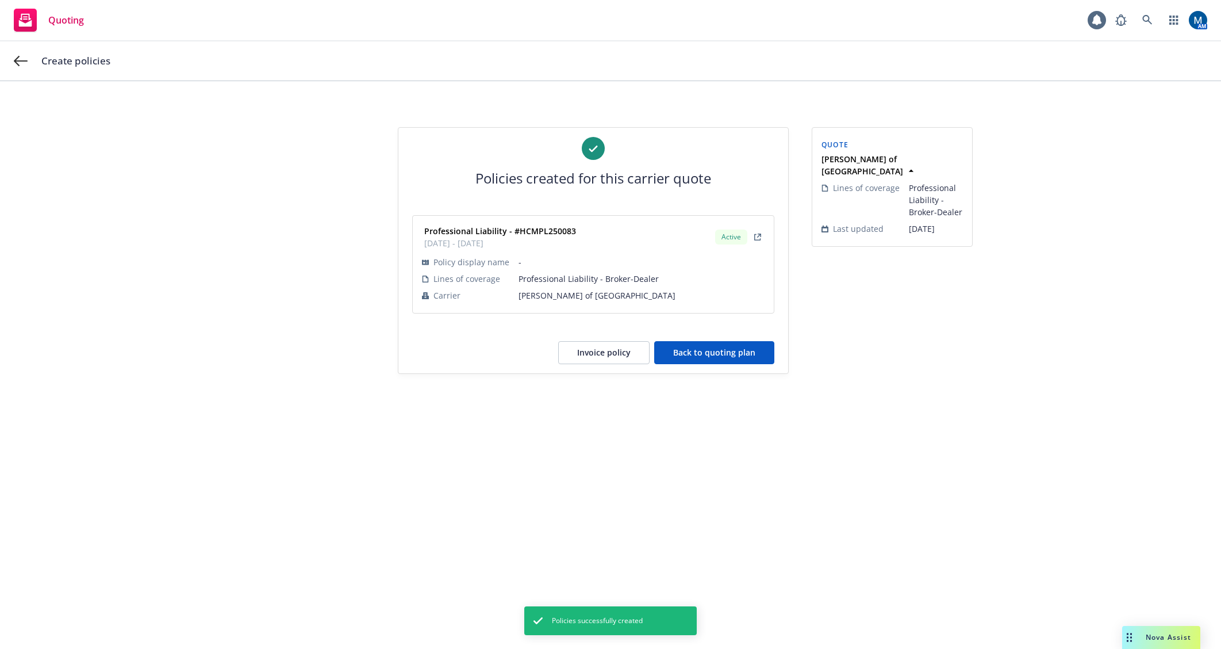
click at [696, 350] on button "Back to quoting plan" at bounding box center [714, 352] width 120 height 23
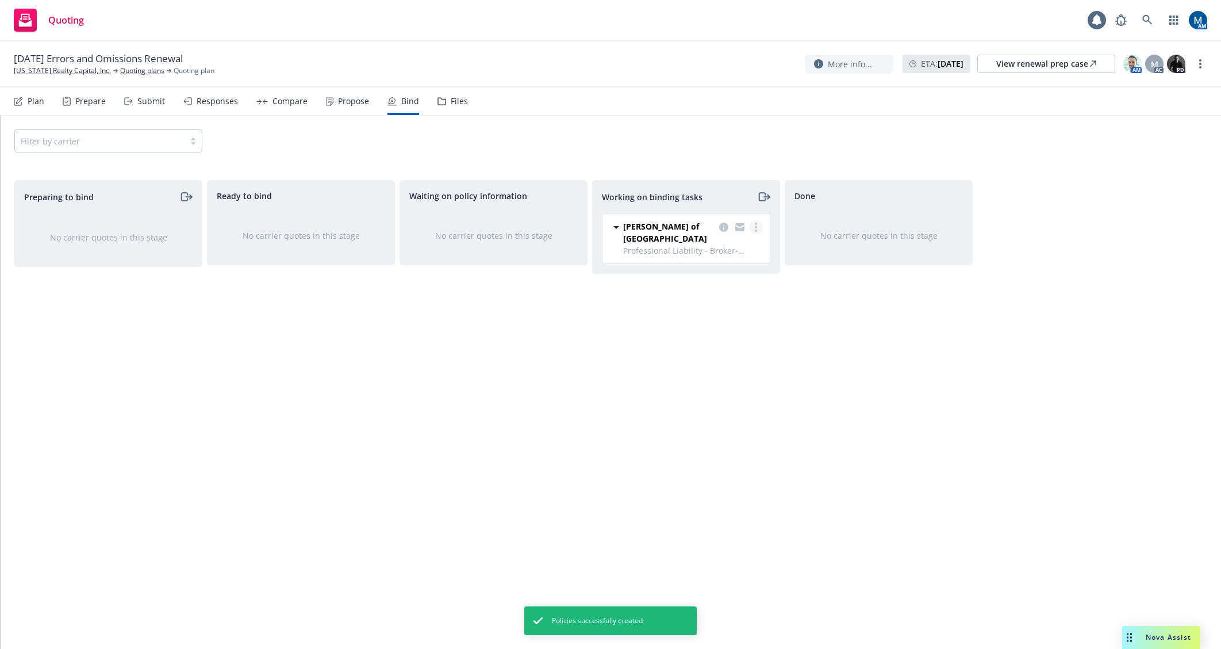
click at [758, 226] on link "more" at bounding box center [756, 227] width 14 height 14
click at [711, 277] on span "Move to done" at bounding box center [698, 273] width 80 height 11
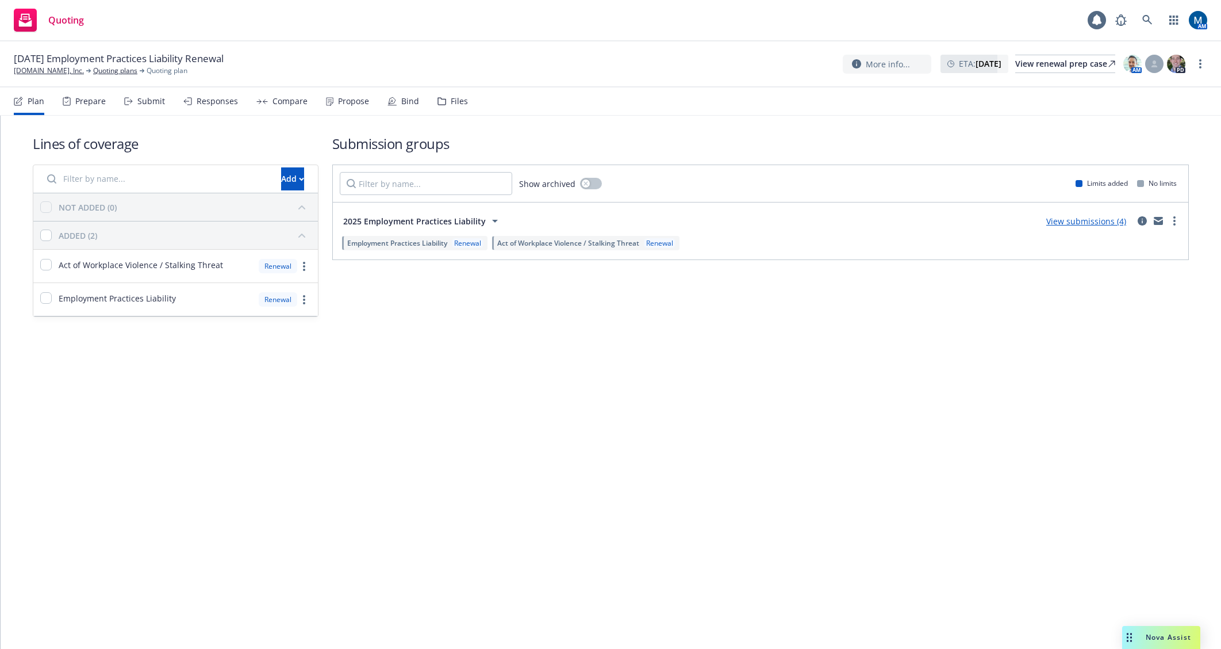
click at [156, 104] on div "Submit" at bounding box center [151, 101] width 28 height 9
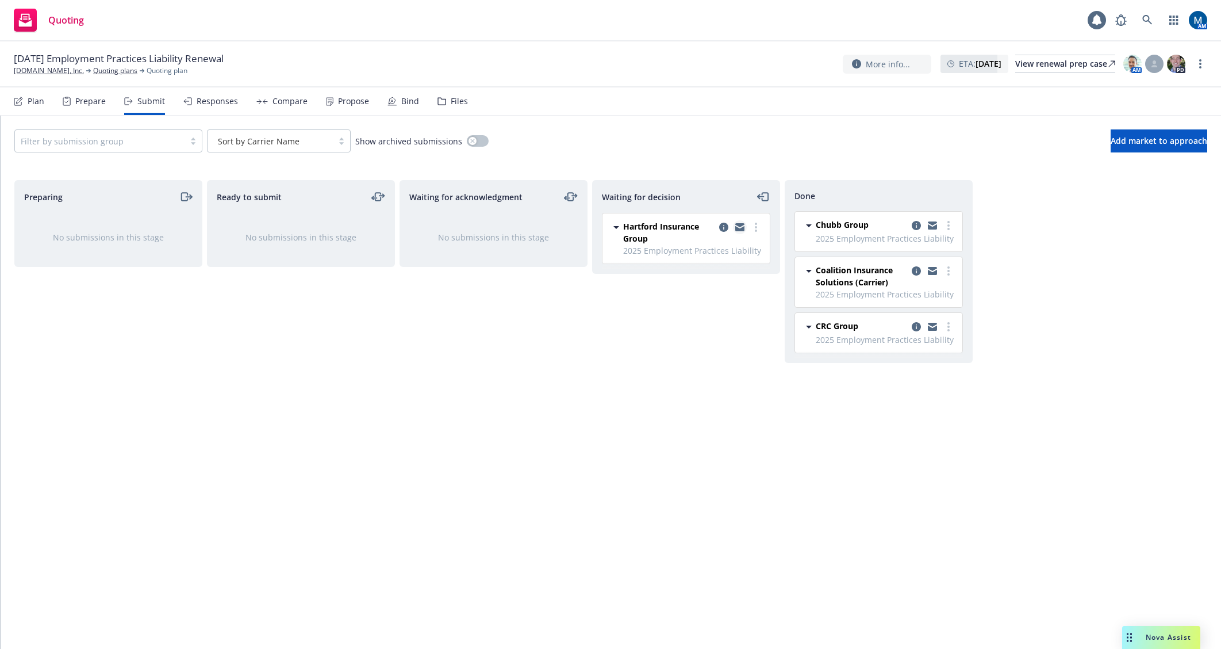
click at [742, 226] on icon "copy logging email" at bounding box center [739, 225] width 9 height 4
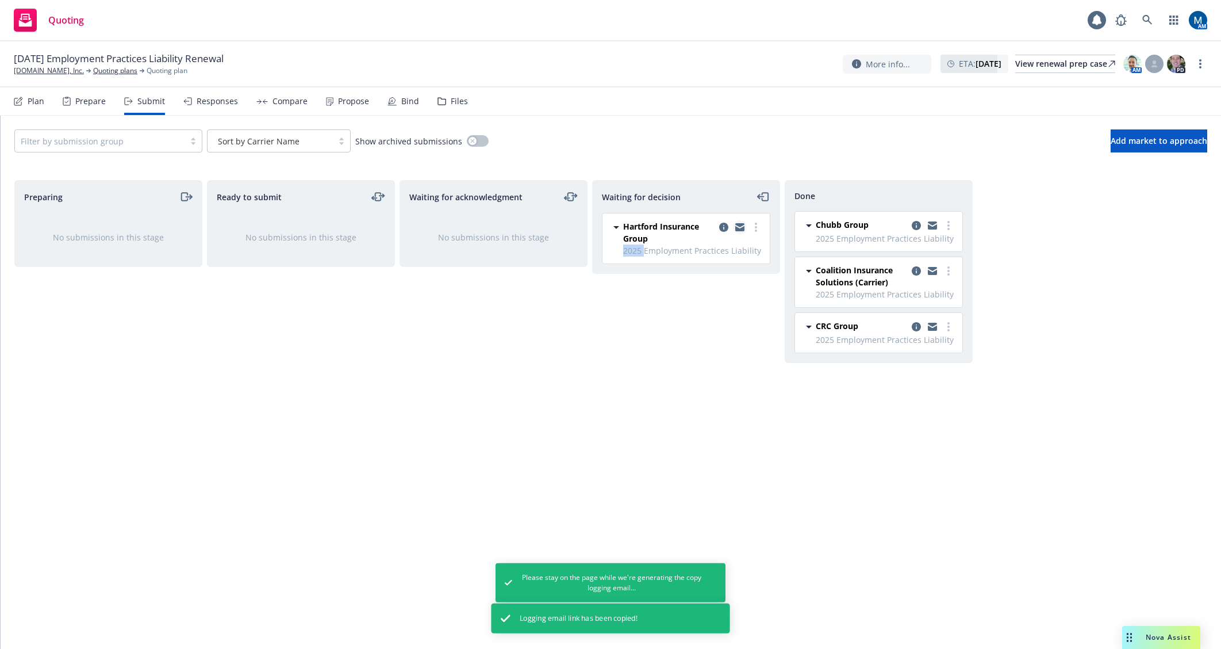
click at [741, 226] on icon "copy logging email" at bounding box center [739, 225] width 9 height 4
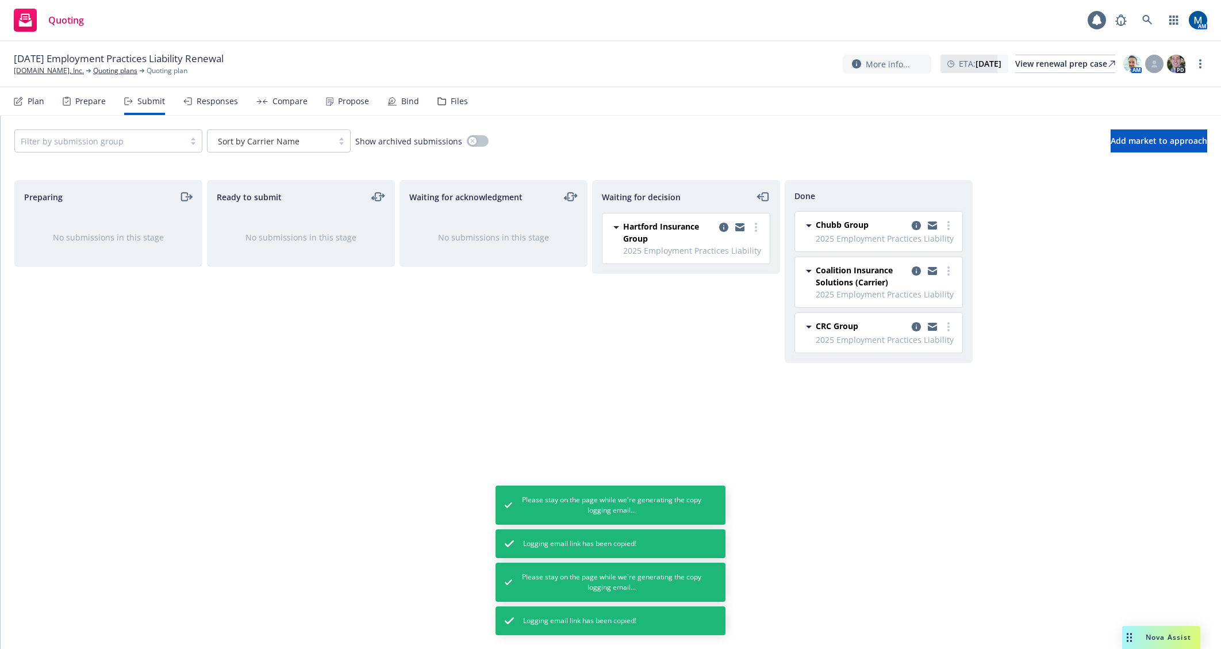
drag, startPoint x: 543, startPoint y: 344, endPoint x: 750, endPoint y: 257, distance: 224.7
click at [548, 342] on div "Waiting for acknowledgment No submissions in this stage" at bounding box center [494, 402] width 188 height 445
click at [763, 229] on div "Hartford Insurance Group 2025 Employment Practices Liability [DATE] 2:17 PM" at bounding box center [686, 238] width 167 height 50
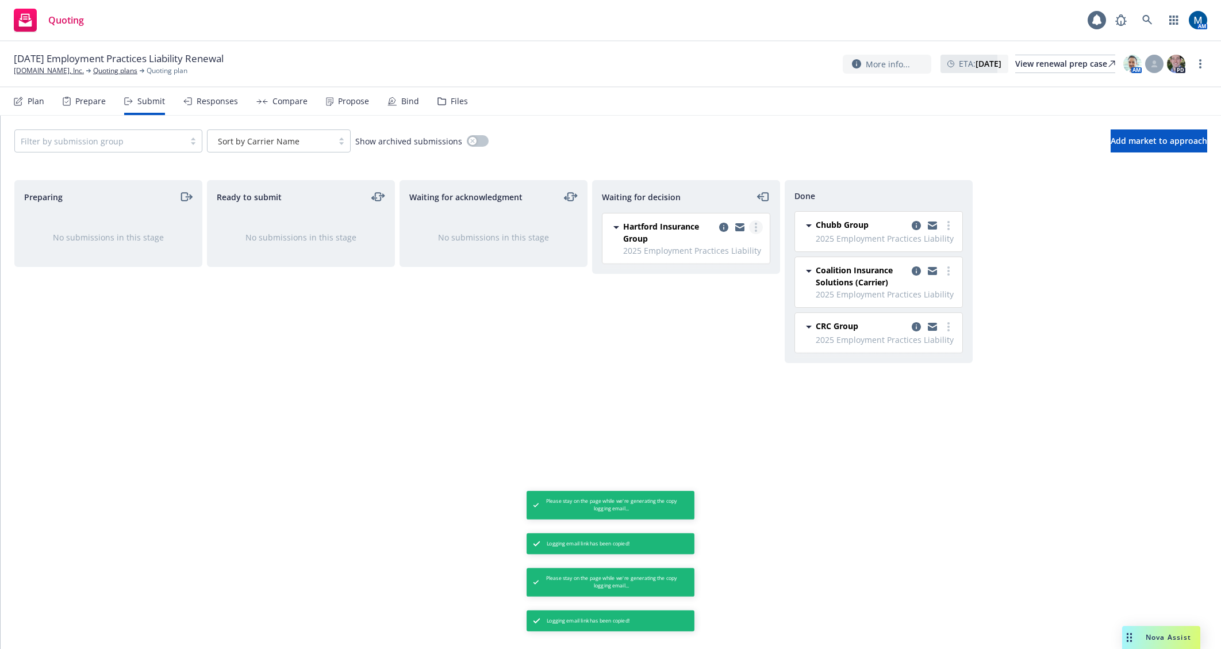
click at [758, 226] on link "more" at bounding box center [756, 227] width 14 height 14
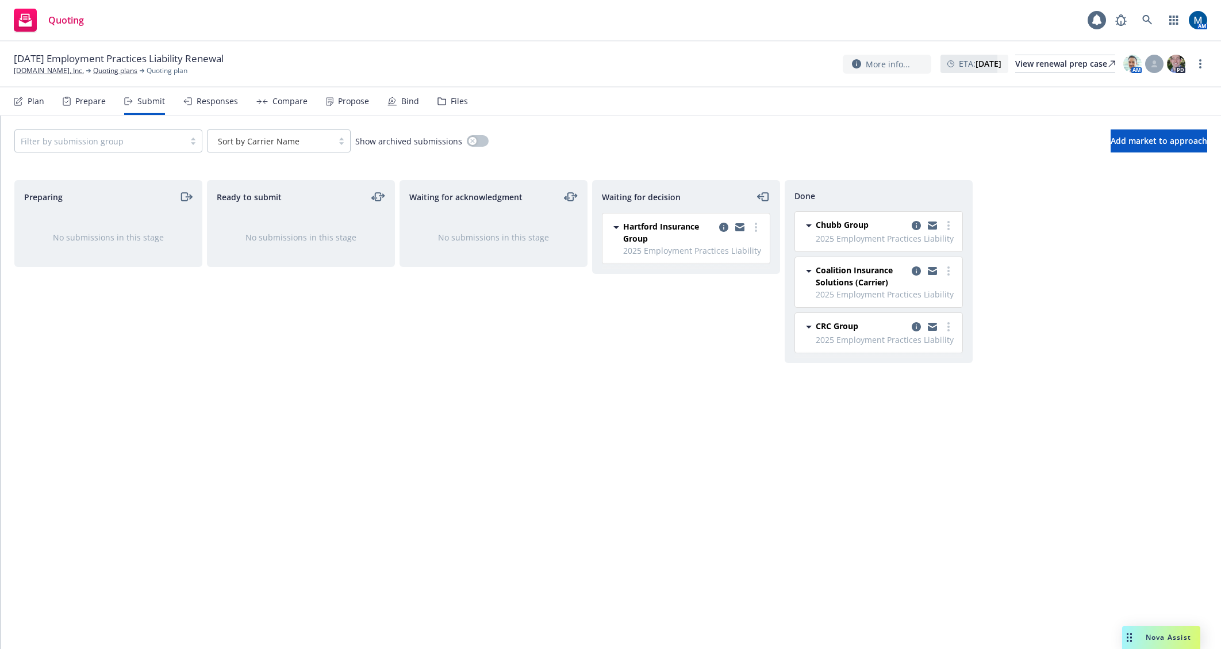
click at [754, 298] on span "Add accepted decision" at bounding box center [705, 296] width 115 height 11
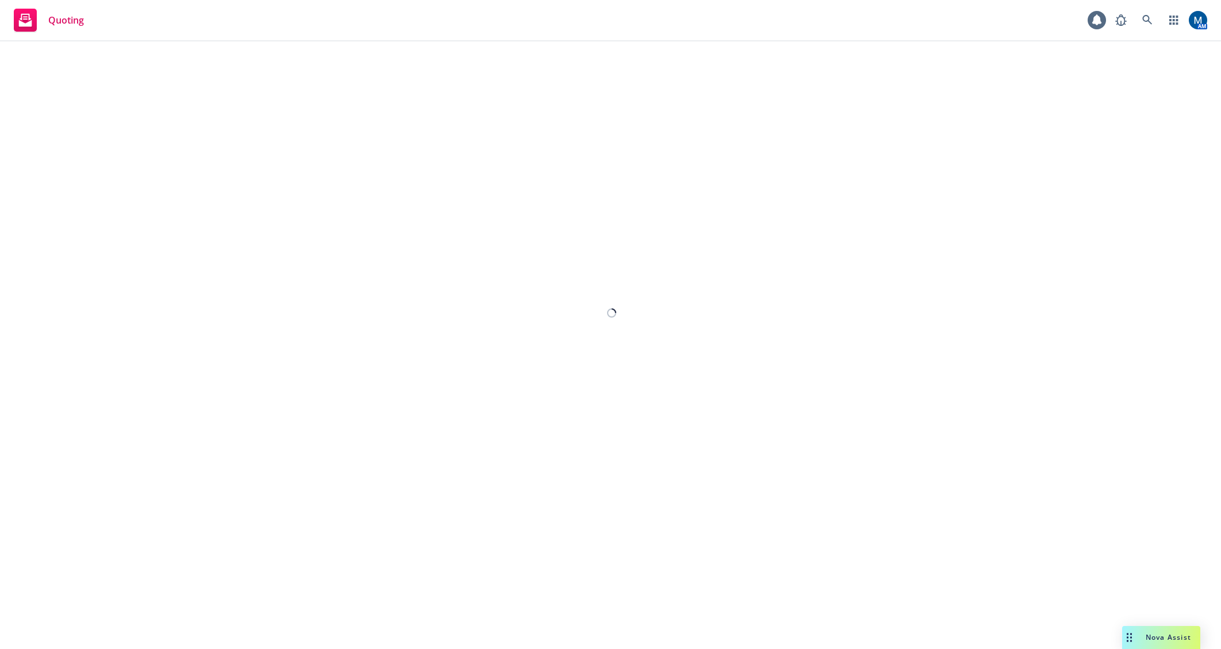
select select "12"
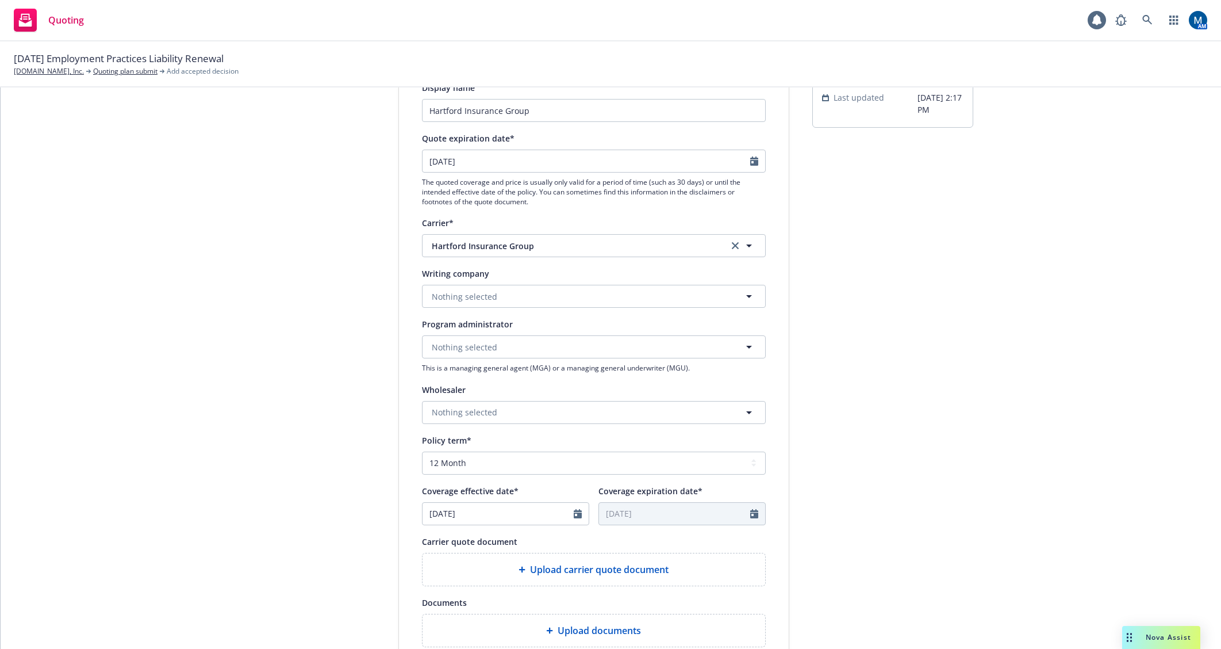
scroll to position [115, 0]
click at [497, 300] on button "Nothing selected" at bounding box center [594, 294] width 344 height 23
type input "fire"
click at [660, 336] on div "Hartford Fire Insurance Company Domestic - 19682" at bounding box center [594, 333] width 328 height 29
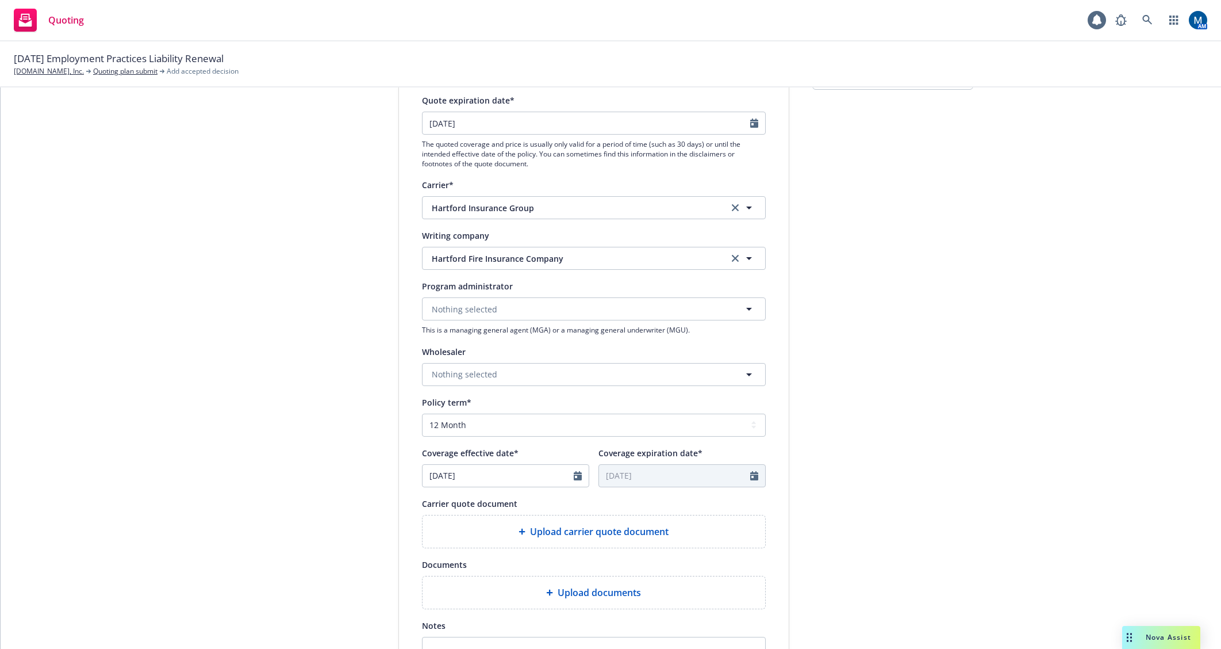
scroll to position [173, 0]
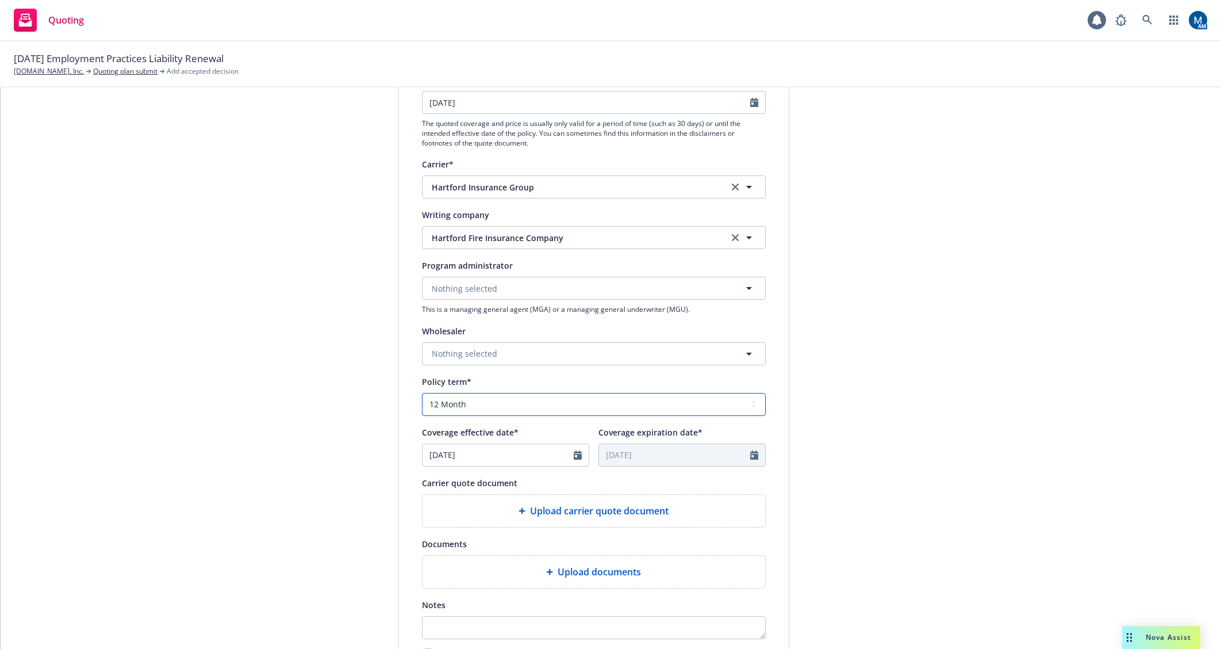
drag, startPoint x: 609, startPoint y: 401, endPoint x: 606, endPoint y: 410, distance: 9.8
click at [609, 401] on select "Select policy term 12 Month 6 Month 4 Month 3 Month 2 Month 1 Month 36 Month (3…" at bounding box center [594, 404] width 344 height 23
select select "other"
click at [422, 393] on select "Select policy term 12 Month 6 Month 4 Month 3 Month 2 Month 1 Month 36 Month (3…" at bounding box center [594, 404] width 344 height 23
click at [739, 461] on input "[DATE]" at bounding box center [674, 455] width 151 height 22
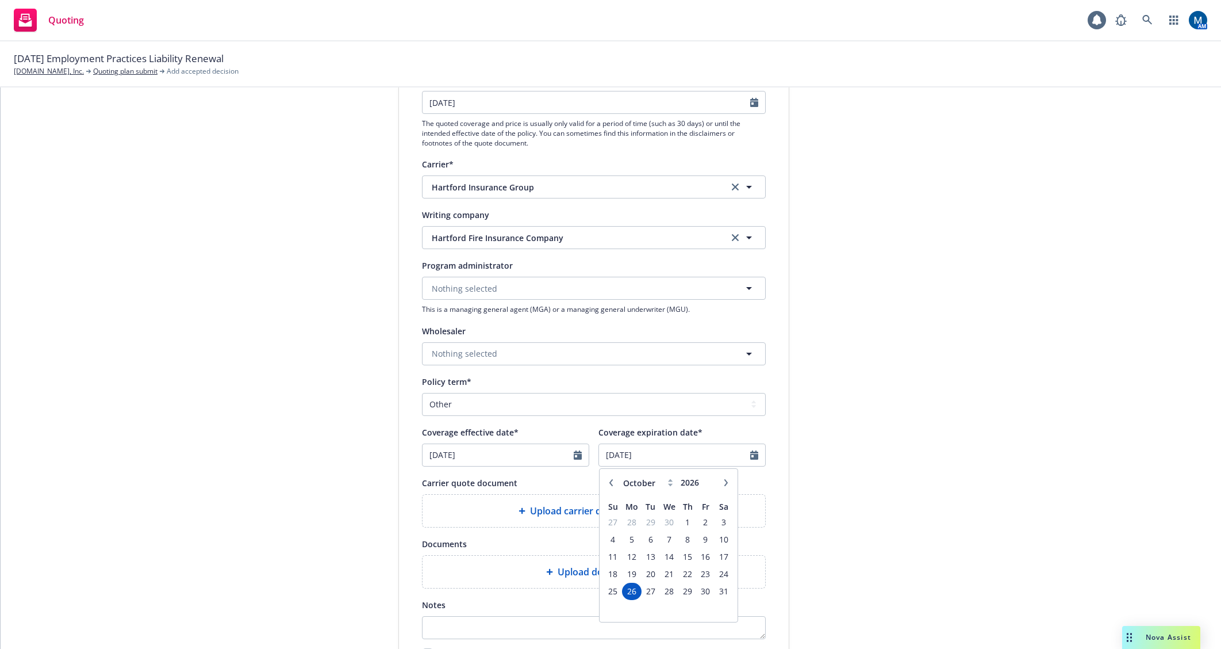
click at [609, 484] on icon "button" at bounding box center [611, 482] width 7 height 7
select select "9"
click at [663, 539] on span "9" at bounding box center [669, 539] width 17 height 14
type input "[DATE]"
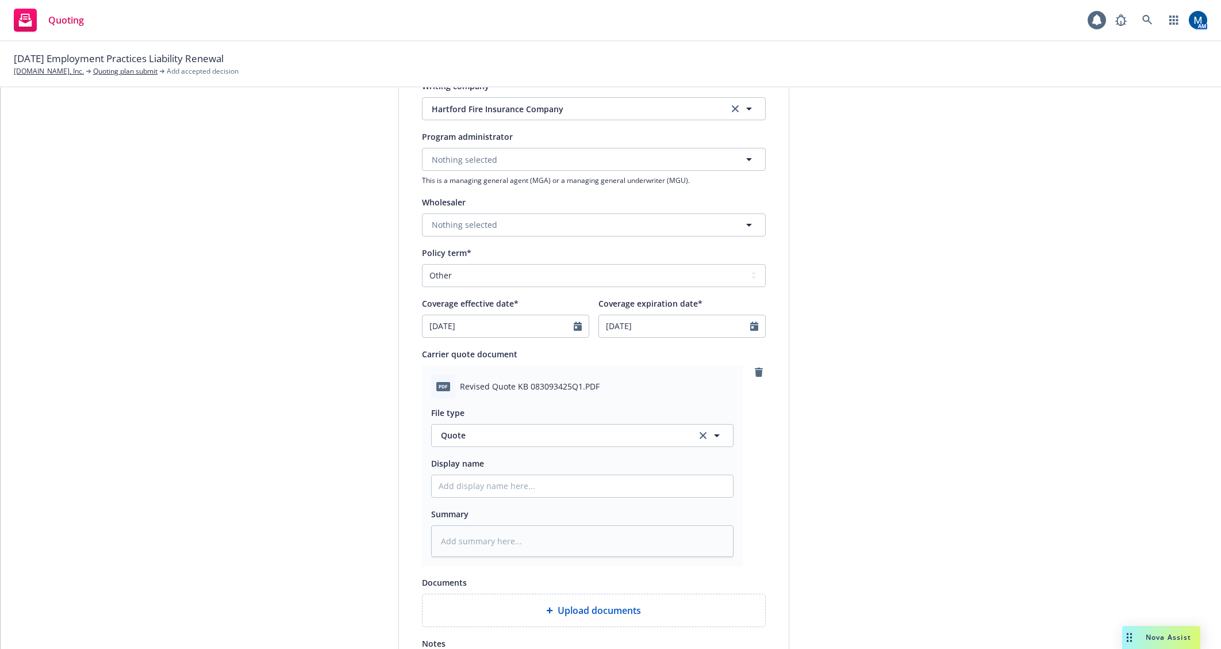
scroll to position [345, 0]
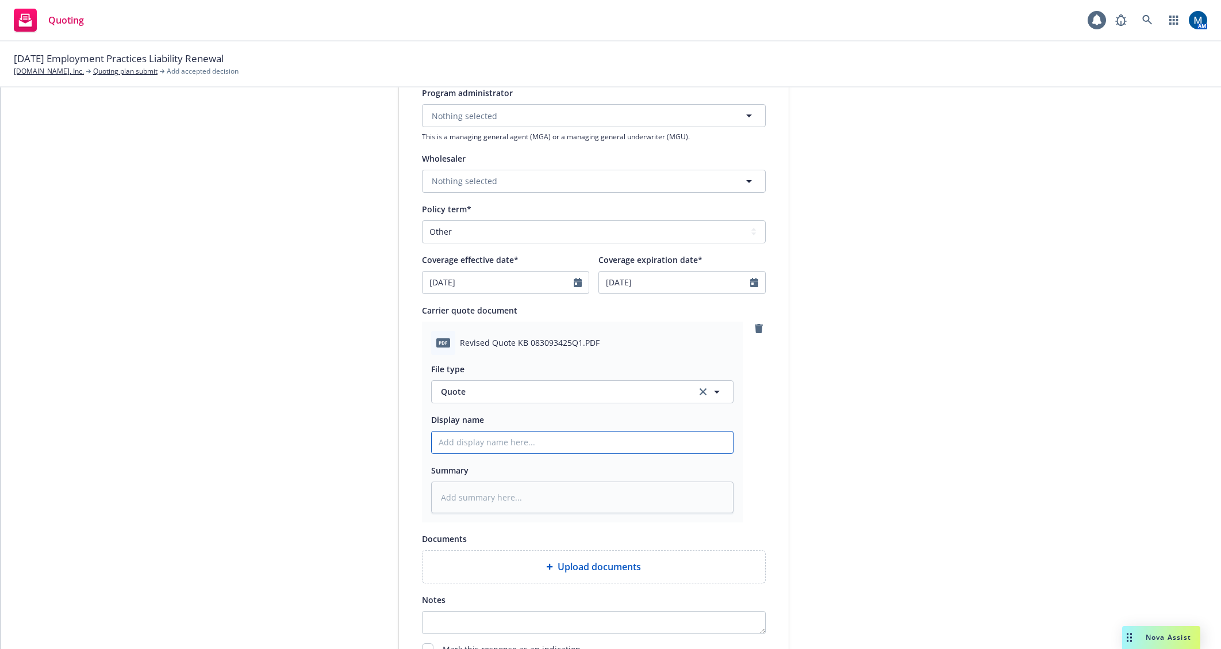
click at [539, 443] on input "Display name" at bounding box center [582, 442] width 301 height 22
type textarea "x"
type input "2"
type textarea "x"
type input "25"
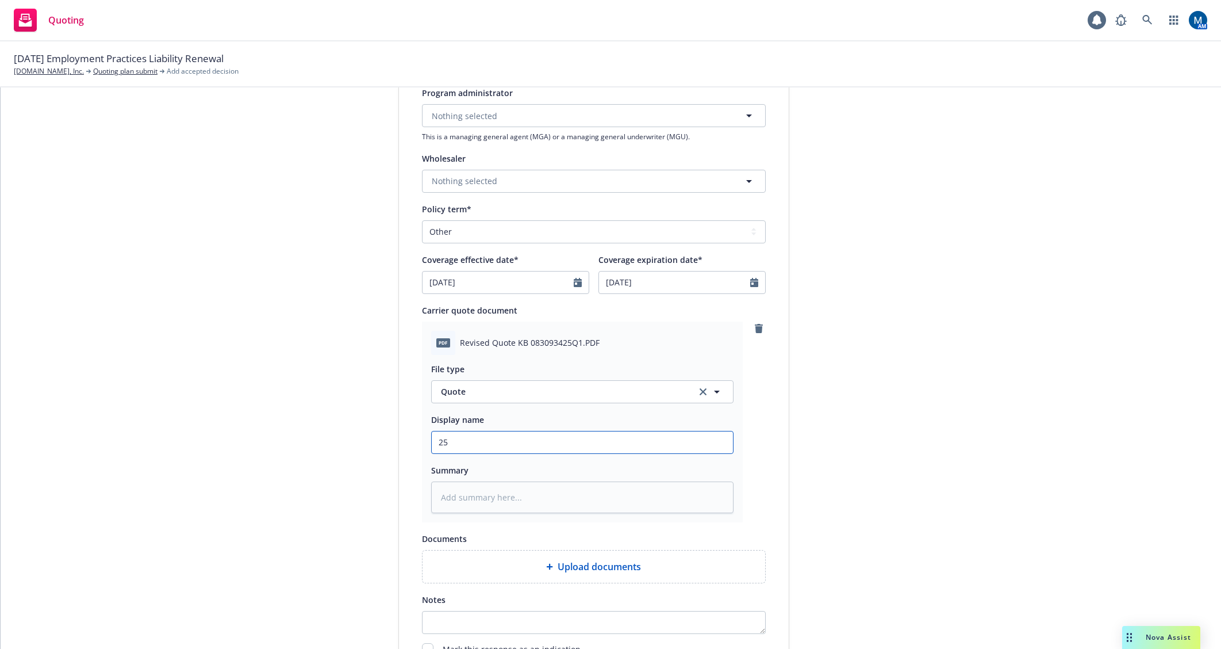
type textarea "x"
type input "25-"
type textarea "x"
type input "25-2"
type textarea "x"
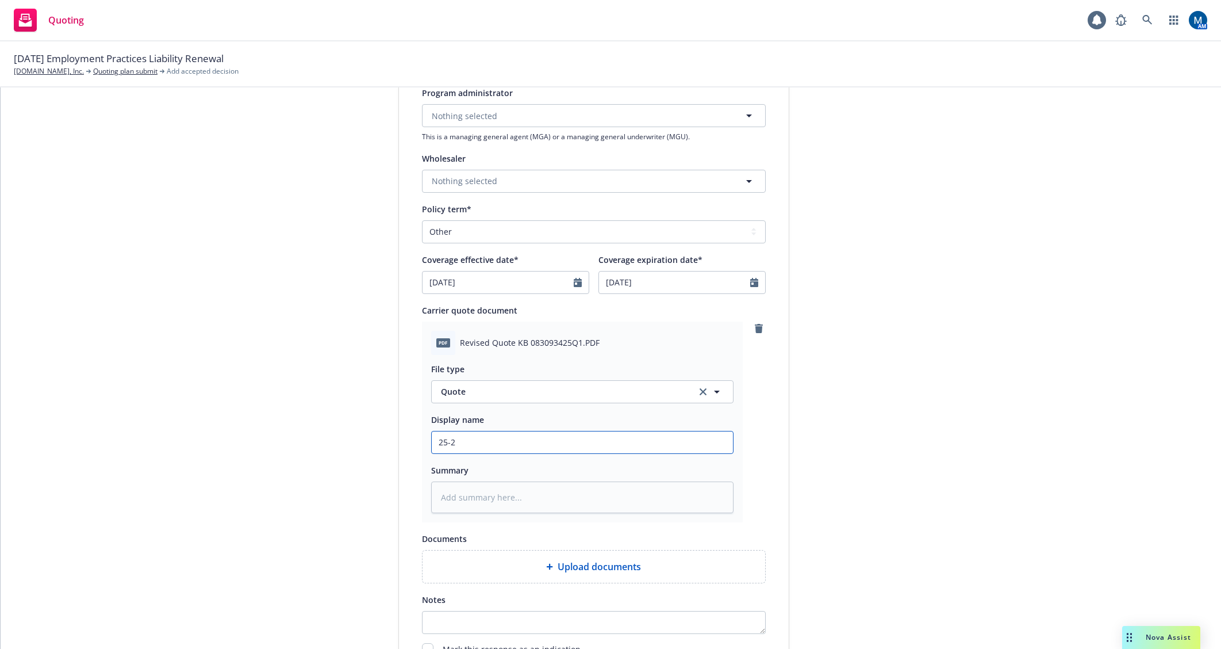
type input "25-26"
type textarea "x"
type input "25-26"
type textarea "x"
type input "25-26 E"
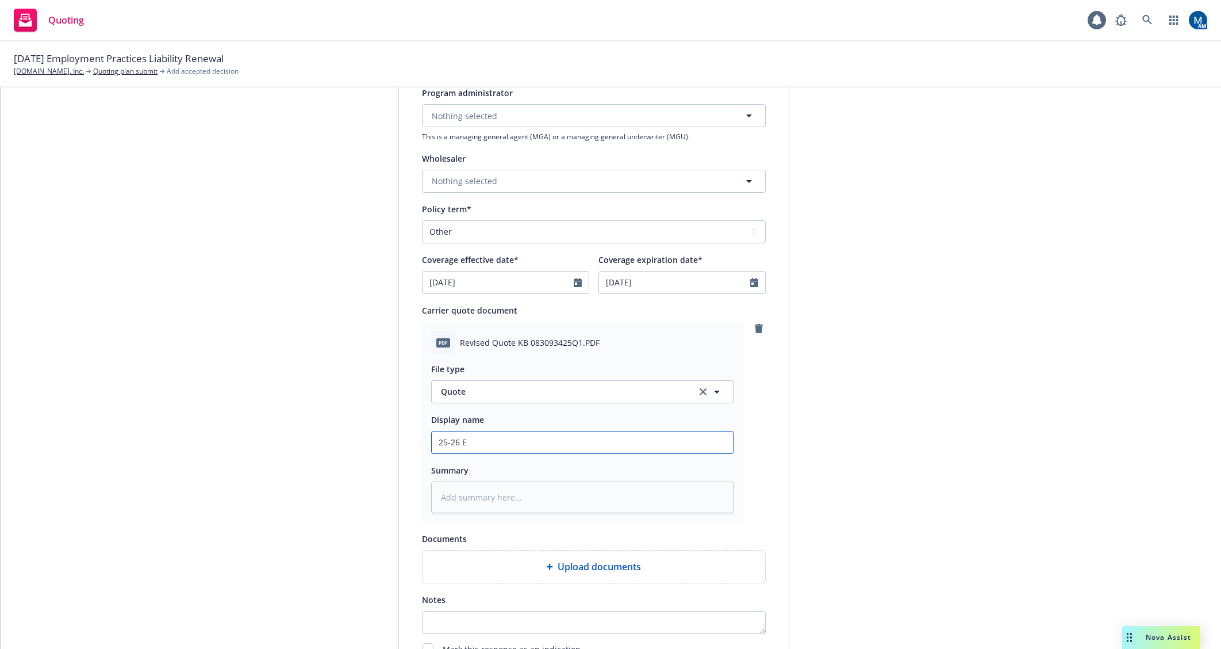
type textarea "x"
type input "25-26 EP"
type textarea "x"
type input "25-26 EPL"
type textarea "x"
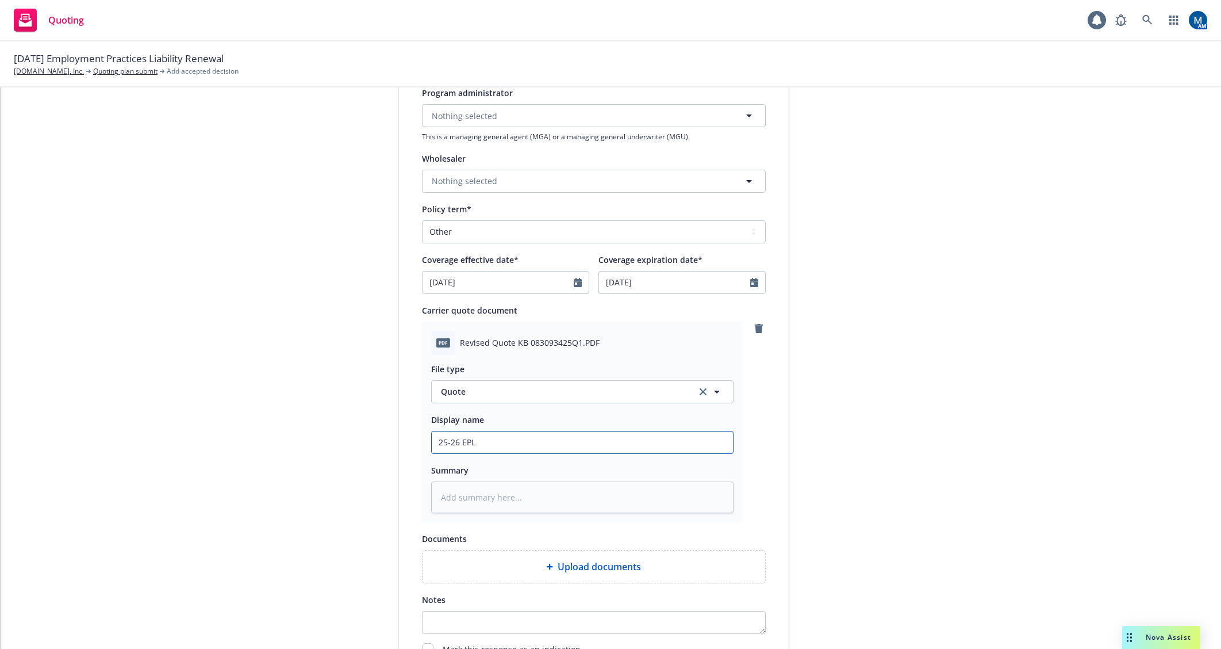
type input "25-26 EPL"
type textarea "x"
type input "25-26 EPL Q"
type textarea "x"
type input "25-26 EPL Qi"
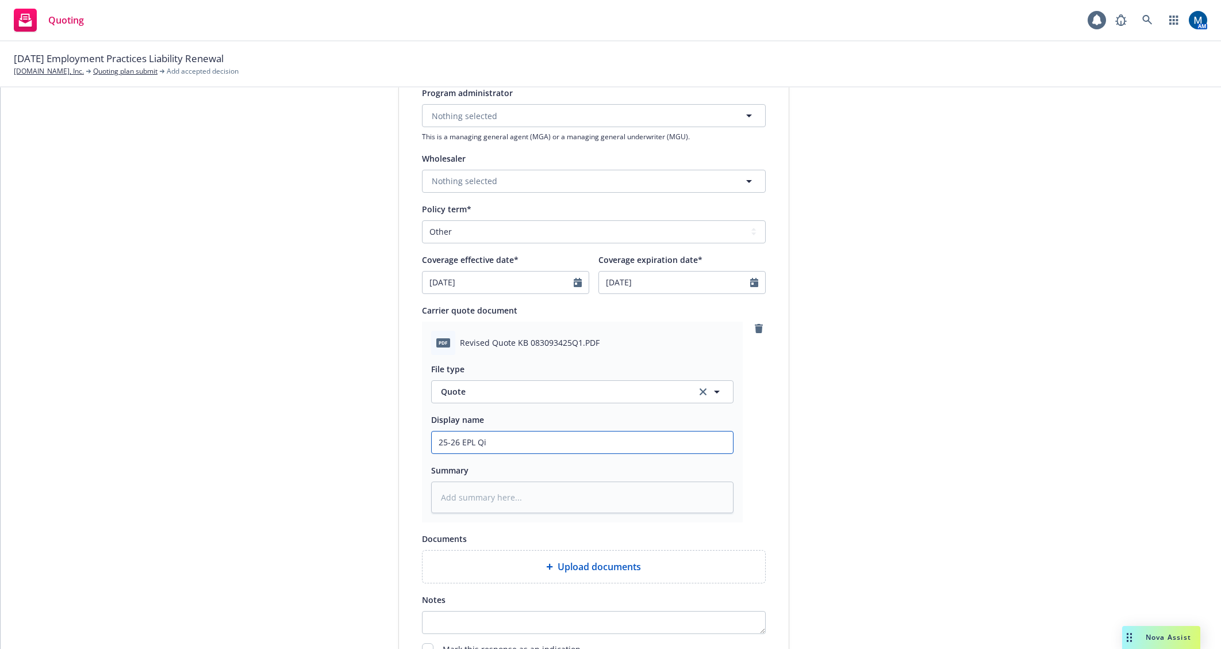
type textarea "x"
type input "25-26 EPL Qip"
type textarea "x"
type input "25-26 EPL Qipt"
type textarea "x"
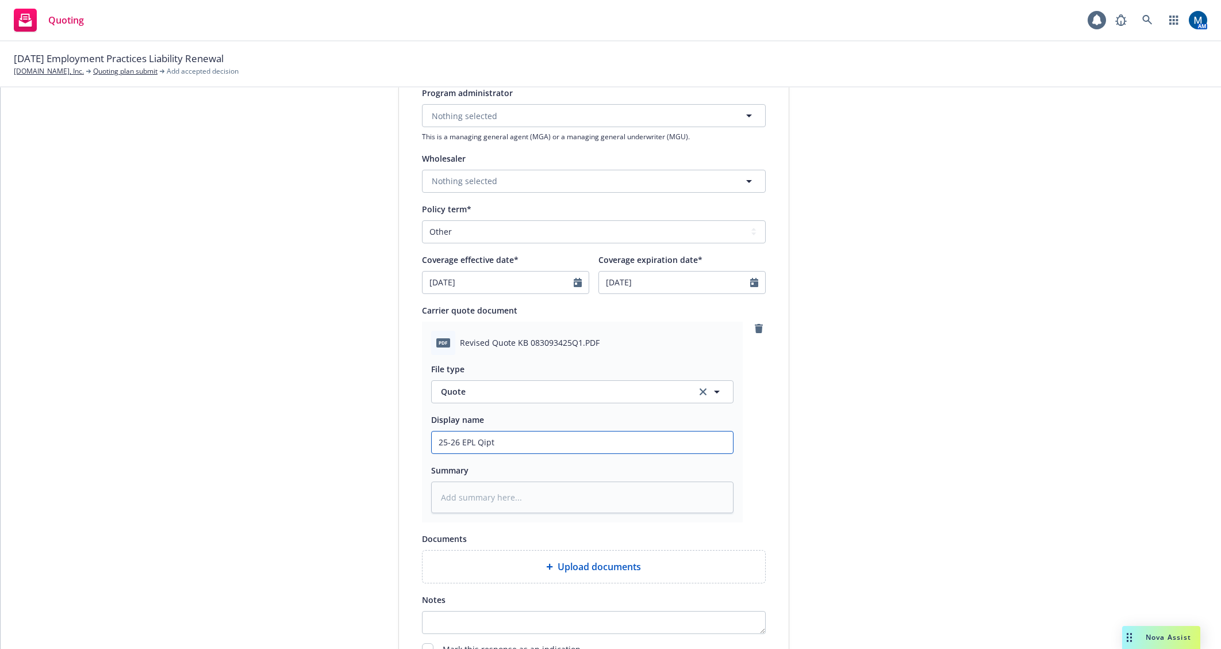
type input "25-26 EPL Qipte"
type textarea "x"
type input "25-26 EPL Qipt"
type textarea "x"
type input "25-26 EPL Qip"
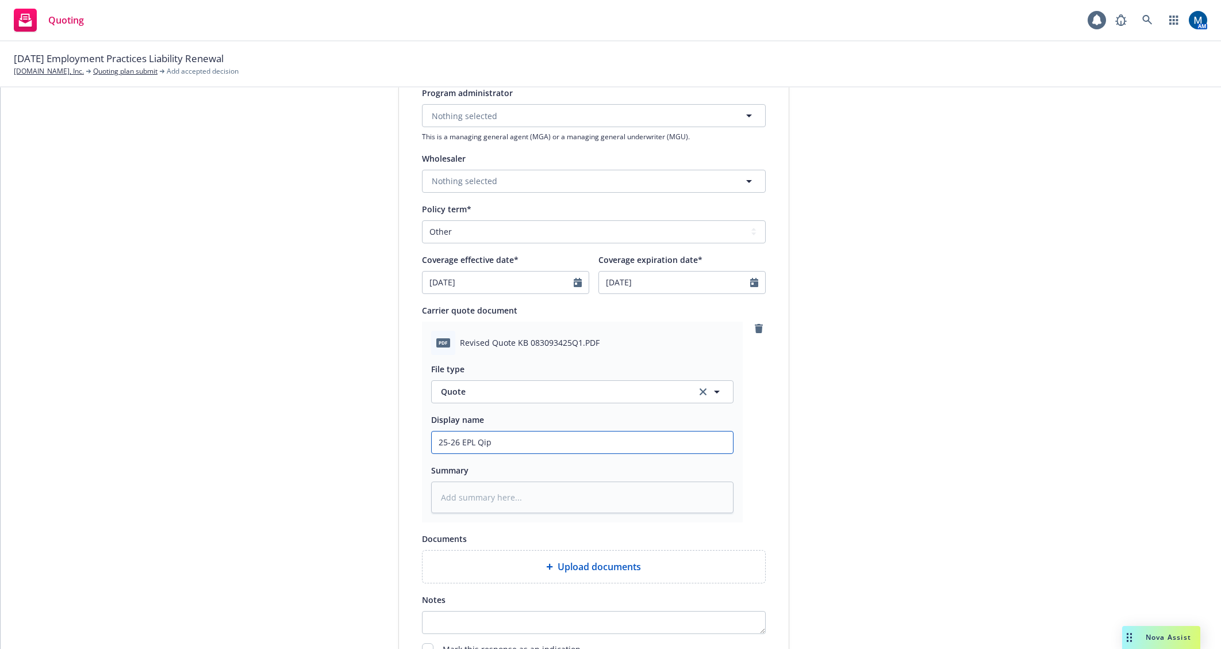
type textarea "x"
type input "25-26 EPL Qi"
type textarea "x"
type input "25-26 EPL Q"
type textarea "x"
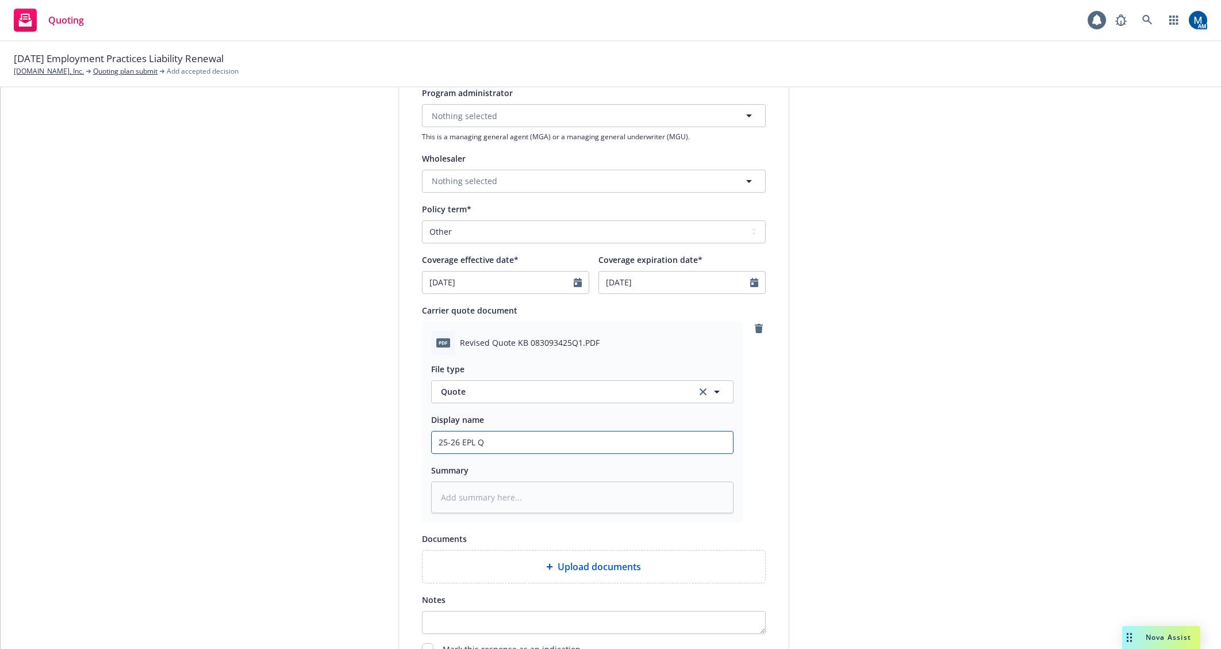
type input "25-26 EPL Qu"
type textarea "x"
type input "25-26 EPL Quo"
type textarea "x"
type input "25-26 EPL Quot"
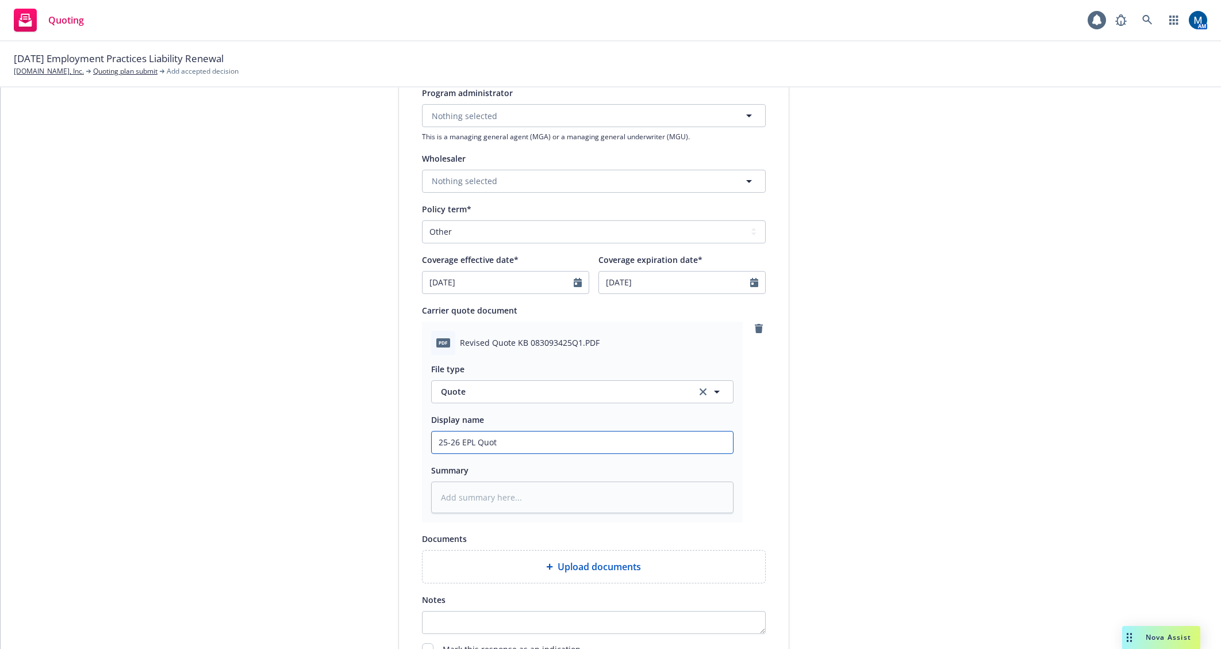
type textarea "x"
type input "25-26 EPL Quote"
type textarea "x"
type input "25-26 EPL Quote,"
type textarea "x"
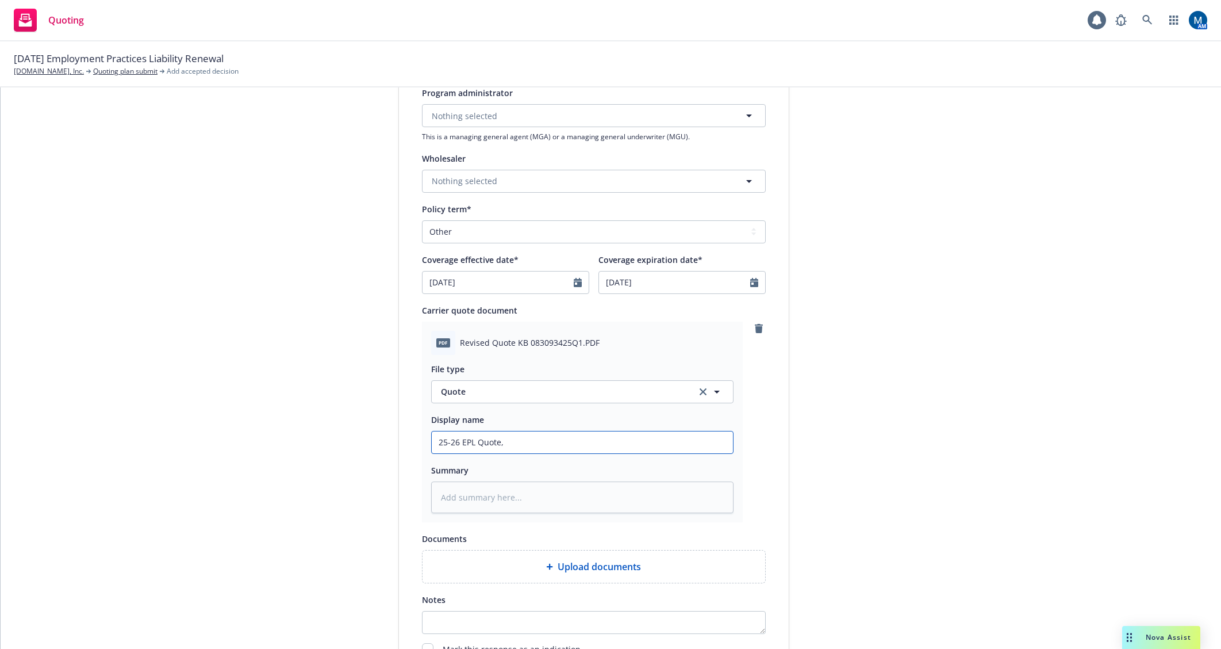
type input "25-26 EPL Quote,"
type textarea "x"
type input "25-26 EPL Quote, R"
type textarea "x"
type input "25-26 EPL Quote, Re"
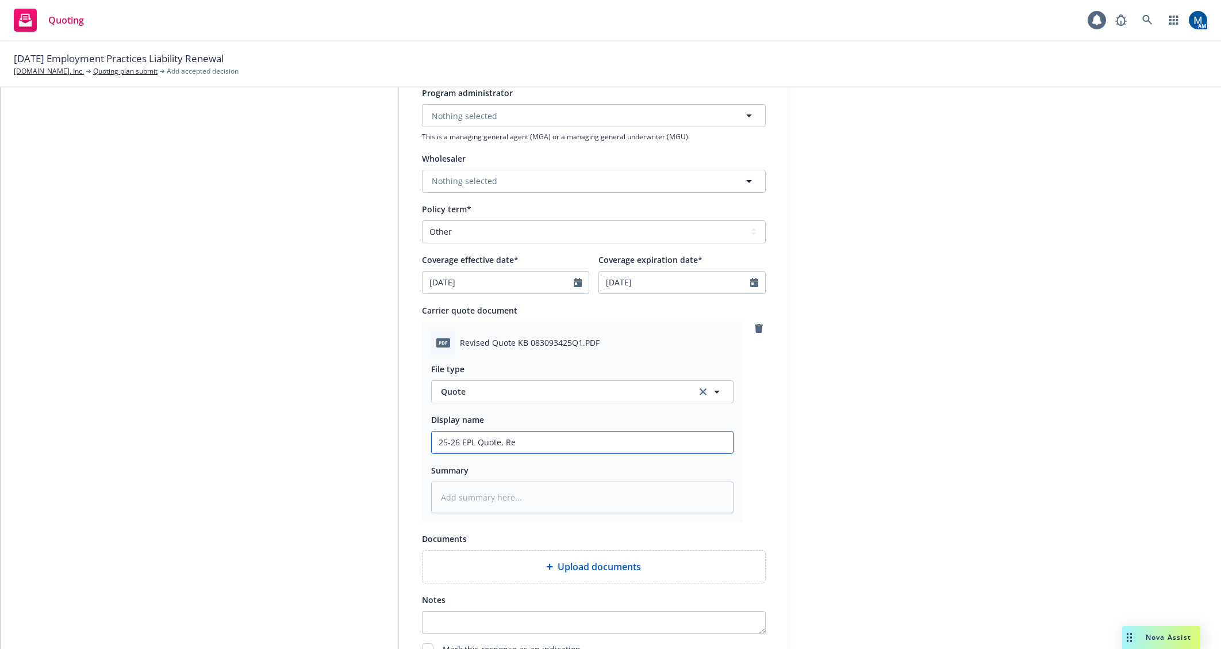
type textarea "x"
type input "25-26 EPL Quote, Rev"
type textarea "x"
type input "25-26 EPL Quote, Revi"
type textarea "x"
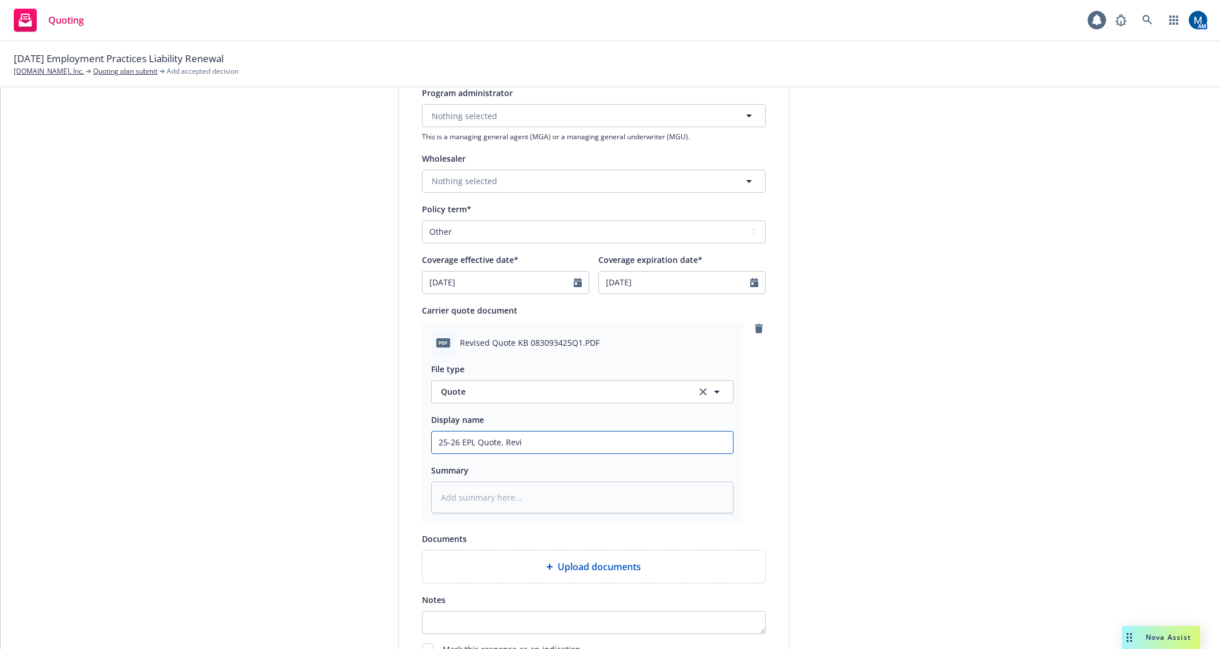
type input "25-26 EPL Quote, [PERSON_NAME]"
type textarea "x"
type input "25-26 EPL Quote, Revise"
type textarea "x"
type input "25-26 EPL Quote, Revised"
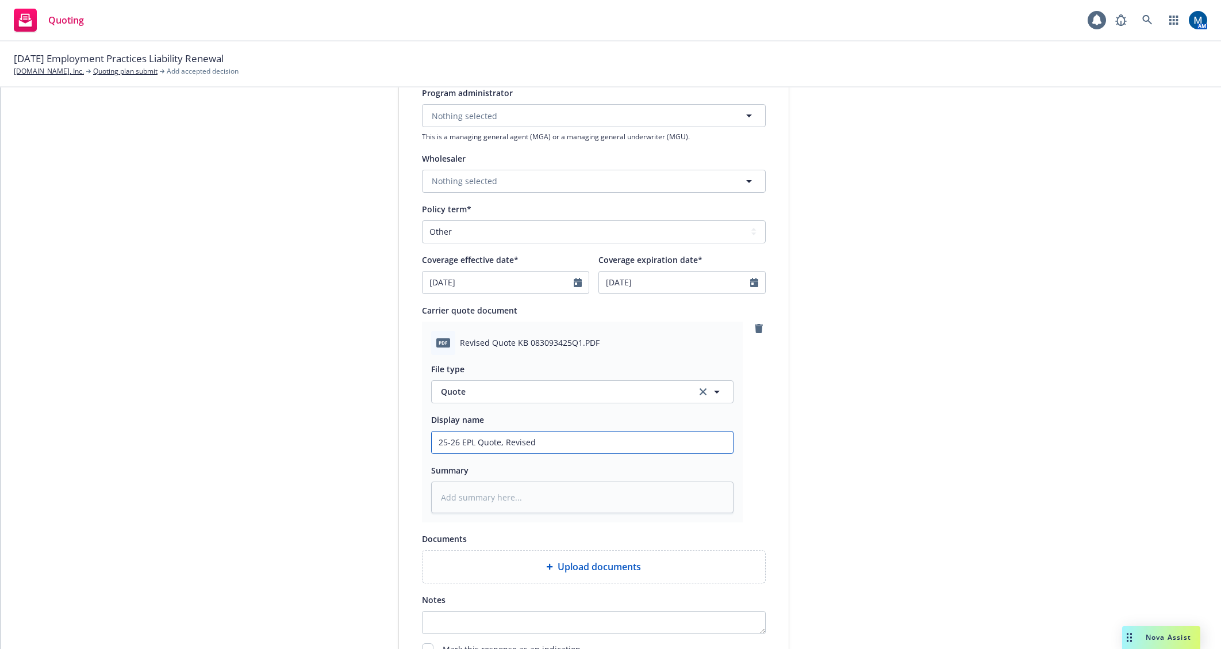
type textarea "x"
type input "25-26 EPL Quote, Revised"
type textarea "x"
type input "25-26 EPL Quote, Revised -"
type textarea "x"
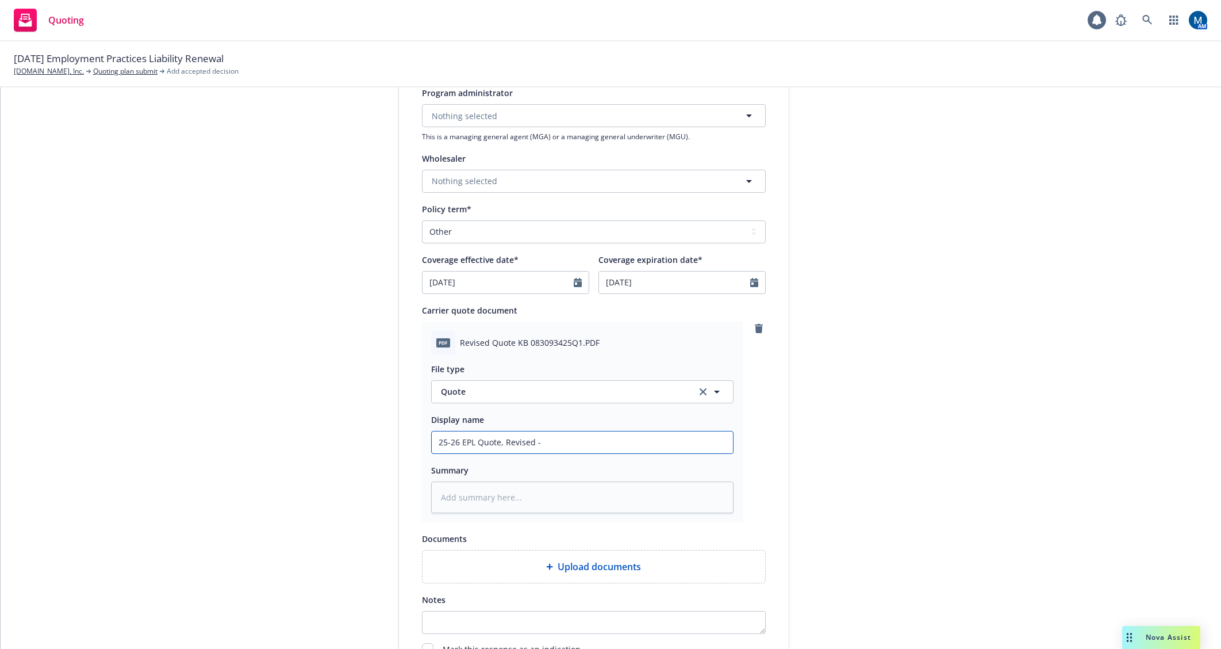
type input "25-26 EPL Quote, Revised"
type textarea "x"
type input "25-26 EPL Quote, Revised"
type textarea "x"
type input "25-26 EPL Quote, Revise"
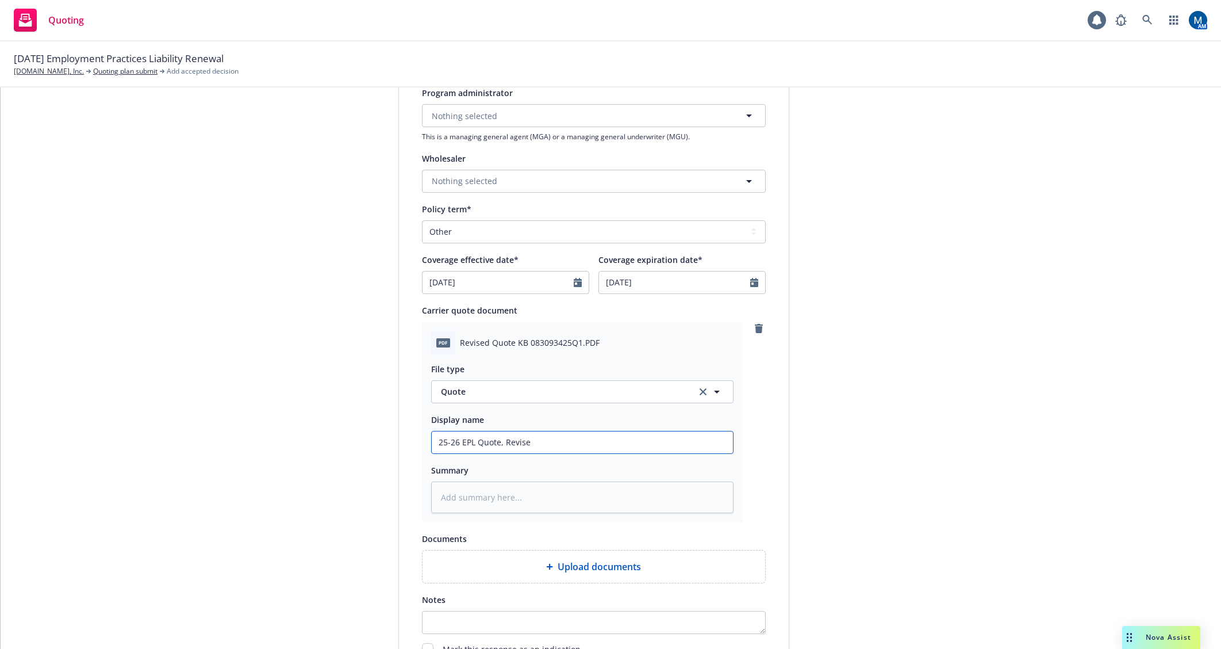
type textarea "x"
type input "25-26 EPL Quote, [PERSON_NAME]"
type textarea "x"
type input "25-26 EPL Quote, Revi"
type textarea "x"
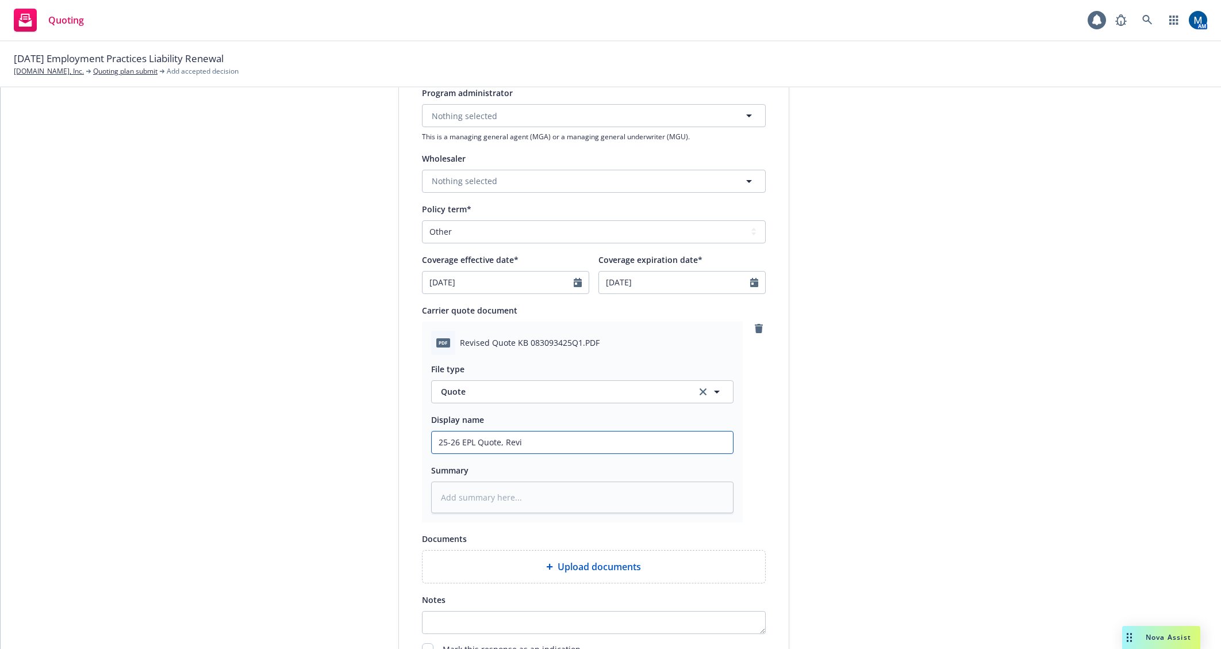
type input "25-26 EPL Quote, Rev"
type textarea "x"
type input "25-26 EPL Quote, Re"
type textarea "x"
type input "25-26 EPL Quote, R"
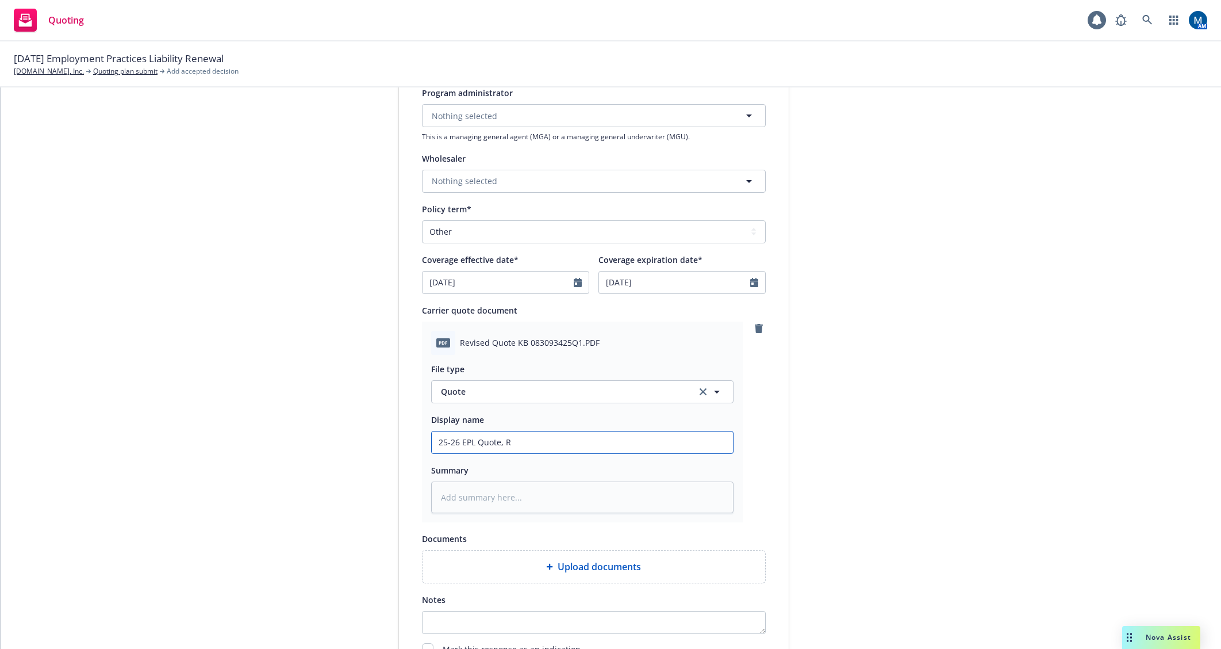
type textarea "x"
type input "25-26 EPL Quote,"
type textarea "x"
type input "25-26 EPL Quote, P"
type textarea "x"
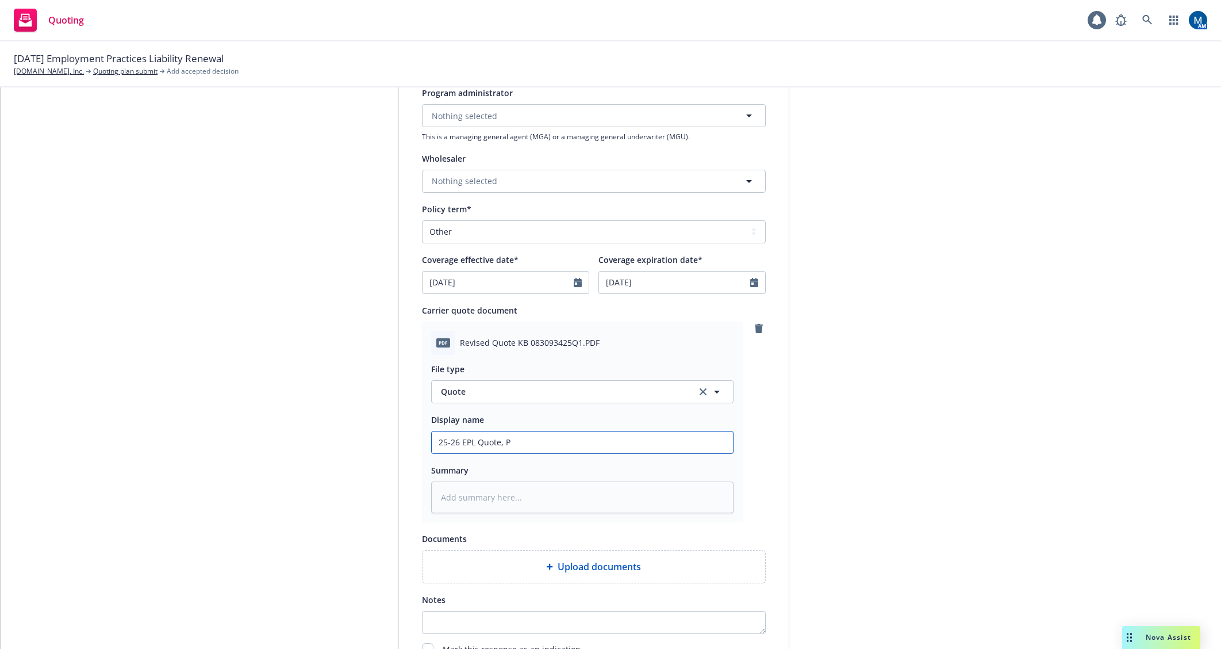
type input "25-26 EPL Quote, Pr"
type textarea "x"
type input "25-26 EPL Quote, Pro"
type textarea "x"
type input "25-26 EPL Quote, Prop"
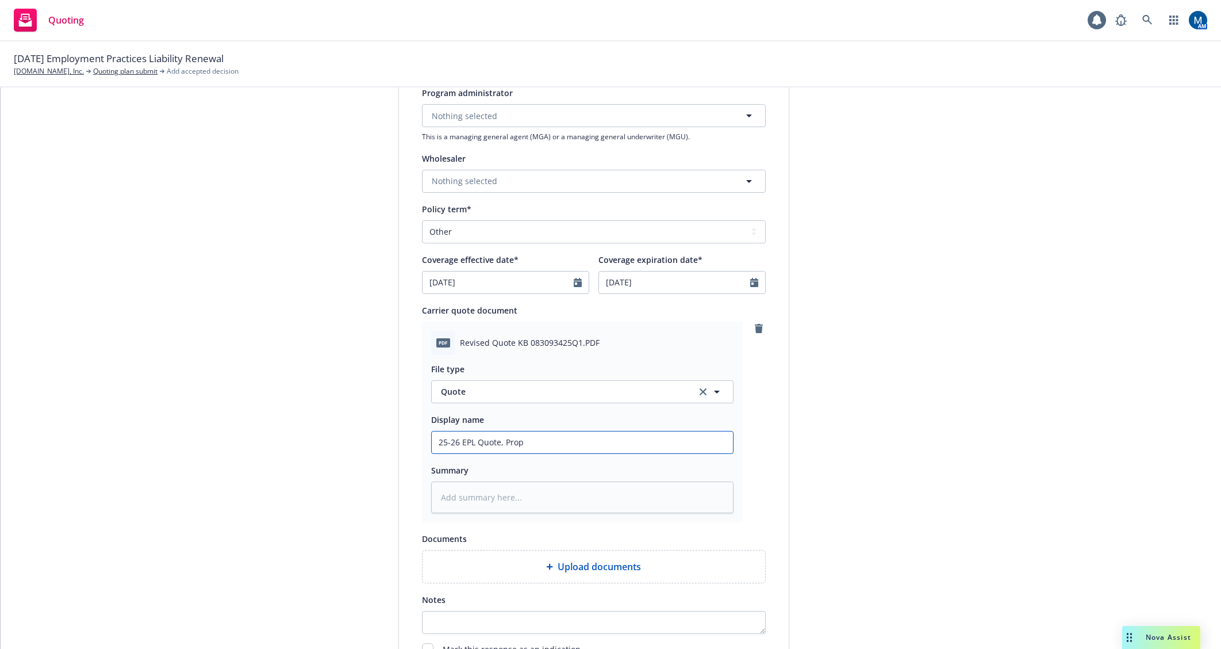
type textarea "x"
type input "25-26 EPL Quote, Propo"
type textarea "x"
type input "25-26 EPL Quote, Propos"
type textarea "x"
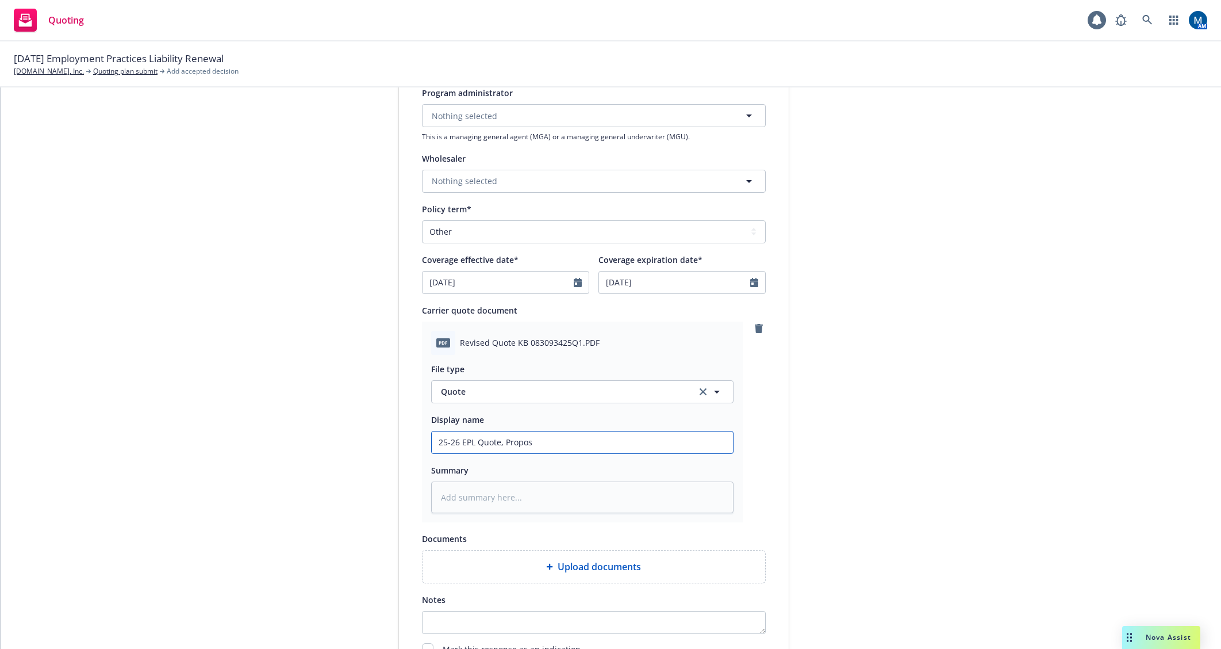
type input "25-26 EPL Quote, Proposa"
type textarea "x"
type input "25-26 EPL Quote, Proposal"
type textarea "x"
type input "25-26 EPL Quote, Proposal"
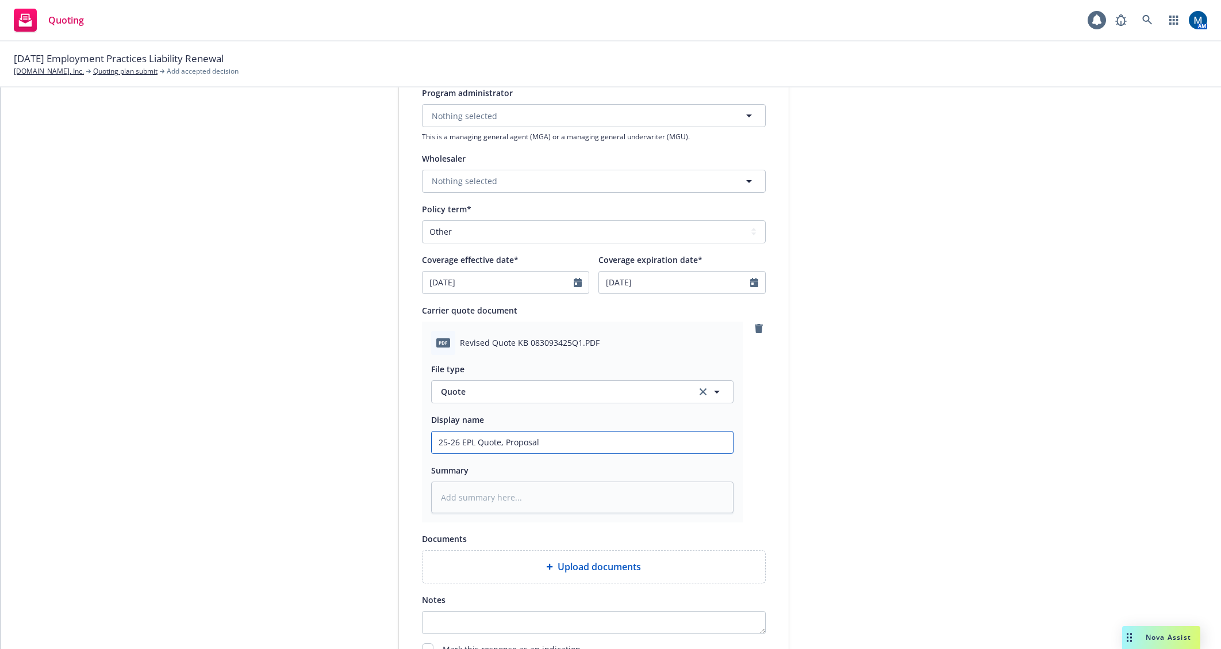
type textarea "x"
type input "25-26 EPL Quote, Proposal r"
type textarea "x"
type input "25-26 EPL Quote, Proposal re"
type textarea "x"
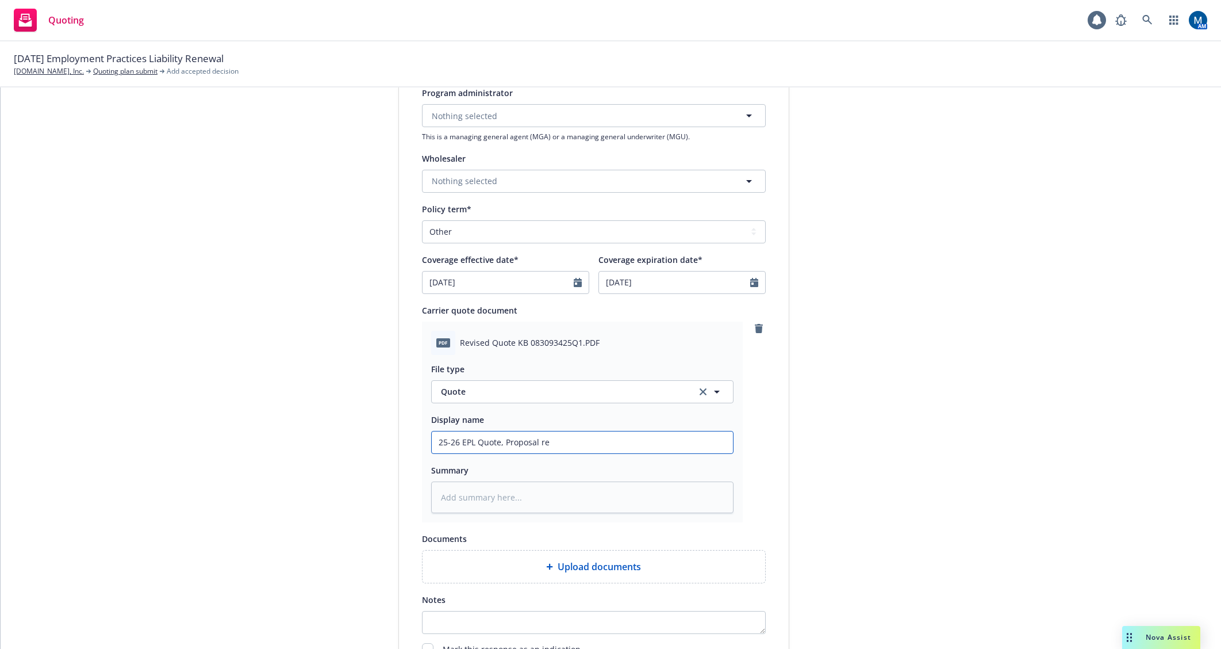
type input "25-26 EPL Quote, Proposal rev"
type textarea "x"
type input "25-26 EPL Quote, Proposal rev"
type textarea "x"
type input "25-26 EPL Quote, Proposal rev -"
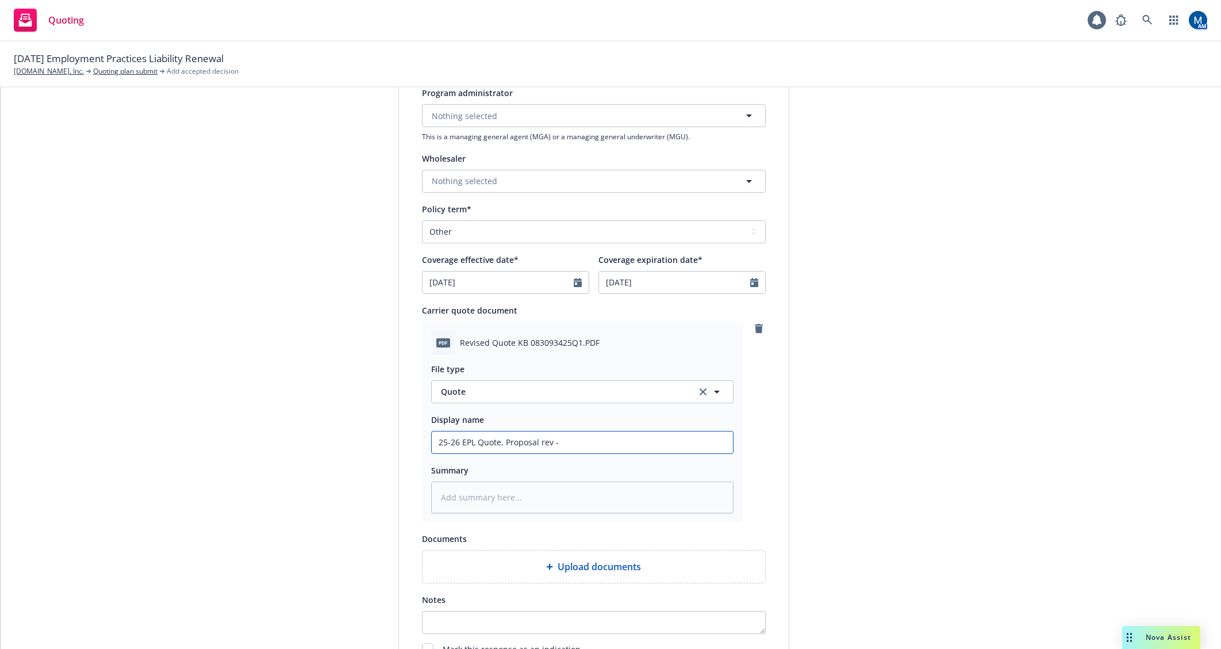
type textarea "x"
type input "25-26 EPL Quote, Proposal rev -"
type textarea "x"
type input "25-26 EPL Quote, Proposal rev - H"
type textarea "x"
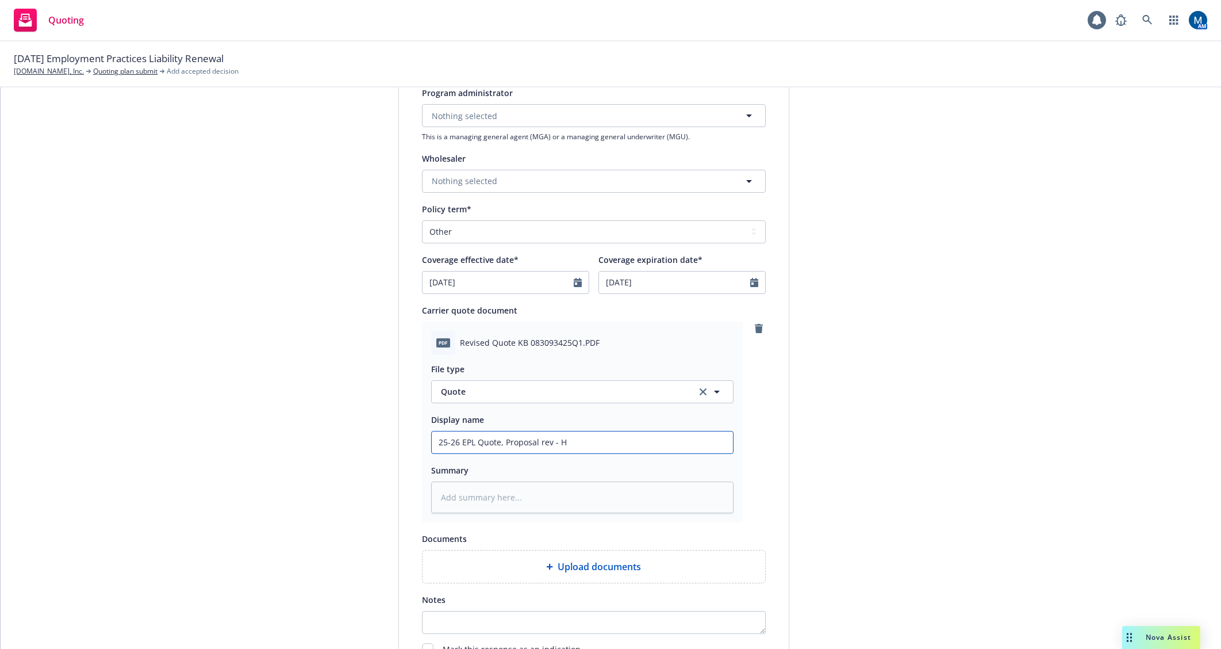
type input "25-26 EPL Quote, Proposal rev - Ha"
type textarea "x"
type input "25-26 EPL Quote, Proposal rev - Har"
type textarea "x"
type input "25-26 EPL Quote, Proposal rev - [PERSON_NAME]"
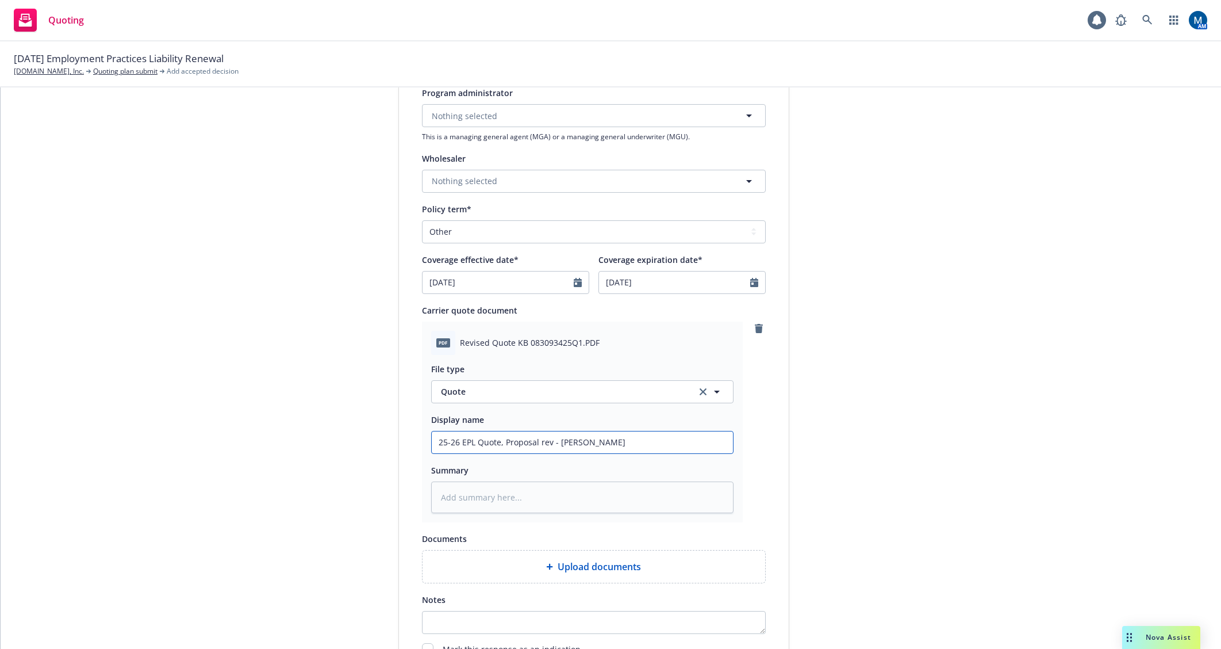
type textarea "x"
type input "25-26 EPL Quote, Proposal rev - Hartf"
type textarea "x"
type input "25-26 EPL Quote, Proposal rev - [PERSON_NAME]"
type textarea "x"
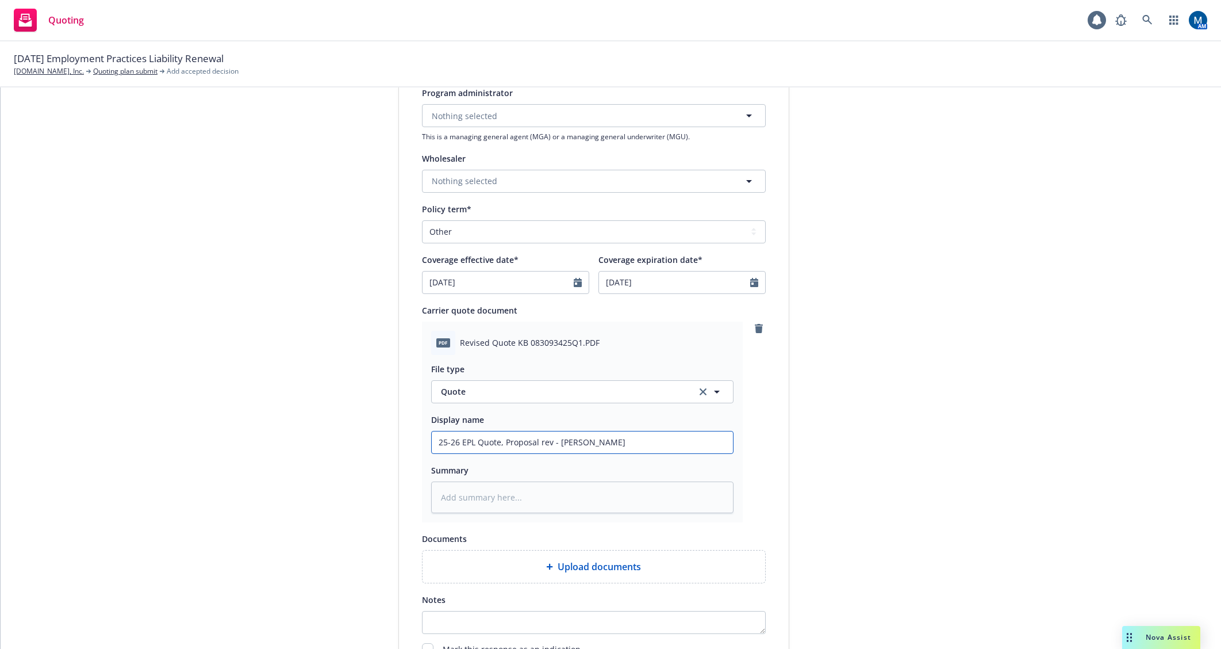
type input "25-26 EPL Quote, Proposal rev - [PERSON_NAME]"
type textarea "x"
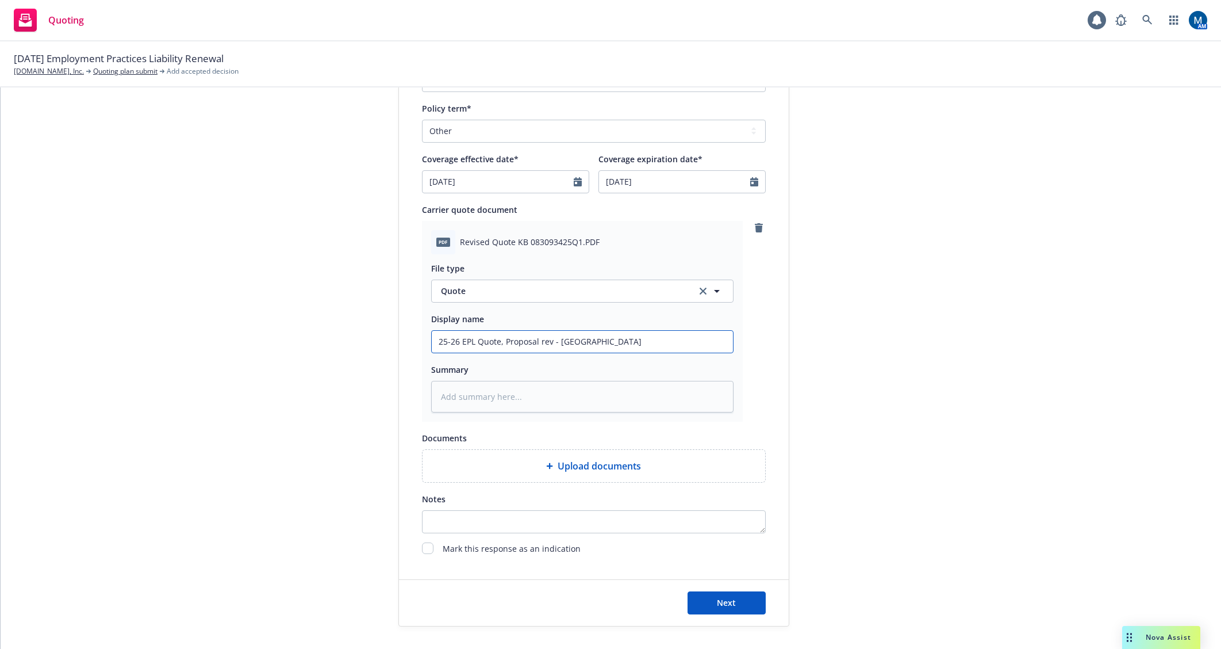
scroll to position [460, 0]
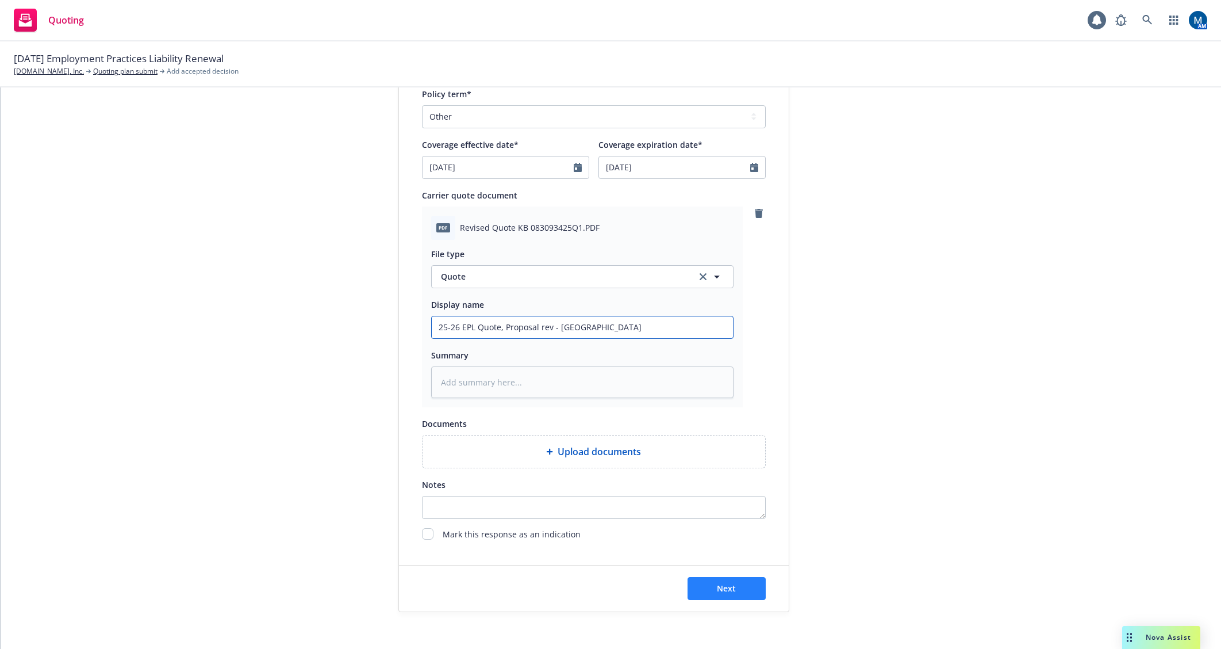
type input "25-26 EPL Quote, Proposal rev - [GEOGRAPHIC_DATA]"
click at [737, 577] on button "Next" at bounding box center [727, 588] width 78 height 23
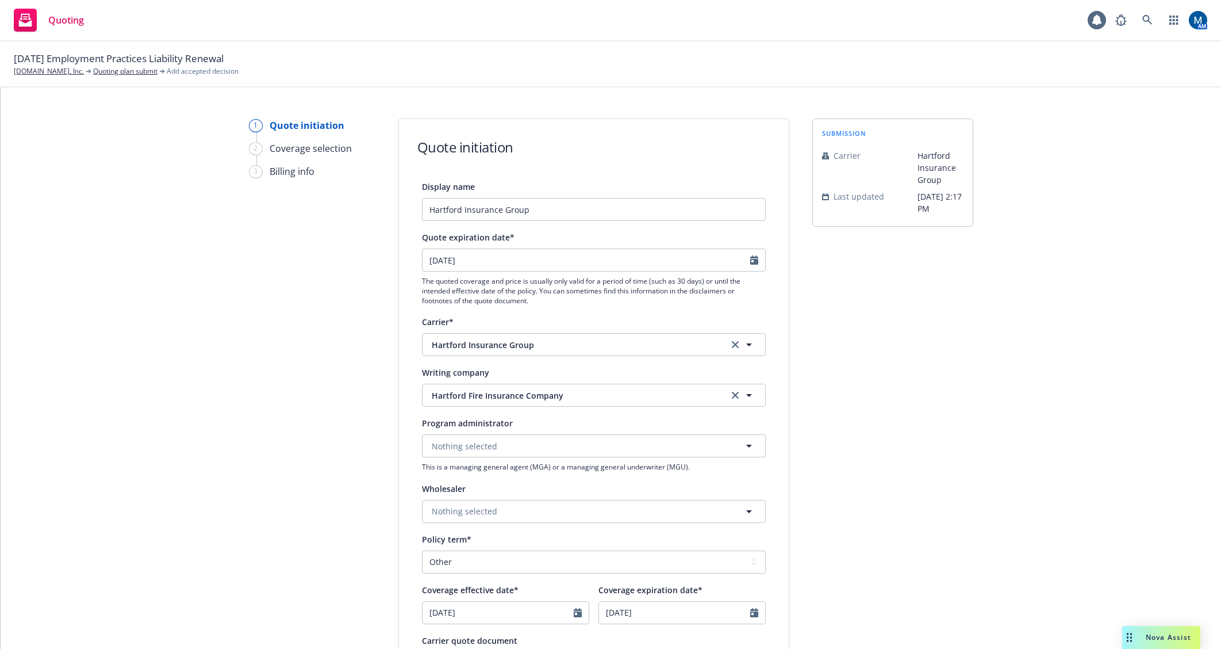
scroll to position [0, 0]
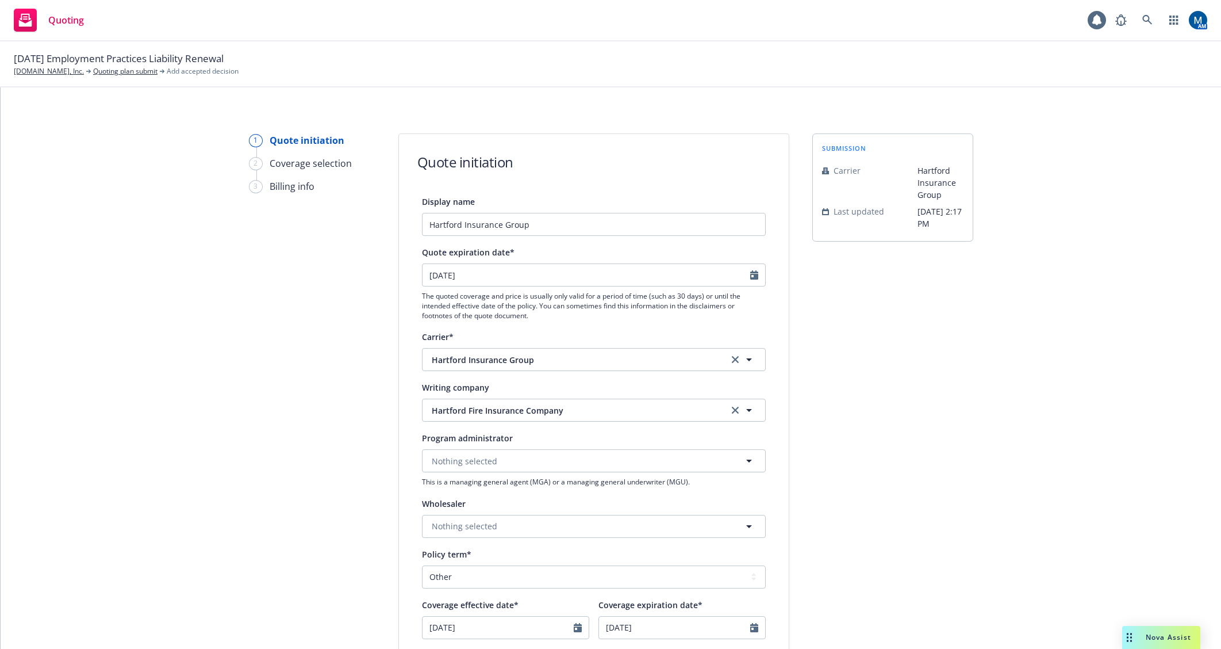
type textarea "x"
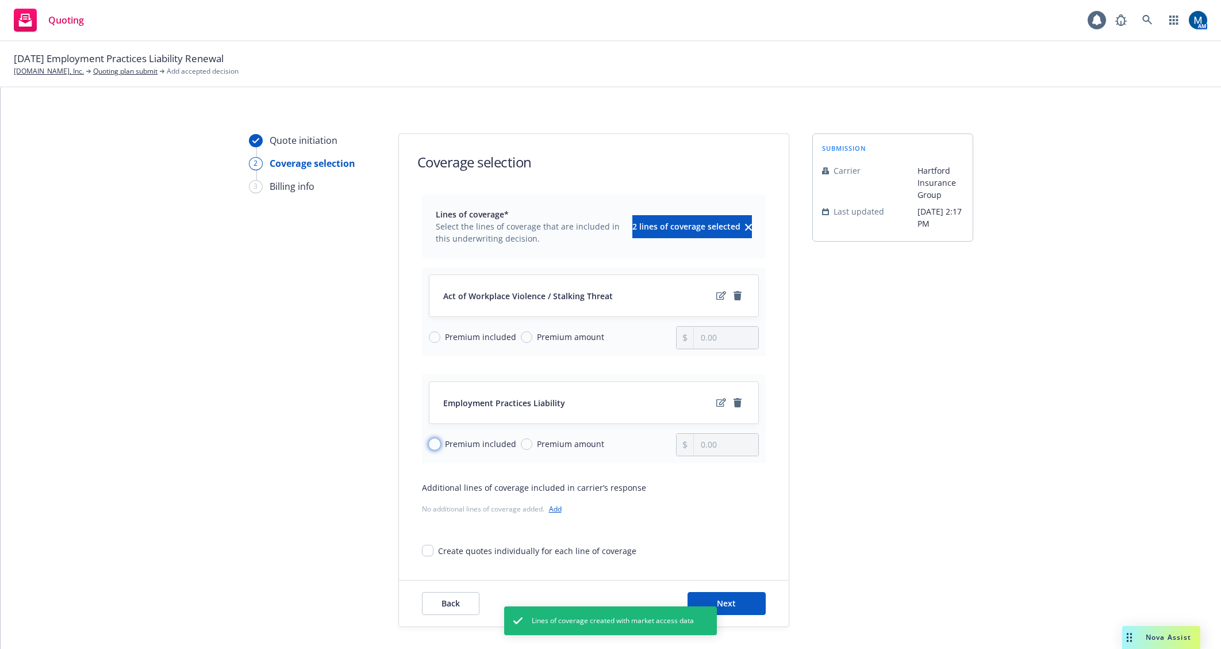
click at [434, 444] on input "Premium included" at bounding box center [435, 444] width 12 height 12
radio input "true"
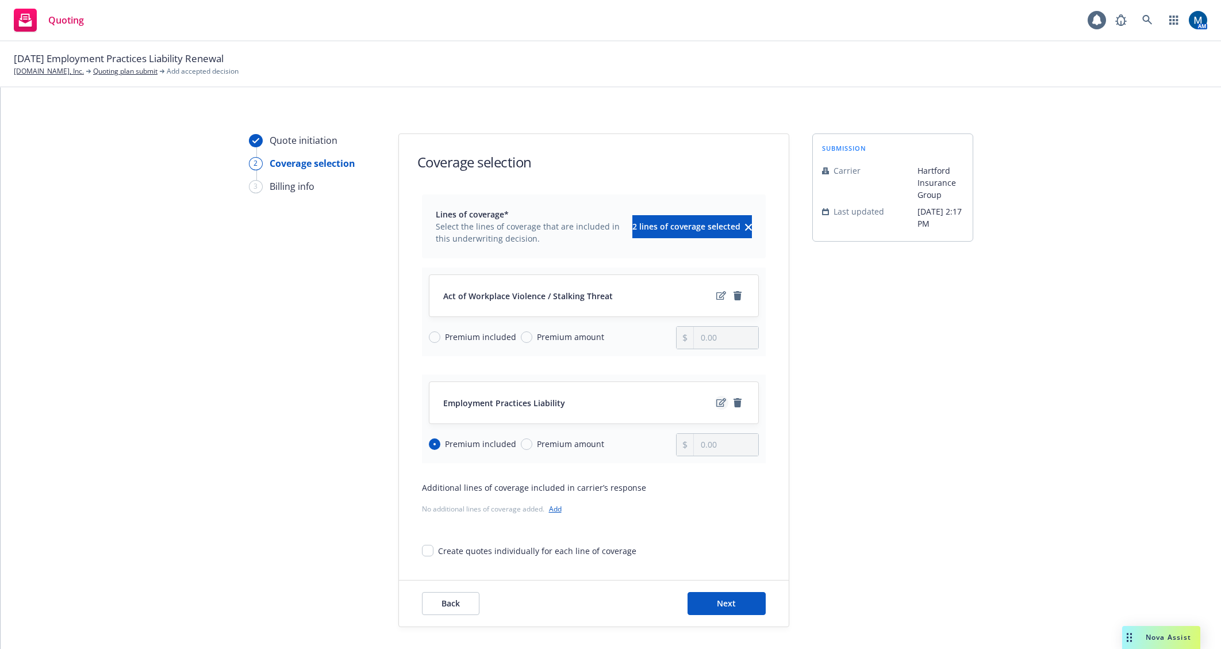
click at [717, 401] on icon "edit" at bounding box center [722, 402] width 10 height 9
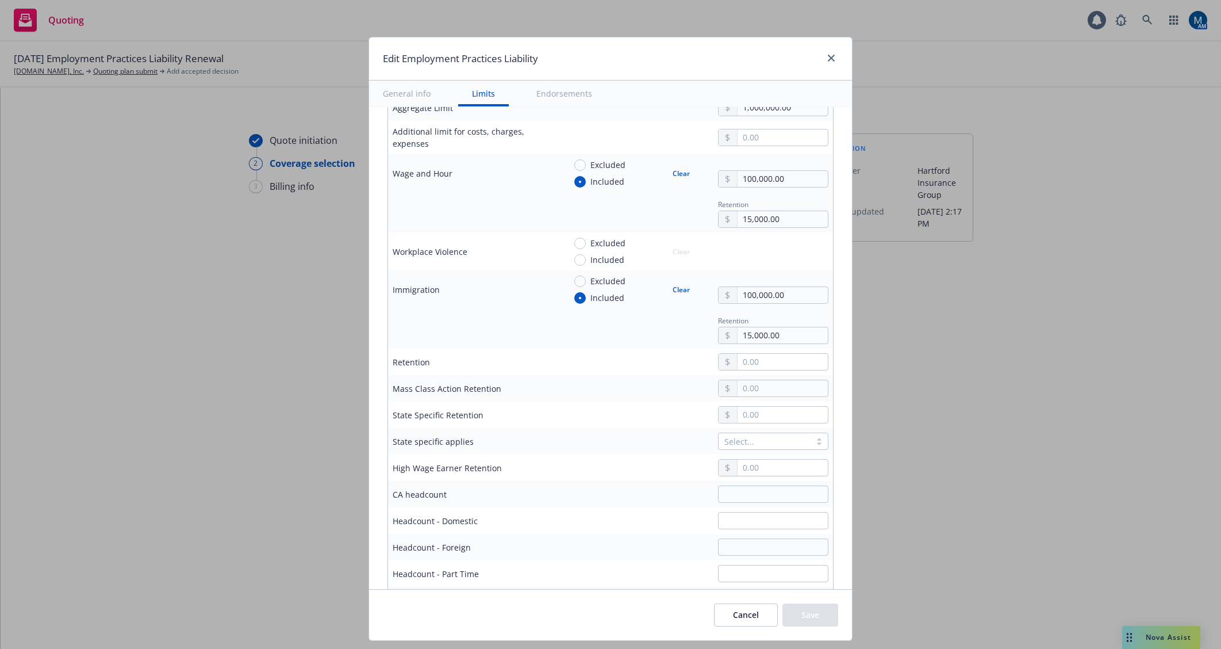
scroll to position [403, 0]
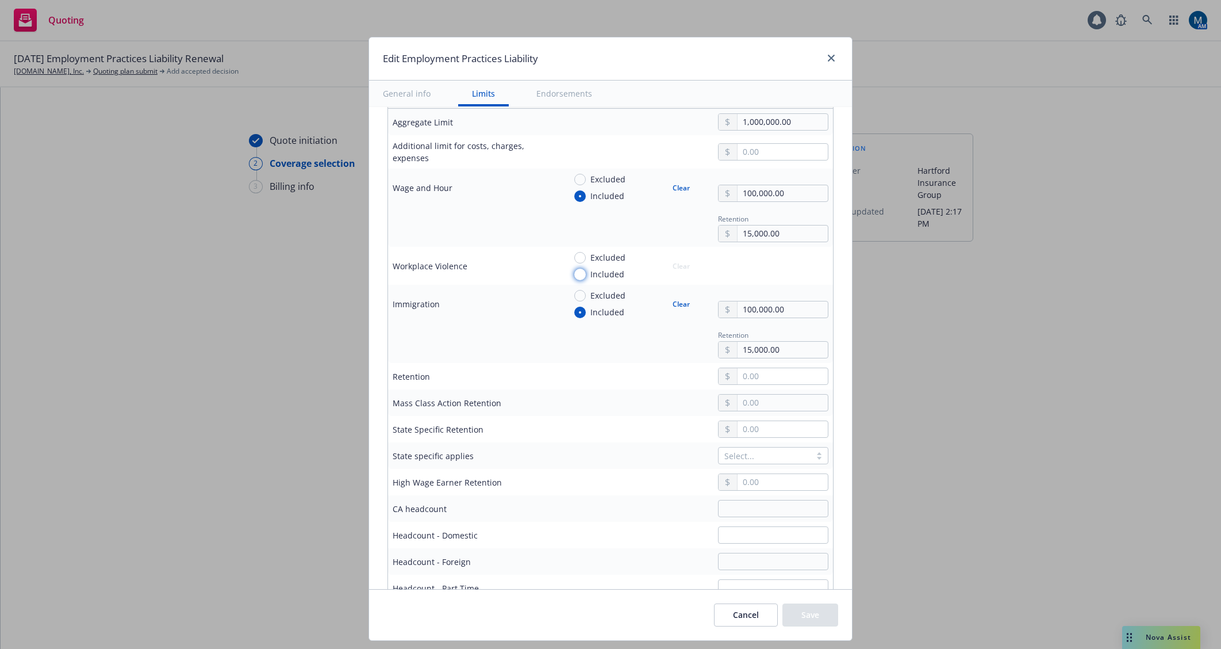
click at [574, 275] on input "Included" at bounding box center [580, 275] width 12 height 12
radio input "true"
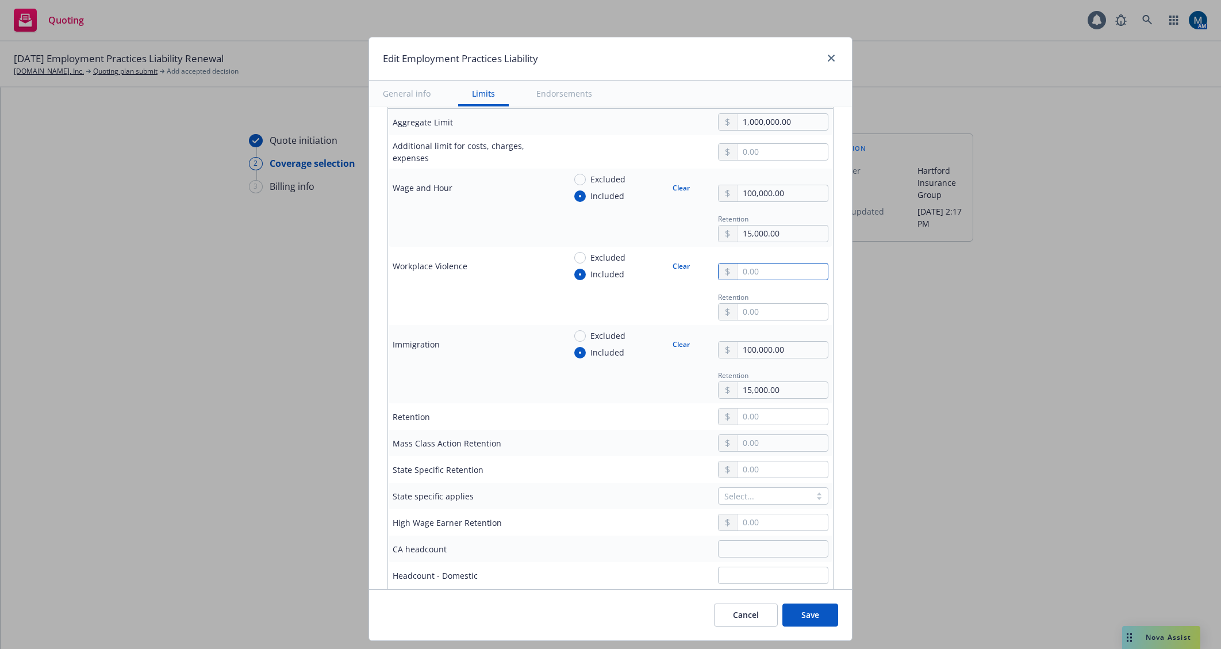
click at [760, 272] on input "text" at bounding box center [783, 271] width 90 height 16
type input "250,000.00"
click at [815, 258] on div "250,000.00" at bounding box center [773, 265] width 110 height 29
click at [768, 304] on input "text" at bounding box center [783, 312] width 90 height 16
type input "5,000.00"
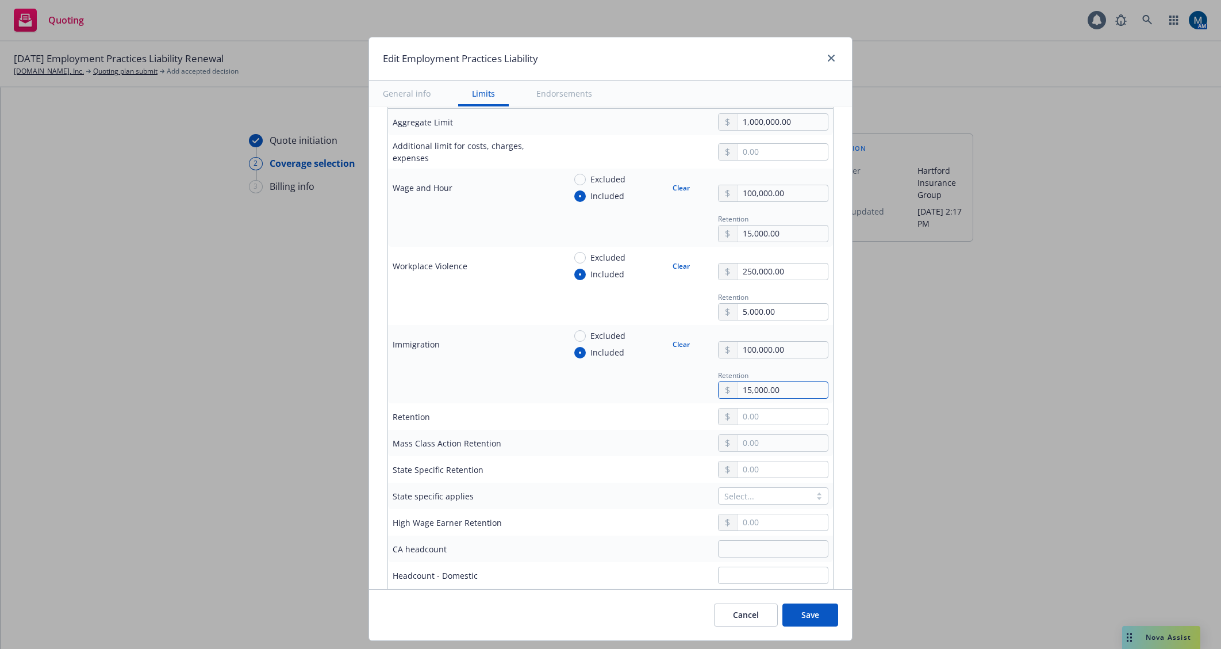
click at [738, 391] on input "15,000.00" at bounding box center [783, 390] width 90 height 16
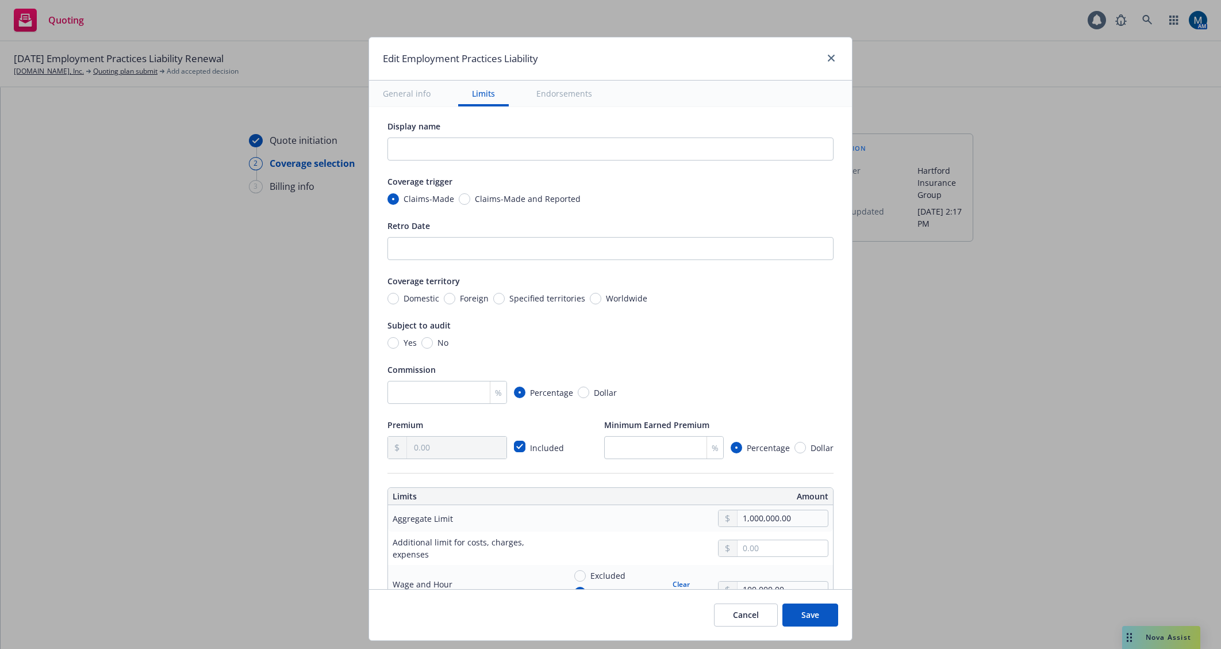
scroll to position [0, 0]
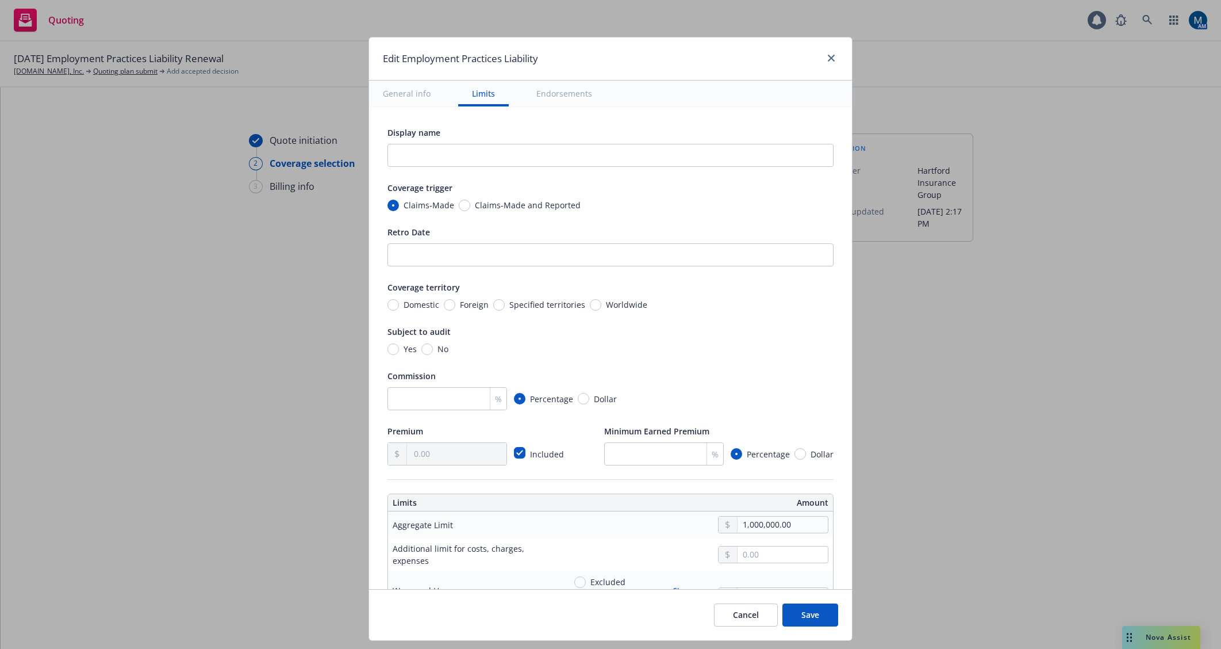
type input "5,000.00"
click at [529, 247] on input "Retro Date" at bounding box center [611, 254] width 446 height 23
type input "[DATE]"
drag, startPoint x: 459, startPoint y: 206, endPoint x: 469, endPoint y: 213, distance: 12.3
click at [459, 205] on input "Claims-Made and Reported" at bounding box center [465, 206] width 12 height 12
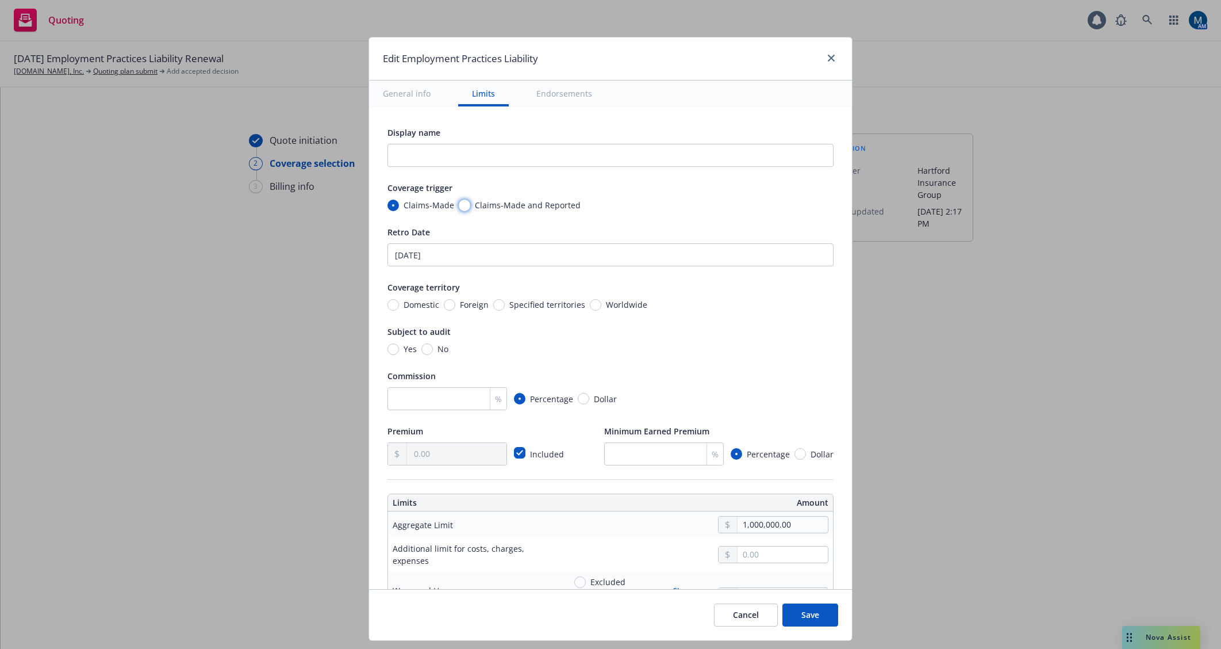
radio input "true"
click at [389, 303] on input "Domestic" at bounding box center [394, 305] width 12 height 12
radio input "true"
click at [433, 348] on span "No" at bounding box center [441, 349] width 16 height 12
click at [427, 348] on input "No" at bounding box center [428, 349] width 12 height 12
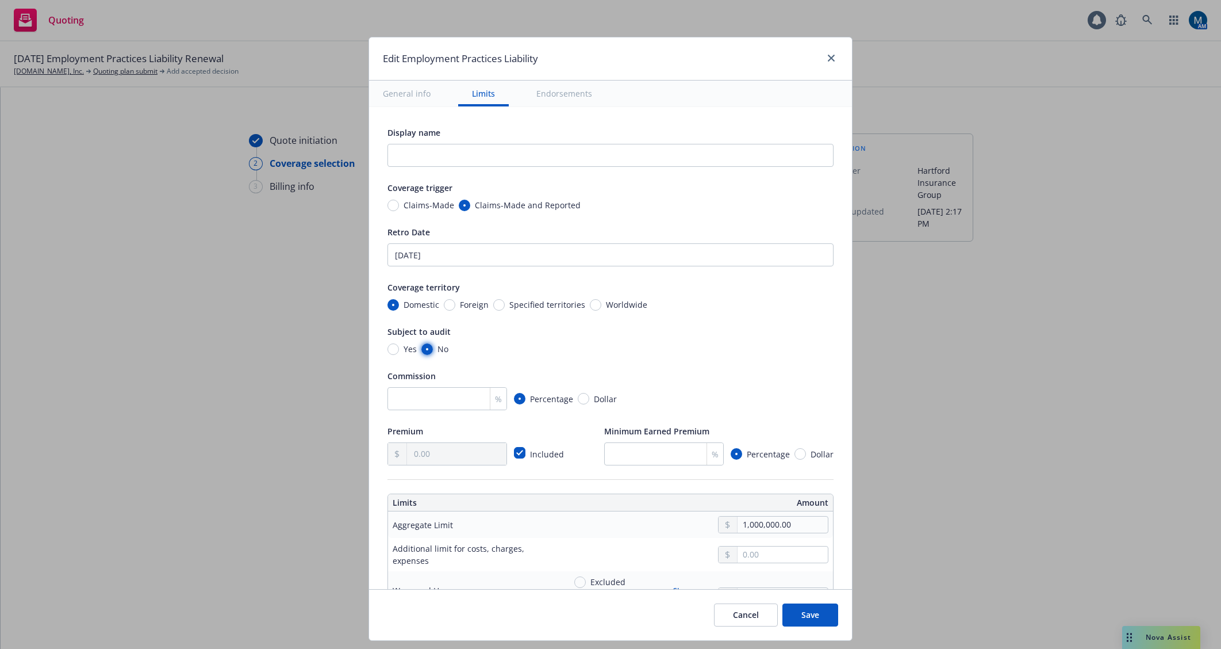
radio input "true"
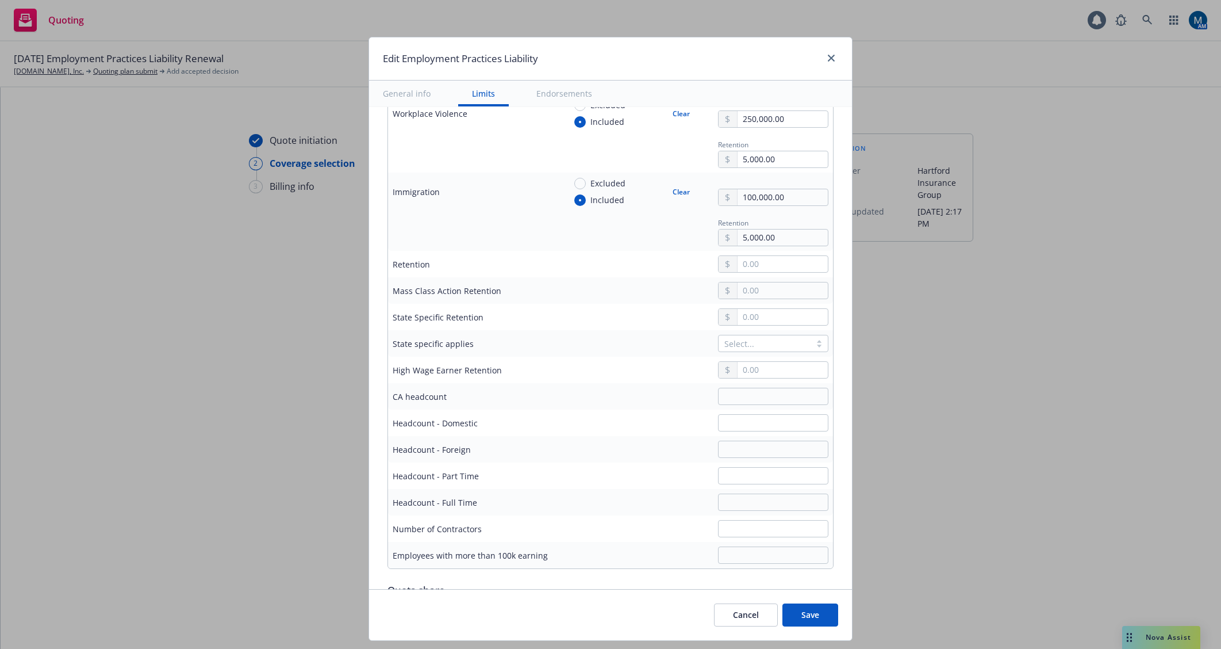
scroll to position [575, 0]
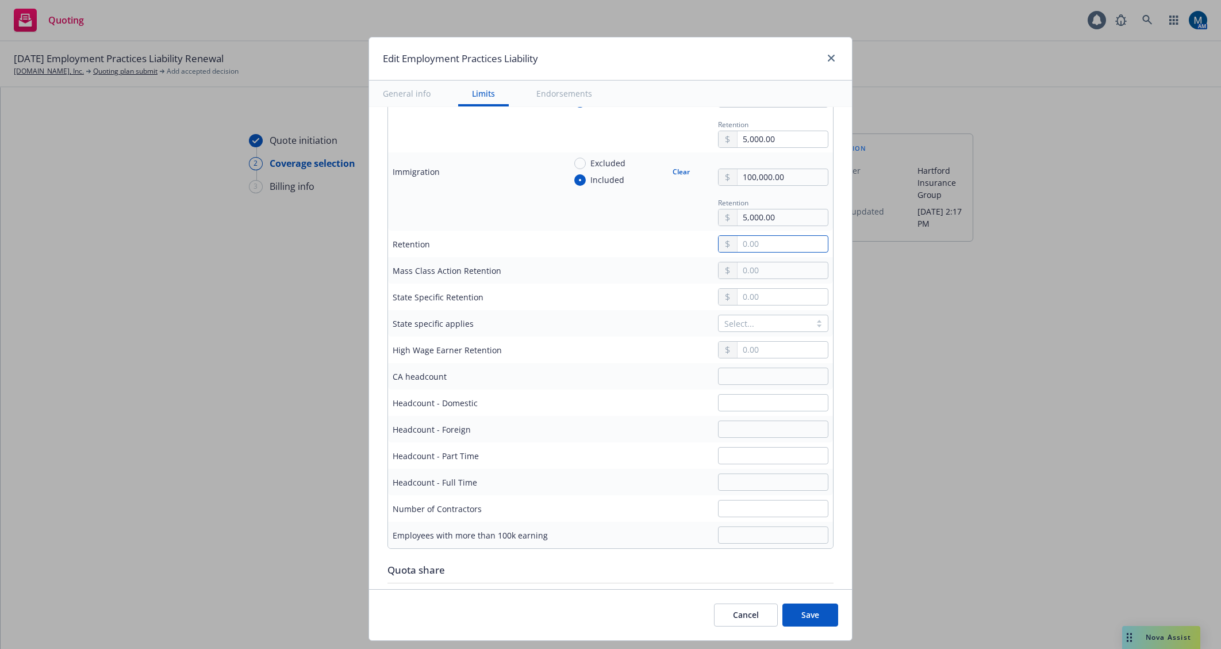
click at [774, 240] on input "text" at bounding box center [783, 244] width 90 height 16
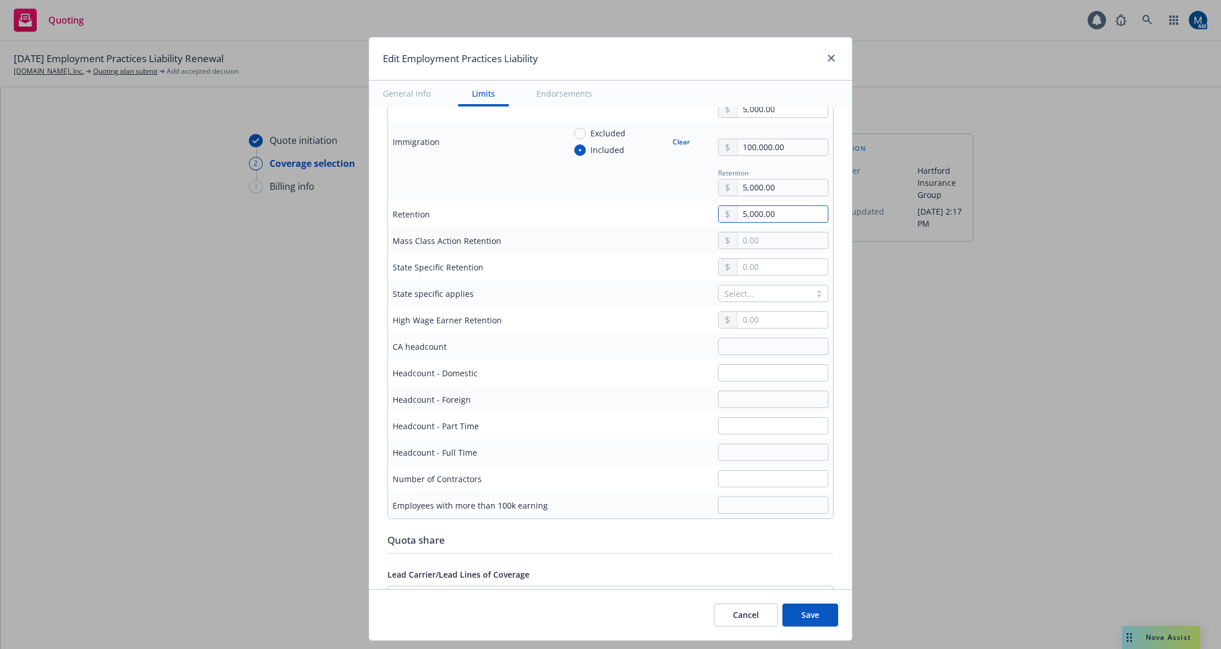
scroll to position [633, 0]
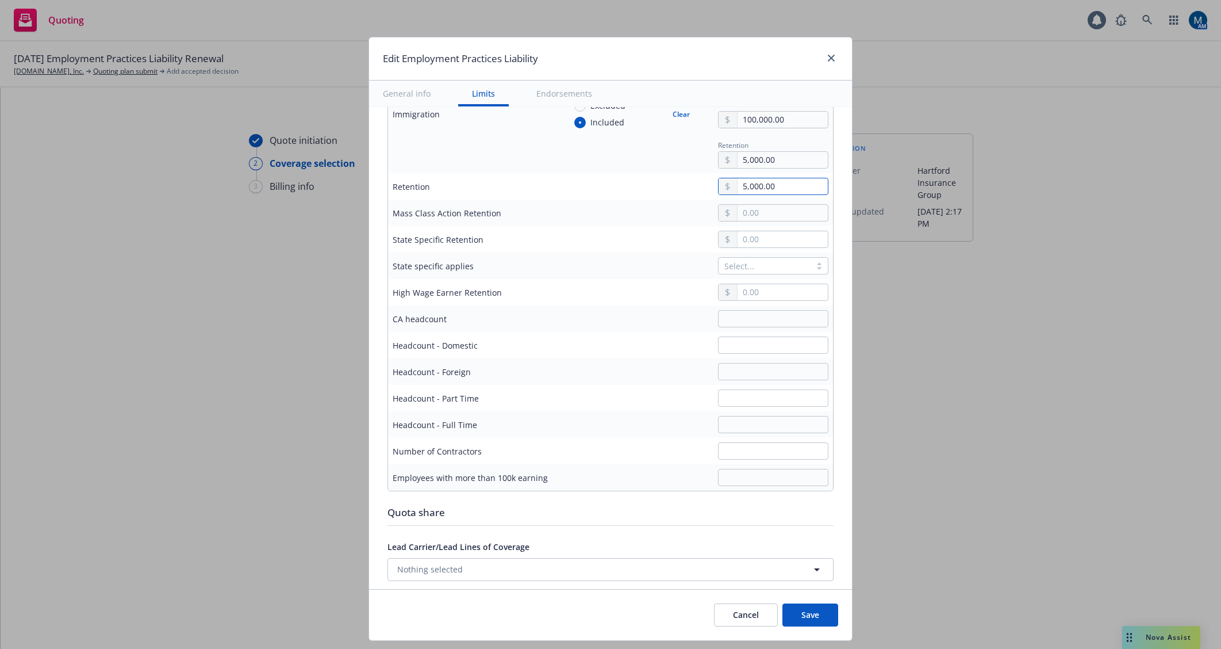
type input "5,000.00"
click at [811, 609] on button "Save" at bounding box center [811, 614] width 56 height 23
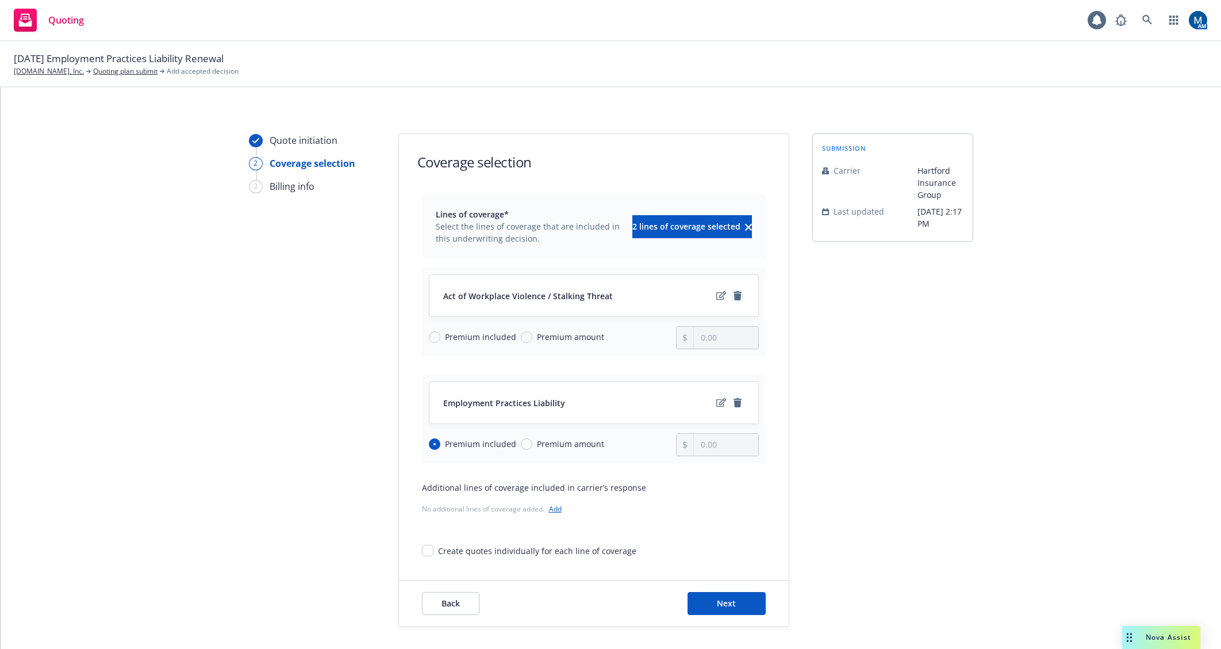
click at [734, 293] on icon "remove" at bounding box center [738, 295] width 8 height 9
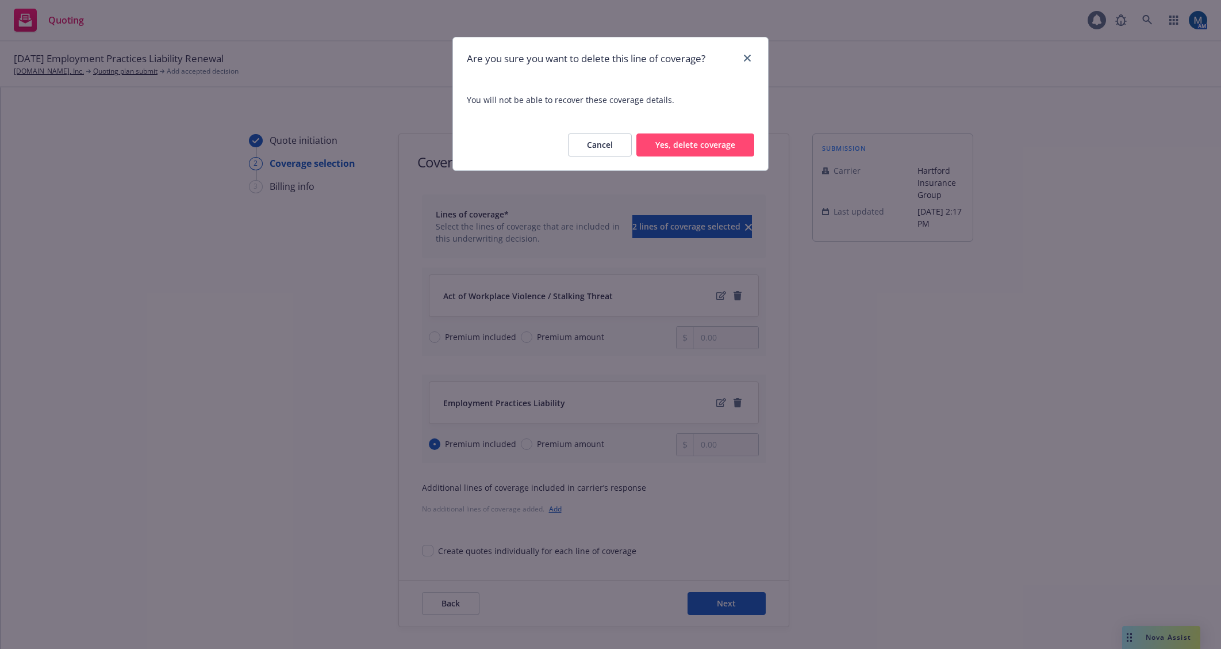
click at [690, 144] on button "Yes, delete coverage" at bounding box center [696, 144] width 118 height 23
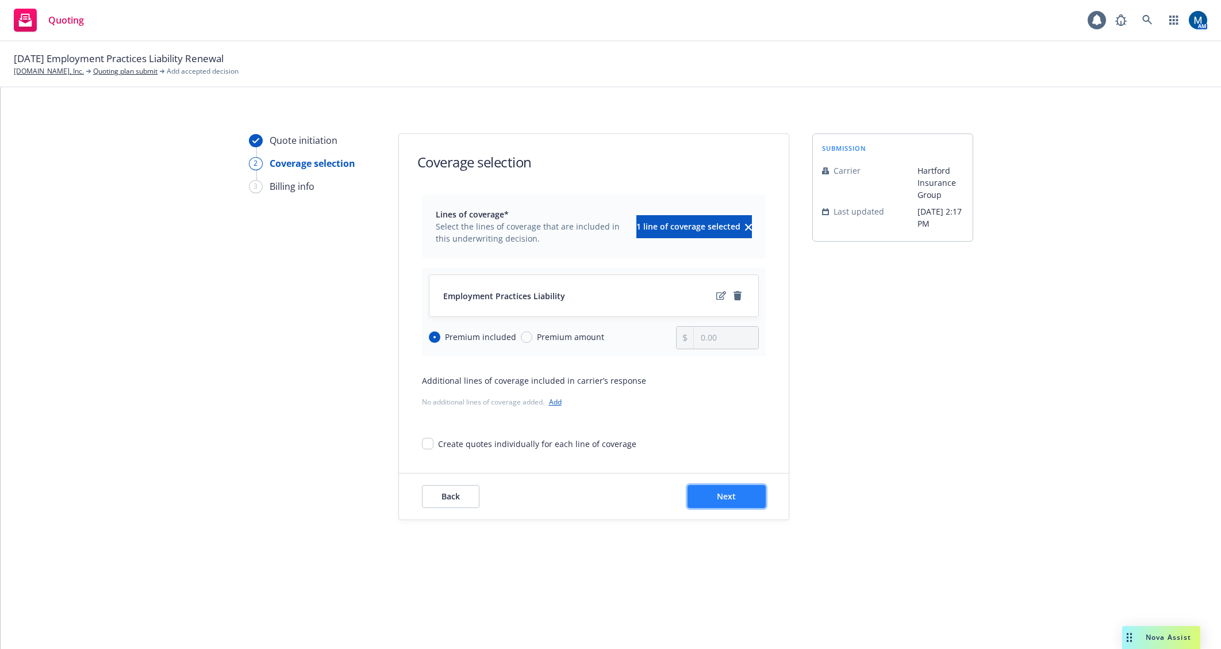
click at [743, 496] on button "Next" at bounding box center [727, 496] width 78 height 23
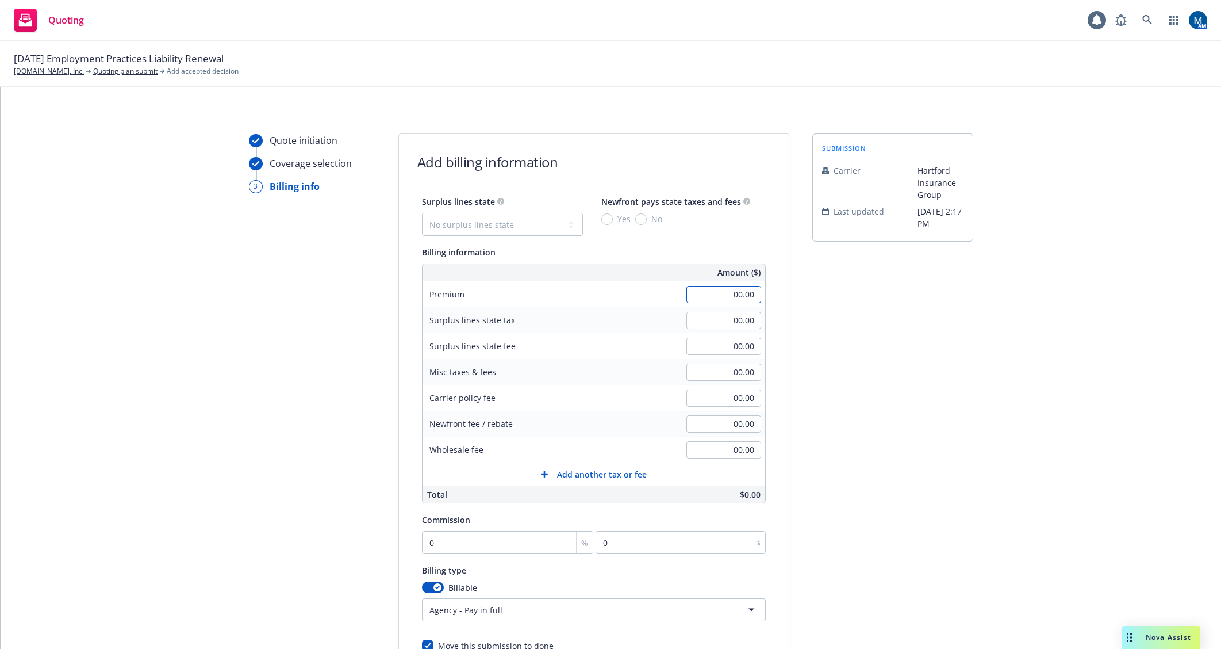
click at [702, 292] on input "00.00" at bounding box center [724, 294] width 75 height 17
type input "1,743.00"
click at [547, 546] on input "0" at bounding box center [508, 542] width 172 height 23
type input "1"
type input "17.43"
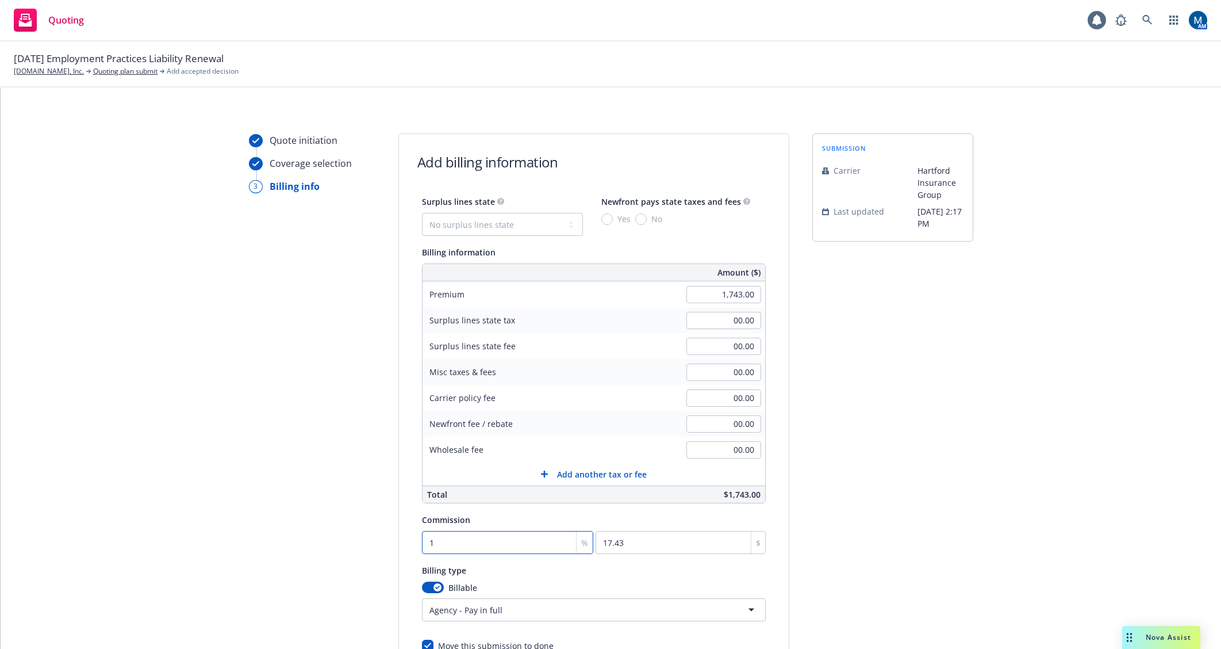
type input "17"
type input "296.31"
type input "17.5"
type input "305.03"
type input "17.5"
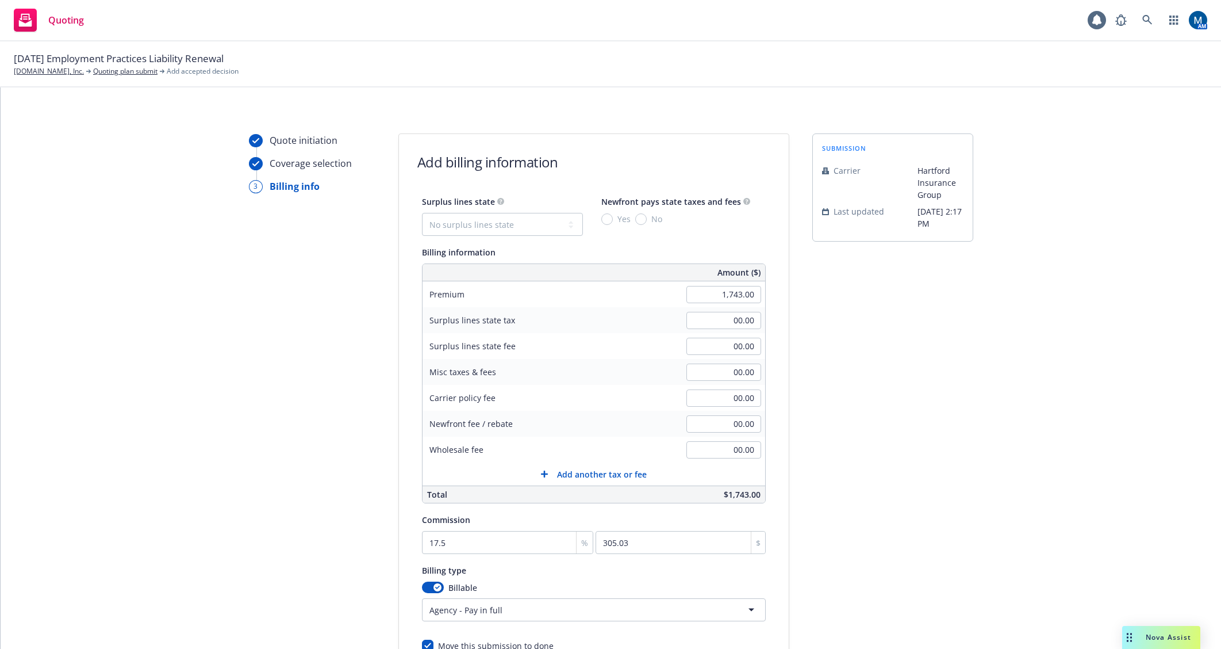
click at [971, 484] on div "Quote initiation Coverage selection 3 Billing info Add billing information Surp…" at bounding box center [610, 427] width 1193 height 588
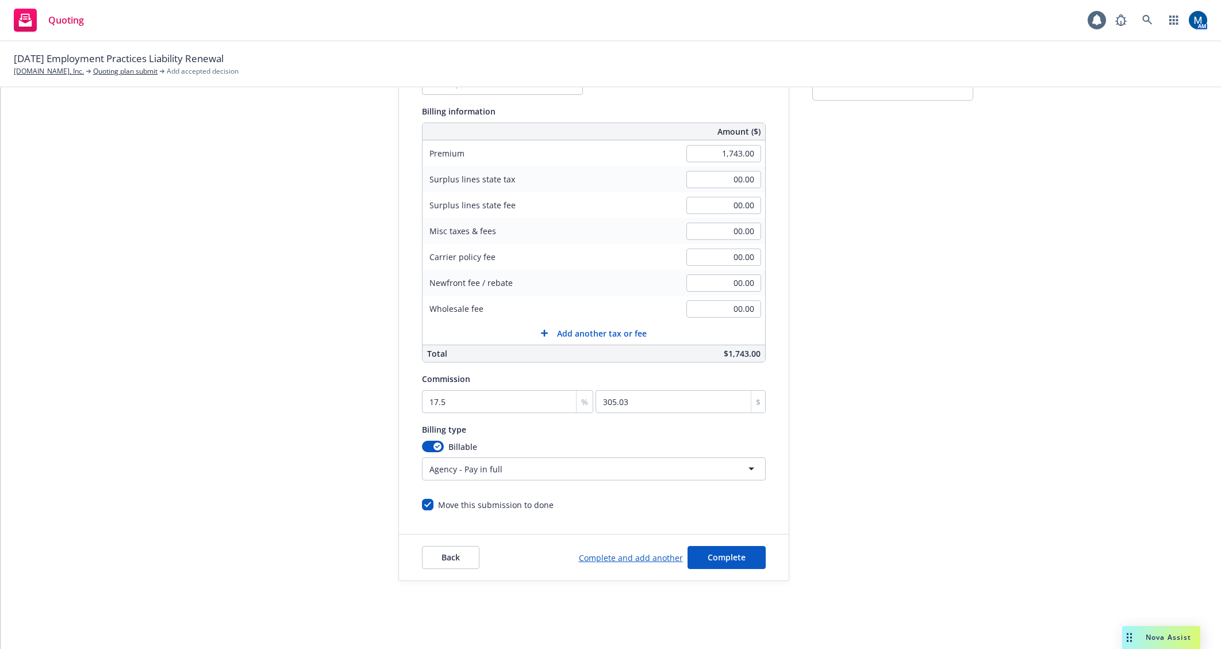
scroll to position [147, 0]
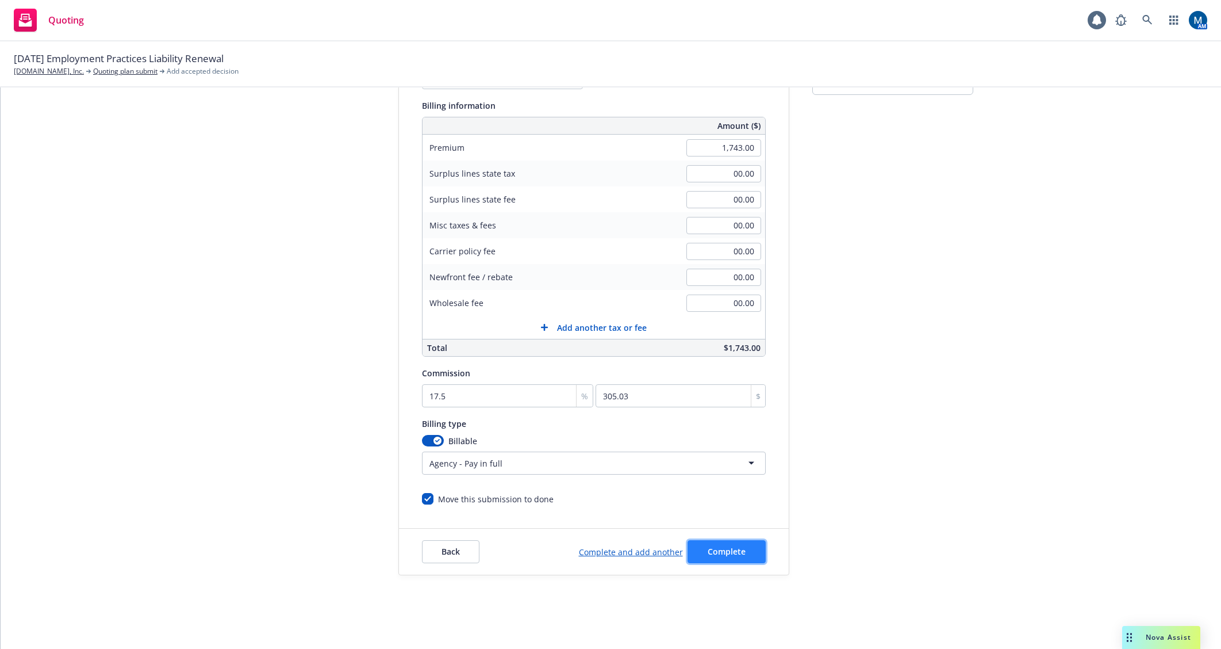
click at [737, 553] on span "Complete" at bounding box center [727, 551] width 38 height 11
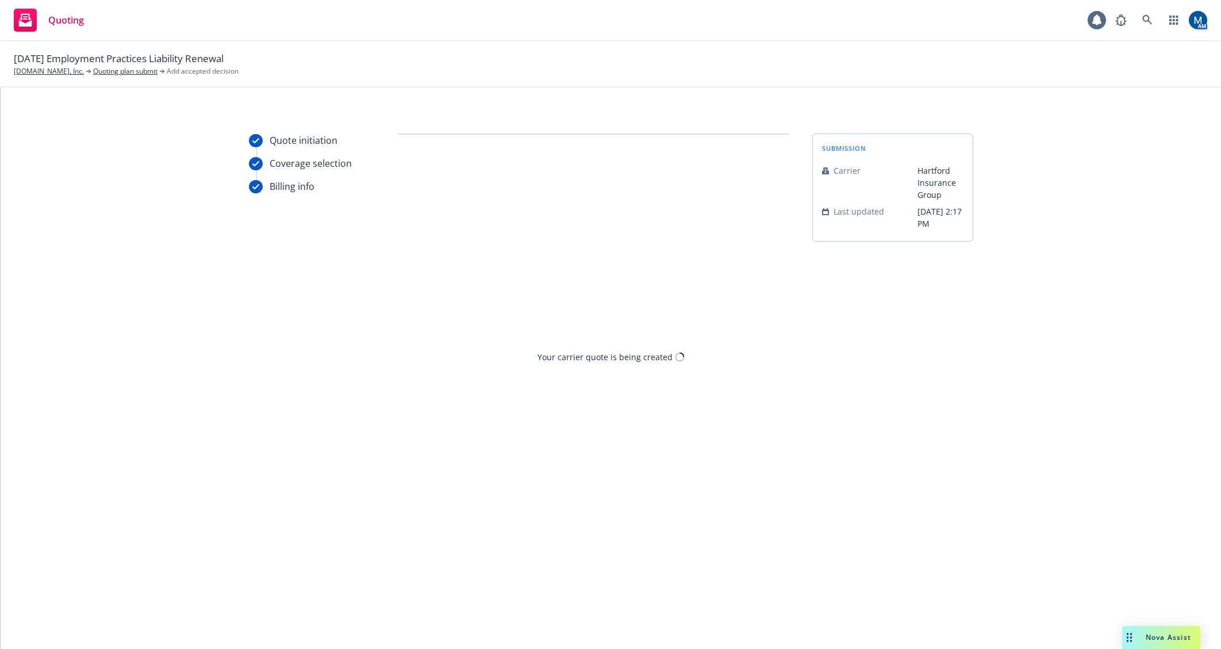
scroll to position [0, 0]
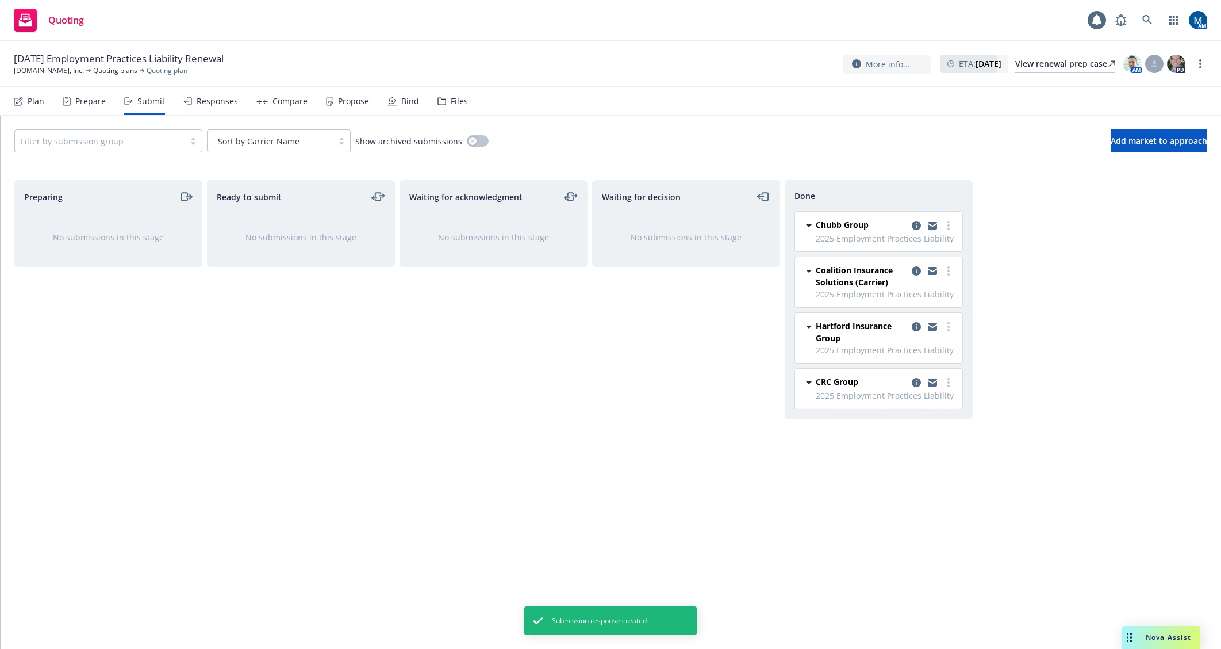
click at [229, 104] on div "Responses" at bounding box center [217, 101] width 41 height 9
